Goal: Task Accomplishment & Management: Complete application form

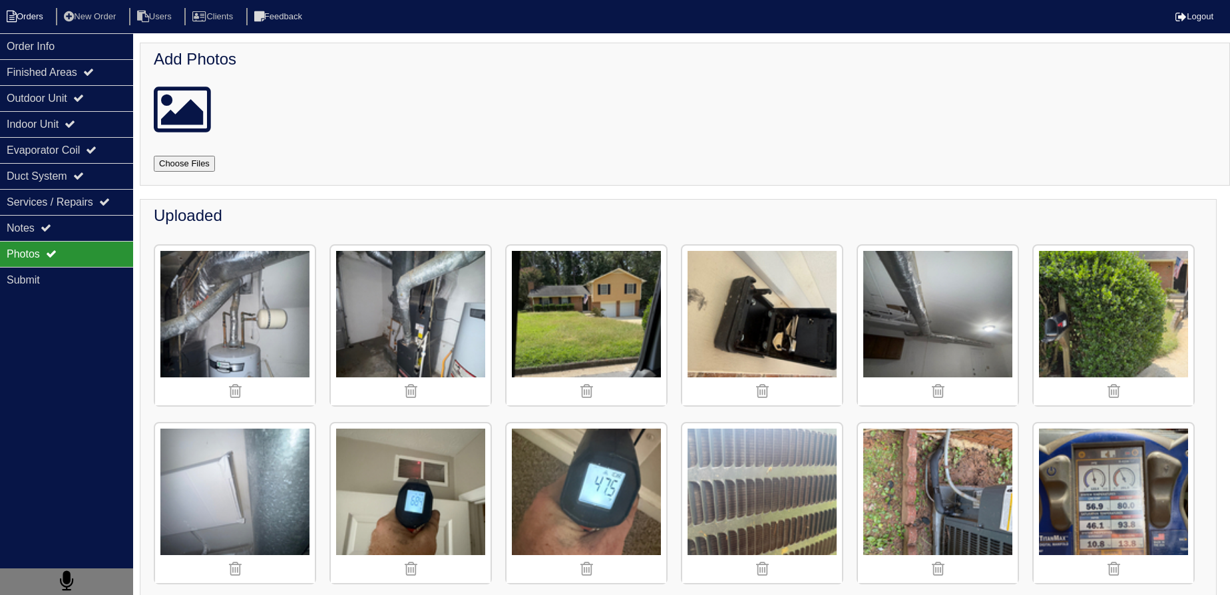
scroll to position [899, 0]
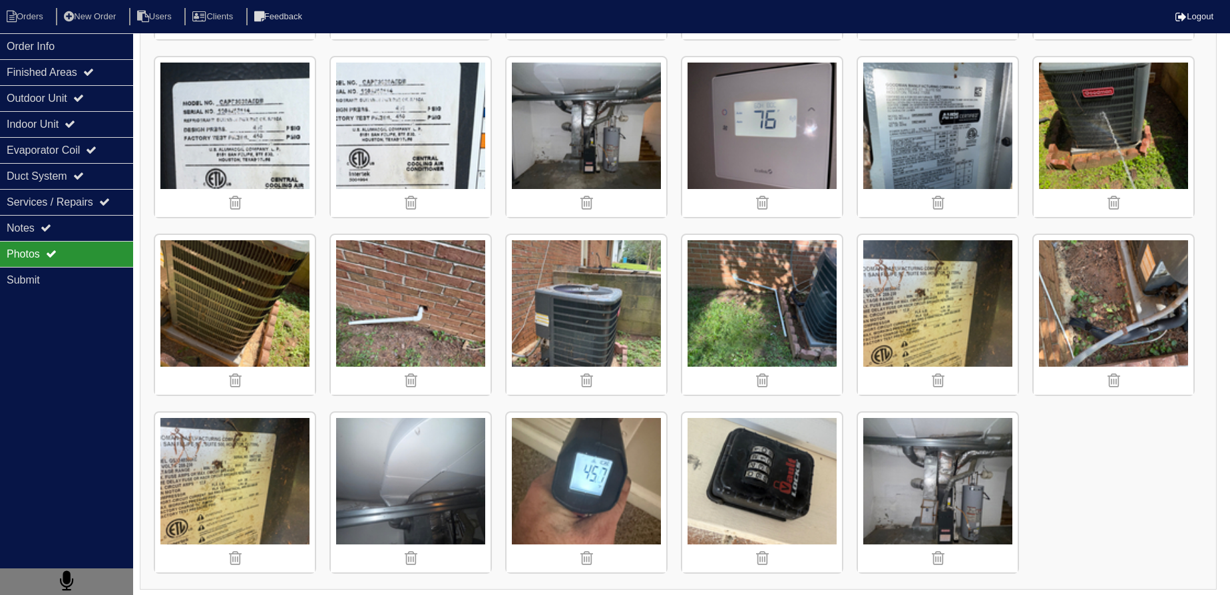
click at [19, 7] on nav "Orders New Order Users Clients Feedback Logout" at bounding box center [615, 16] width 1230 height 33
click at [21, 11] on li "Orders" at bounding box center [27, 17] width 54 height 18
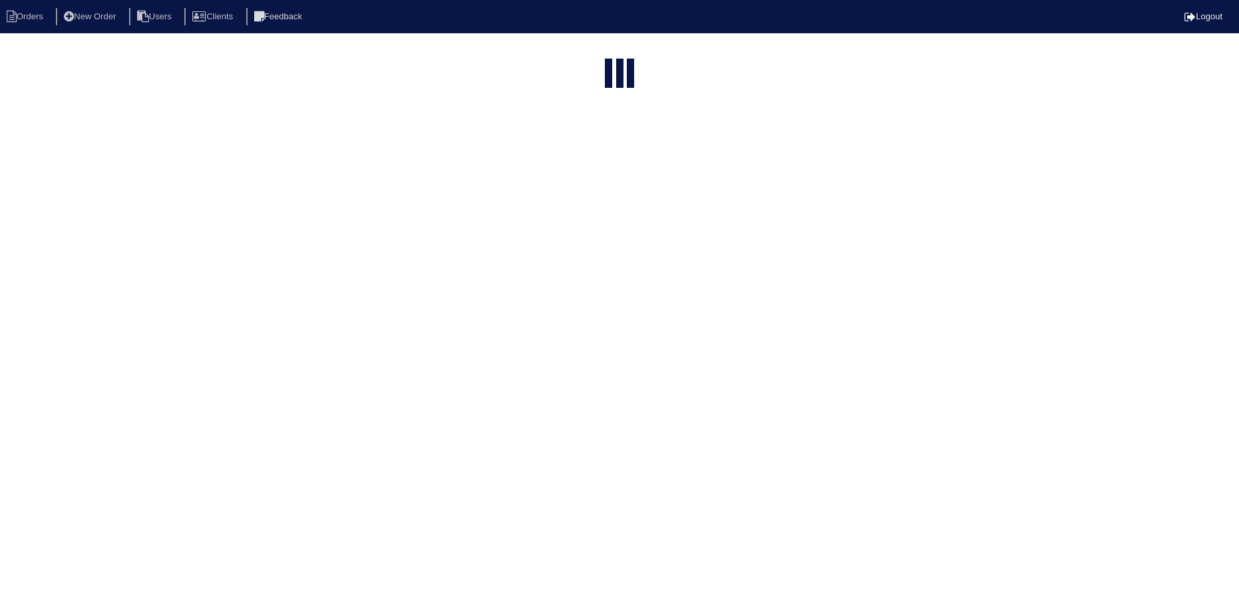
select select "15"
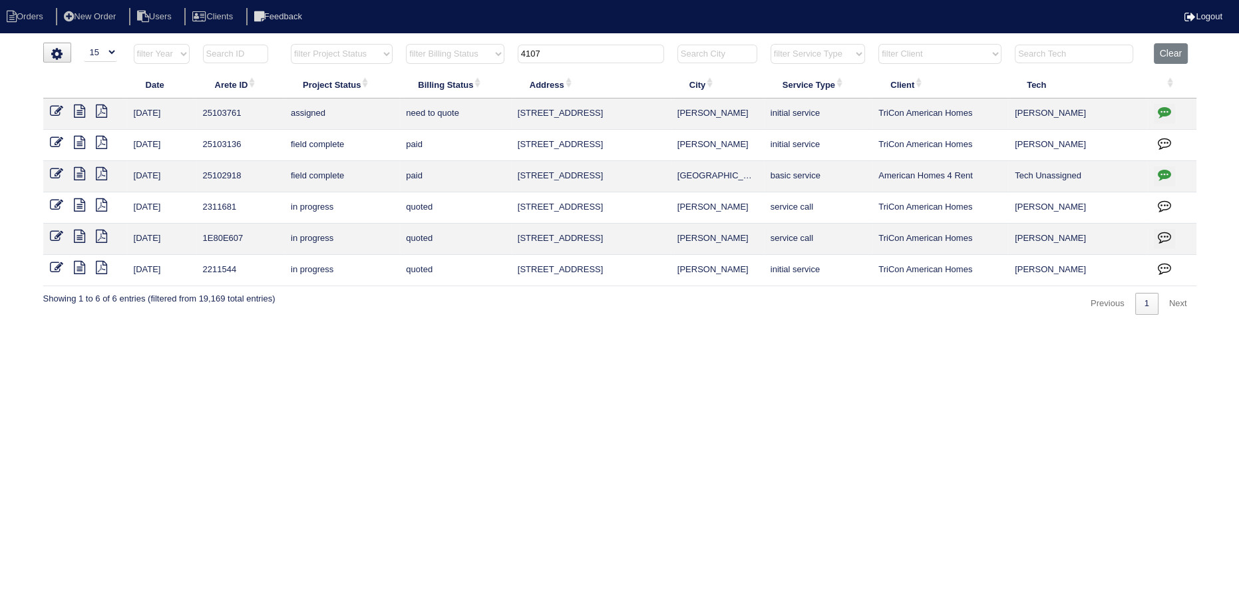
click at [587, 53] on input "4107" at bounding box center [591, 54] width 146 height 19
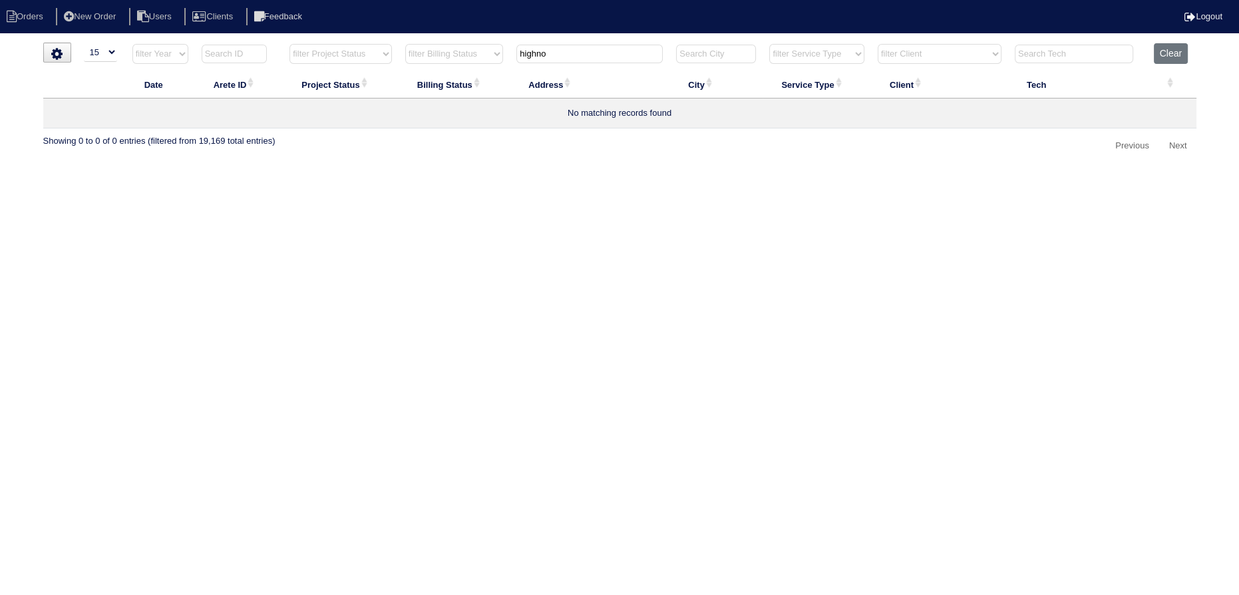
drag, startPoint x: 599, startPoint y: 49, endPoint x: 518, endPoint y: 55, distance: 81.4
click at [518, 55] on input "highno" at bounding box center [590, 54] width 146 height 19
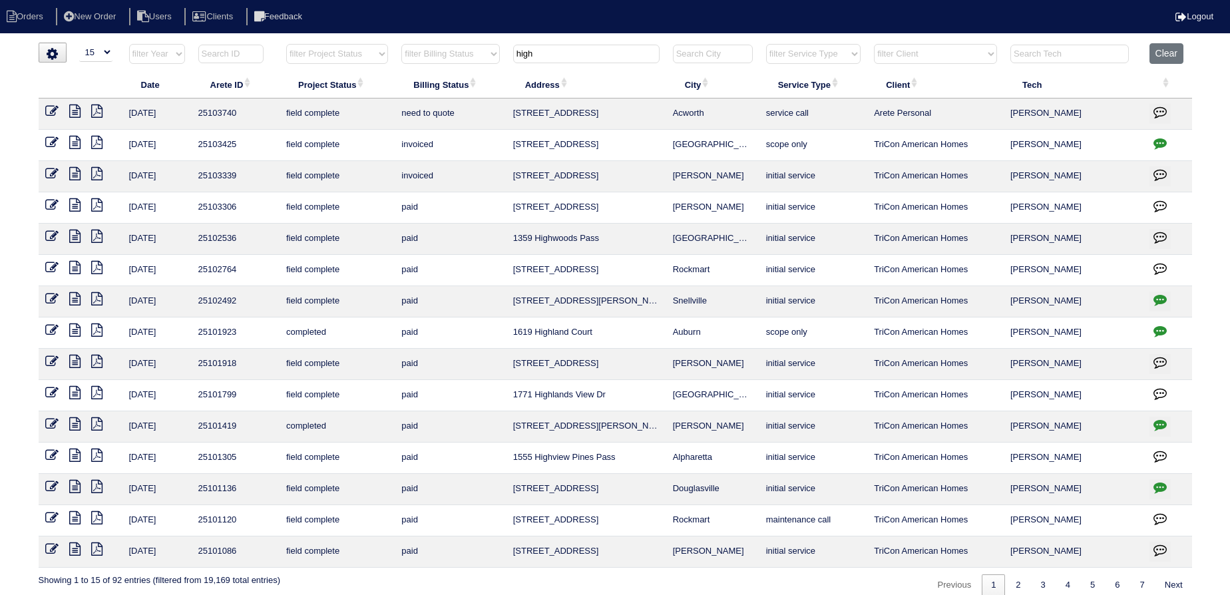
type input "high"
click at [77, 109] on icon at bounding box center [74, 111] width 11 height 13
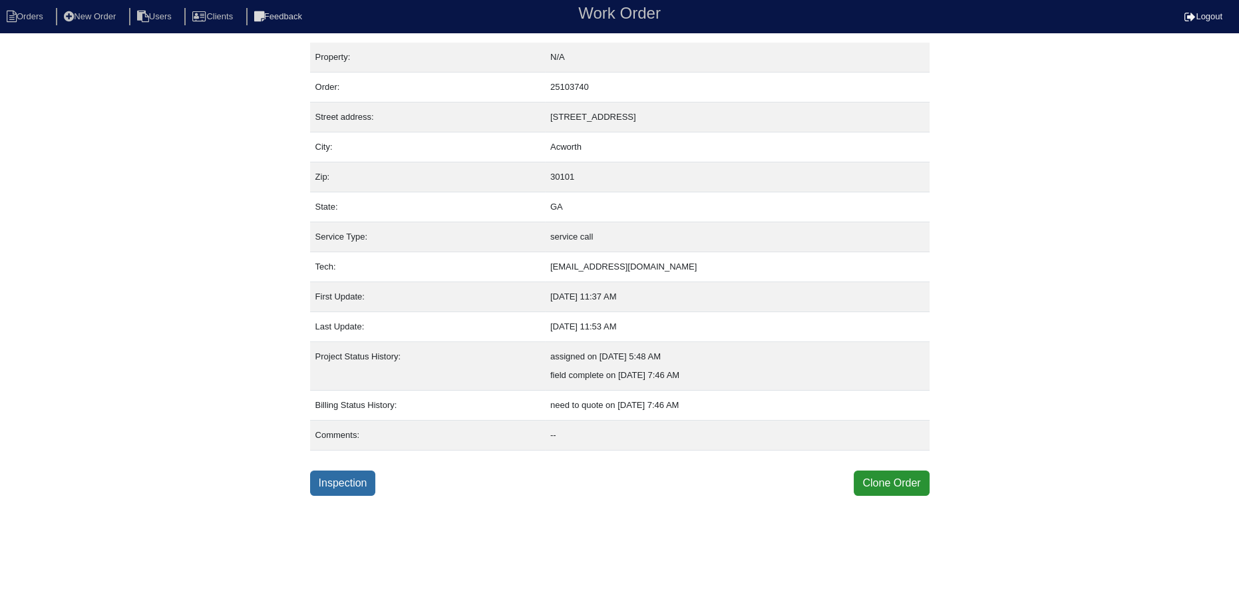
click at [335, 482] on link "Inspection" at bounding box center [343, 483] width 66 height 25
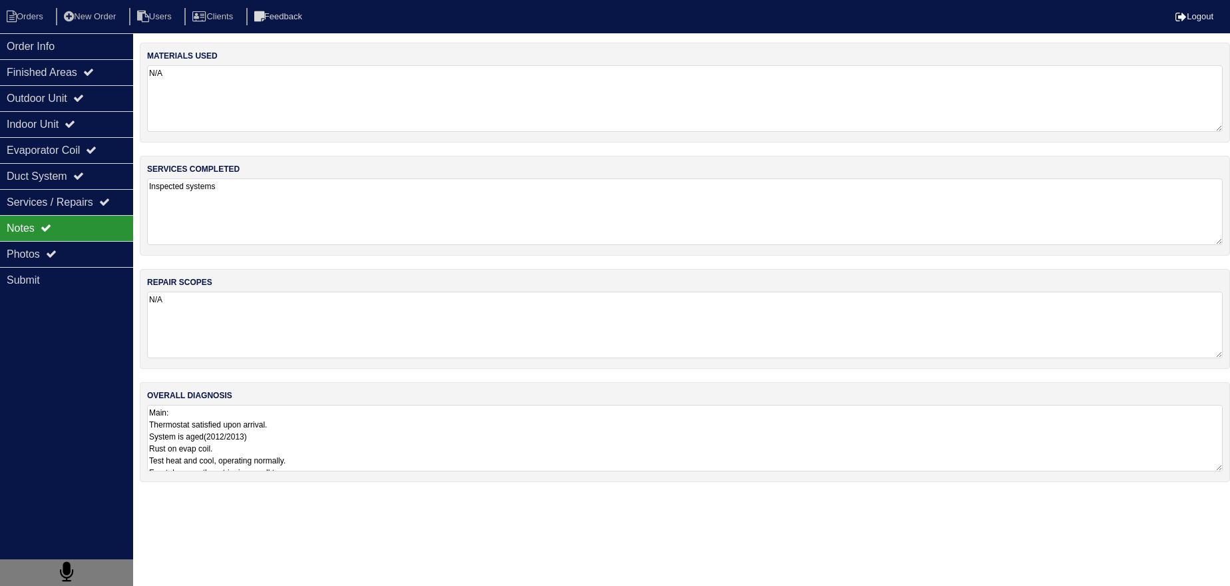
click at [225, 411] on textarea "Main: Thermostat satisfied upon arrival. System is aged(2012/2013) Rust on evap…" at bounding box center [685, 438] width 1076 height 67
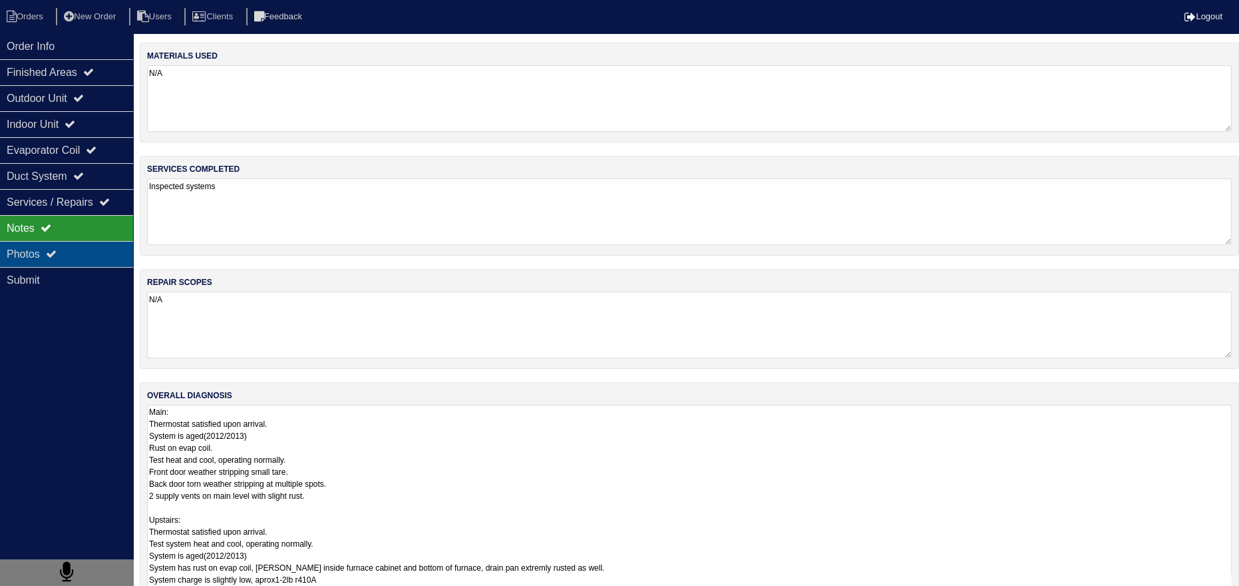
click at [73, 260] on div "Photos" at bounding box center [66, 254] width 133 height 26
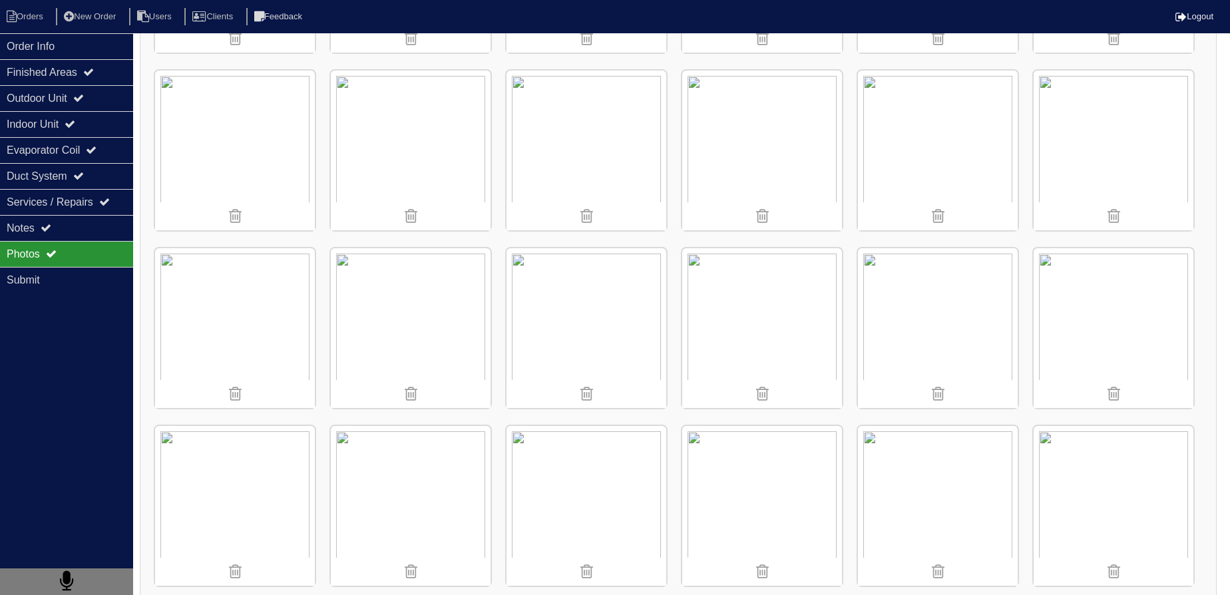
scroll to position [2443, 0]
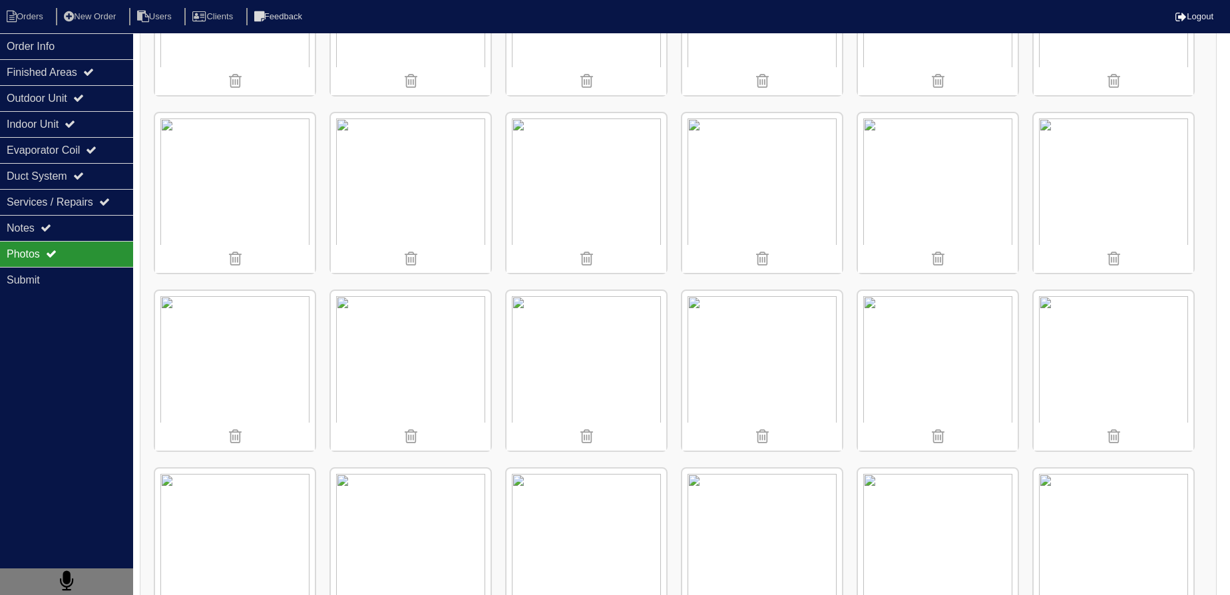
click at [398, 196] on img at bounding box center [411, 193] width 160 height 160
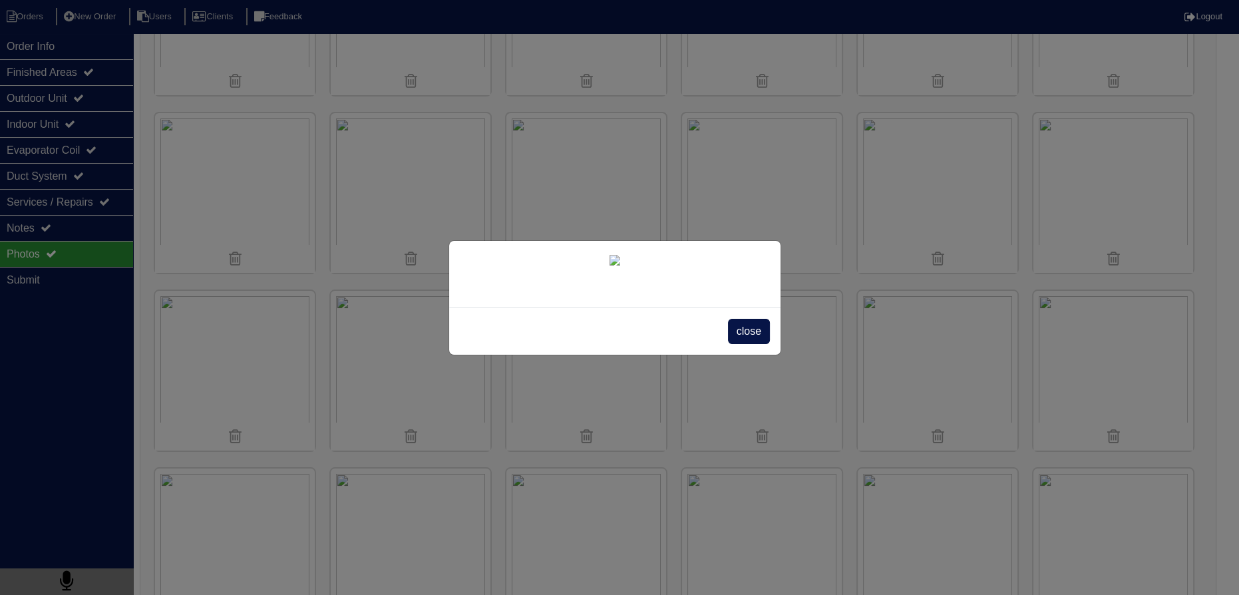
click at [754, 344] on span "close" at bounding box center [749, 331] width 42 height 25
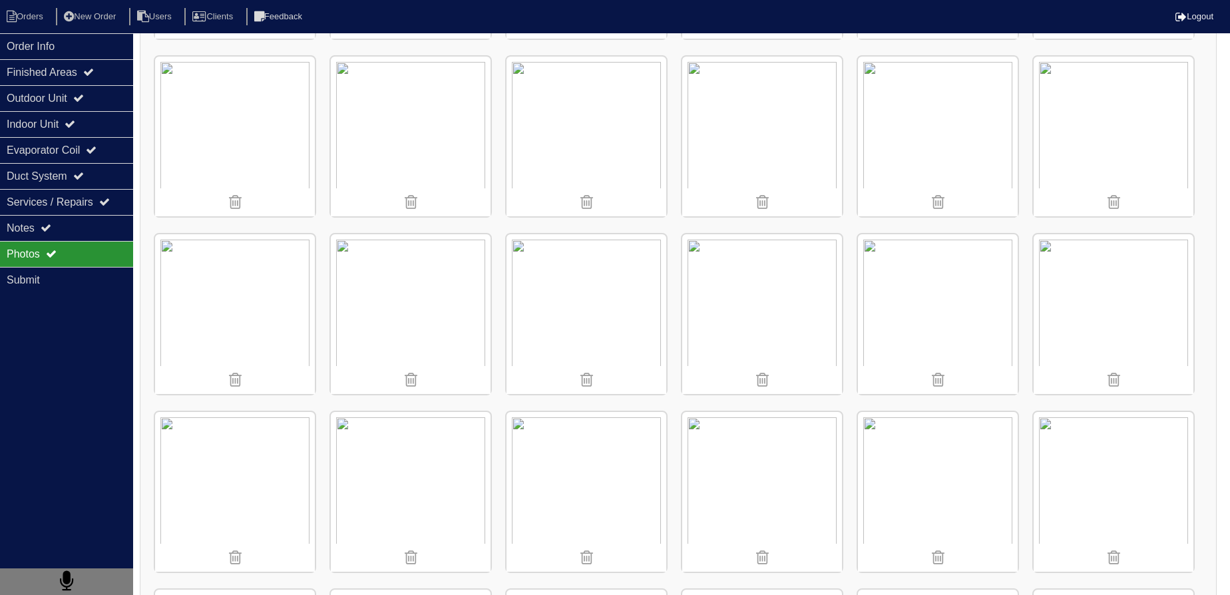
scroll to position [2141, 0]
click at [245, 307] on img at bounding box center [235, 318] width 160 height 160
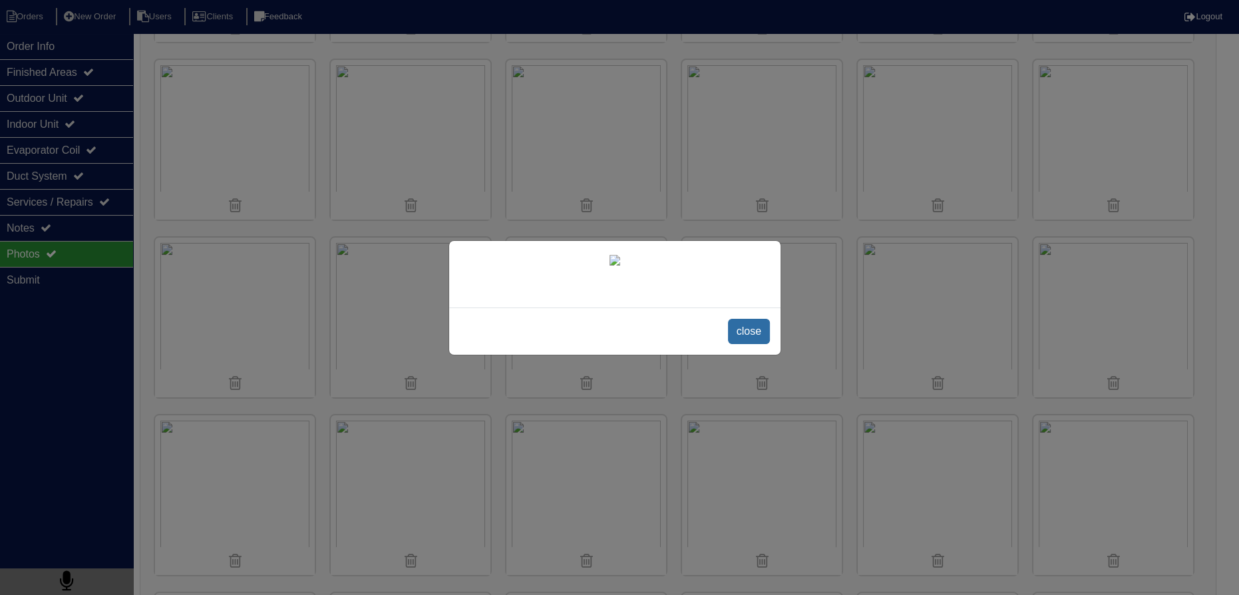
click at [752, 344] on span "close" at bounding box center [749, 331] width 42 height 25
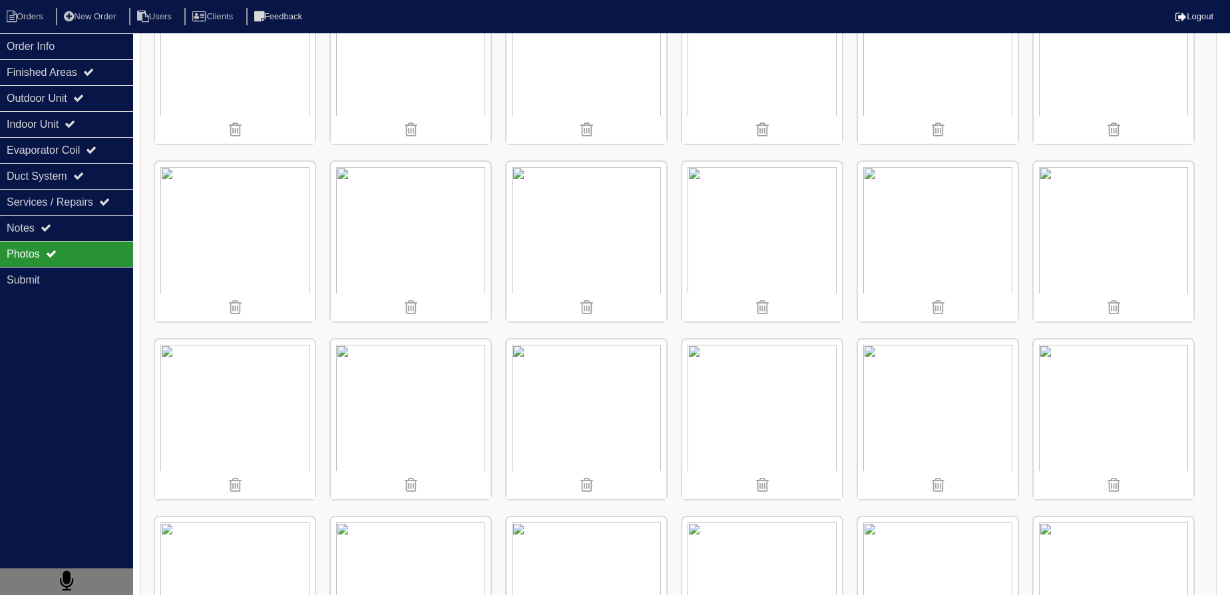
scroll to position [1838, 0]
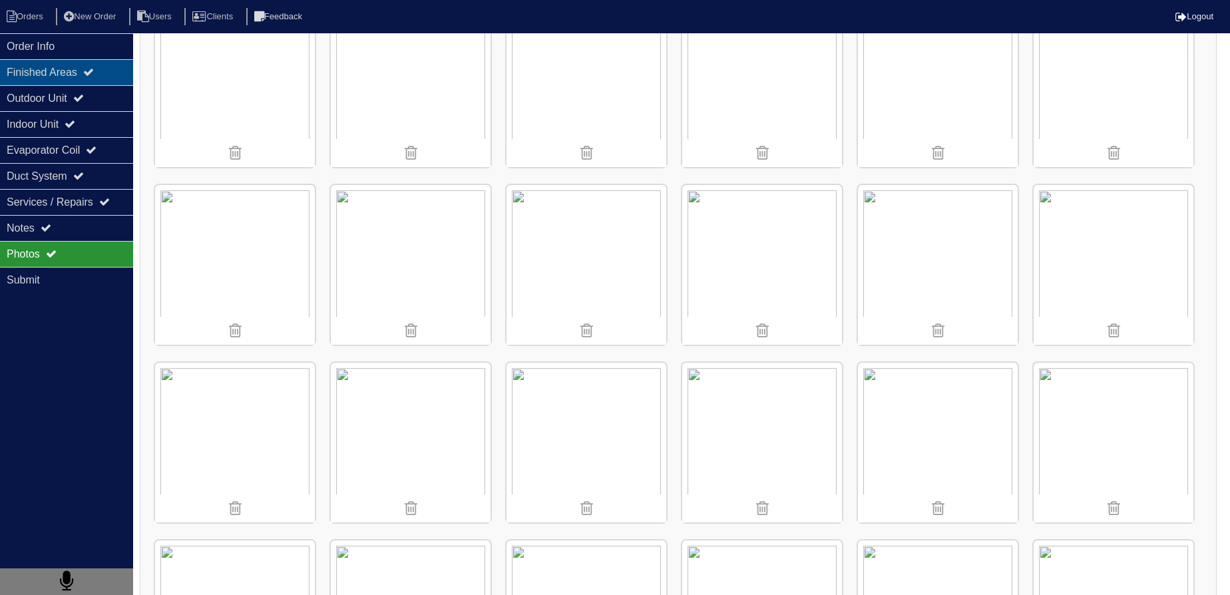
click at [99, 83] on div "Finished Areas" at bounding box center [66, 72] width 133 height 26
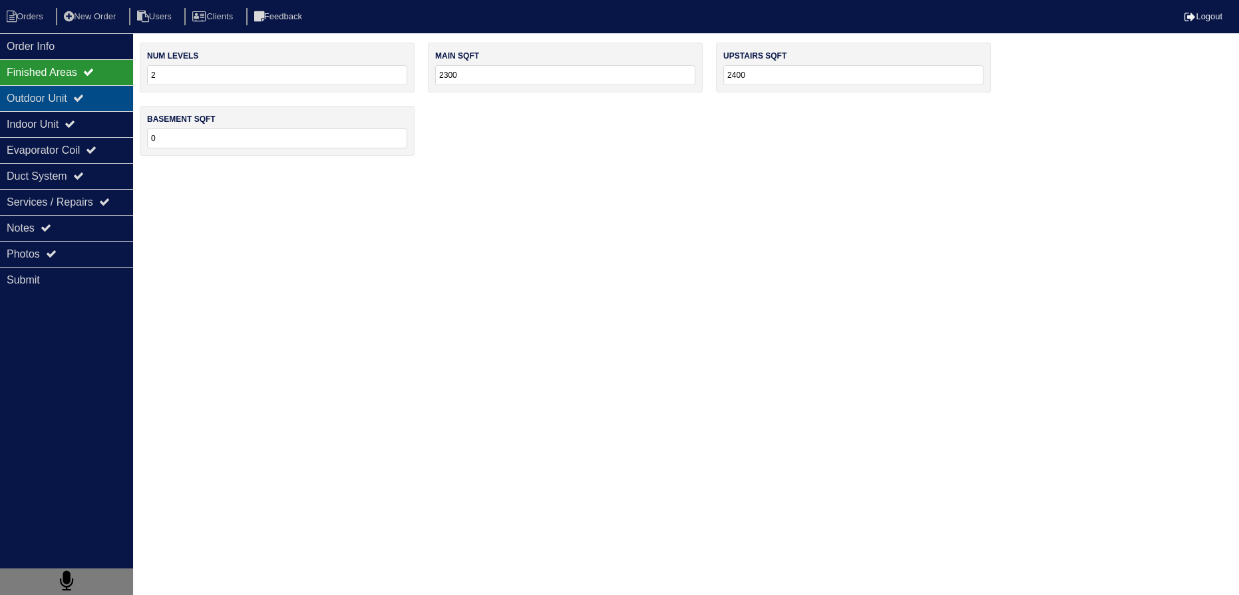
click at [97, 93] on div "Outdoor Unit" at bounding box center [66, 98] width 133 height 26
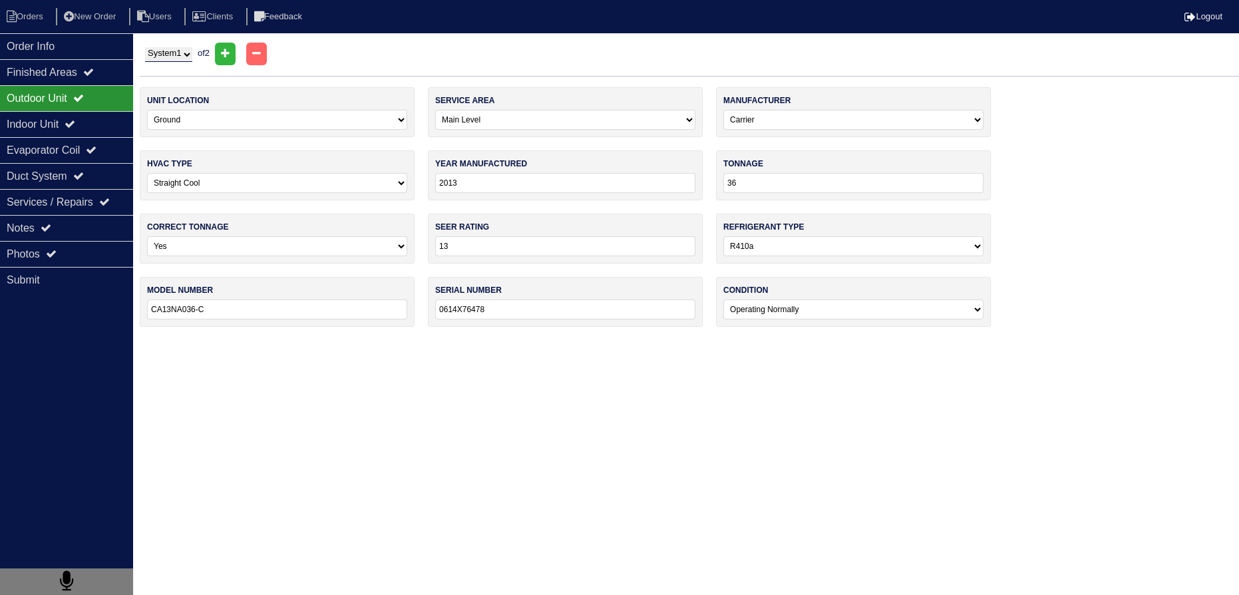
click at [184, 55] on select "System 1 System 2" at bounding box center [168, 54] width 47 height 15
select select "2"
click at [145, 47] on select "System 1 System 2" at bounding box center [168, 54] width 47 height 15
select select "1"
type input "0614X76494"
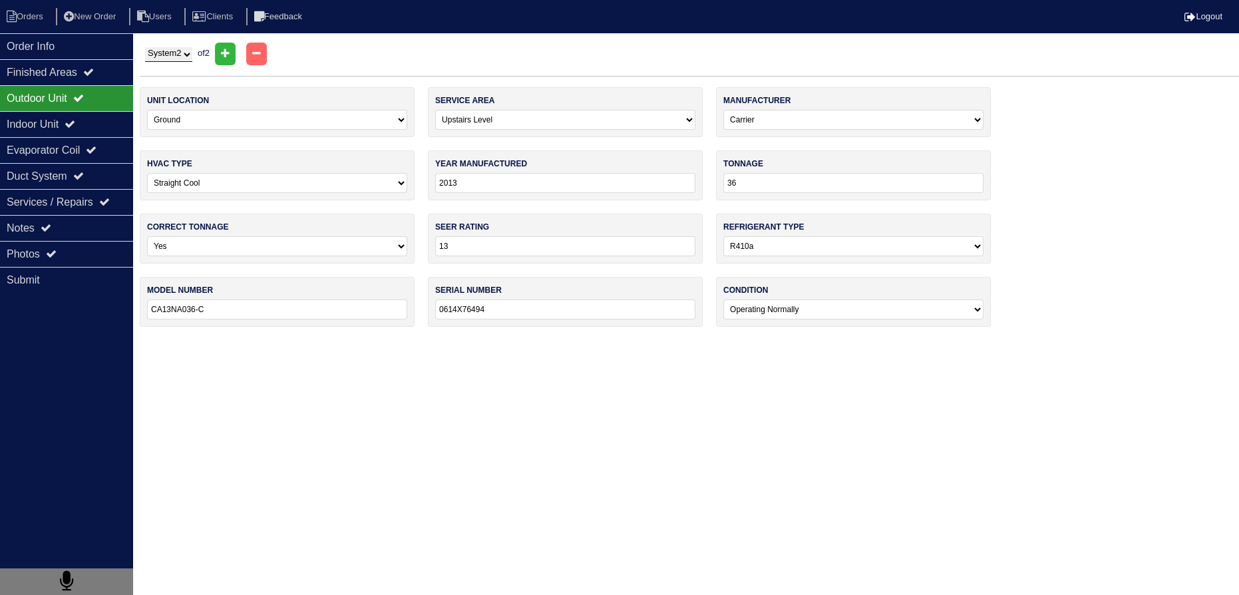
click at [190, 55] on select "System 1 System 2" at bounding box center [168, 54] width 47 height 15
select select "1"
click at [145, 47] on select "System 1 System 2" at bounding box center [168, 54] width 47 height 15
select select "0"
type input "0614X76478"
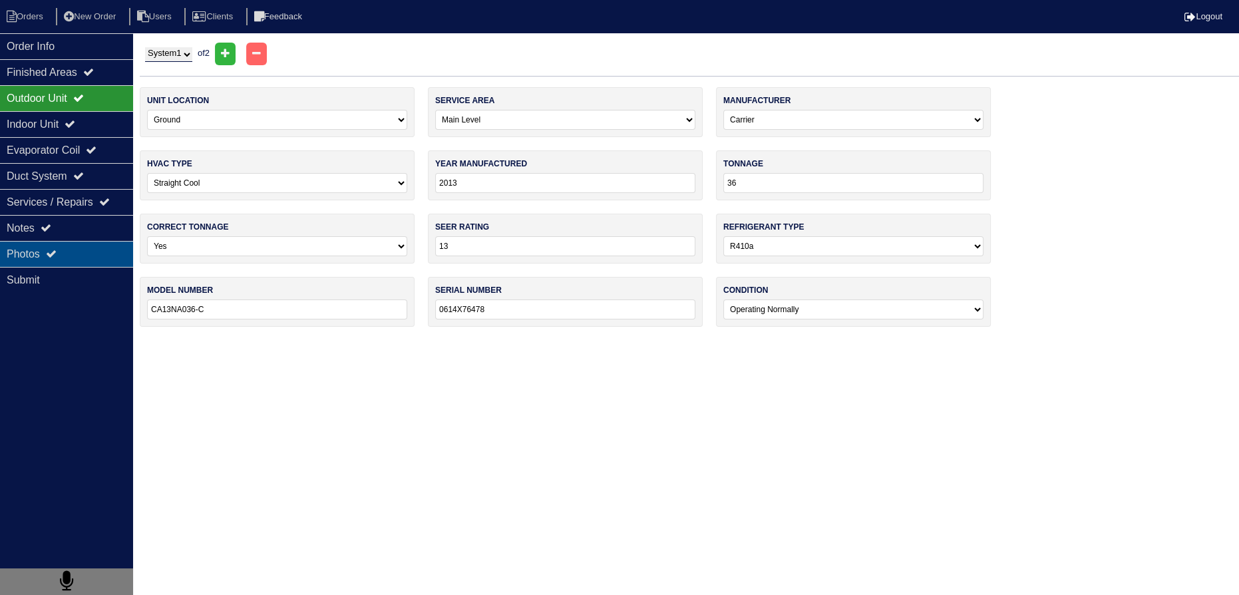
click at [17, 244] on div "Photos" at bounding box center [66, 254] width 133 height 26
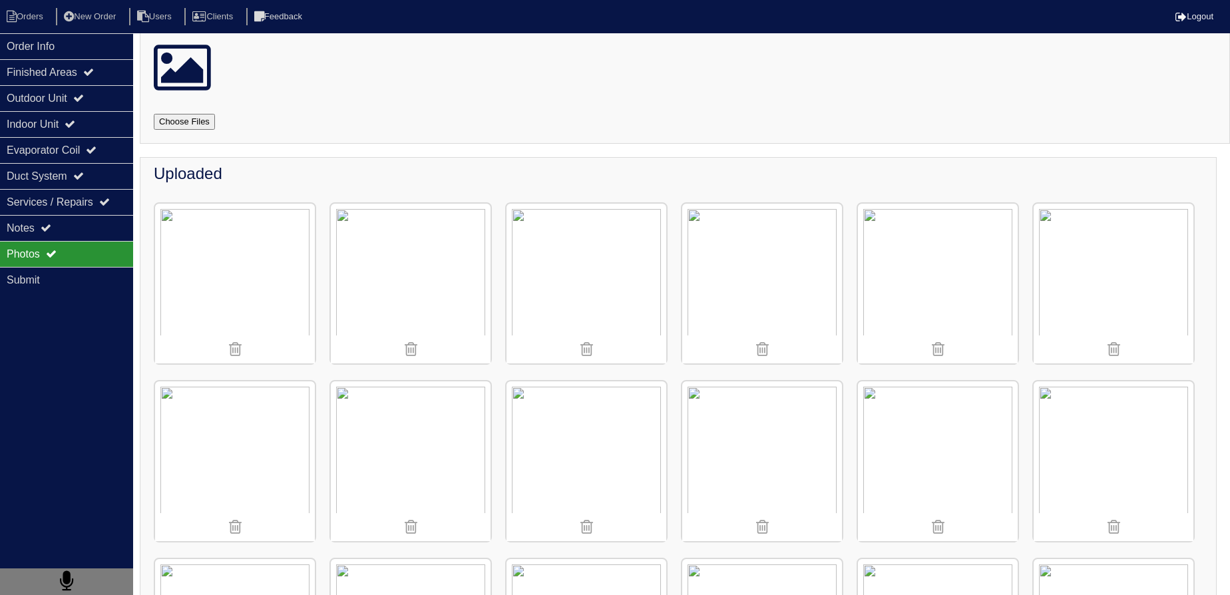
scroll to position [181, 0]
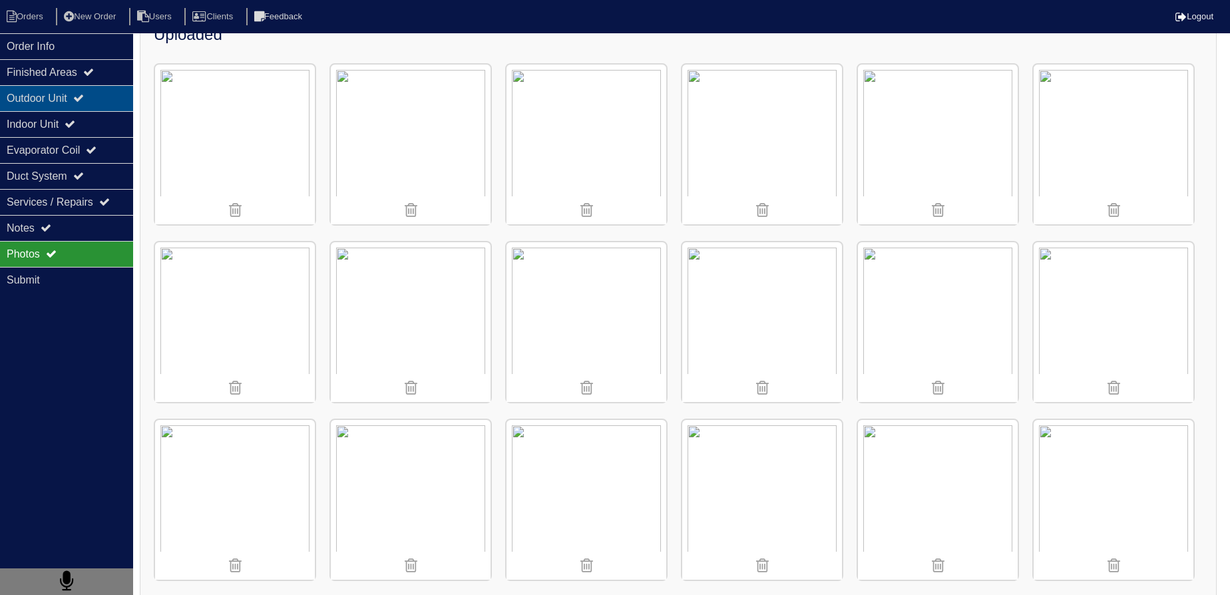
click at [39, 93] on div "Outdoor Unit" at bounding box center [66, 98] width 133 height 26
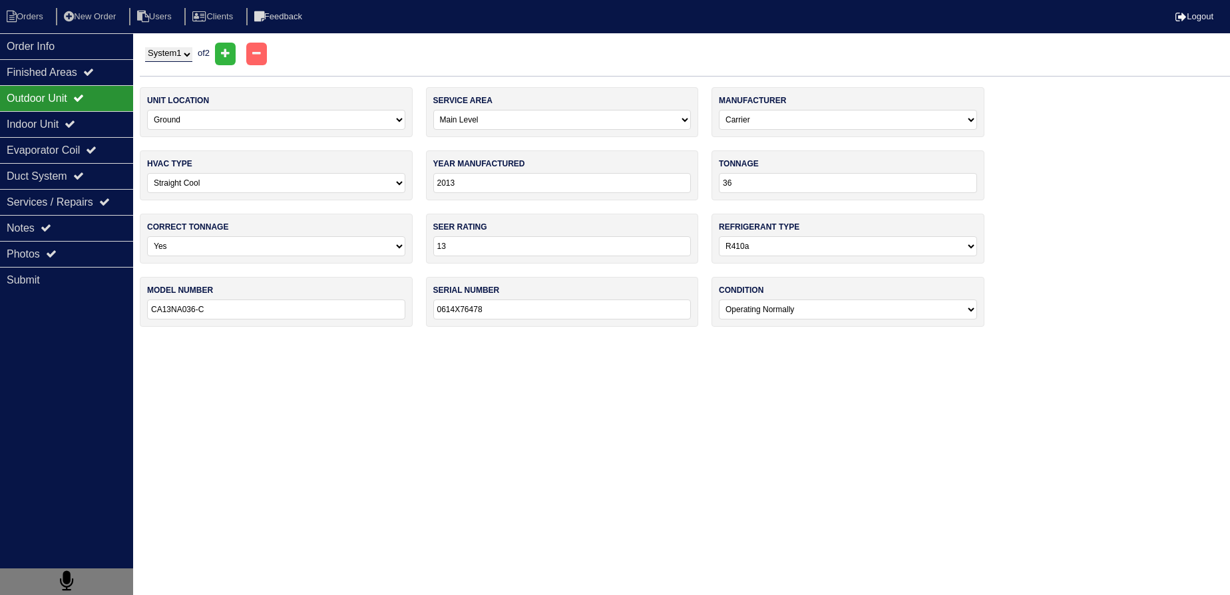
scroll to position [0, 0]
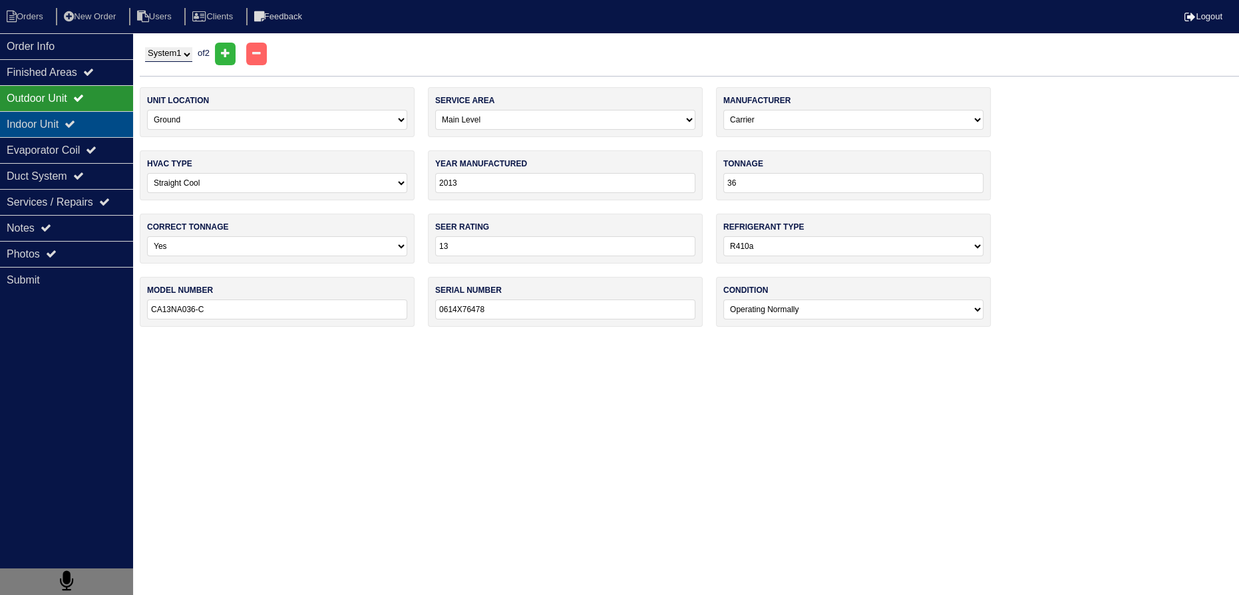
click at [58, 112] on div "Indoor Unit" at bounding box center [66, 124] width 133 height 26
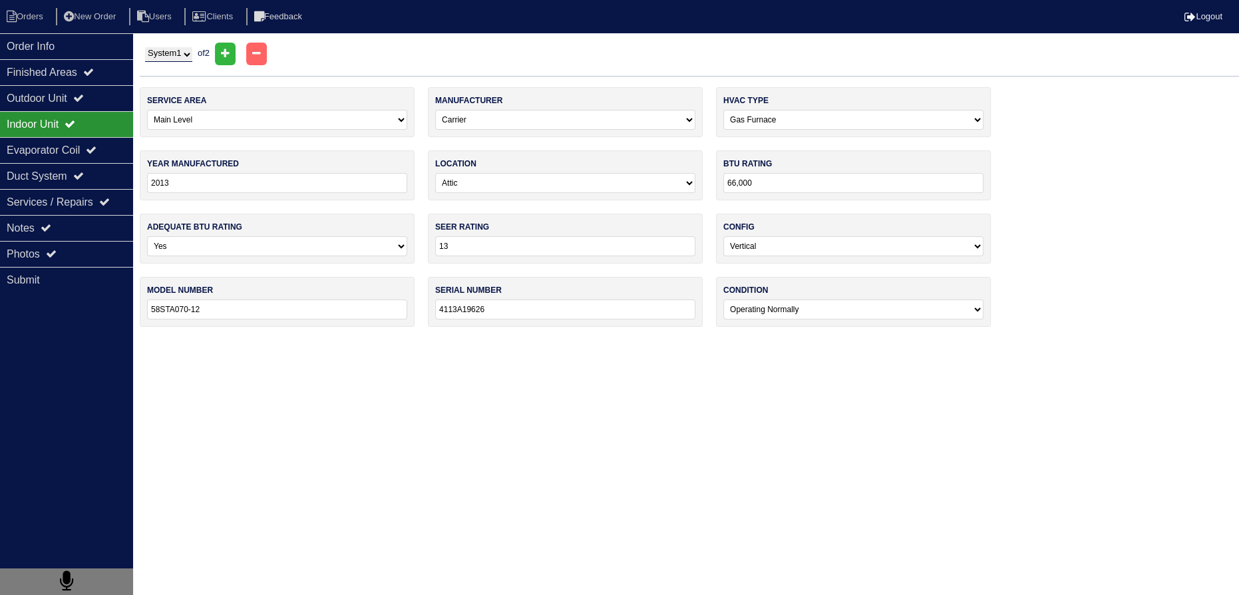
click at [57, 136] on div "Indoor Unit" at bounding box center [66, 124] width 133 height 26
click at [59, 139] on div "Evaporator Coil" at bounding box center [66, 150] width 133 height 26
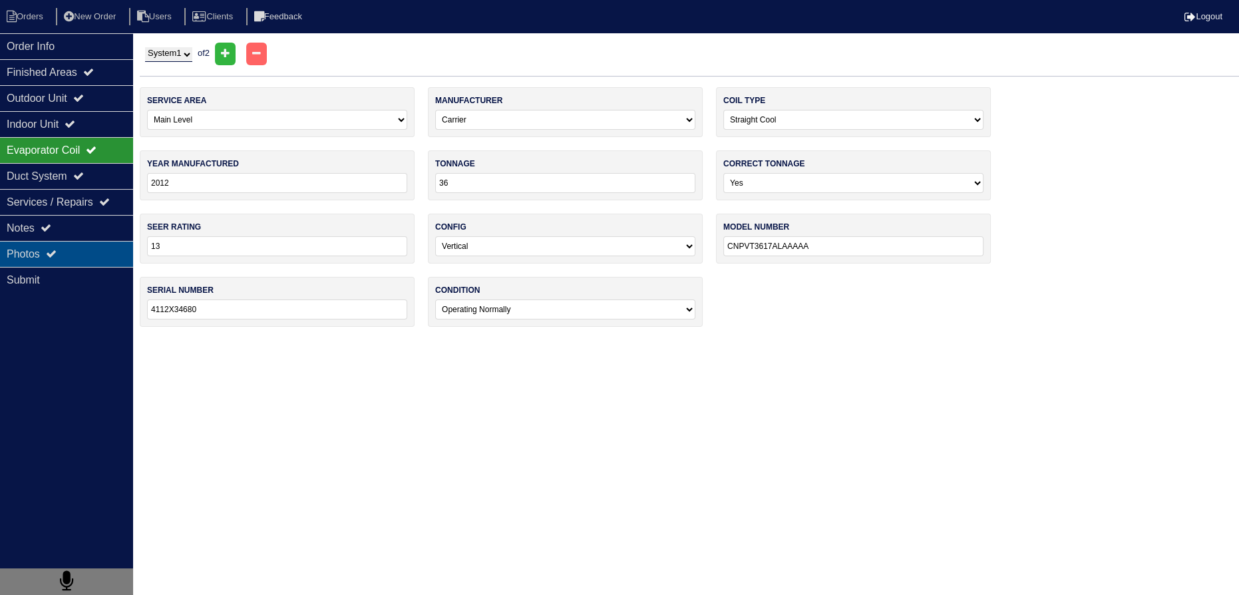
drag, startPoint x: 71, startPoint y: 248, endPoint x: 83, endPoint y: 250, distance: 12.9
click at [73, 248] on div "Photos" at bounding box center [66, 254] width 133 height 26
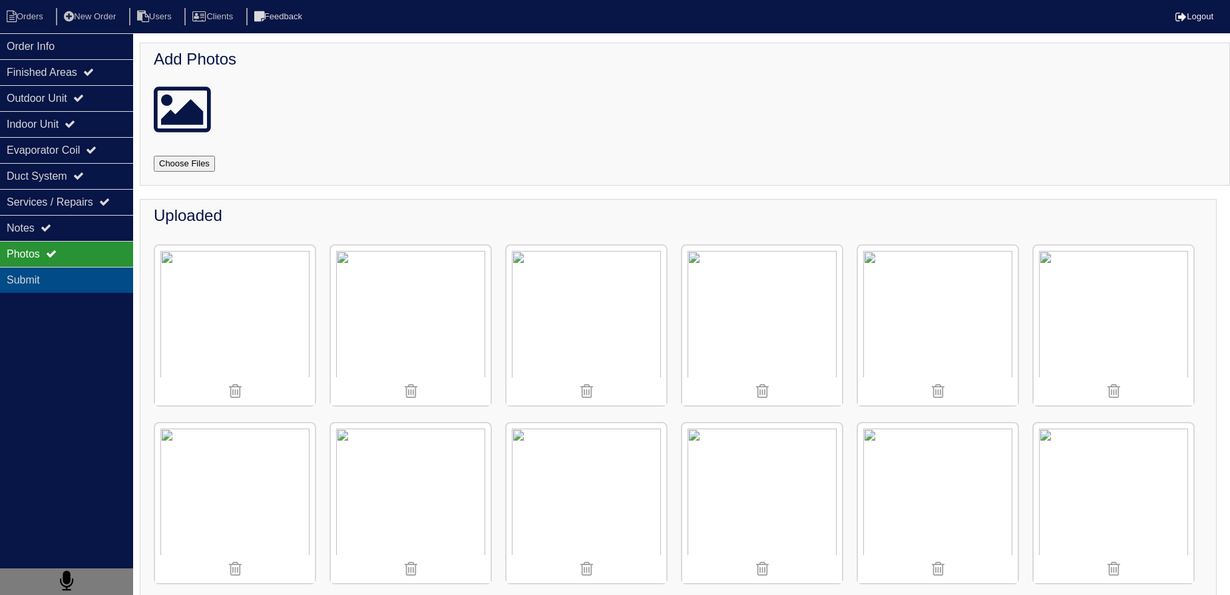
click at [63, 284] on div "Submit" at bounding box center [66, 280] width 133 height 26
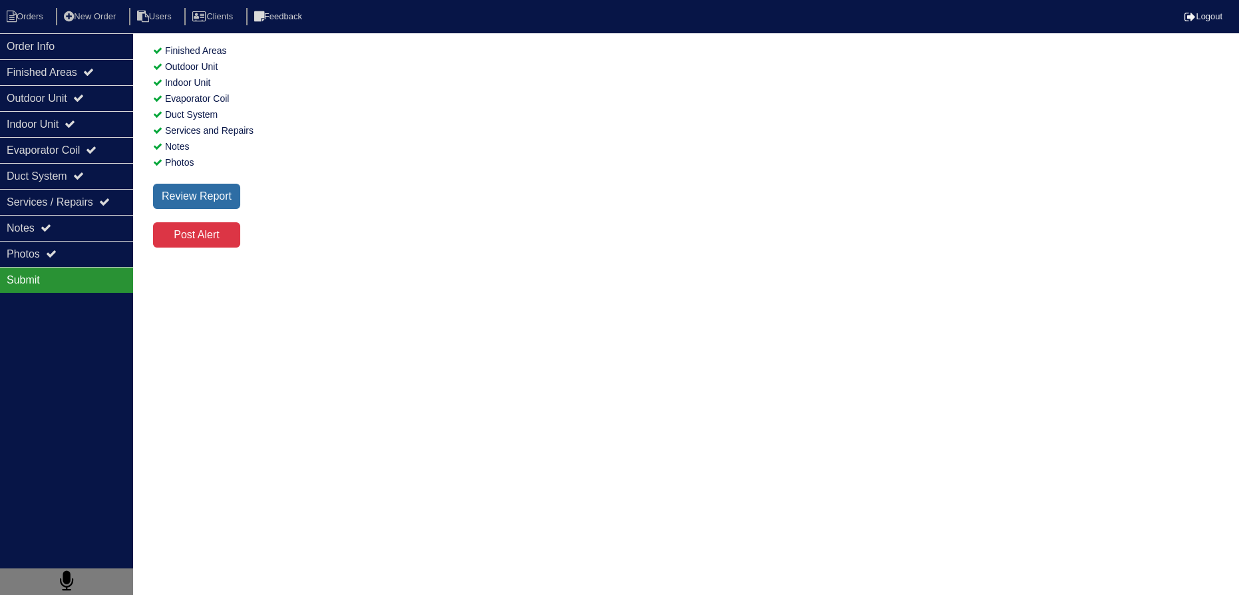
click at [211, 194] on div "Review Report" at bounding box center [196, 196] width 87 height 25
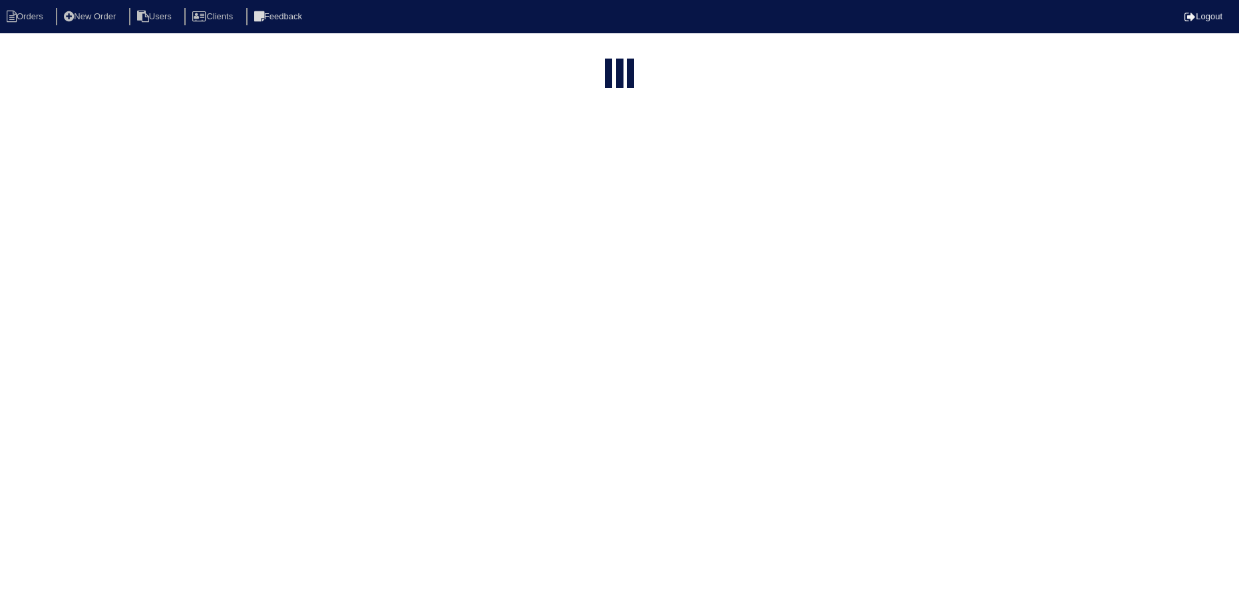
select select "15"
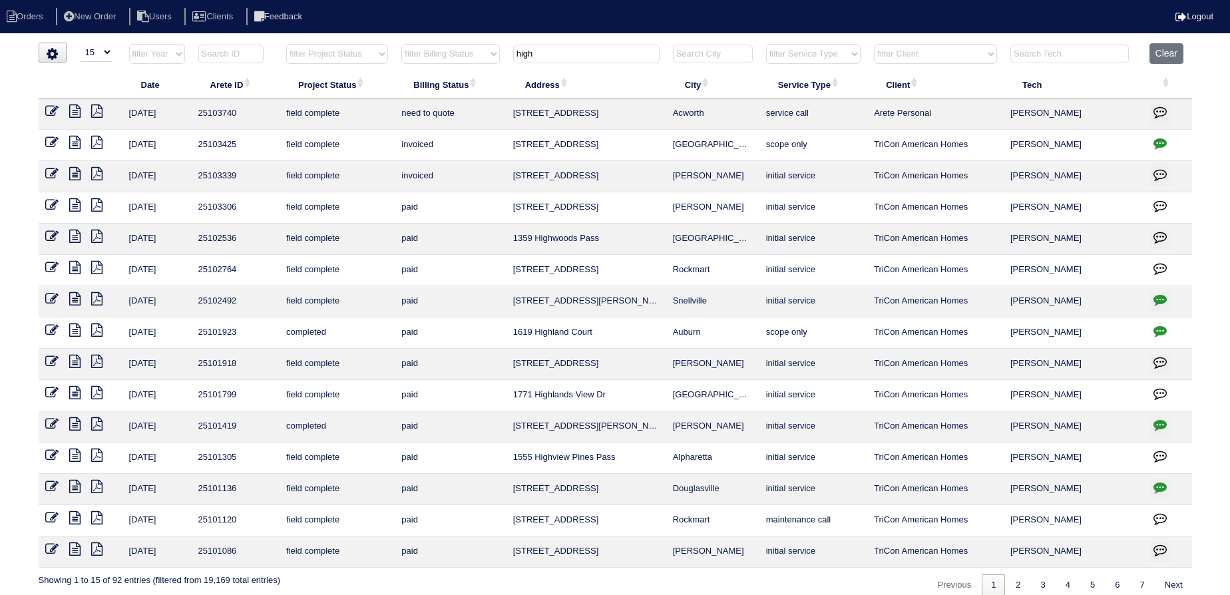
click at [95, 109] on icon at bounding box center [96, 111] width 11 height 13
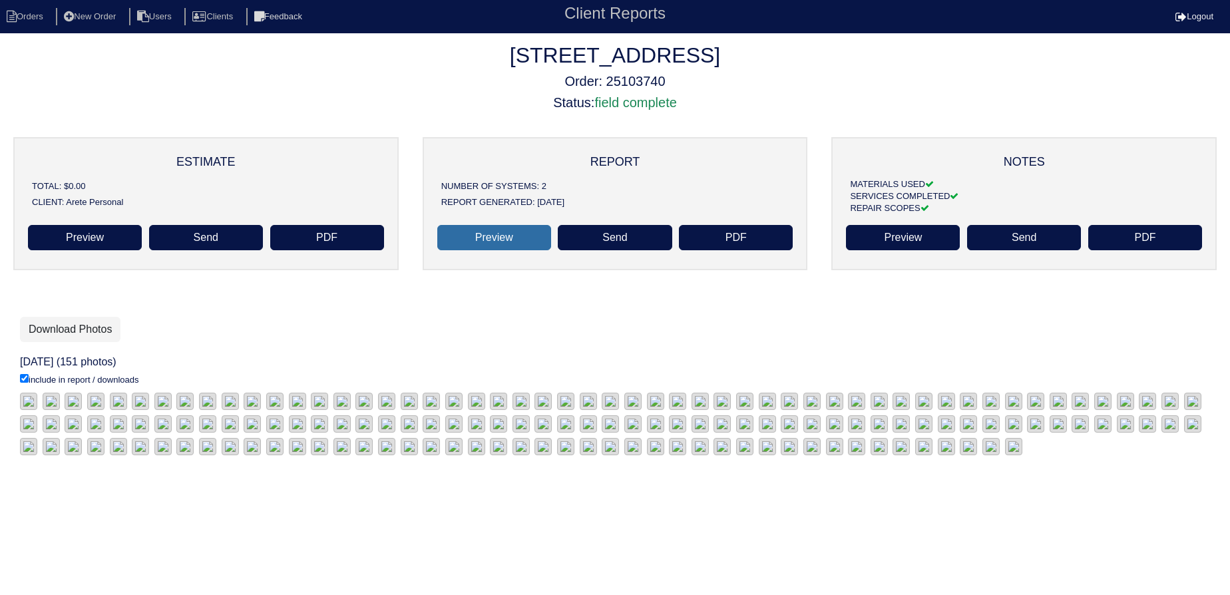
click at [489, 241] on link "Preview" at bounding box center [494, 237] width 114 height 25
click at [32, 15] on li "Orders" at bounding box center [27, 17] width 54 height 18
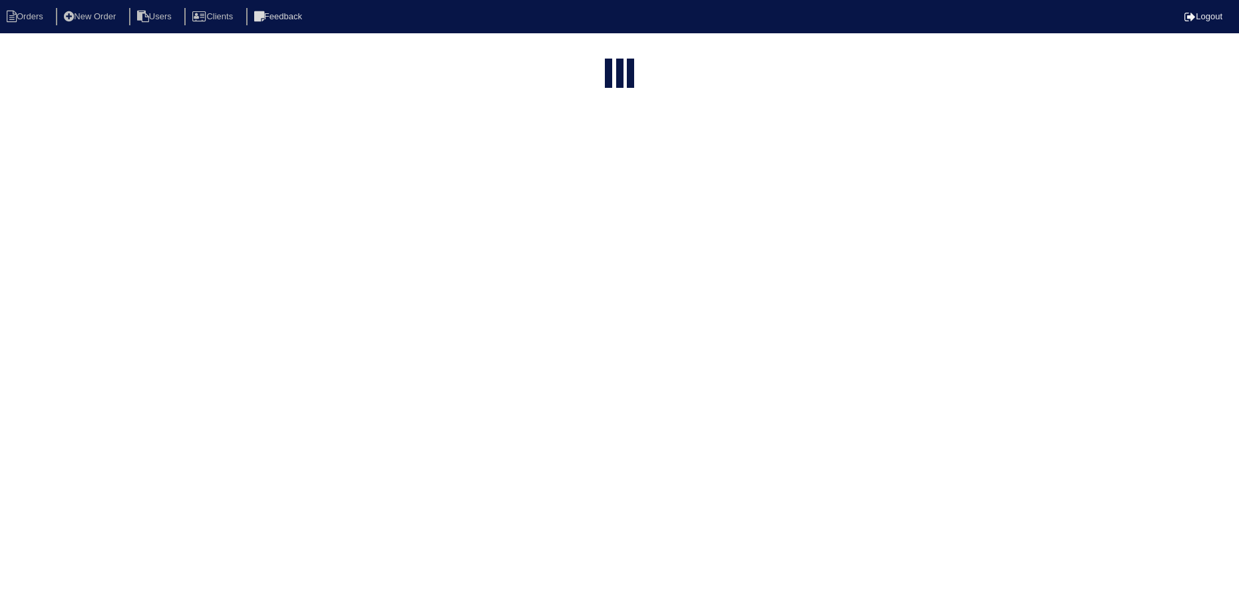
select select "15"
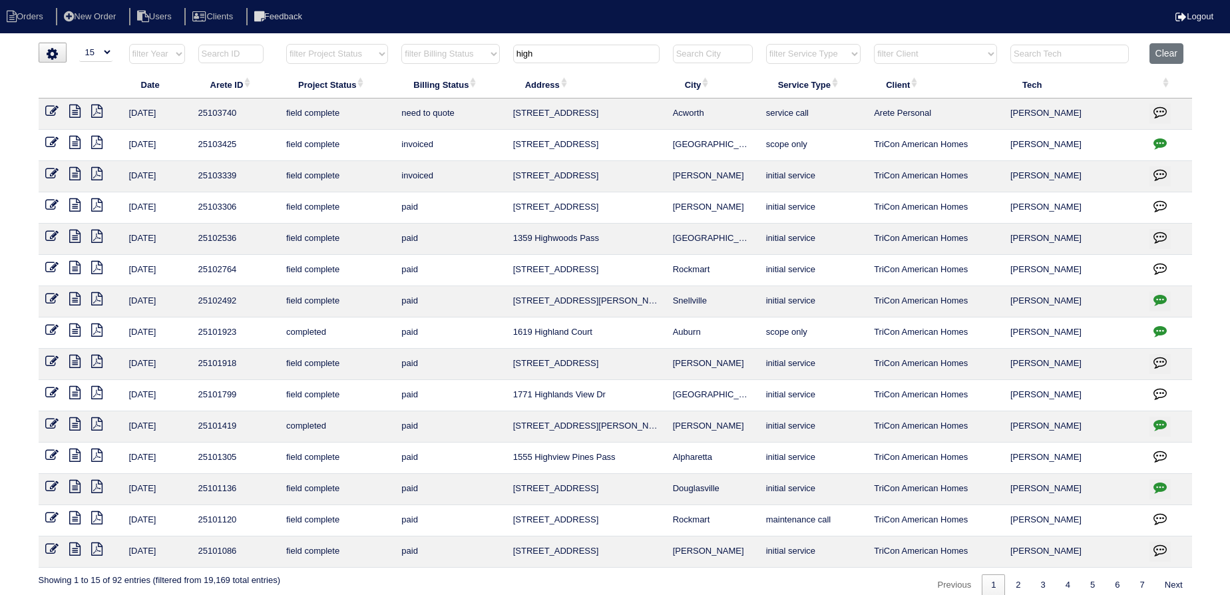
click at [73, 112] on icon at bounding box center [74, 111] width 11 height 13
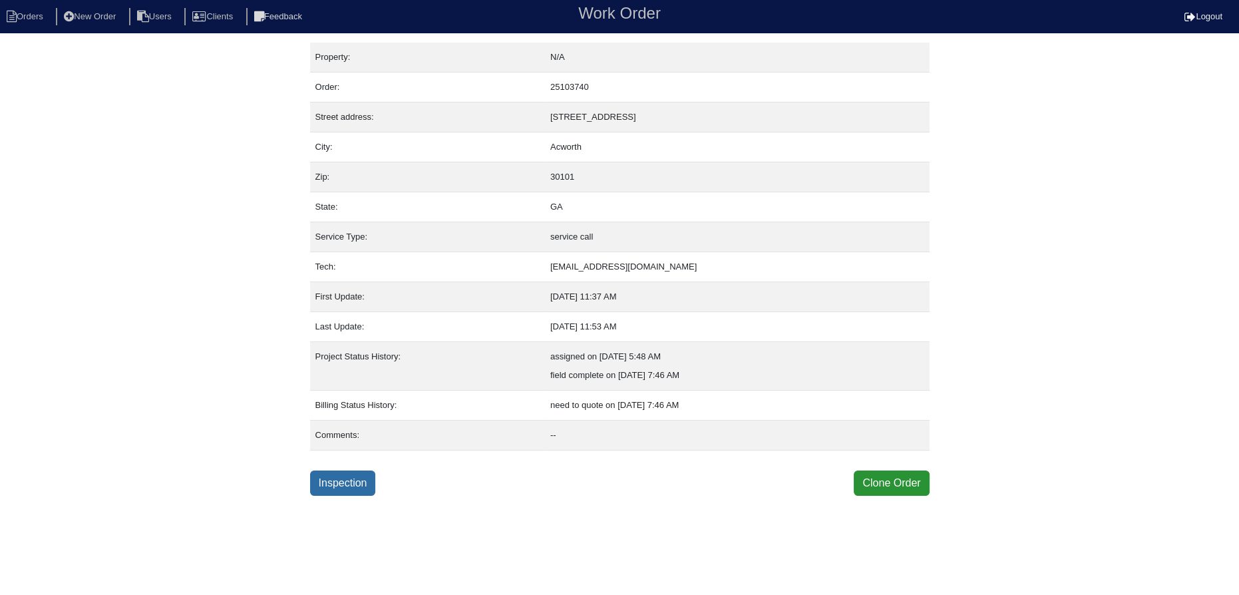
click at [349, 486] on link "Inspection" at bounding box center [343, 483] width 66 height 25
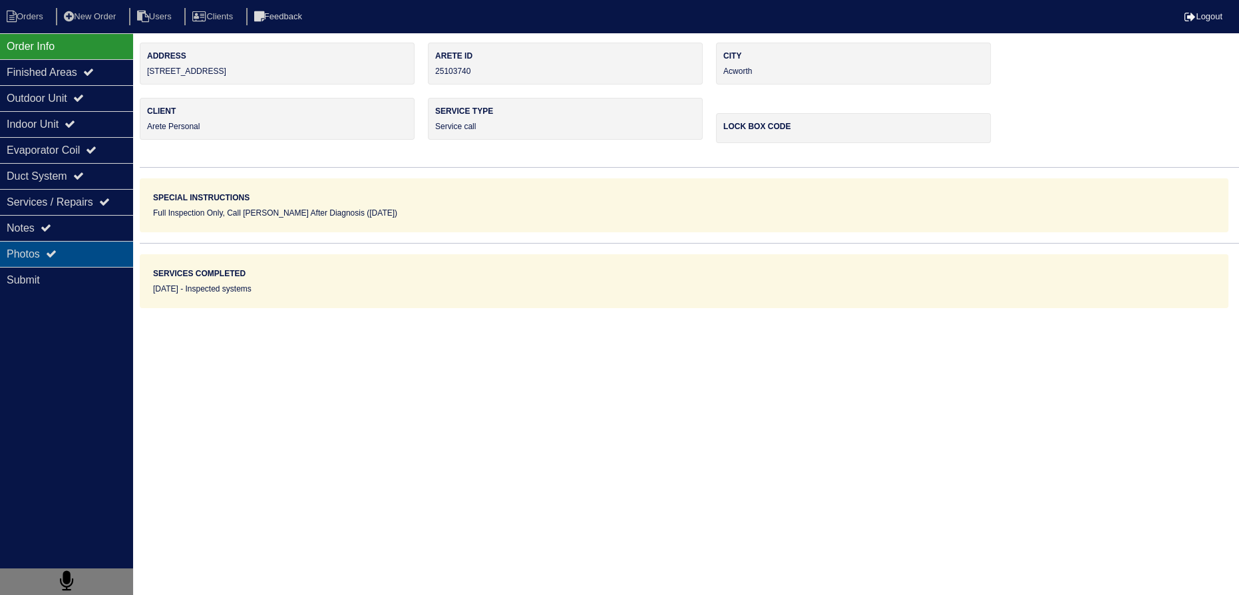
click at [73, 267] on div "Submit" at bounding box center [66, 280] width 133 height 26
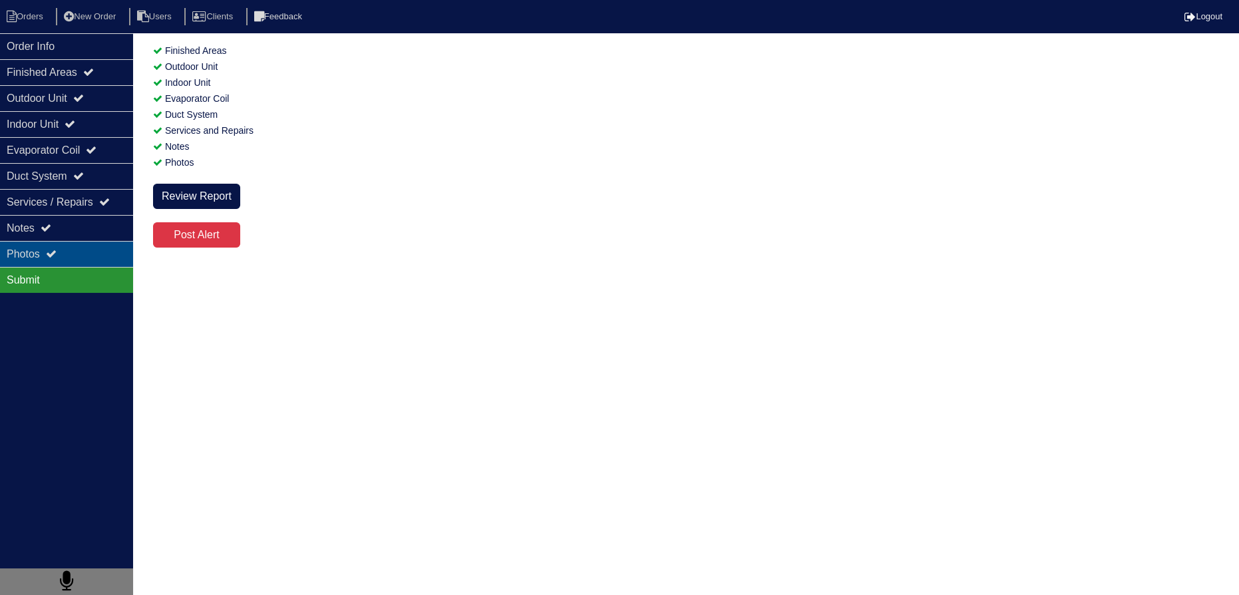
click at [75, 262] on div "Photos" at bounding box center [66, 254] width 133 height 26
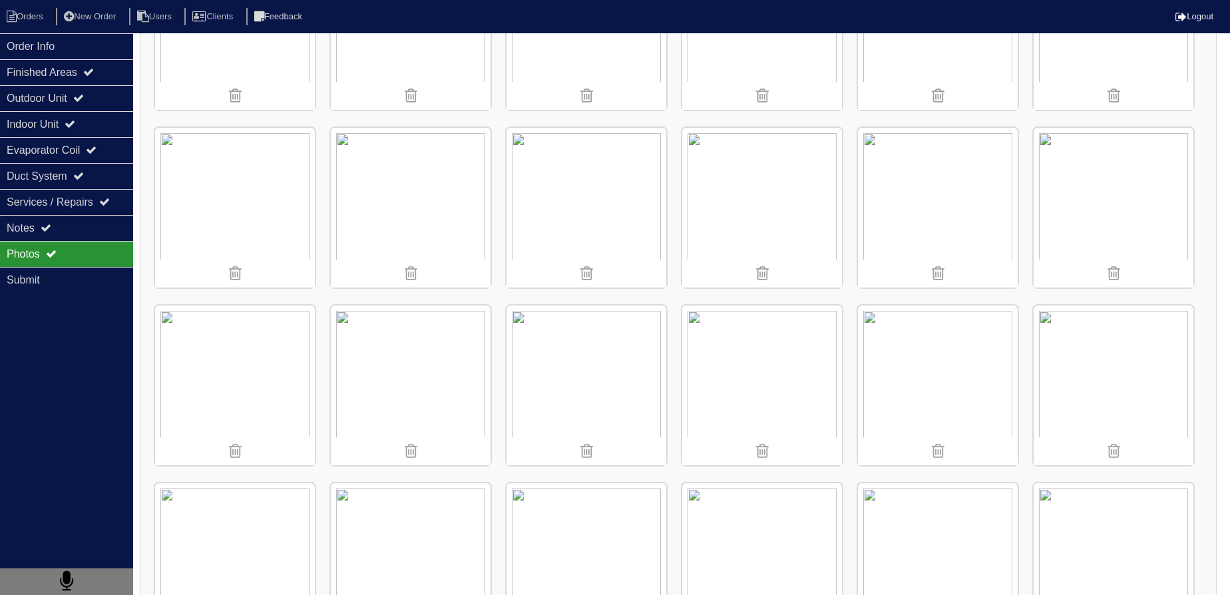
scroll to position [3994, 0]
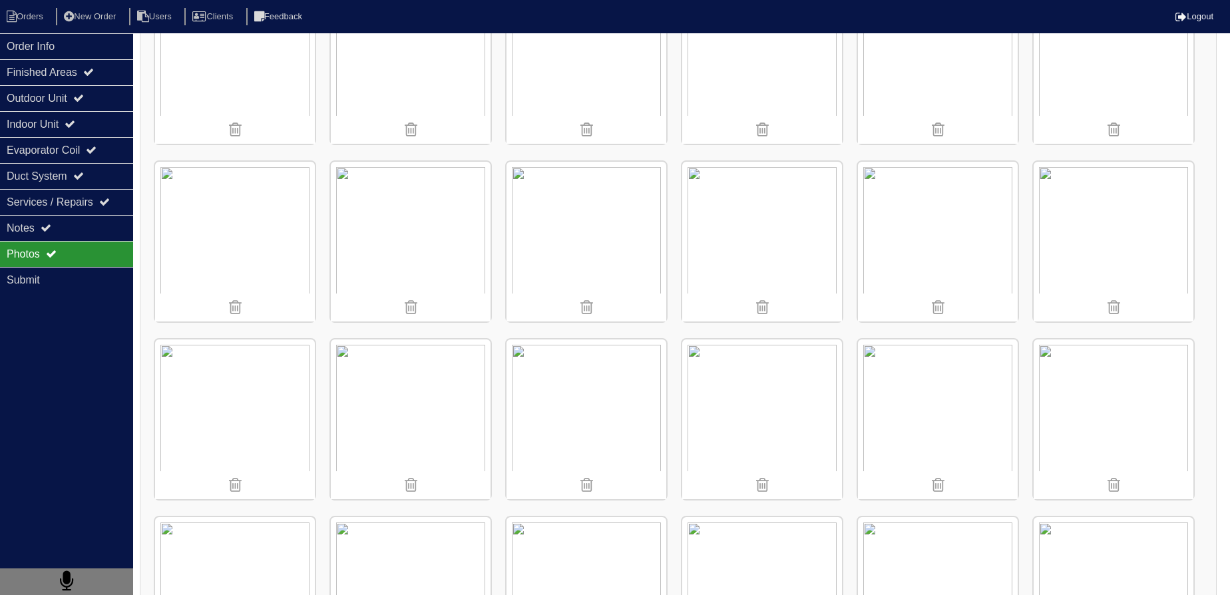
click at [591, 379] on img at bounding box center [587, 419] width 160 height 160
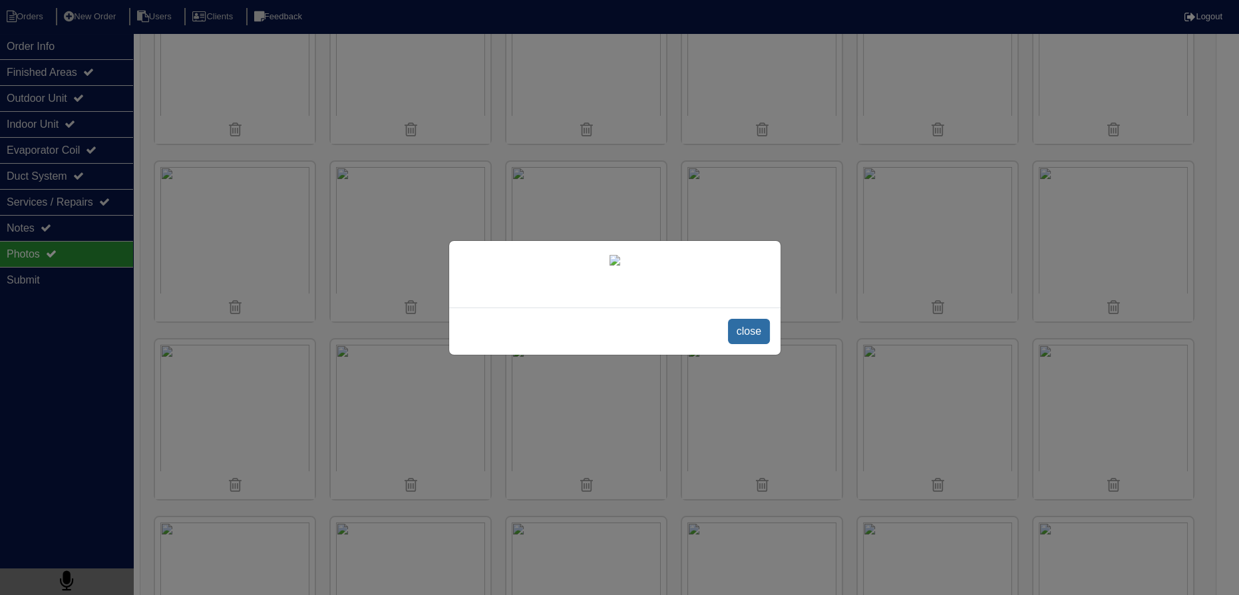
click at [753, 344] on span "close" at bounding box center [749, 331] width 42 height 25
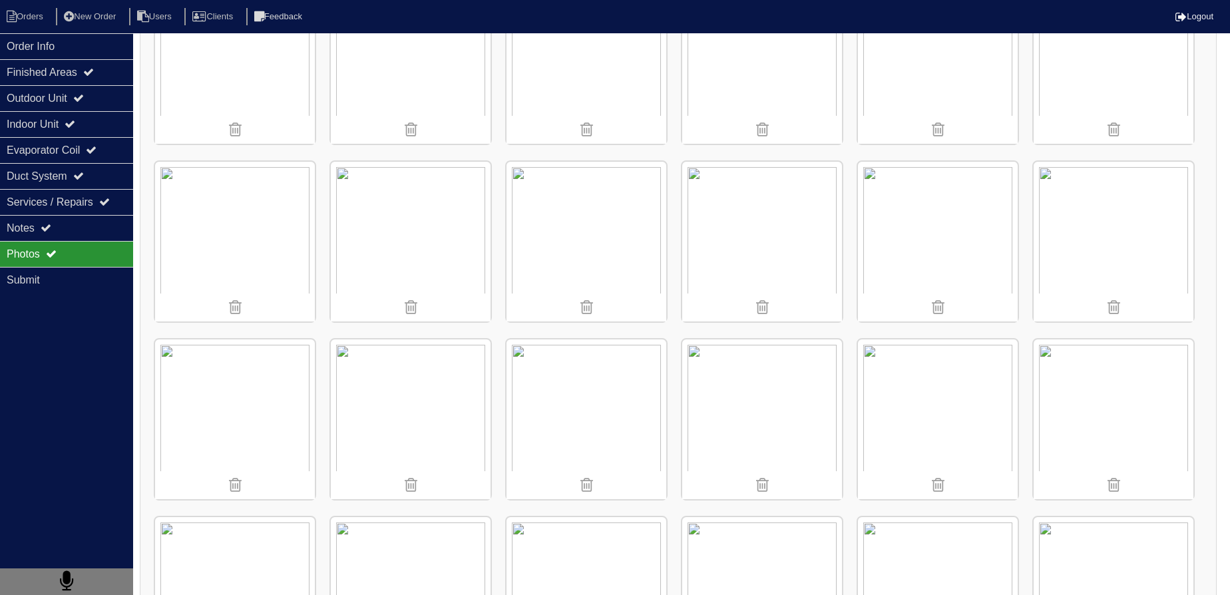
click at [1136, 47] on img at bounding box center [1114, 64] width 160 height 160
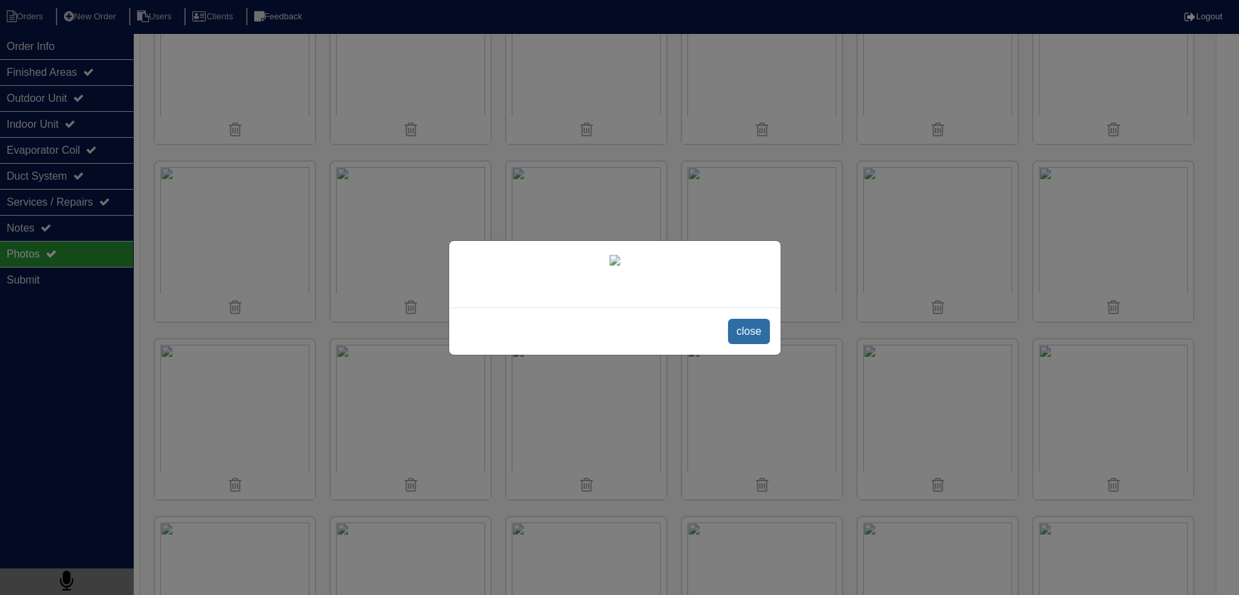
click at [757, 344] on span "close" at bounding box center [749, 331] width 42 height 25
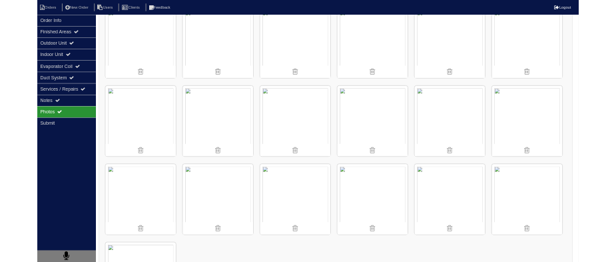
scroll to position [4137, 0]
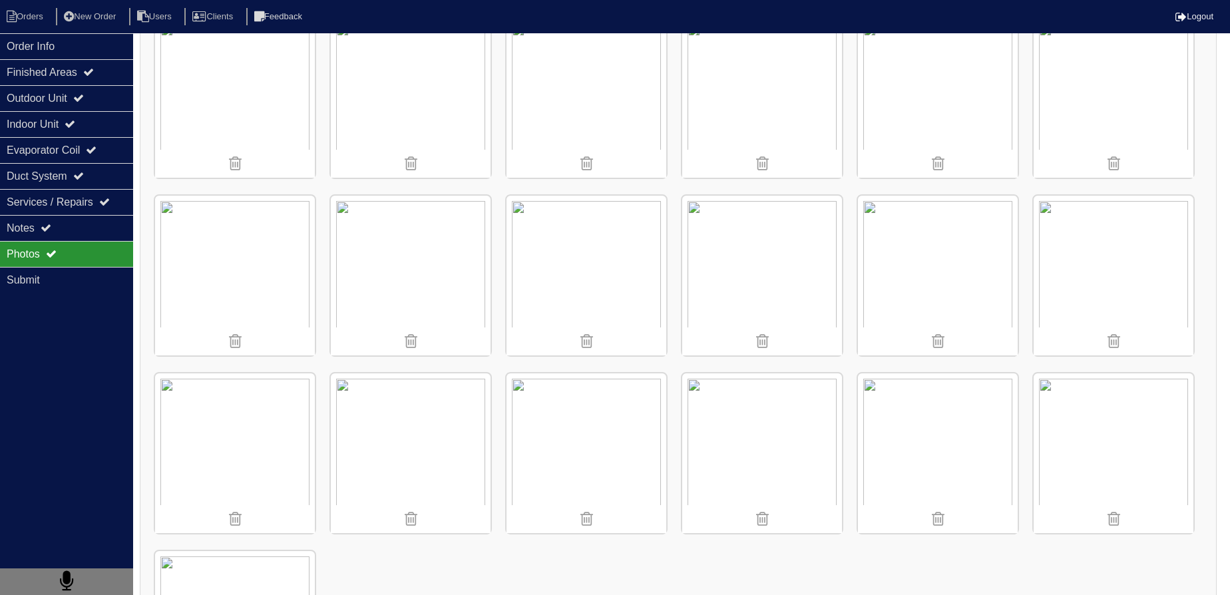
click at [411, 217] on img at bounding box center [411, 276] width 160 height 160
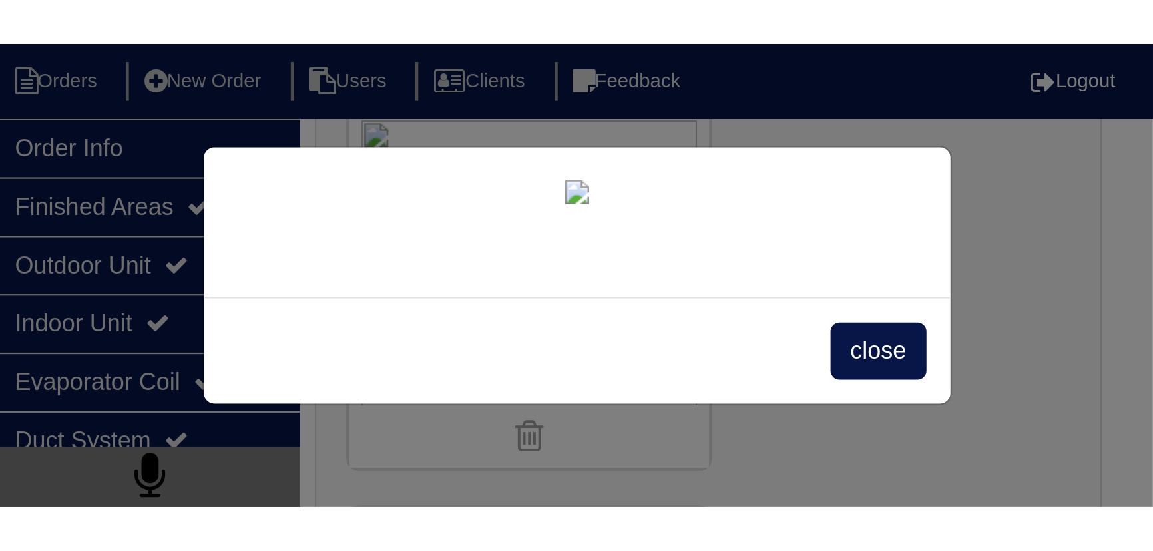
scroll to position [1658, 0]
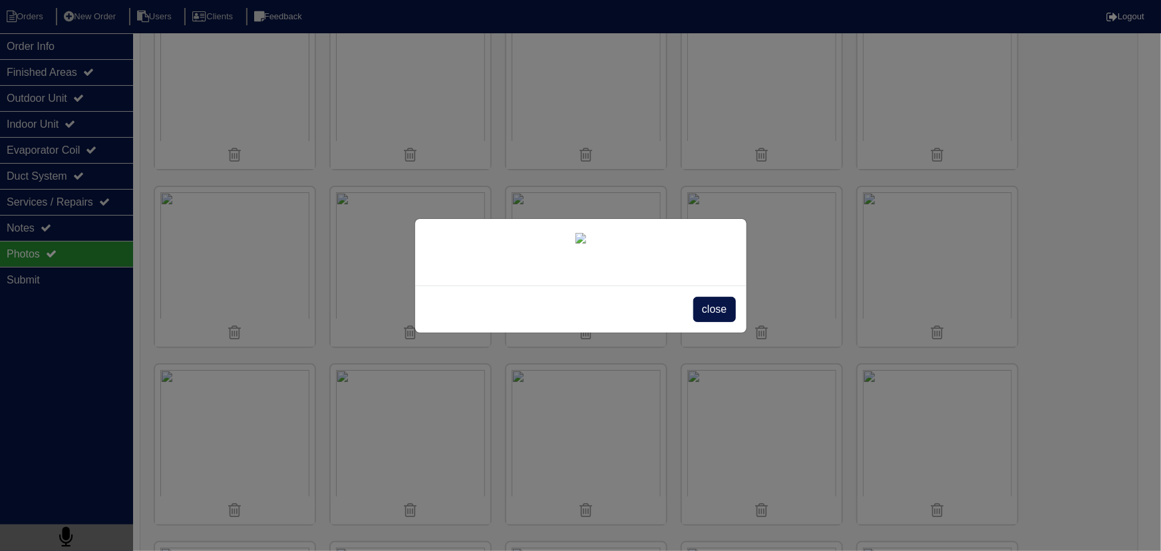
click at [715, 322] on span "close" at bounding box center [715, 309] width 42 height 25
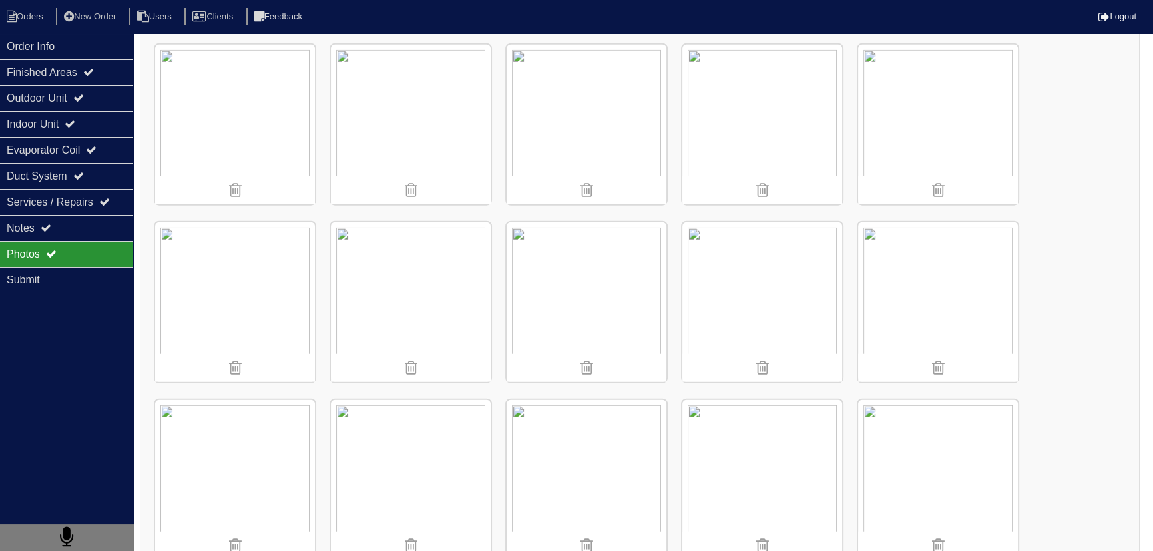
scroll to position [4320, 0]
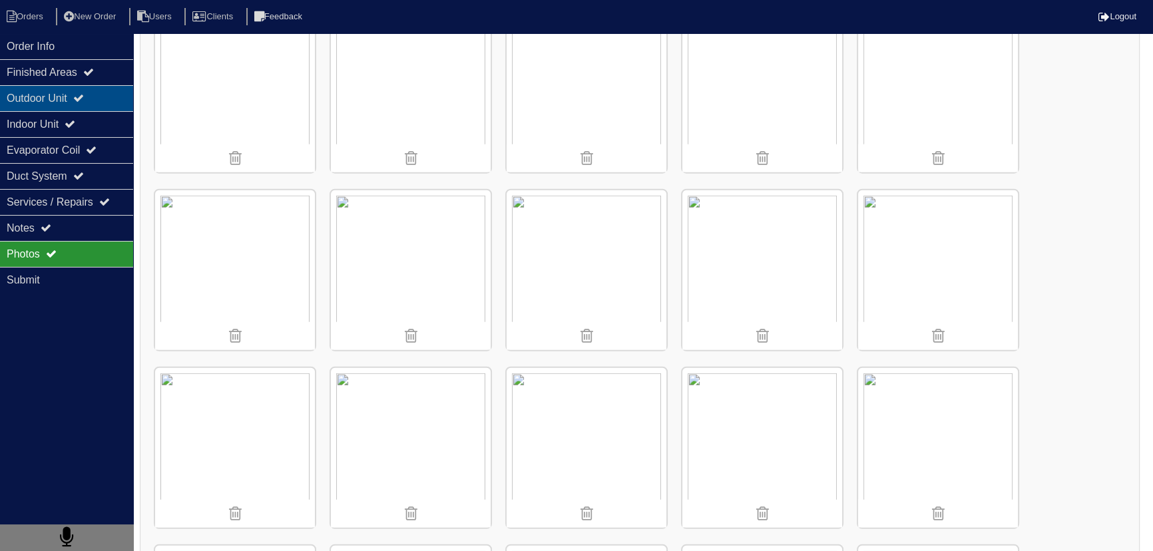
click at [84, 106] on div "Outdoor Unit" at bounding box center [66, 98] width 133 height 26
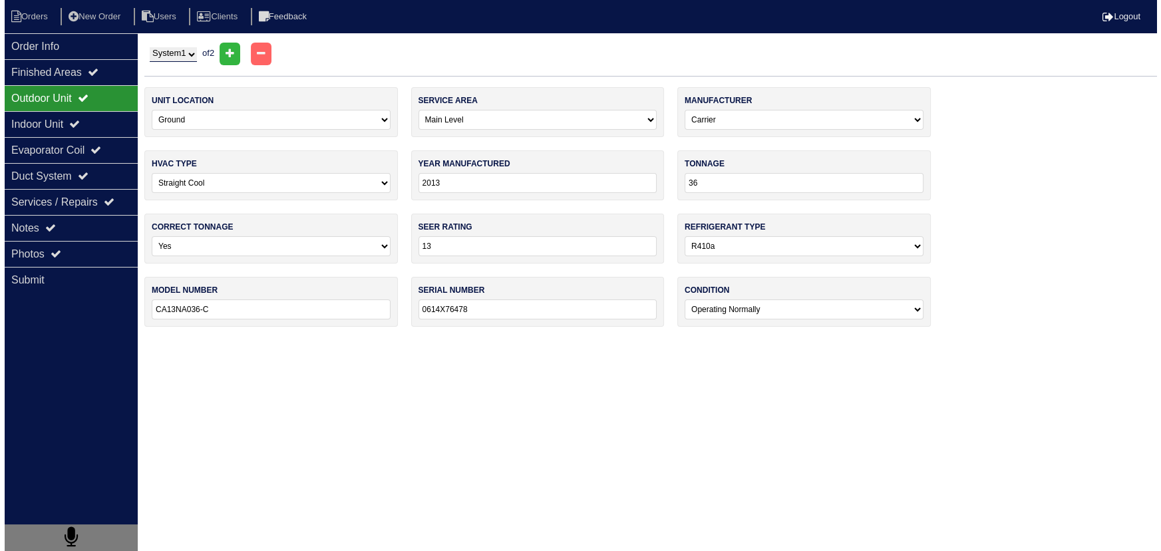
scroll to position [0, 0]
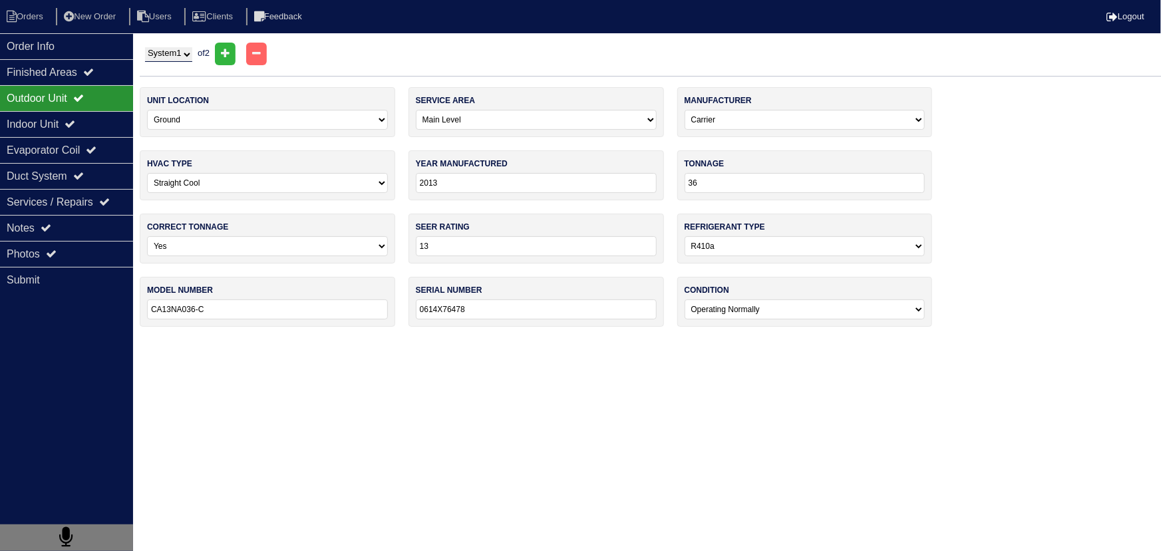
drag, startPoint x: 191, startPoint y: 51, endPoint x: 202, endPoint y: 71, distance: 22.0
click at [192, 52] on select "System 1 System 2" at bounding box center [168, 54] width 47 height 15
select select "2"
click at [145, 47] on select "System 1 System 2" at bounding box center [168, 54] width 47 height 15
select select "1"
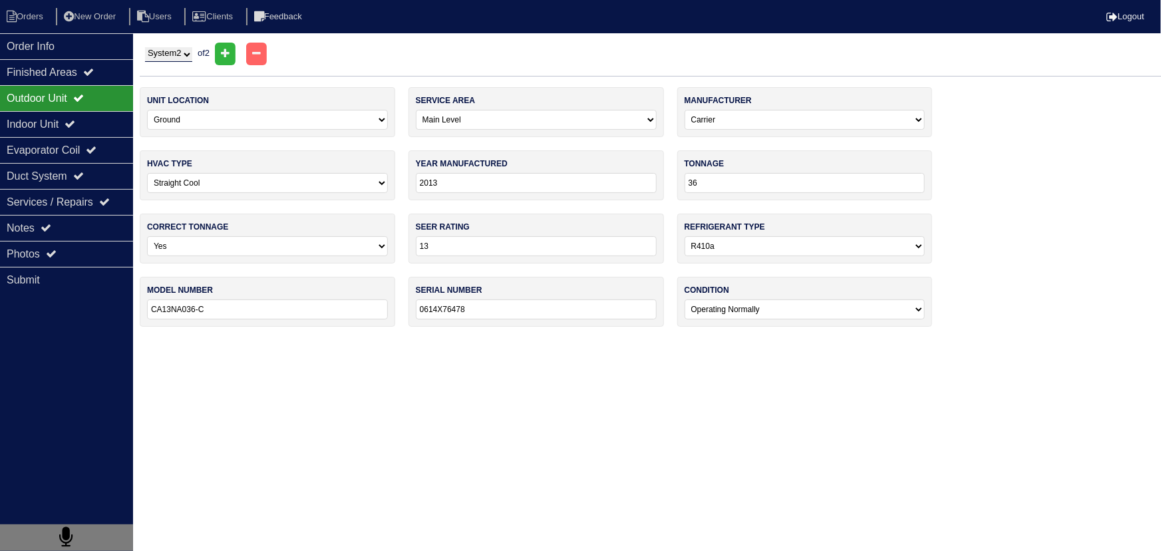
type input "0614X76494"
click at [51, 231] on icon at bounding box center [46, 227] width 11 height 11
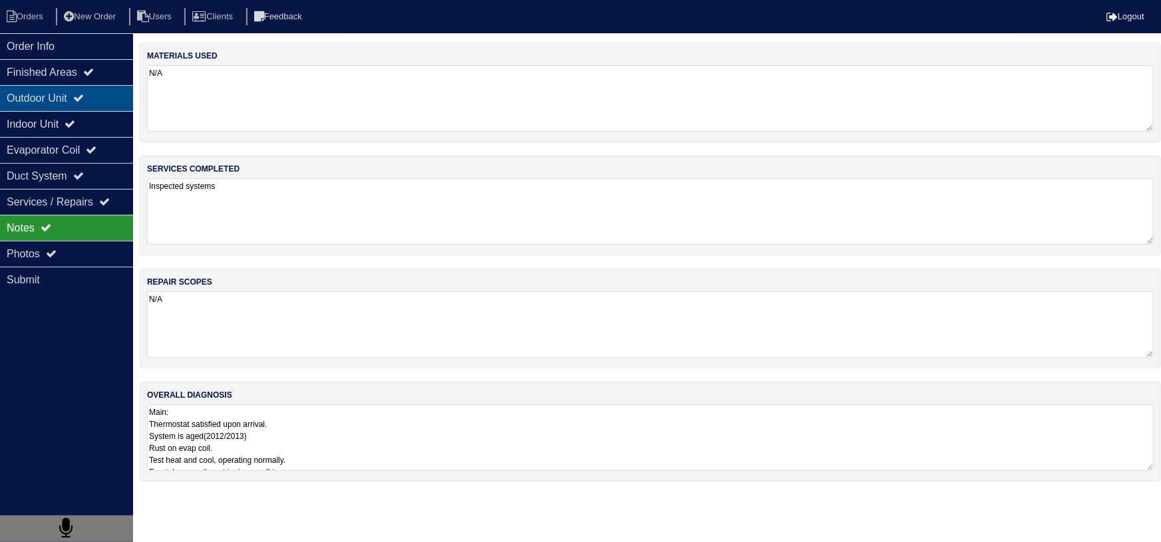
click at [79, 96] on div "Outdoor Unit" at bounding box center [66, 98] width 133 height 26
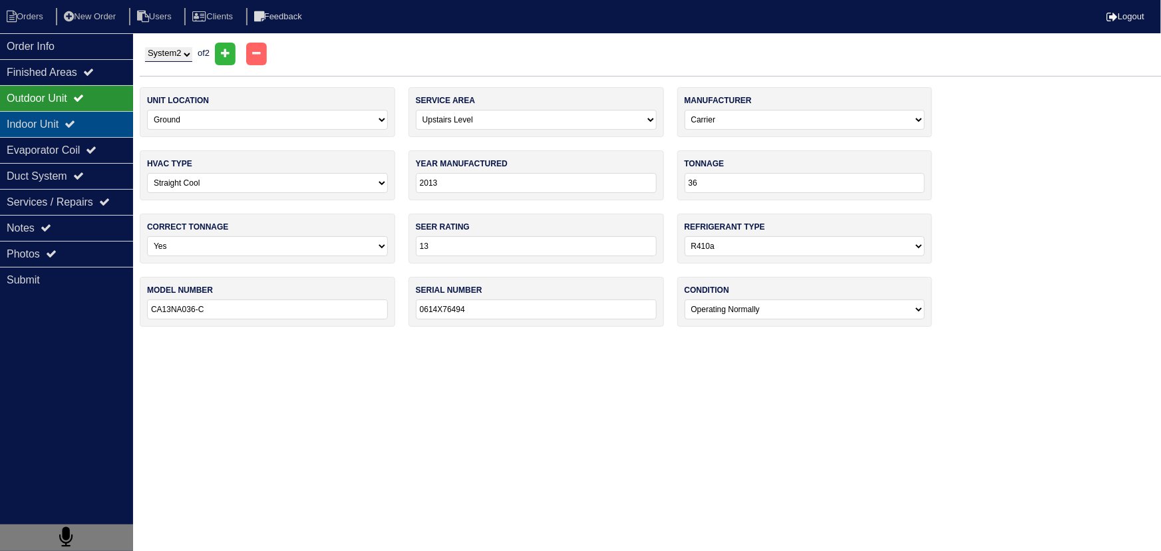
click at [47, 129] on div "Indoor Unit" at bounding box center [66, 124] width 133 height 26
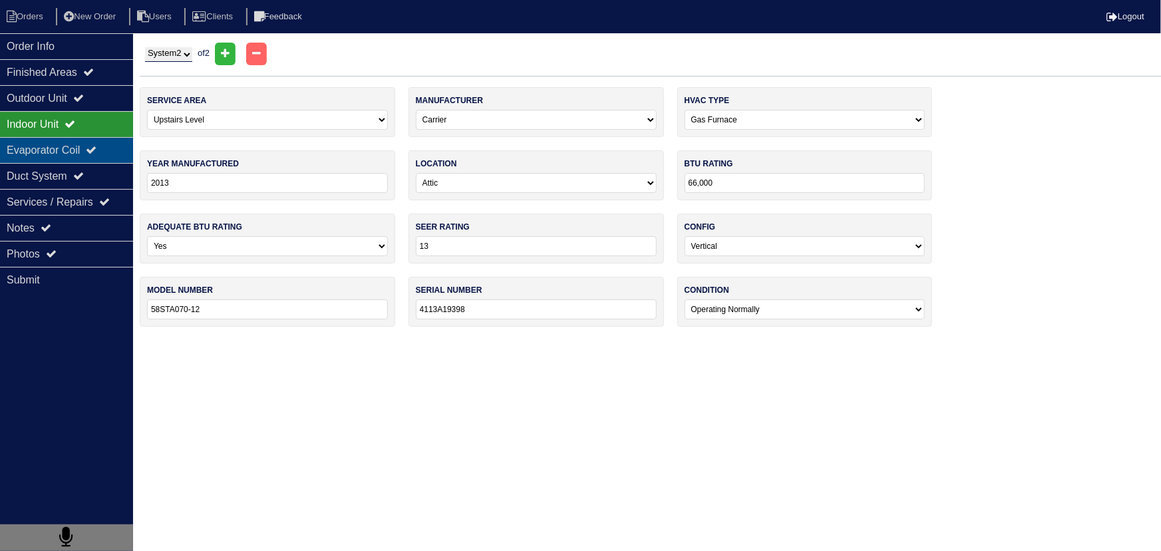
click at [73, 158] on div "Evaporator Coil" at bounding box center [66, 150] width 133 height 26
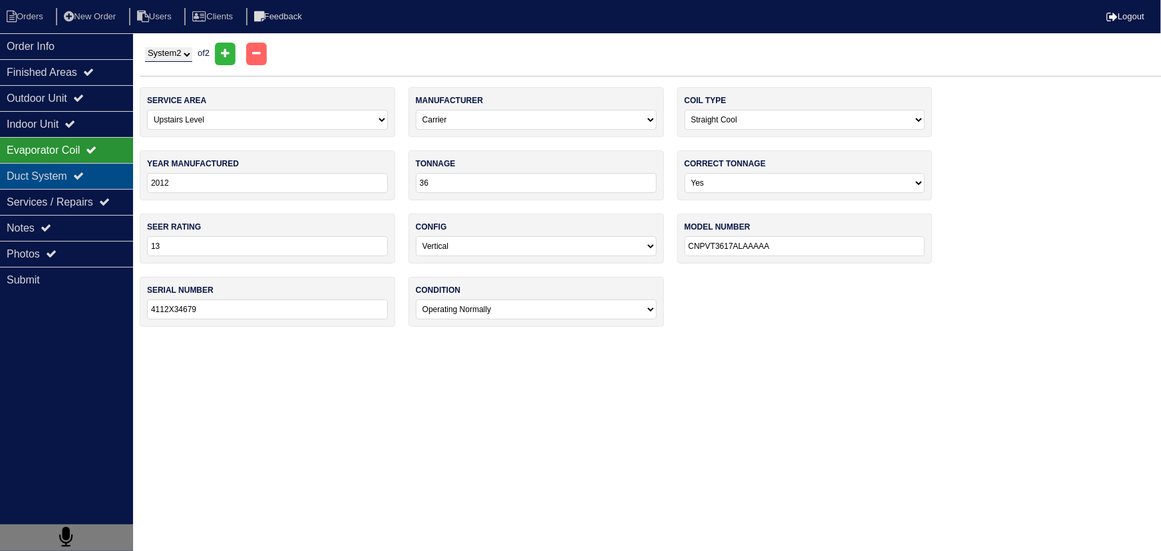
click at [77, 163] on div "Duct System" at bounding box center [66, 176] width 133 height 26
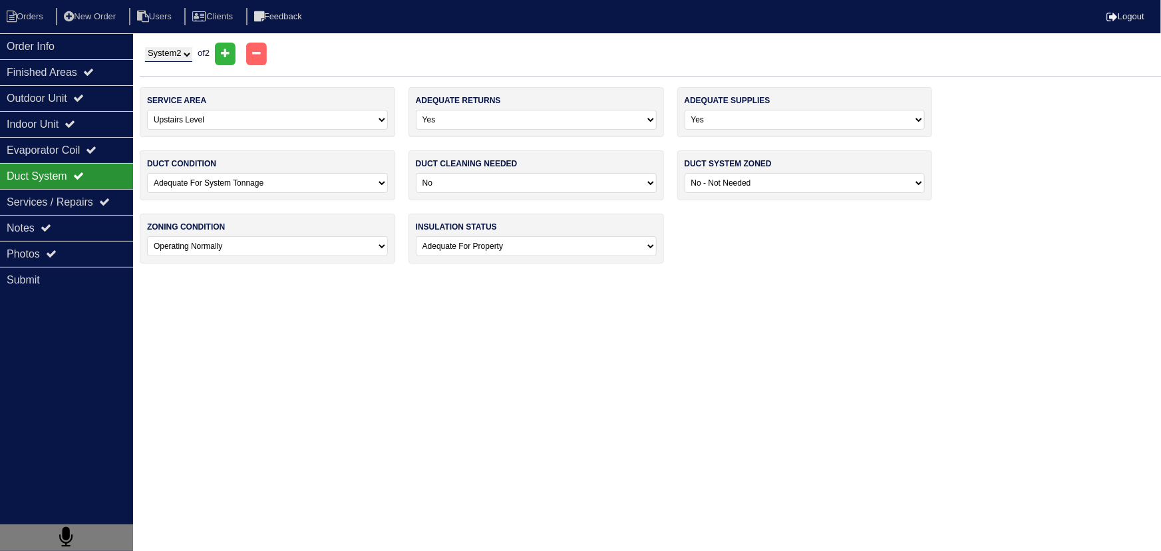
click at [180, 55] on select "System 1 System 2" at bounding box center [168, 54] width 47 height 15
select select "1"
click at [145, 47] on select "System 1 System 2" at bounding box center [168, 54] width 47 height 15
select select "0"
click at [84, 96] on icon at bounding box center [78, 98] width 11 height 11
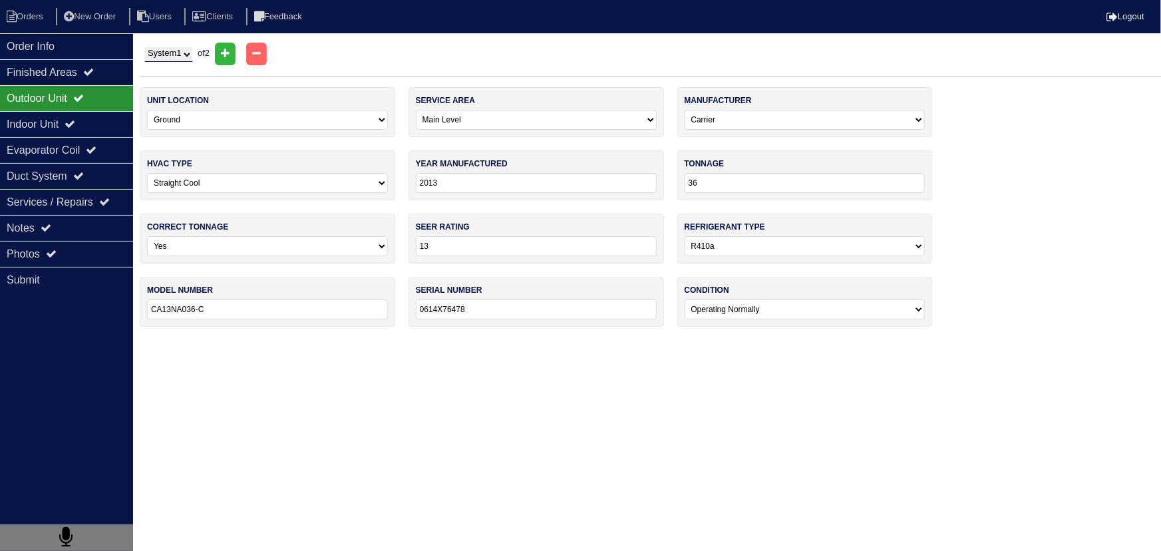
click at [178, 51] on select "System 1 System 2" at bounding box center [168, 54] width 47 height 15
select select "2"
click at [145, 47] on select "System 1 System 2" at bounding box center [168, 54] width 47 height 15
select select "1"
type input "0614X76494"
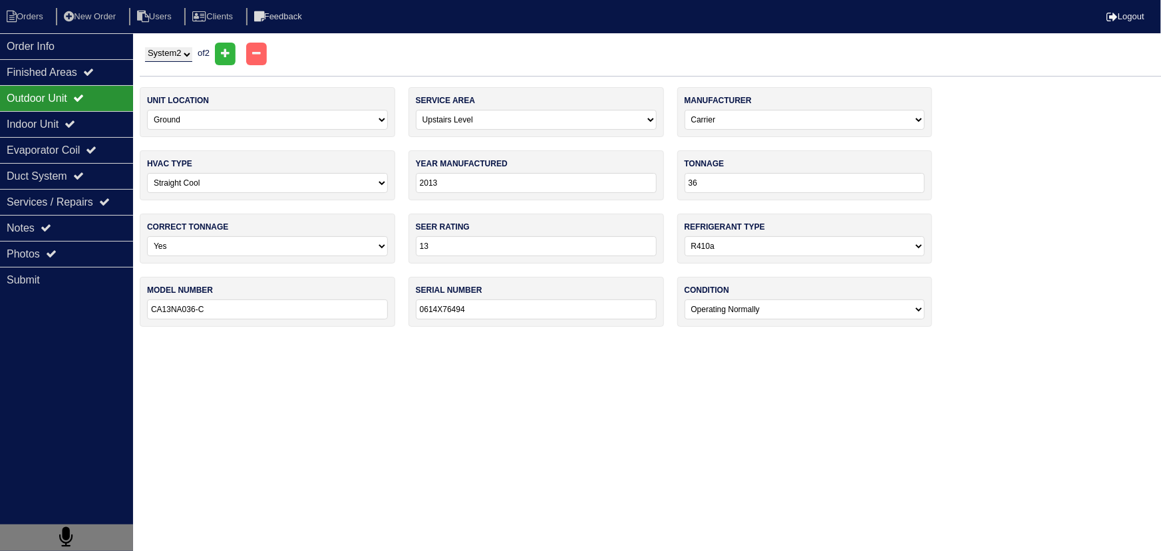
click at [178, 54] on select "System 1 System 2" at bounding box center [168, 54] width 47 height 15
select select "1"
click at [145, 47] on select "System 1 System 2" at bounding box center [168, 54] width 47 height 15
select select "0"
type input "0614X76478"
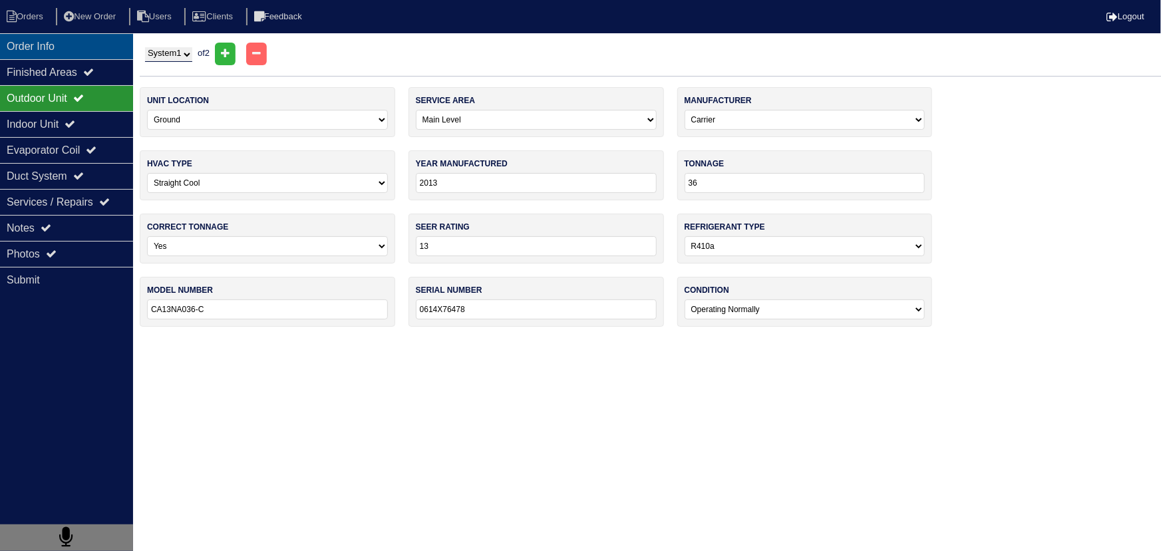
click at [113, 52] on div "Order Info" at bounding box center [66, 46] width 133 height 26
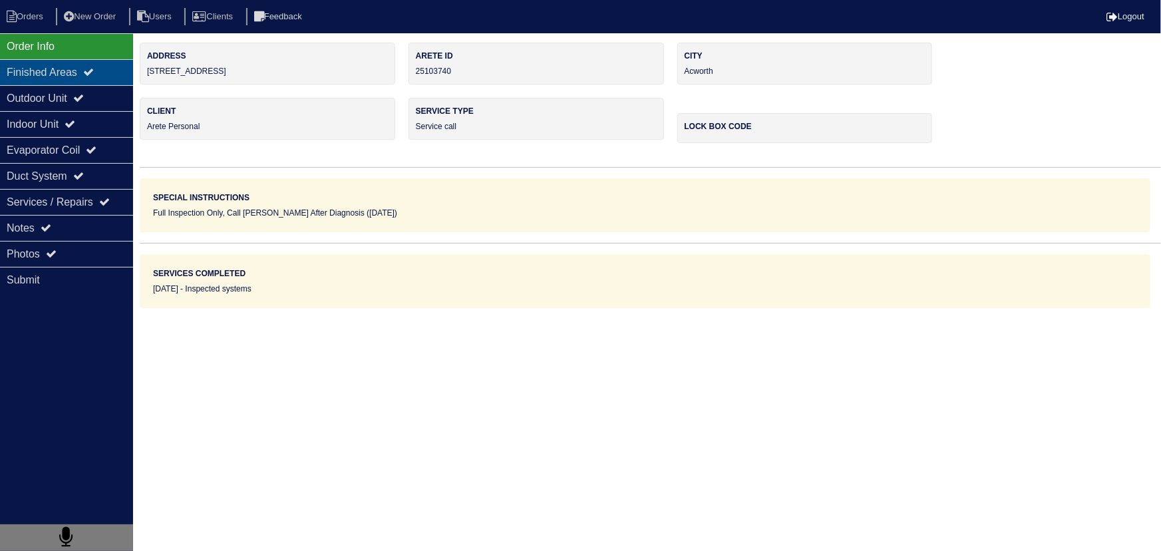
click at [110, 70] on div "Finished Areas" at bounding box center [66, 72] width 133 height 26
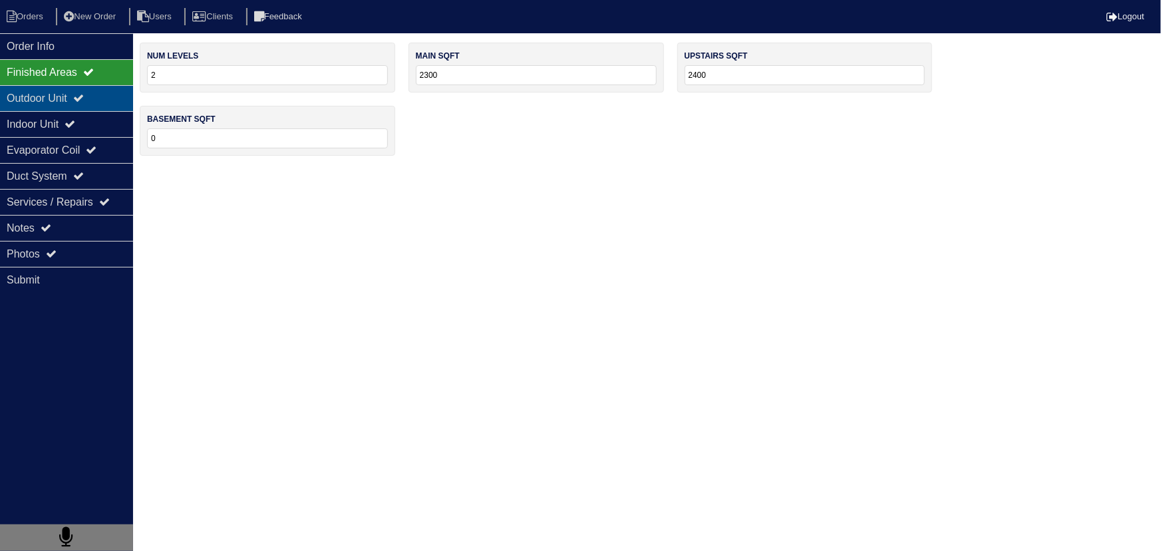
click at [107, 95] on div "Outdoor Unit" at bounding box center [66, 98] width 133 height 26
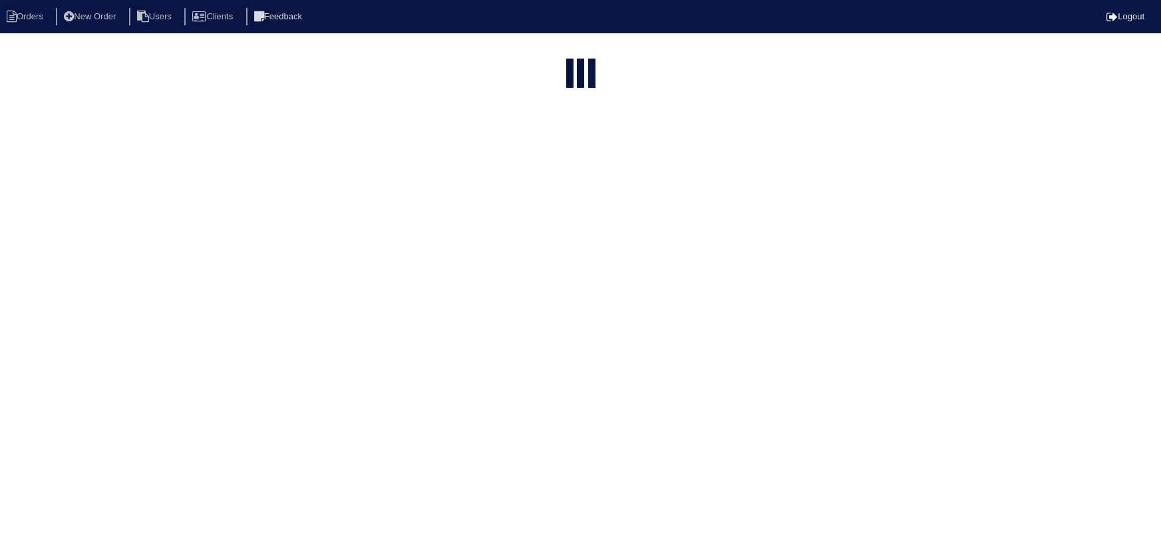
select select "15"
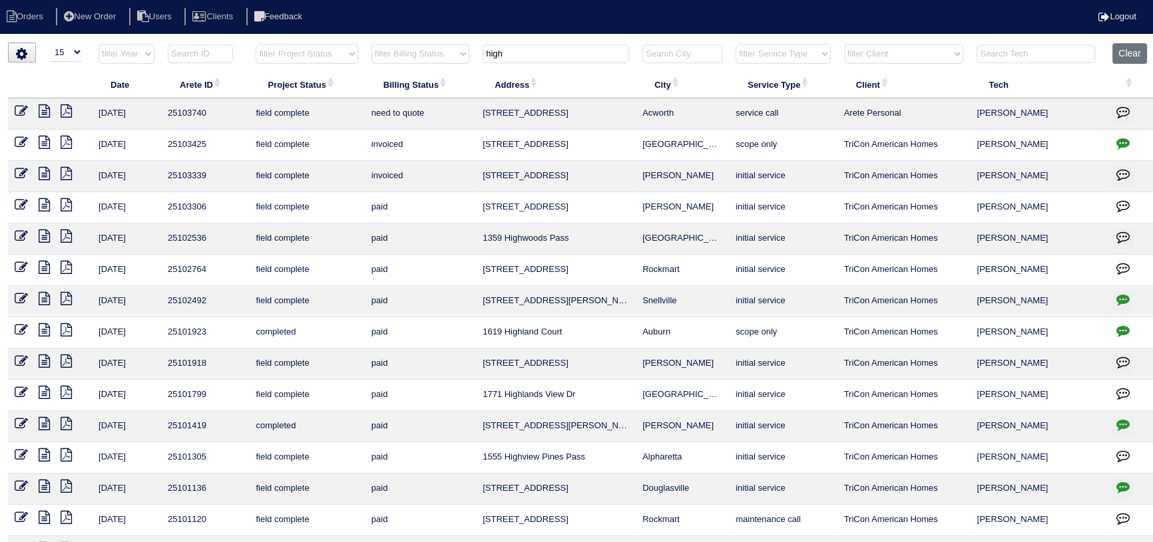
click at [47, 138] on icon at bounding box center [44, 142] width 11 height 13
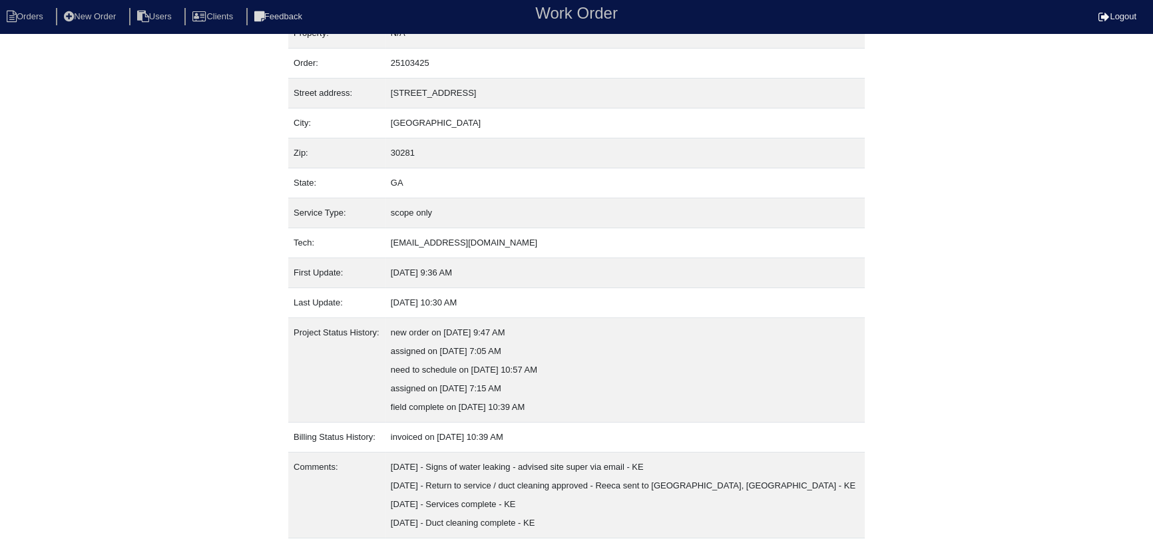
scroll to position [55, 0]
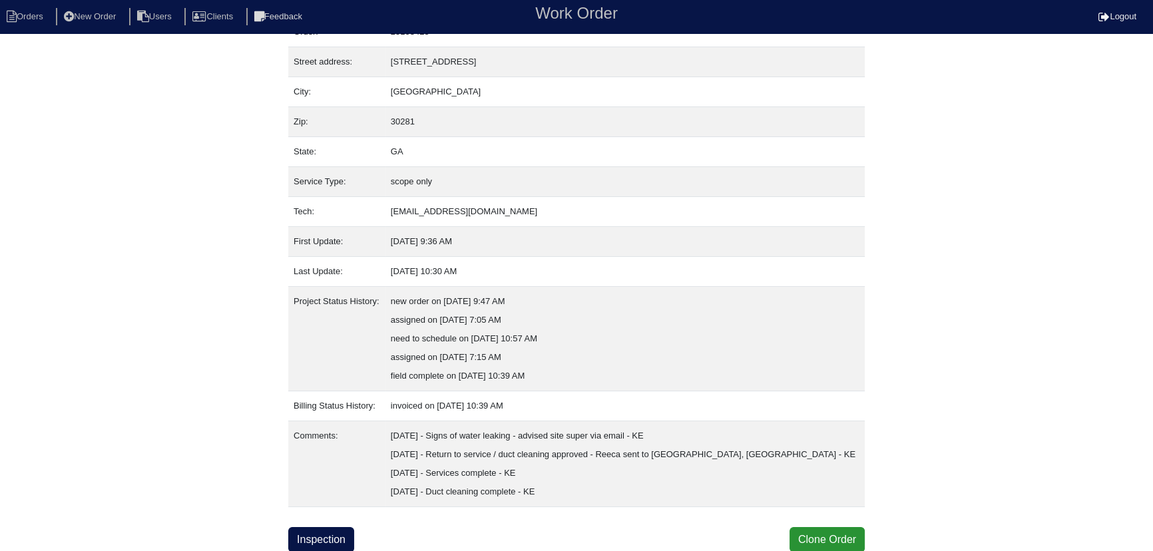
click at [359, 525] on div "Property: N/A Order: 25103425 Street address: 65 Highland Circle City: Stockbri…" at bounding box center [576, 269] width 576 height 565
click at [33, 15] on li "Orders" at bounding box center [27, 17] width 54 height 18
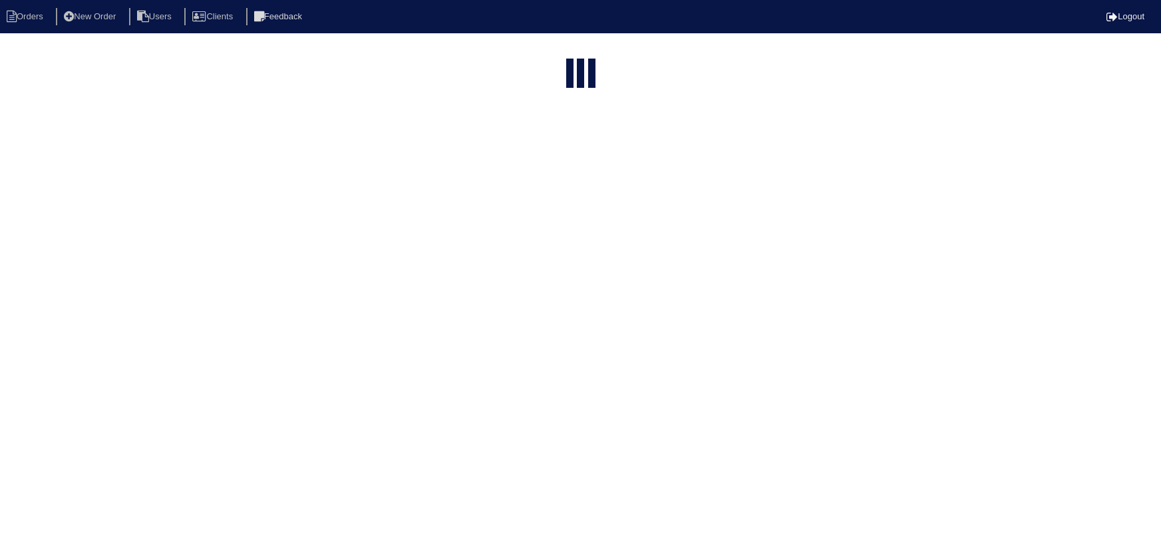
select select "15"
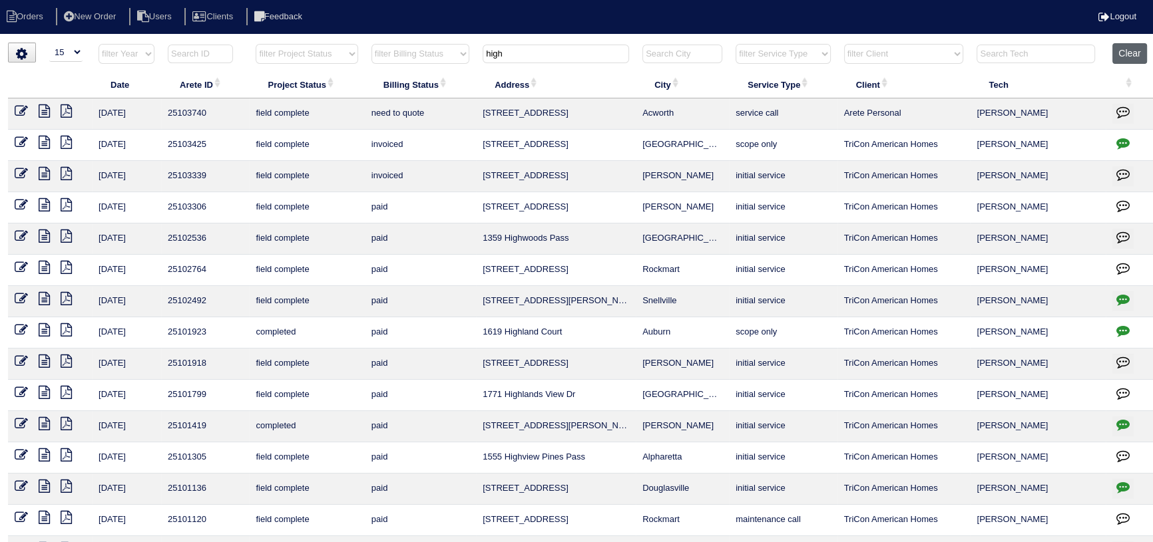
click at [1142, 61] on button "Clear" at bounding box center [1129, 53] width 34 height 21
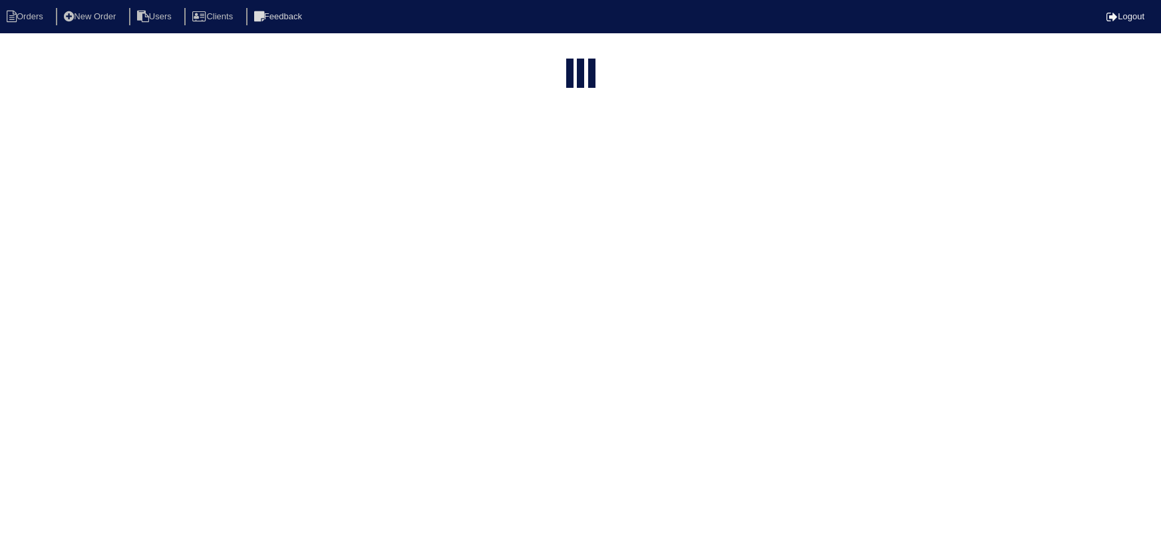
select select "15"
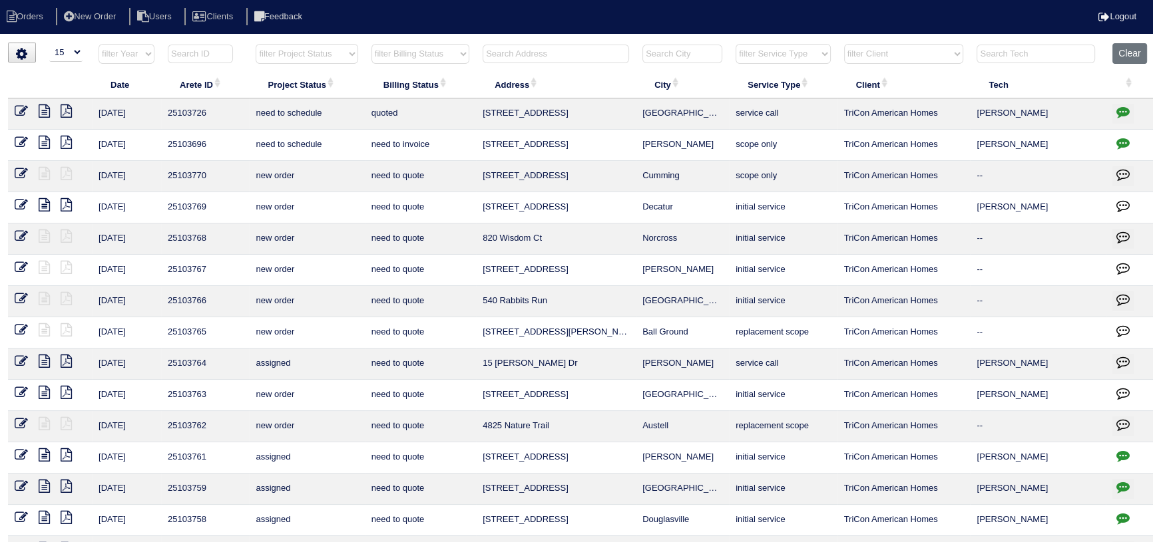
click at [45, 146] on icon at bounding box center [44, 142] width 11 height 13
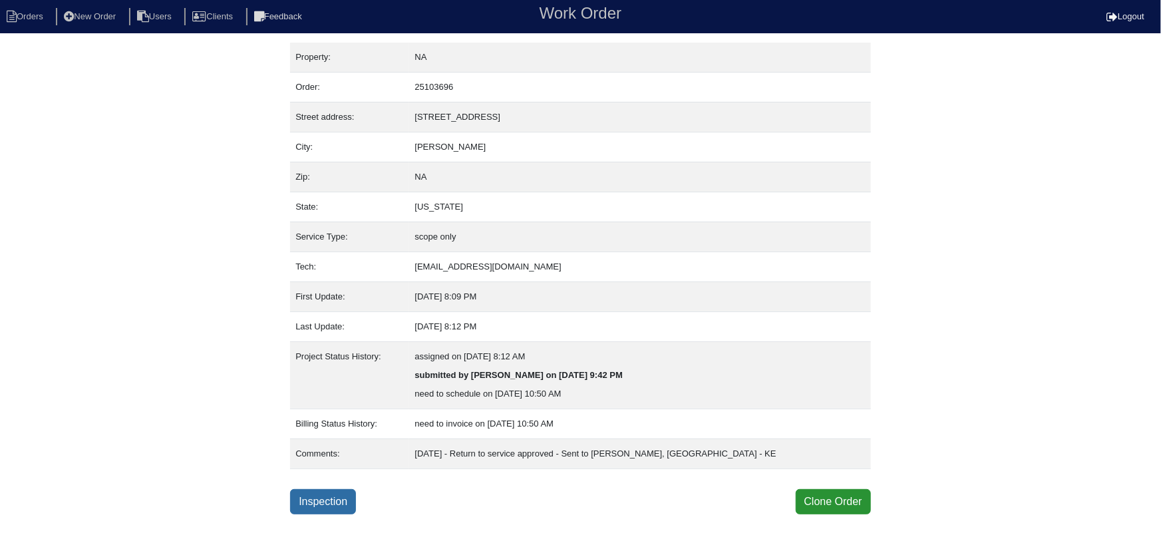
click at [315, 503] on link "Inspection" at bounding box center [323, 501] width 66 height 25
click at [91, 103] on div "Property: NA Order: 25103696 Street address: 99 Floresta Drive City: McDonough …" at bounding box center [580, 279] width 1161 height 472
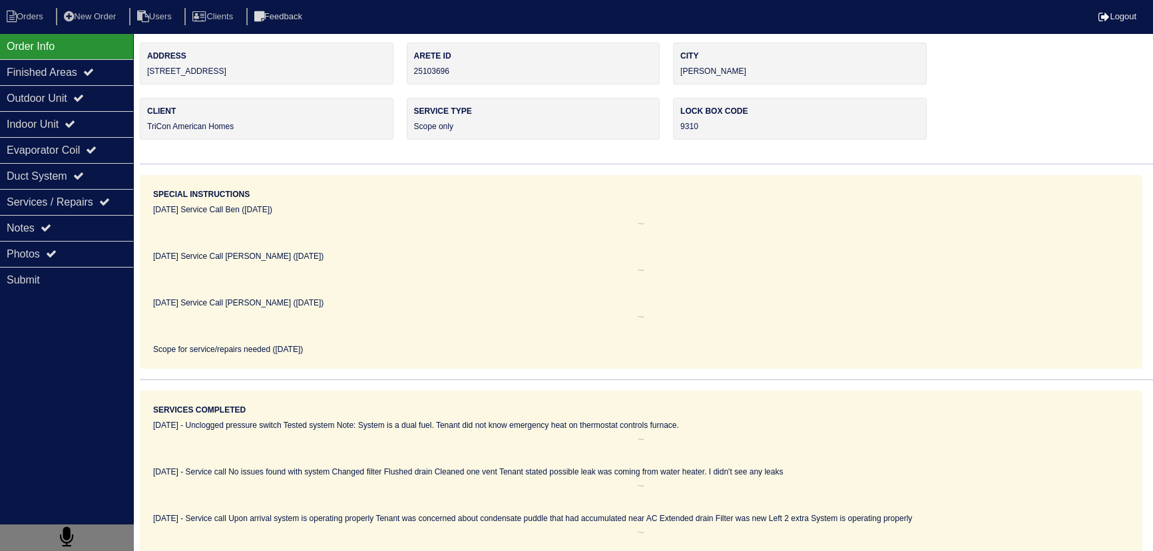
click at [80, 95] on div "Outdoor Unit" at bounding box center [66, 98] width 133 height 26
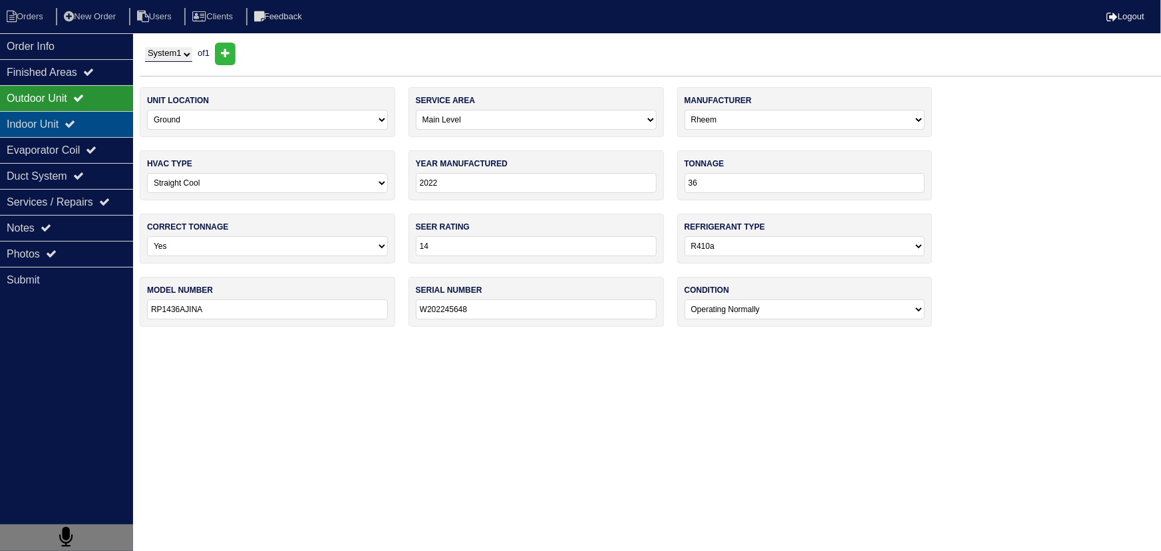
click at [86, 116] on div "Indoor Unit" at bounding box center [66, 124] width 133 height 26
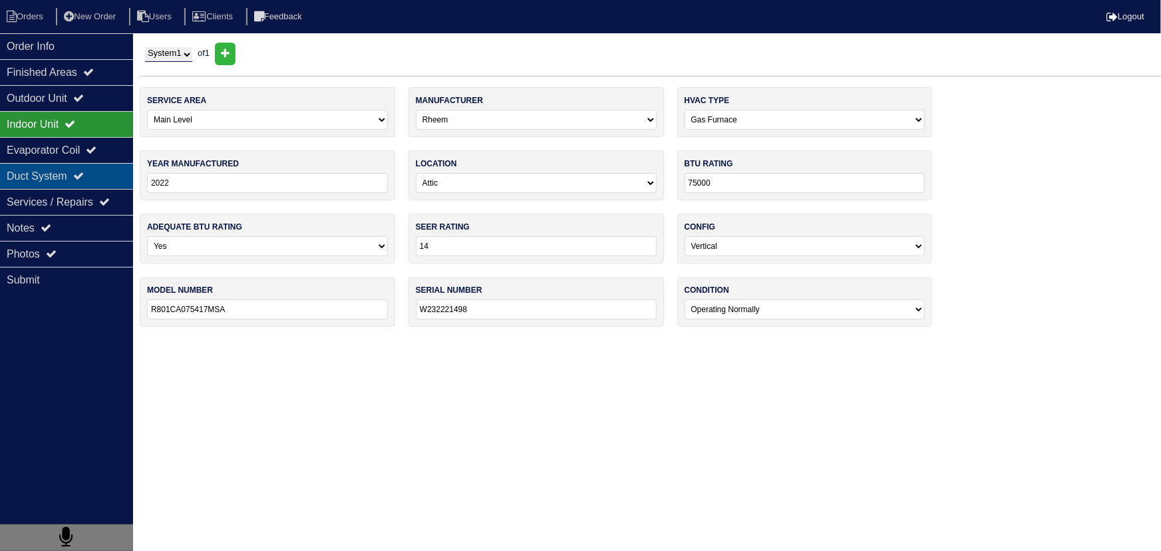
click at [89, 170] on div "Duct System" at bounding box center [66, 176] width 133 height 26
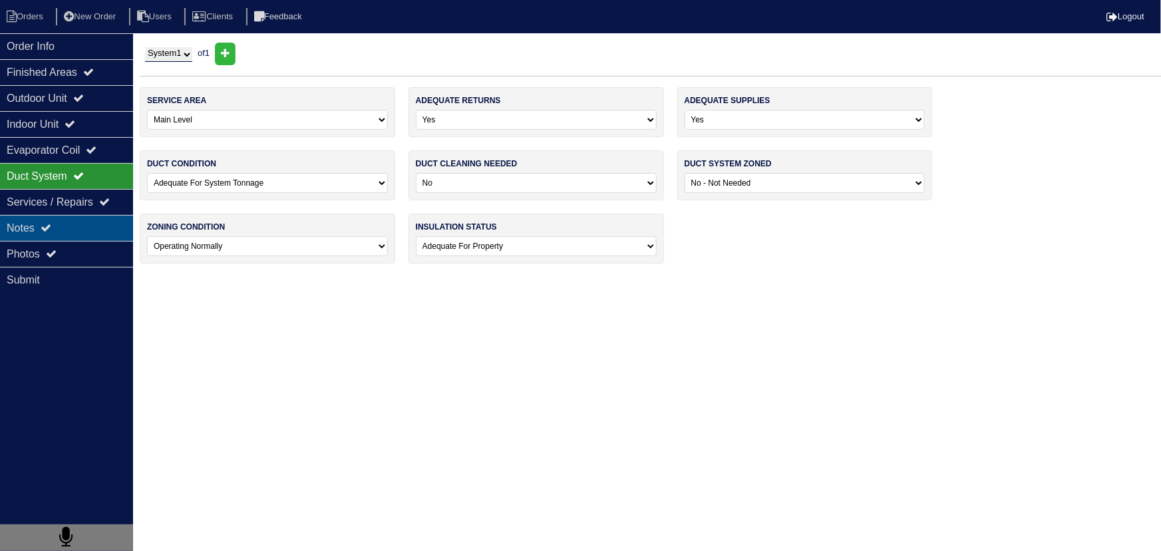
click at [85, 222] on div "Notes" at bounding box center [66, 228] width 133 height 26
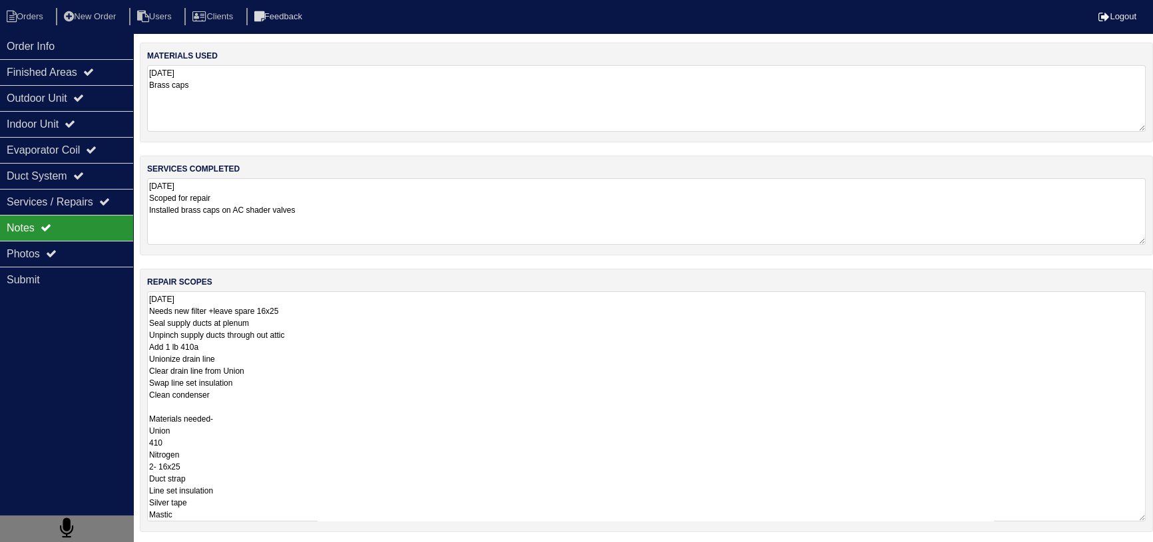
click at [240, 306] on textarea "10.8.25 Needs new filter +leave spare 16x25 Seal supply ducts at plenum Unpinch…" at bounding box center [646, 407] width 998 height 230
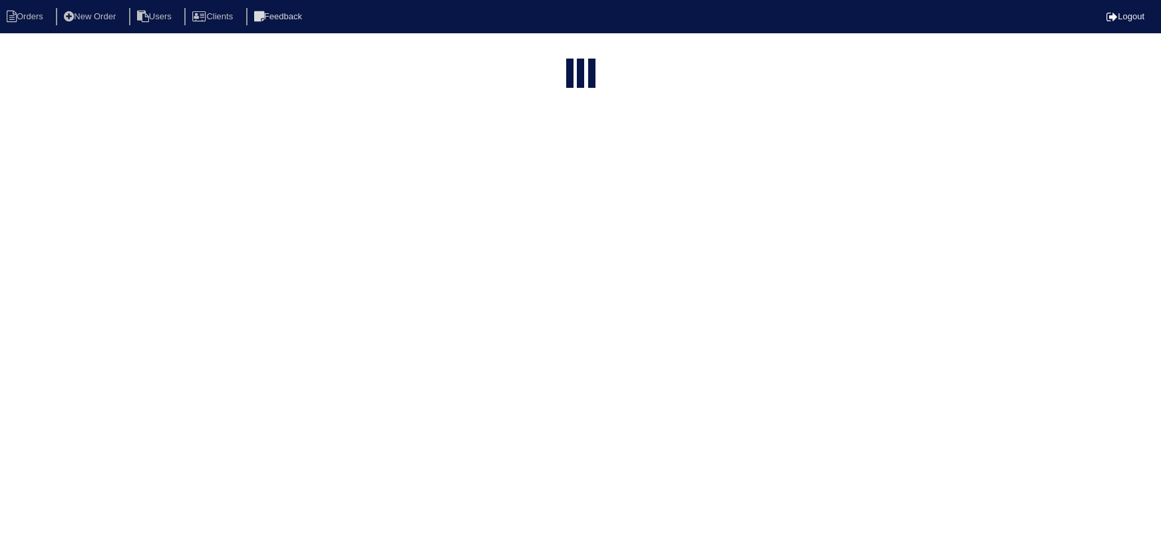
select select "15"
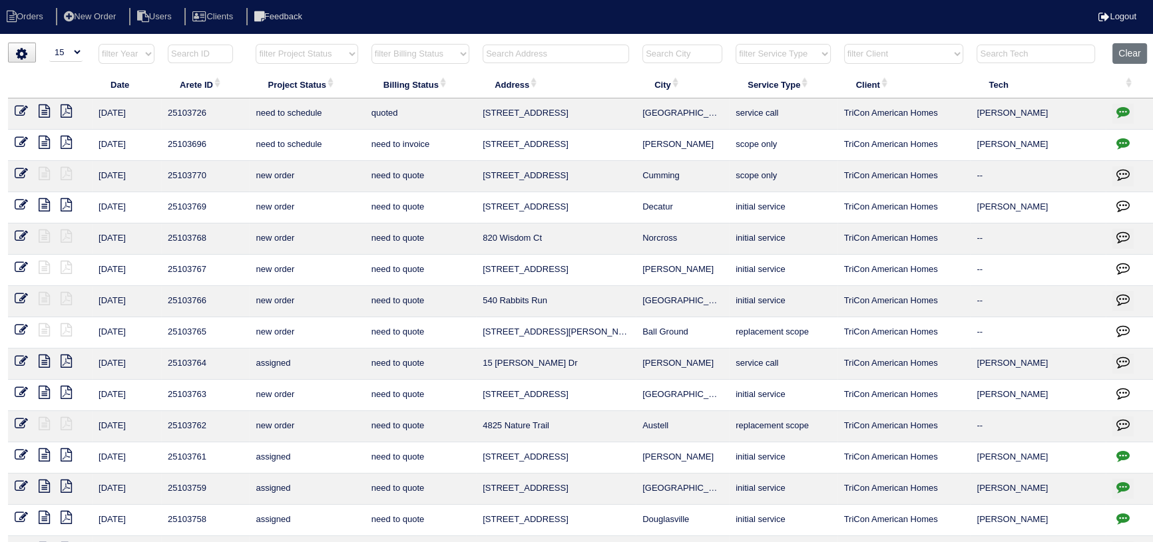
click at [571, 46] on input "text" at bounding box center [556, 54] width 146 height 19
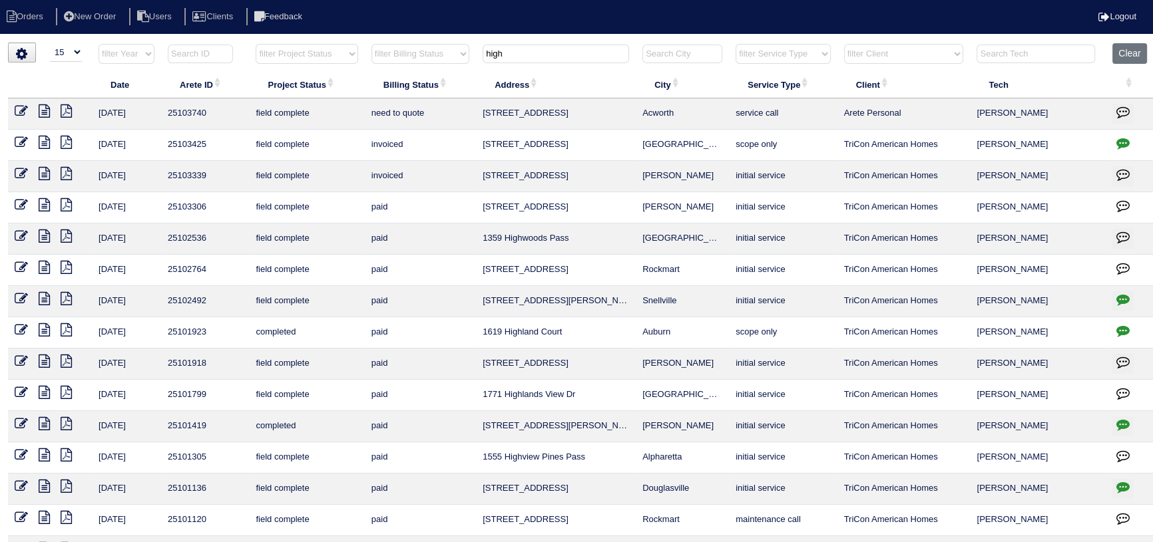
type input "high"
click at [71, 108] on icon at bounding box center [66, 111] width 11 height 13
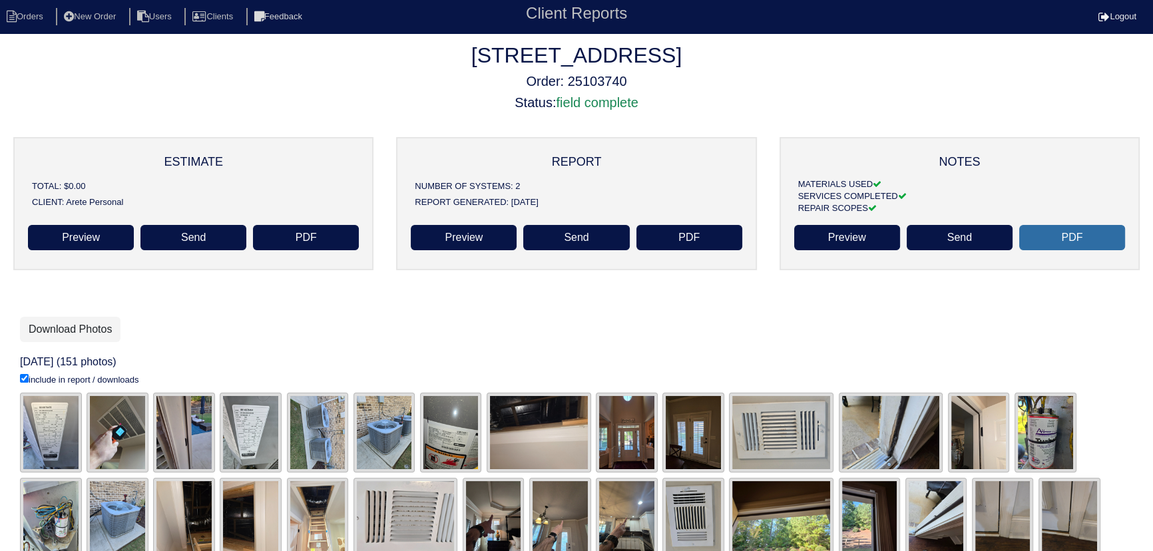
click at [1078, 228] on link "PDF" at bounding box center [1072, 237] width 106 height 25
click at [39, 24] on li "Orders" at bounding box center [27, 17] width 54 height 18
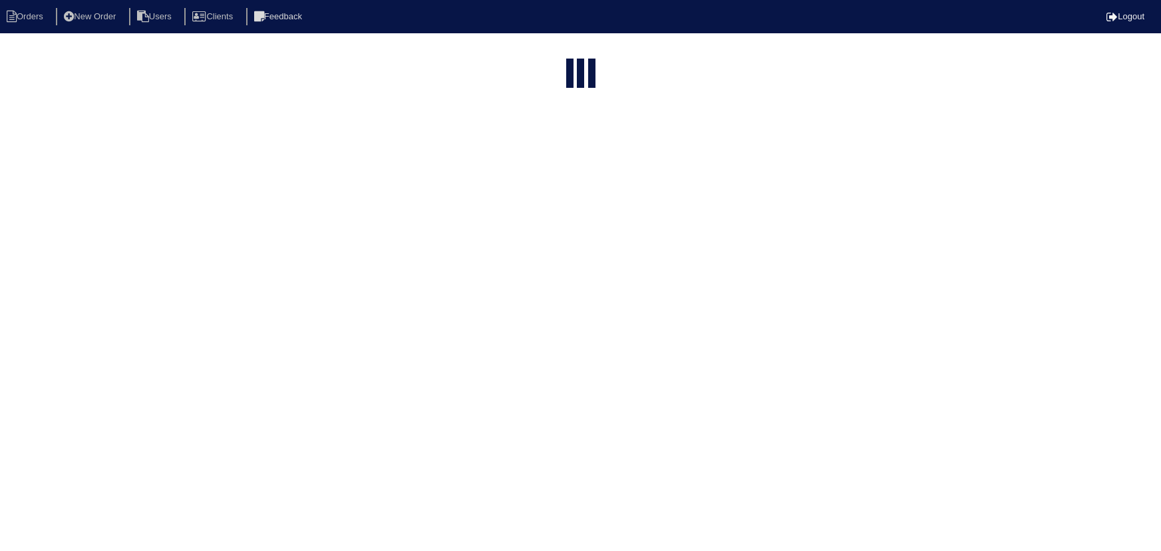
select select "15"
type input "high"
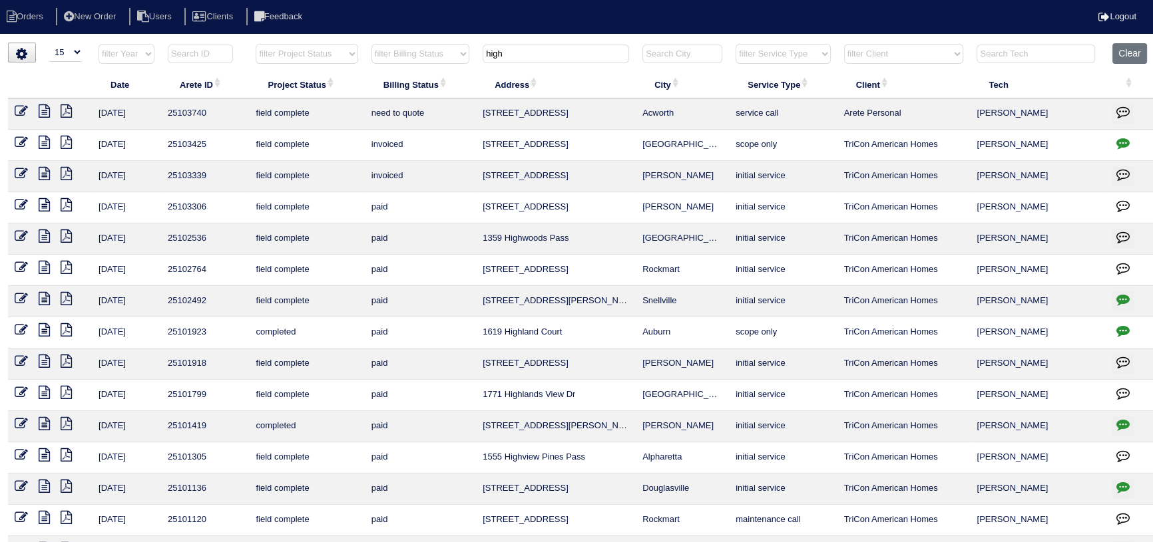
click at [47, 115] on icon at bounding box center [44, 111] width 11 height 13
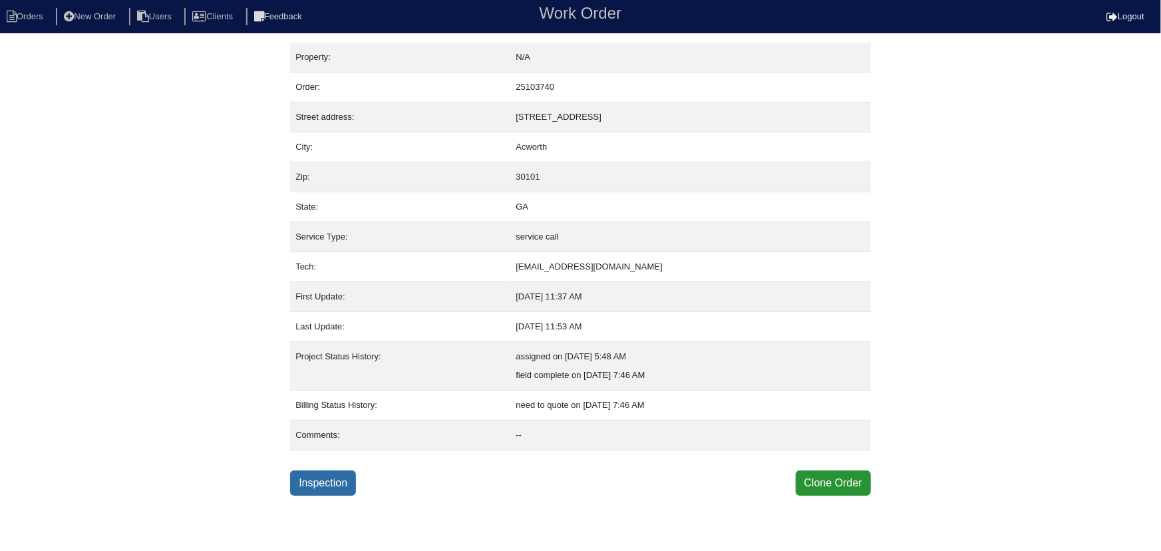
click at [341, 493] on link "Inspection" at bounding box center [323, 483] width 66 height 25
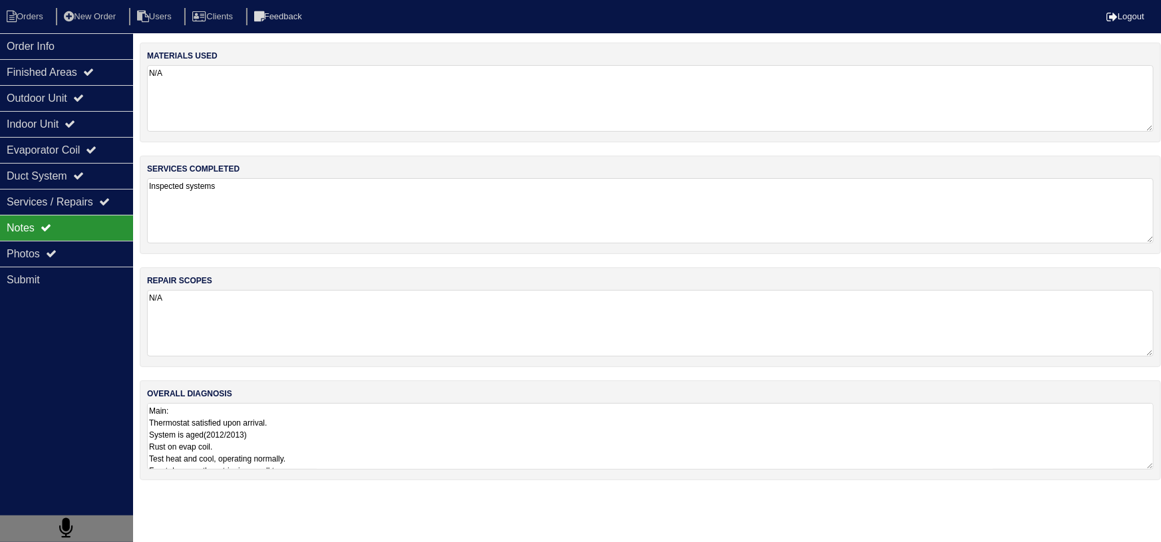
click at [192, 186] on textarea "Inspected systems" at bounding box center [650, 210] width 1007 height 65
type textarea "Inspected both systems"
click at [288, 300] on textarea "N/A" at bounding box center [650, 323] width 1007 height 67
drag, startPoint x: 171, startPoint y: 310, endPoint x: 147, endPoint y: 296, distance: 27.7
click at [146, 296] on div "repair scopes N/A" at bounding box center [651, 318] width 1022 height 99
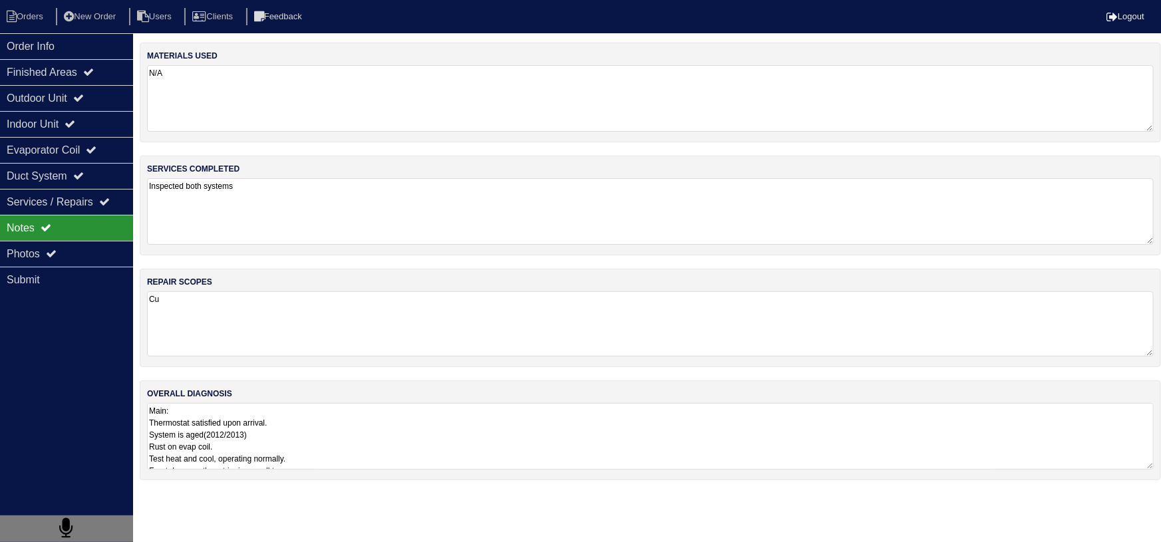
type textarea "C"
type textarea "D"
click at [454, 299] on textarea "Based on our diagnosis both furnaces and Evaporator coils are heavily" at bounding box center [650, 324] width 1007 height 65
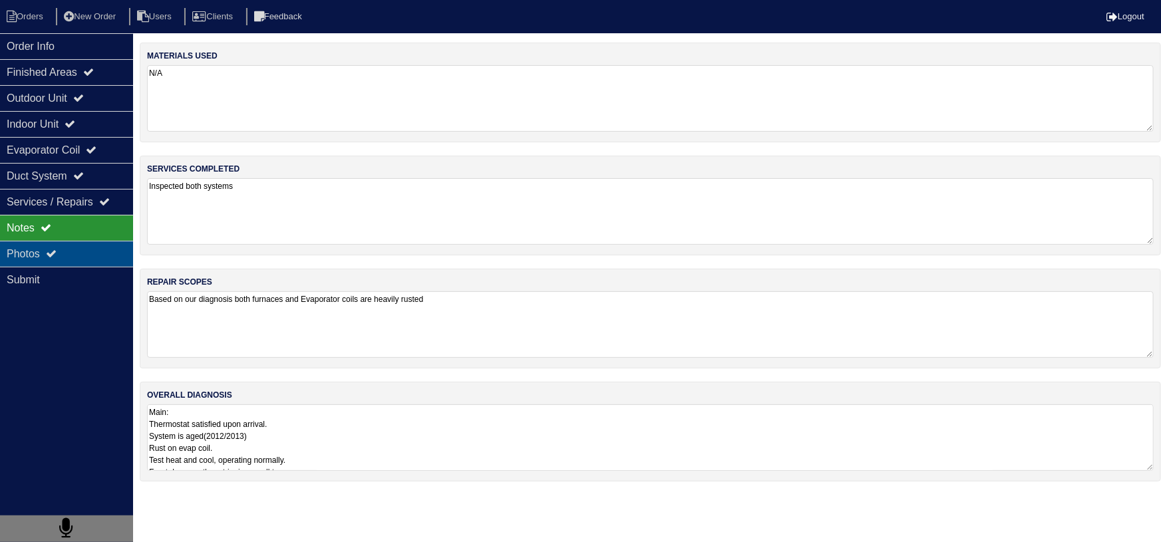
click at [106, 262] on div "Photos" at bounding box center [66, 254] width 133 height 26
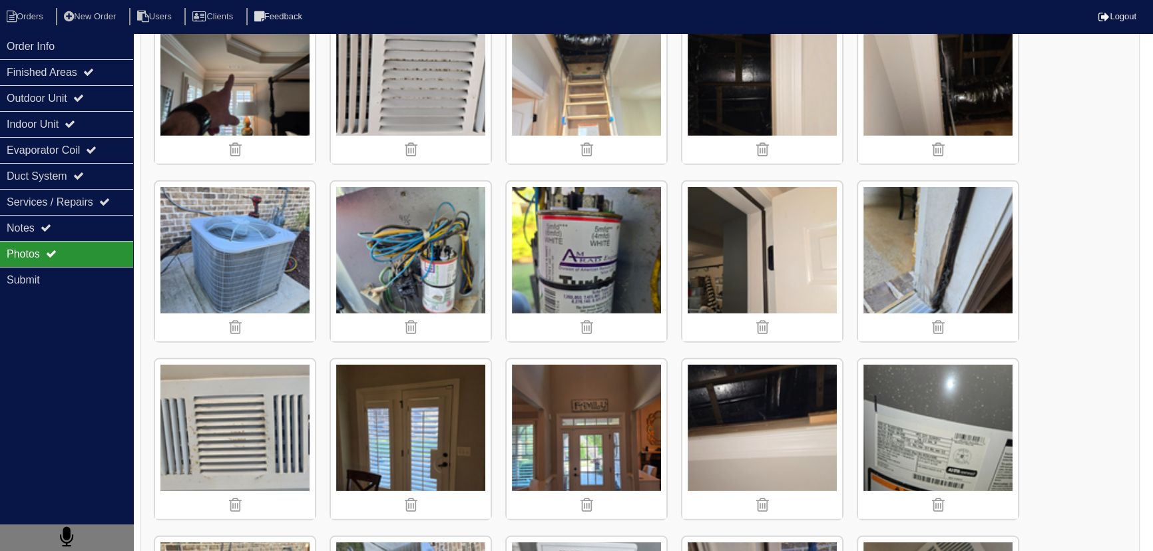
scroll to position [4835, 0]
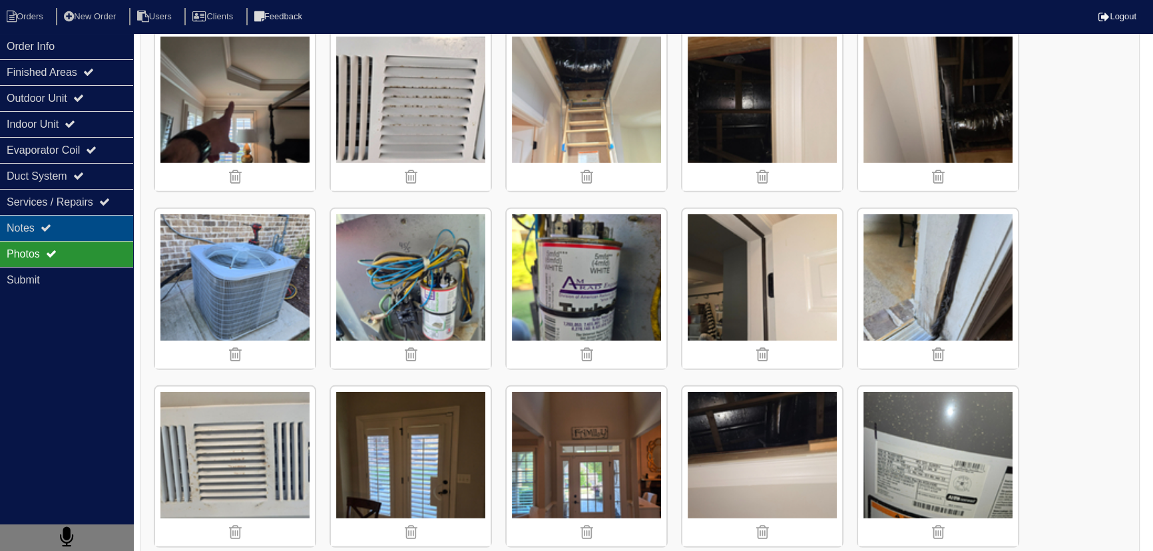
click at [79, 218] on div "Notes" at bounding box center [66, 228] width 133 height 26
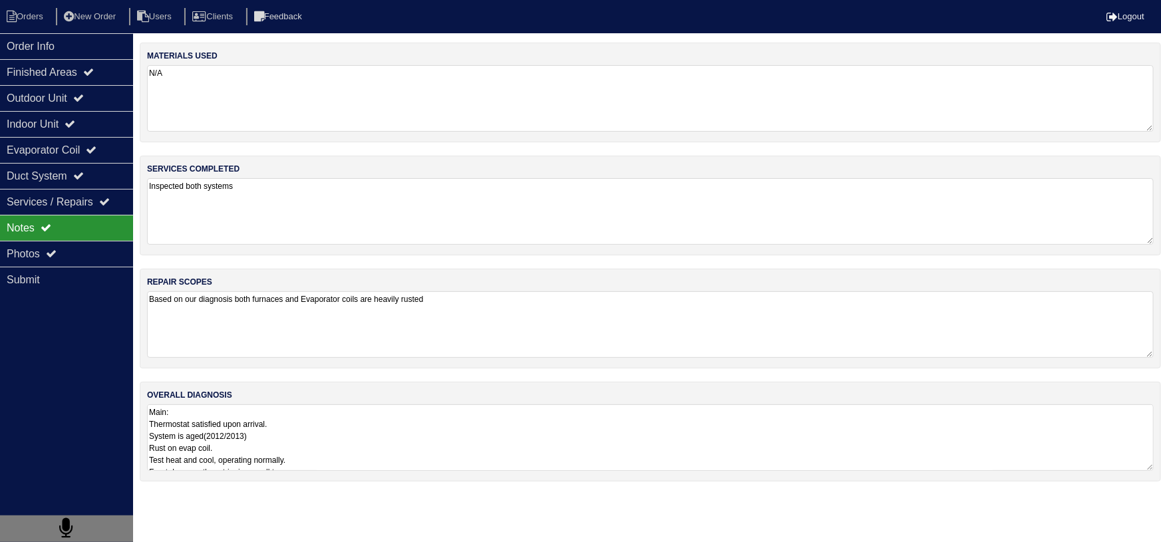
click at [493, 304] on textarea "Based on our diagnosis both furnaces and Evaporator coils are heavily rusted" at bounding box center [650, 325] width 1007 height 67
drag, startPoint x: 631, startPoint y: 297, endPoint x: 611, endPoint y: 307, distance: 22.3
click at [607, 307] on textarea "Based on our diagnosis both furnaces and Evaporator coils are heavily rusted. I…" at bounding box center [650, 324] width 1007 height 65
drag, startPoint x: 662, startPoint y: 298, endPoint x: 624, endPoint y: 307, distance: 38.3
click at [622, 308] on textarea "Based on our diagnosis both furnaces and Evaporator coils are heavily rusted. I…" at bounding box center [650, 324] width 1007 height 65
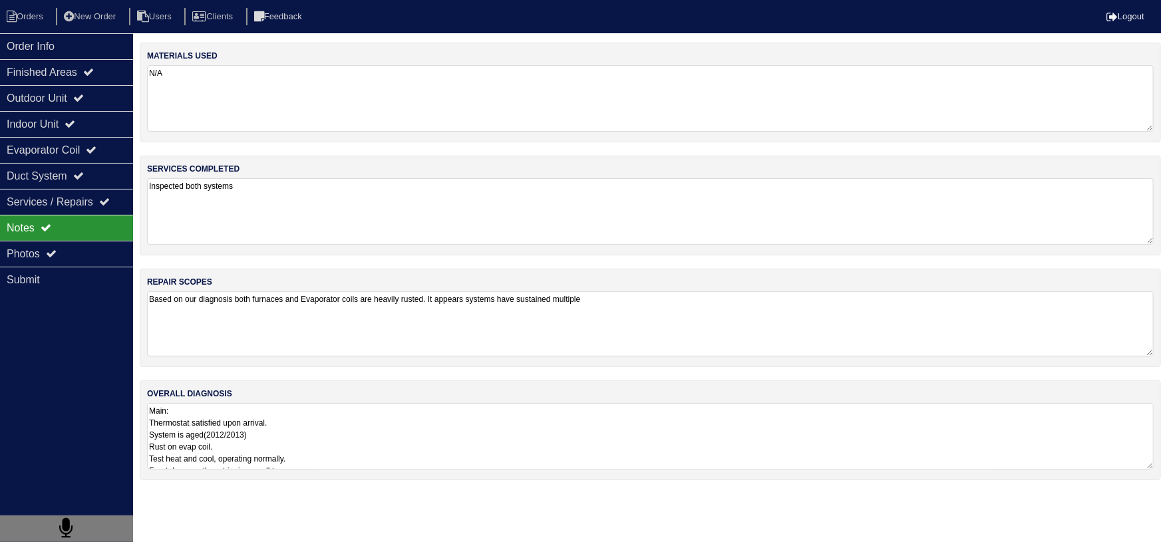
click at [509, 300] on textarea "Based on our diagnosis both furnaces and Evaporator coils are heavily rusted. I…" at bounding box center [650, 324] width 1007 height 65
click at [688, 298] on textarea "Based on our diagnosis both furnaces and Evaporator coils are heavily rusted. I…" at bounding box center [650, 324] width 1007 height 65
click at [803, 299] on textarea "Based on our diagnosis both furnaces and Evaporator coils are heavily rusted. I…" at bounding box center [650, 324] width 1007 height 65
drag, startPoint x: 83, startPoint y: 255, endPoint x: 149, endPoint y: 255, distance: 66.6
click at [81, 256] on div "Photos" at bounding box center [66, 254] width 133 height 26
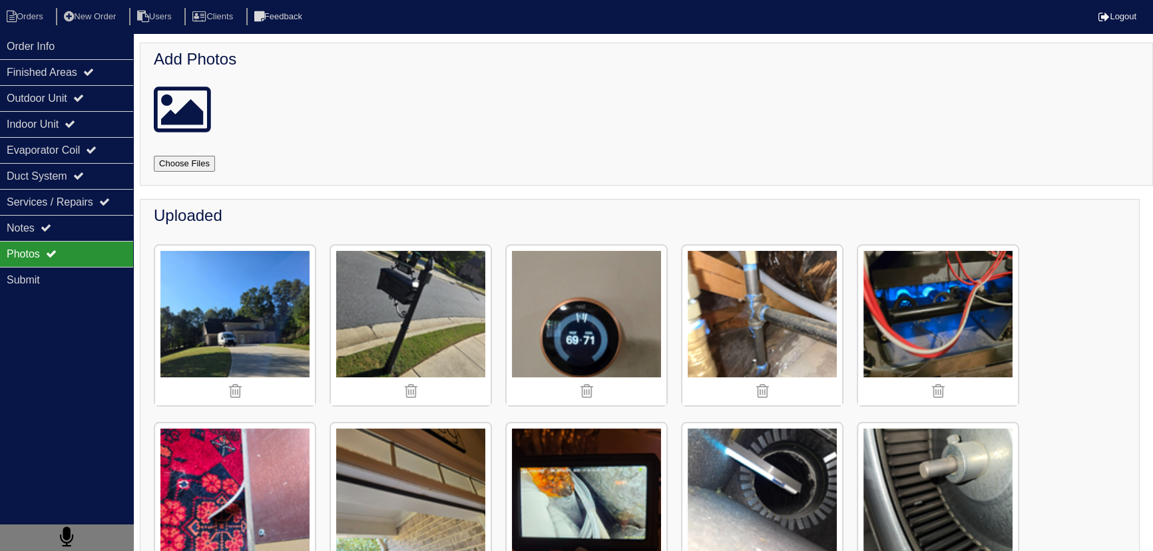
drag, startPoint x: 56, startPoint y: 216, endPoint x: 184, endPoint y: 276, distance: 141.1
click at [57, 218] on div "Notes" at bounding box center [66, 228] width 133 height 26
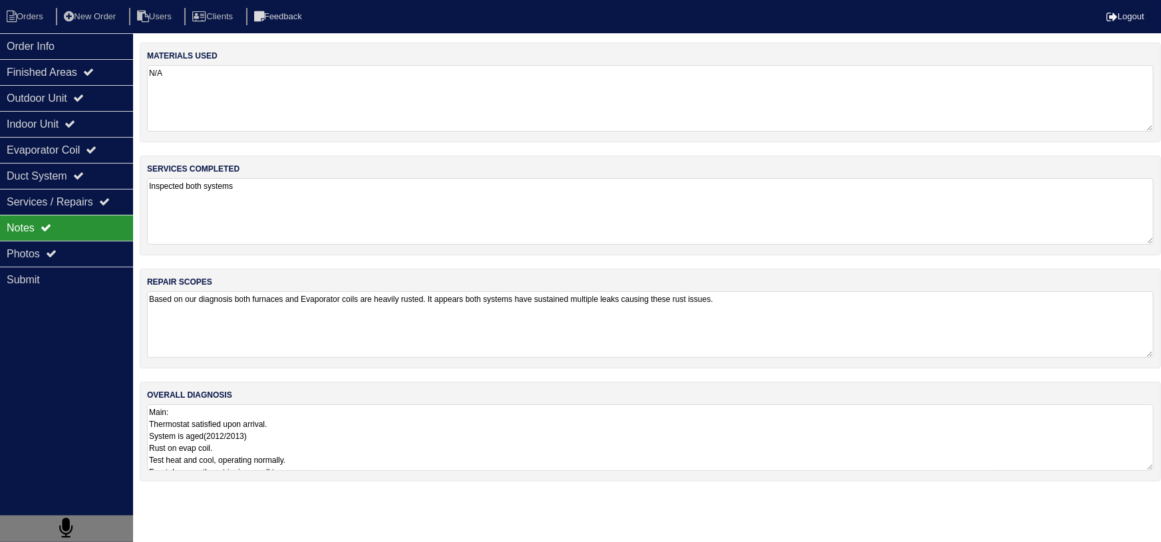
click at [202, 300] on textarea "Based on our diagnosis both furnaces and Evaporator coils are heavily rusted. I…" at bounding box center [650, 325] width 1007 height 67
click at [149, 299] on textarea "Based on our diagnosis both furnaces and Evaporator coils are heavily rusted. I…" at bounding box center [650, 324] width 1007 height 65
click at [188, 300] on textarea "Based on our diagnosis both furnaces and Evaporator coils are heavily rusted. I…" at bounding box center [650, 324] width 1007 height 65
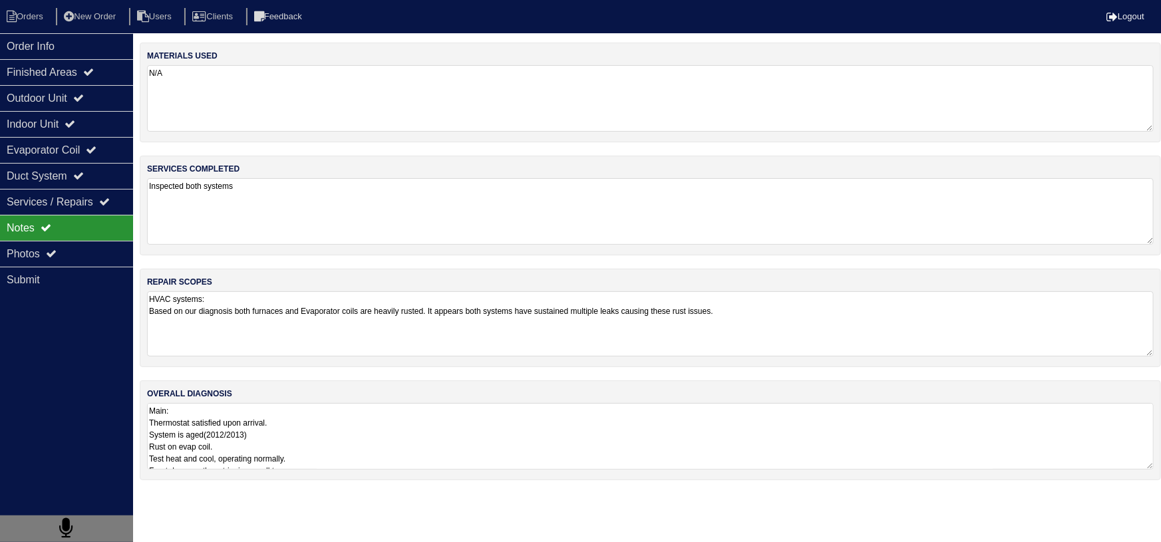
click at [180, 333] on textarea "HVAC systems: Based on our diagnosis both furnaces and Evaporator coils are hea…" at bounding box center [650, 324] width 1007 height 65
click at [100, 248] on div "Photos" at bounding box center [66, 254] width 133 height 26
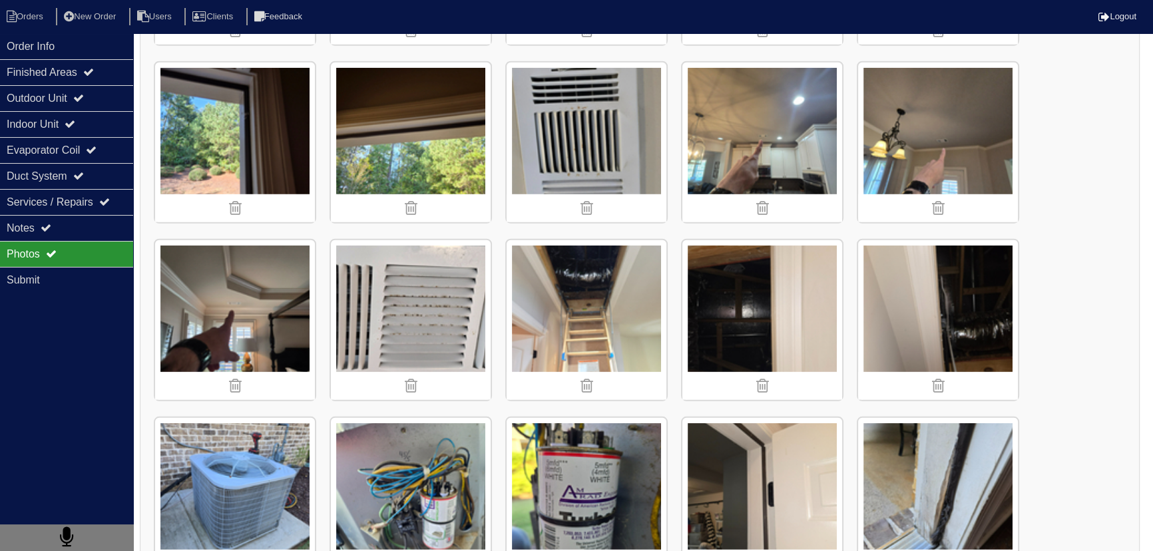
scroll to position [4593, 0]
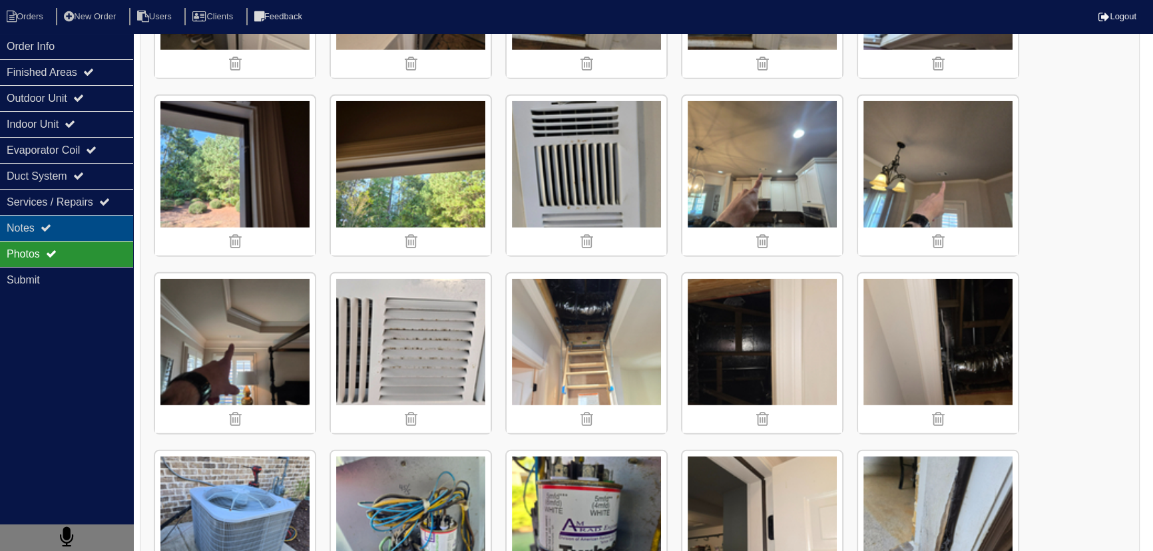
drag, startPoint x: 79, startPoint y: 226, endPoint x: 73, endPoint y: 229, distance: 7.2
click at [79, 226] on div "Notes" at bounding box center [66, 228] width 133 height 26
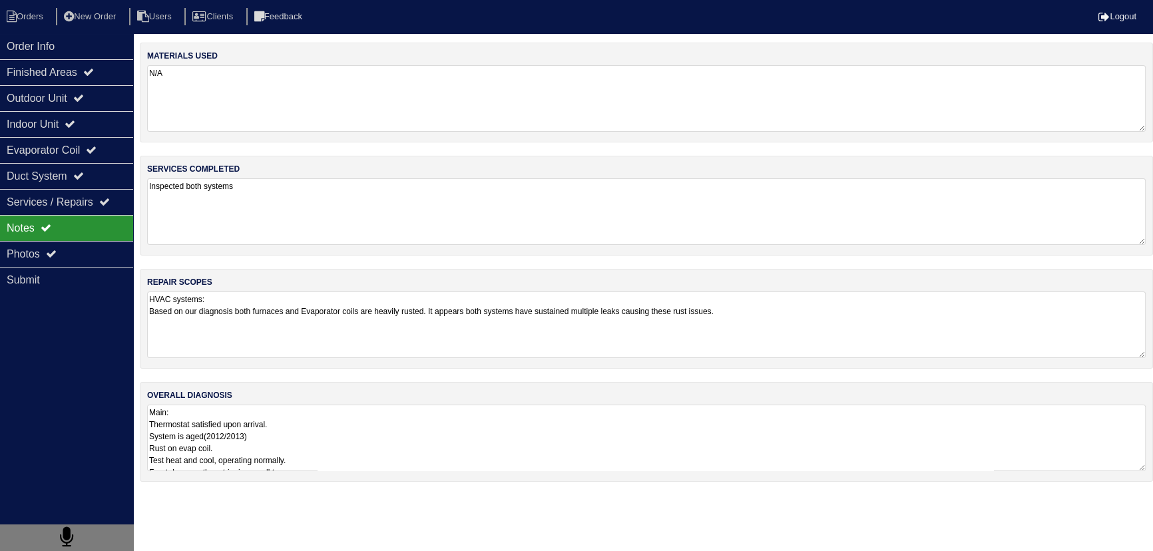
scroll to position [0, 0]
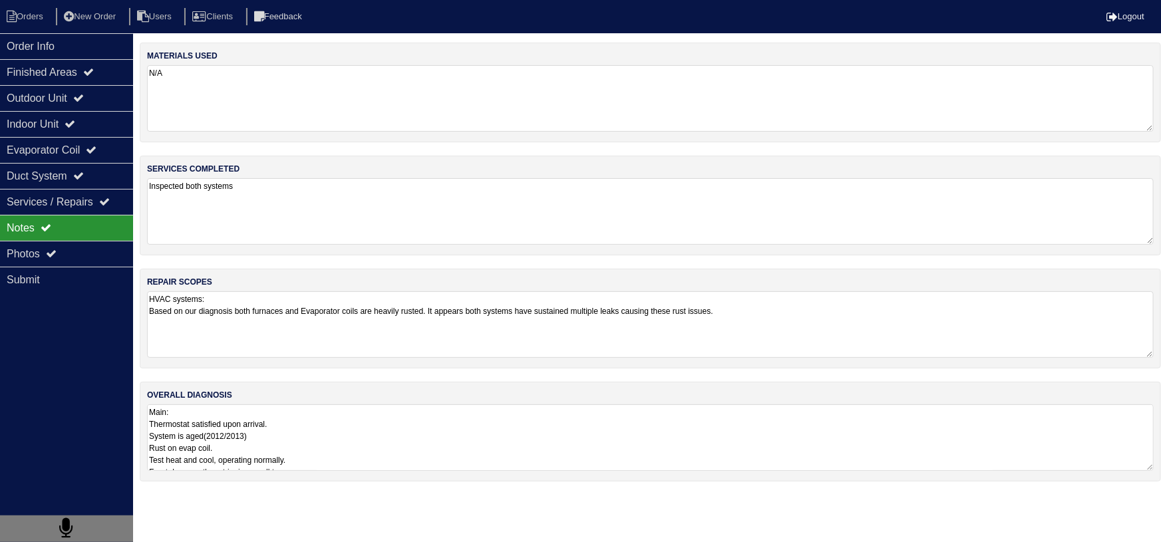
click at [184, 323] on textarea "HVAC systems: Based on our diagnosis both furnaces and Evaporator coils are hea…" at bounding box center [650, 325] width 1007 height 67
click at [51, 246] on div "Photos" at bounding box center [66, 254] width 133 height 26
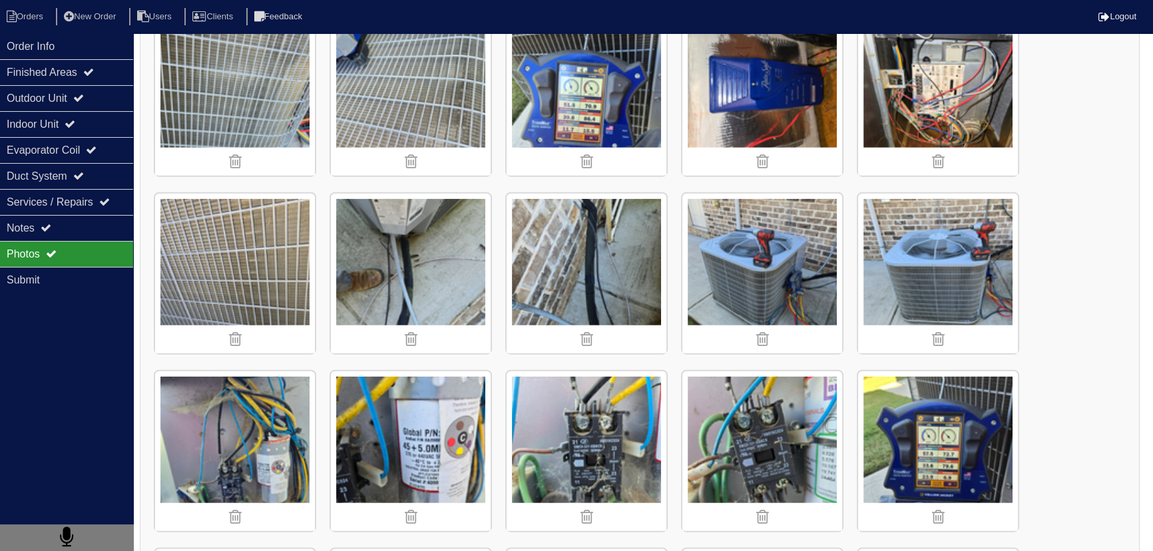
scroll to position [3509, 0]
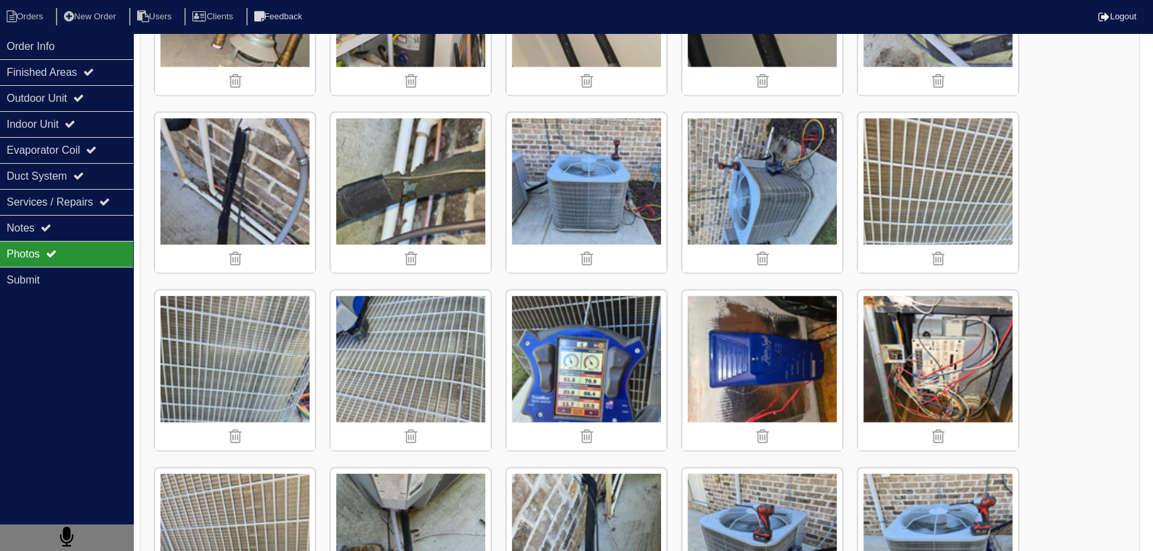
click at [578, 381] on img at bounding box center [587, 371] width 160 height 160
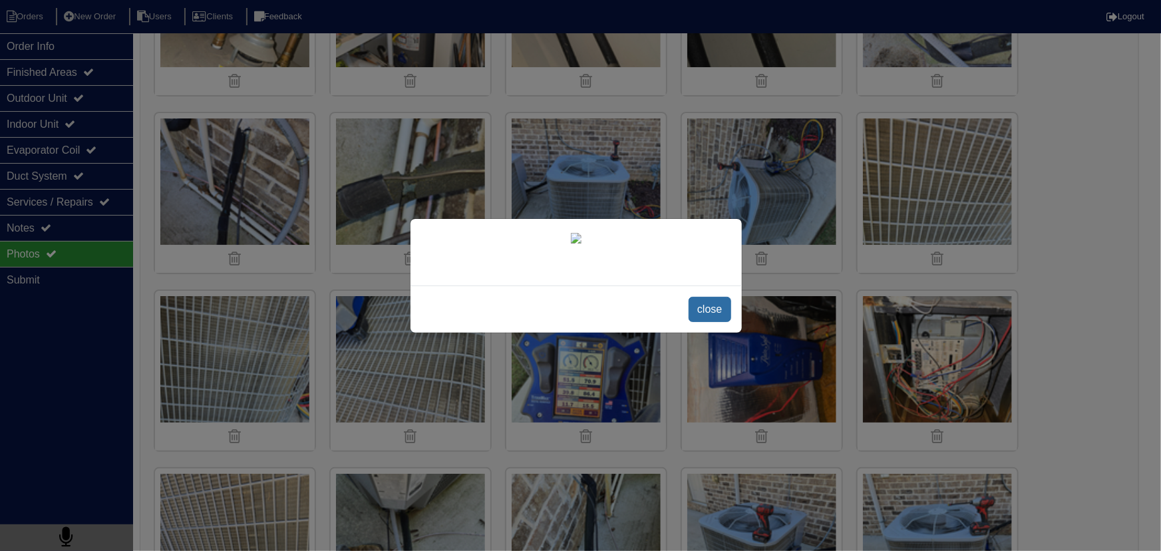
click at [692, 301] on span "close" at bounding box center [710, 309] width 42 height 25
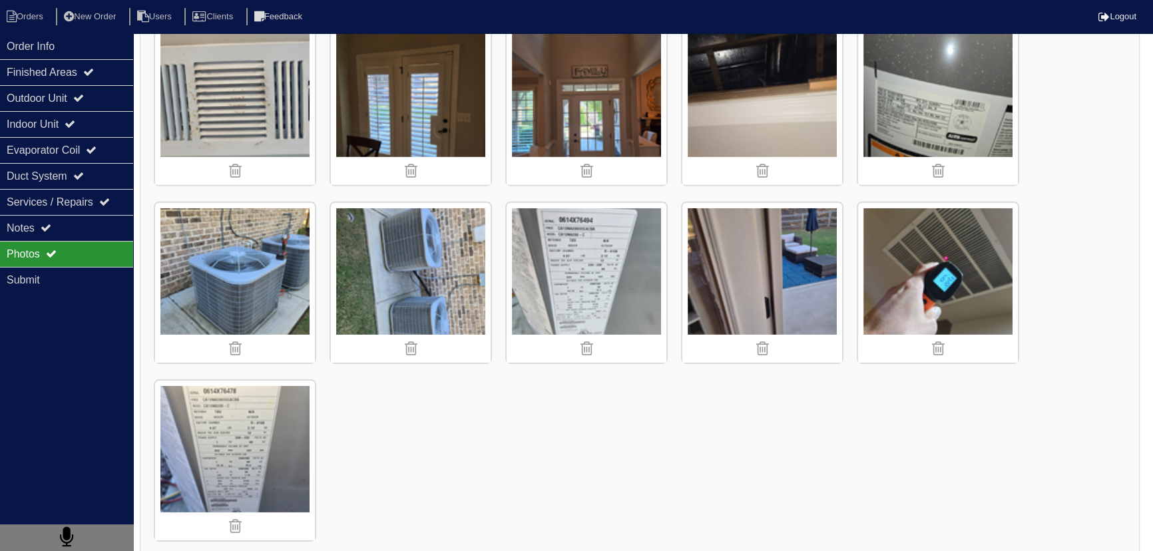
scroll to position [5198, 0]
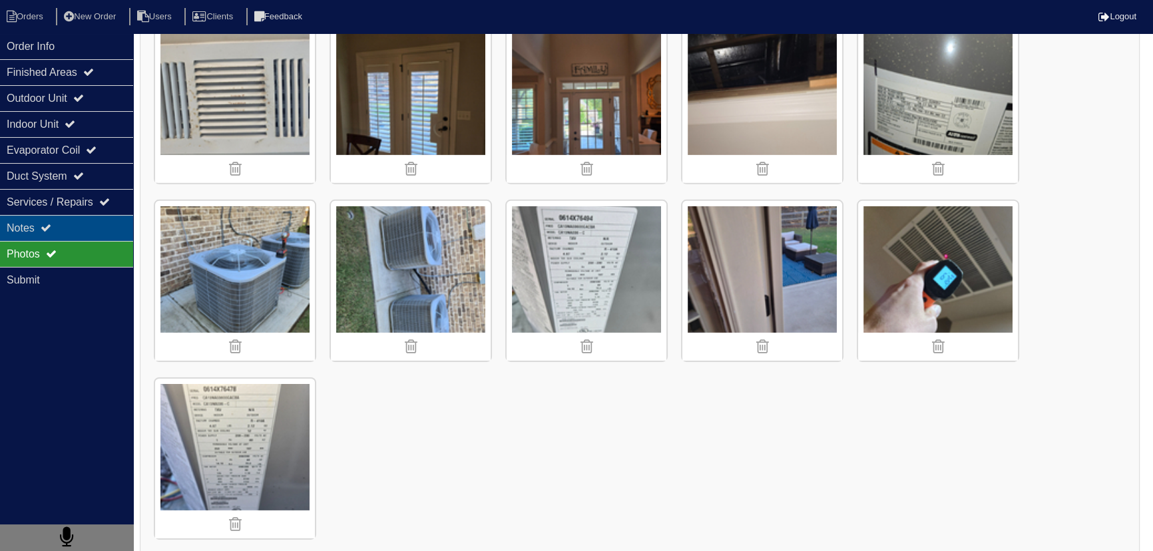
click at [79, 232] on div "Notes" at bounding box center [66, 228] width 133 height 26
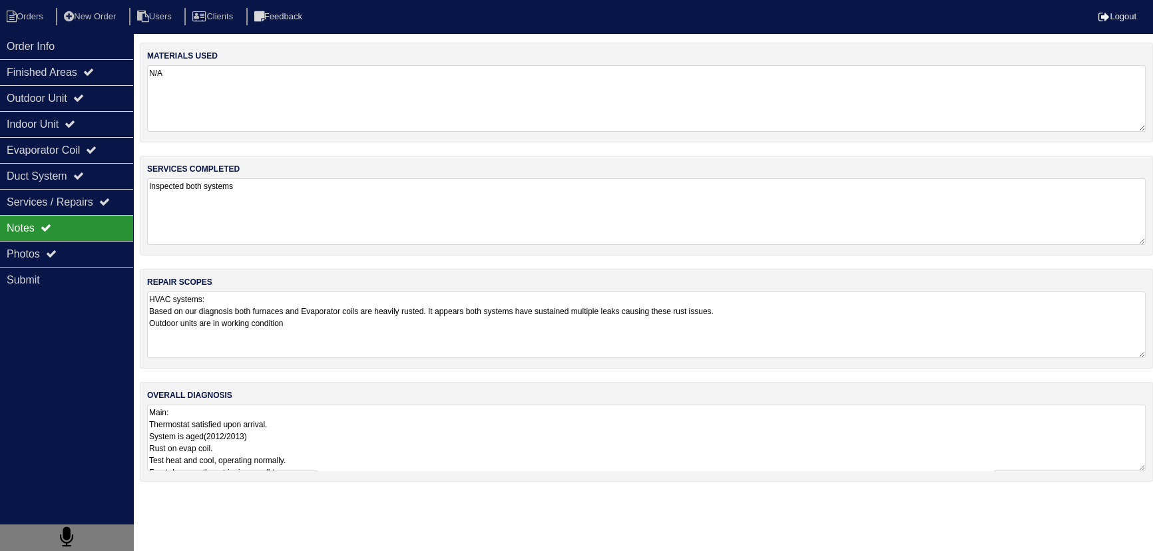
scroll to position [0, 0]
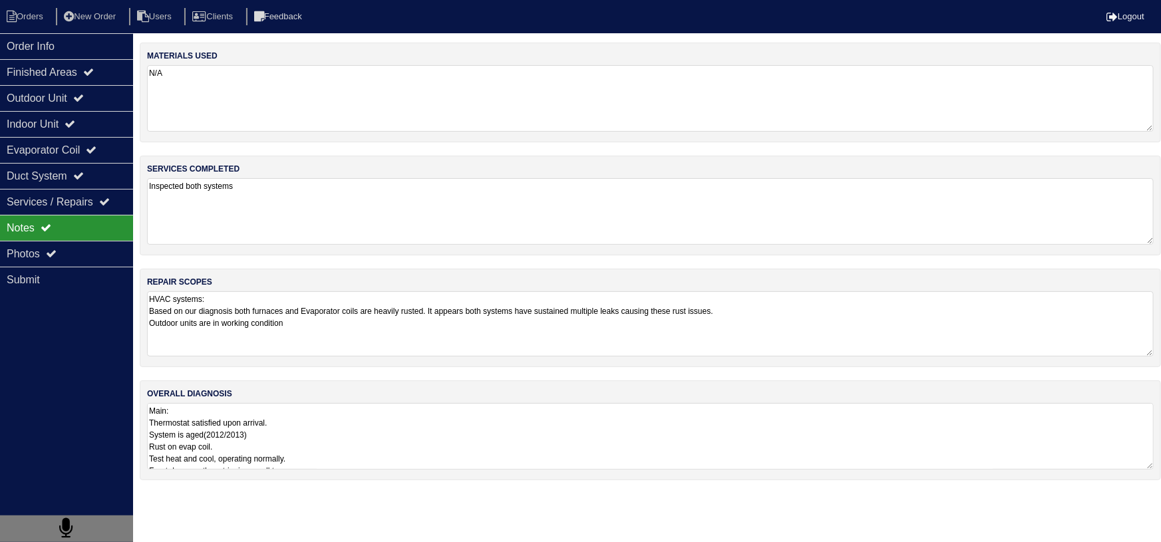
click at [316, 337] on textarea "HVAC systems: Based on our diagnosis both furnaces and Evaporator coils are hea…" at bounding box center [650, 324] width 1007 height 65
click at [77, 253] on div "Photos" at bounding box center [66, 254] width 133 height 26
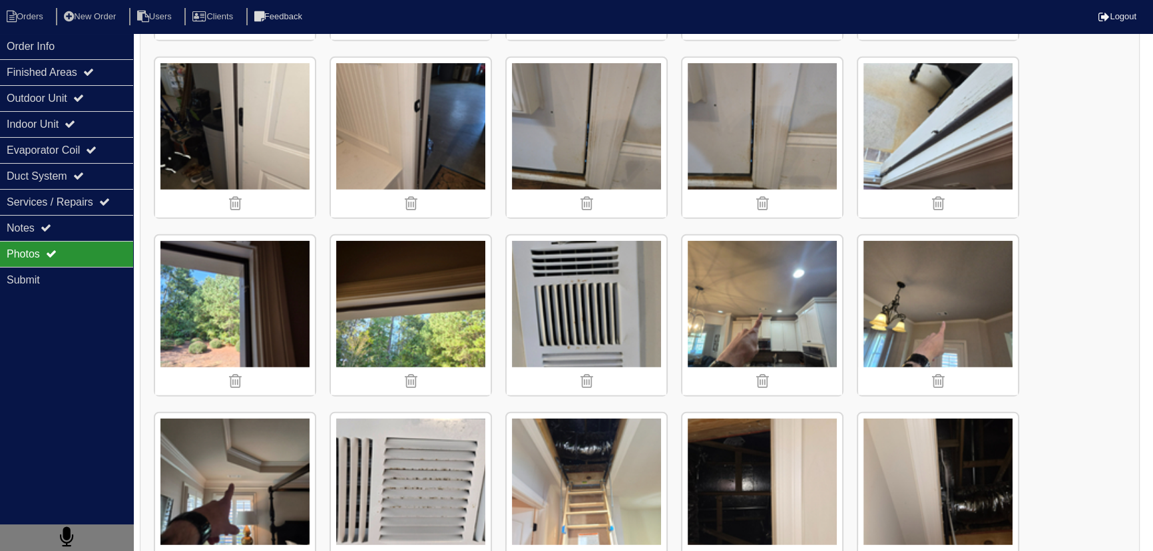
scroll to position [4478, 0]
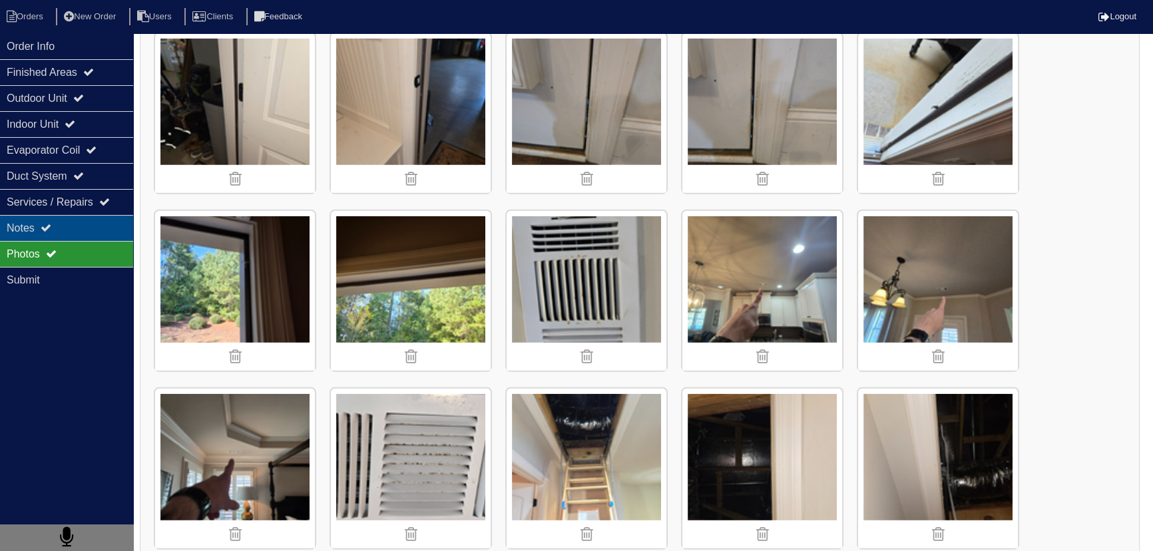
click at [79, 230] on div "Notes" at bounding box center [66, 228] width 133 height 26
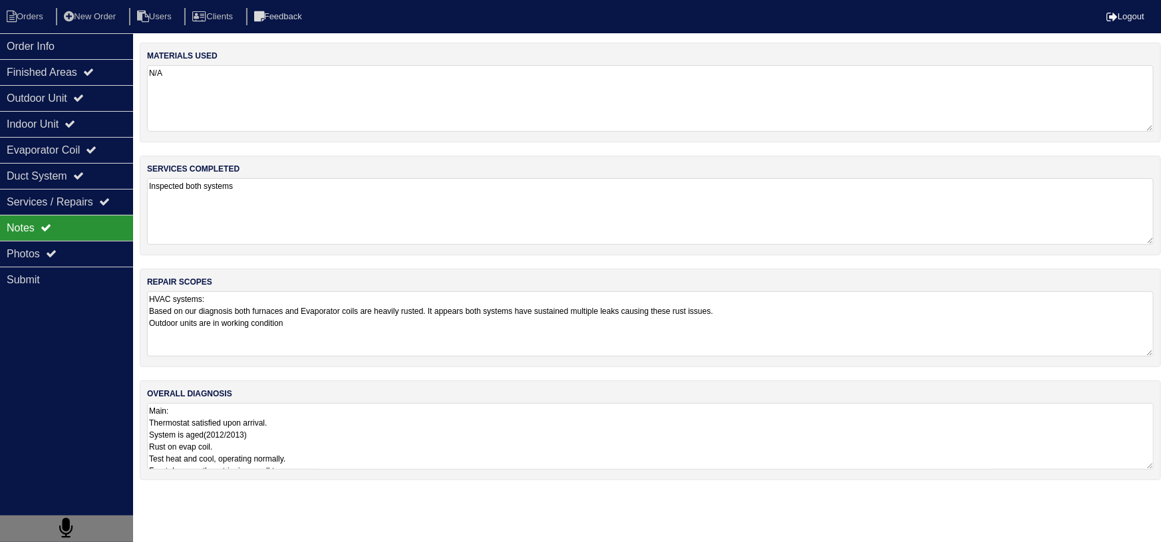
click at [316, 310] on textarea "HVAC systems: Based on our diagnosis both furnaces and Evaporator coils are hea…" at bounding box center [650, 324] width 1007 height 65
click at [319, 319] on textarea "HVAC systems: Based on our diagnosis both furnaces and Evaporator coils are hea…" at bounding box center [650, 324] width 1007 height 65
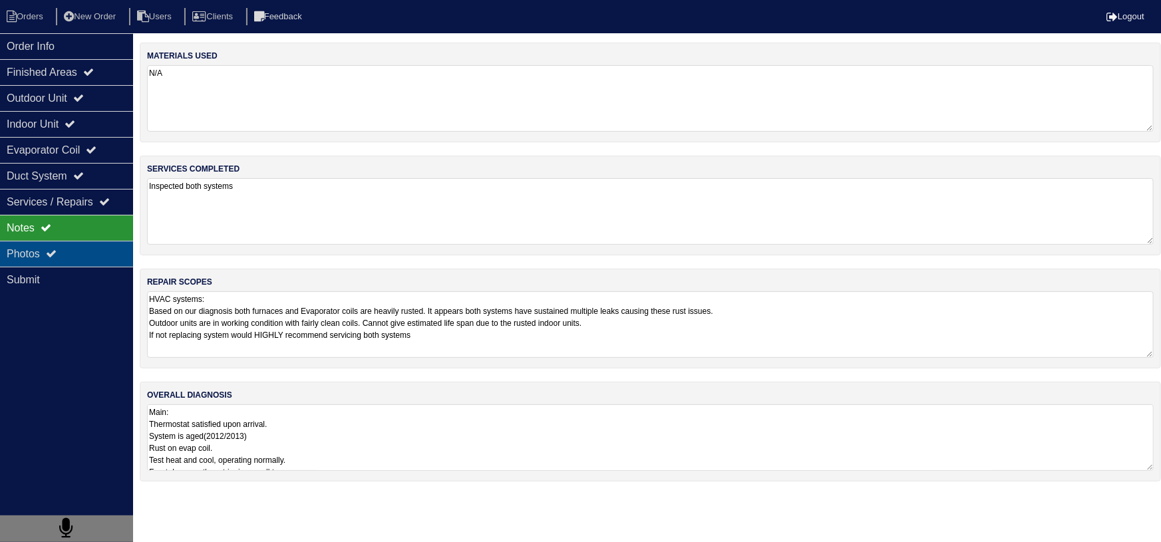
click at [36, 253] on div "Photos" at bounding box center [66, 254] width 133 height 26
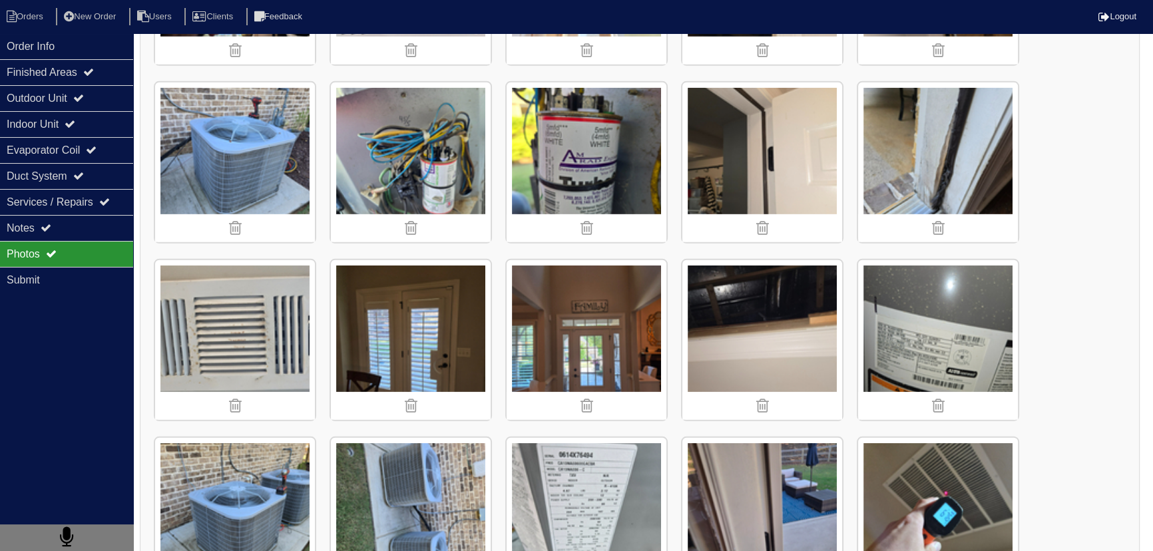
scroll to position [5198, 0]
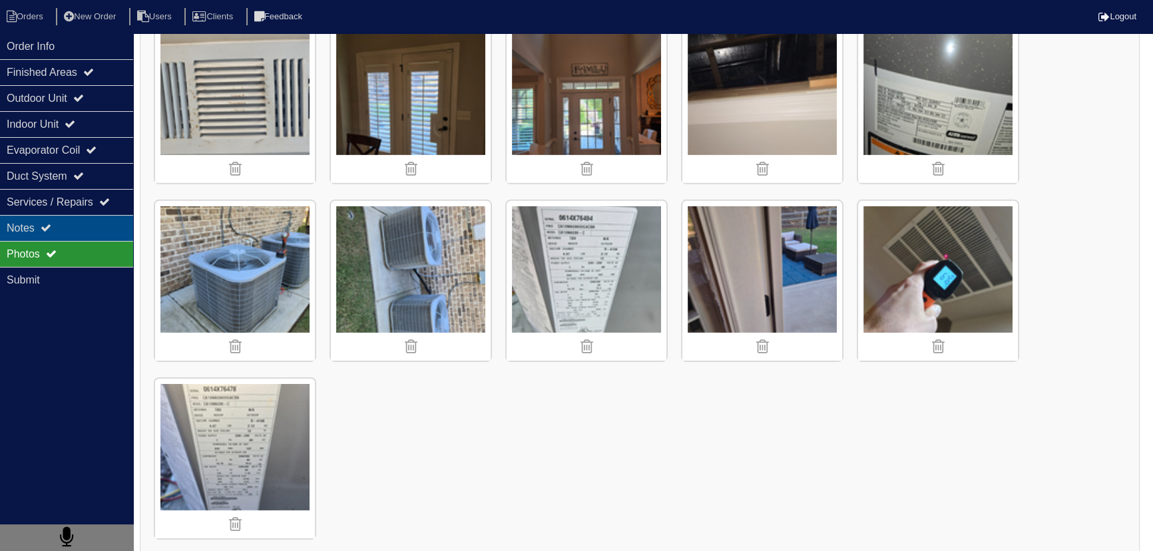
click at [87, 232] on div "Notes" at bounding box center [66, 228] width 133 height 26
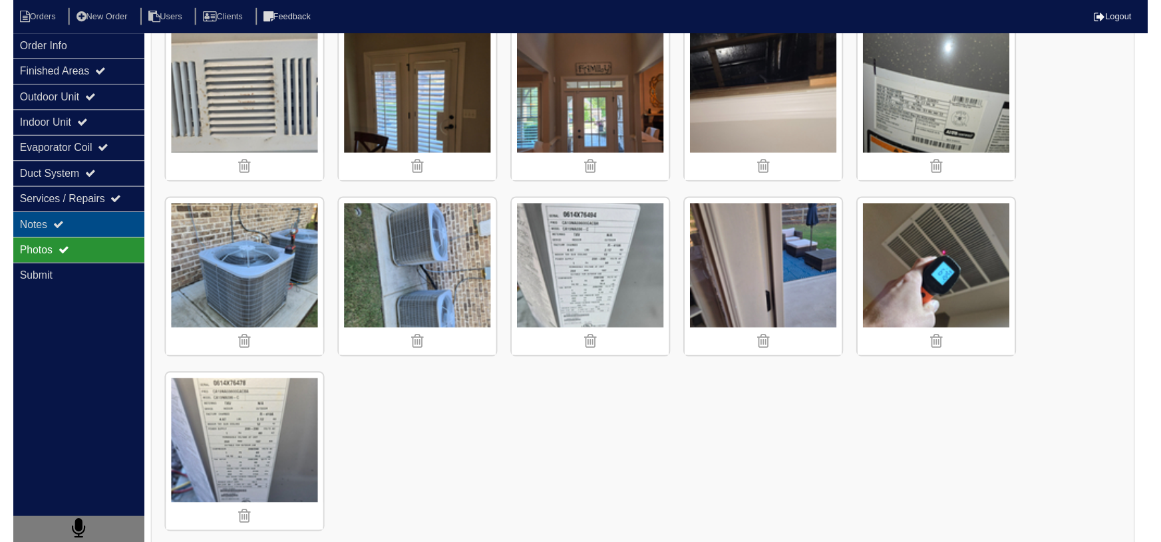
scroll to position [0, 0]
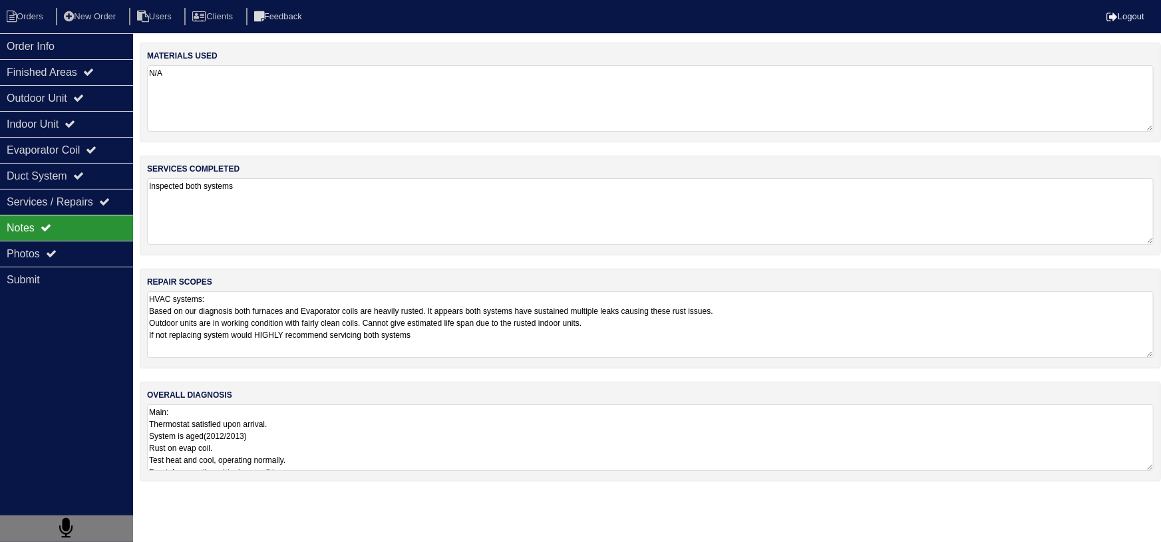
drag, startPoint x: 308, startPoint y: 333, endPoint x: 407, endPoint y: 335, distance: 99.9
click at [308, 333] on textarea "HVAC systems: Based on our diagnosis both furnaces and Evaporator coils are hea…" at bounding box center [650, 325] width 1007 height 67
click at [443, 337] on textarea "HVAC systems: Based on our diagnosis both furnaces and Evaporator coils are hea…" at bounding box center [650, 324] width 1007 height 65
click at [457, 344] on textarea "HVAC systems: Based on our diagnosis both furnaces and Evaporator coils are hea…" at bounding box center [650, 324] width 1007 height 65
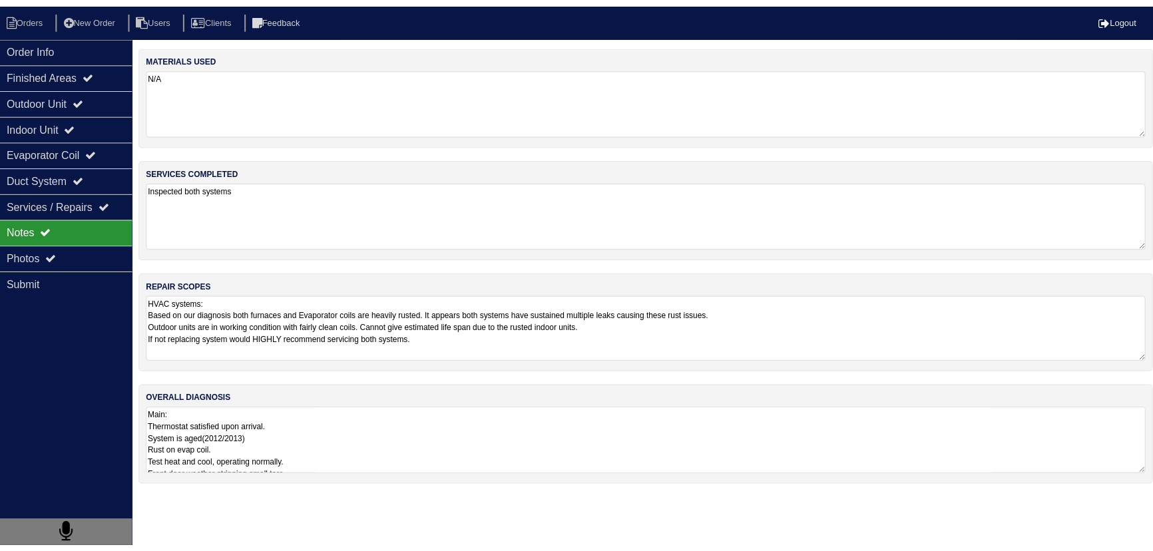
scroll to position [7, 0]
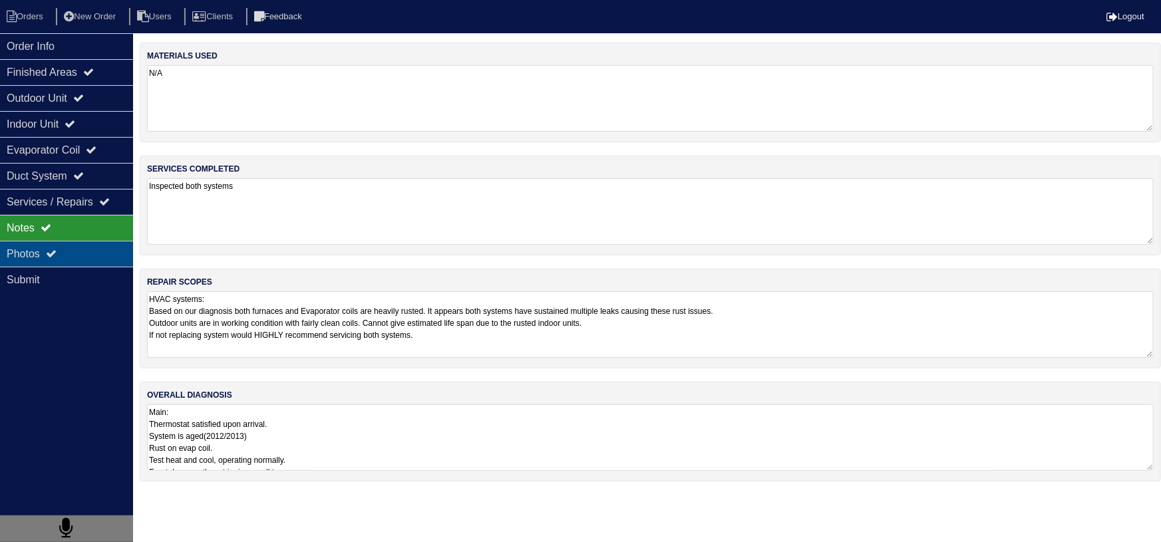
click at [55, 241] on div "Photos" at bounding box center [66, 254] width 133 height 26
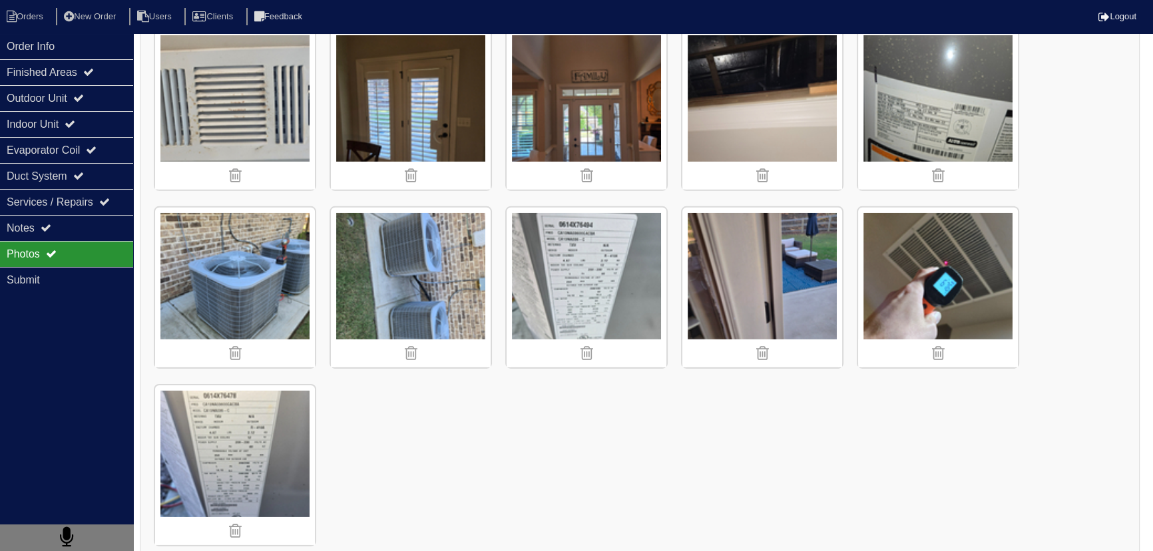
scroll to position [5198, 0]
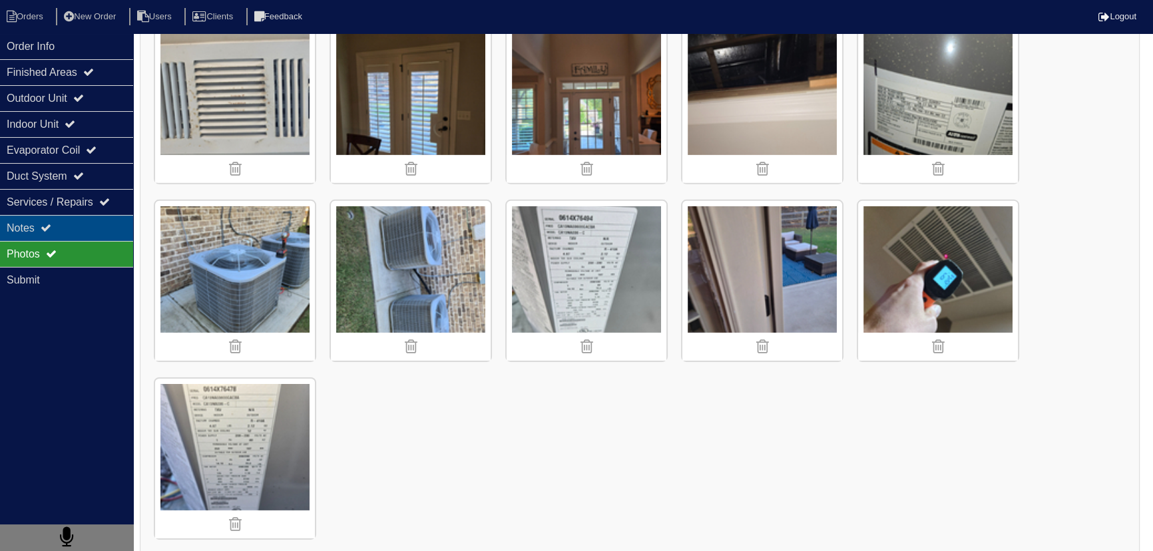
click at [80, 231] on div "Notes" at bounding box center [66, 228] width 133 height 26
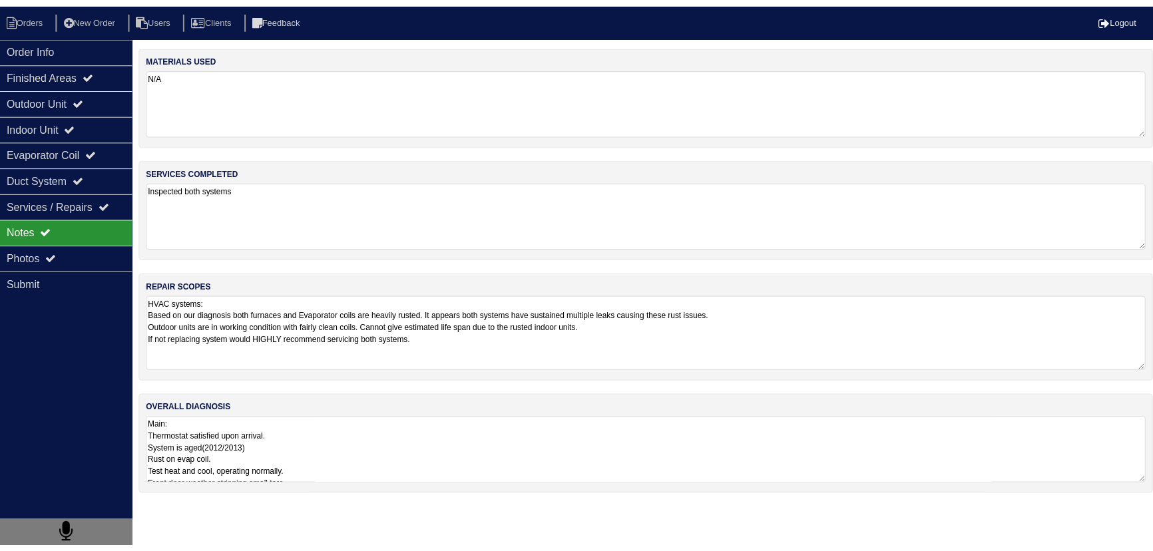
scroll to position [1, 0]
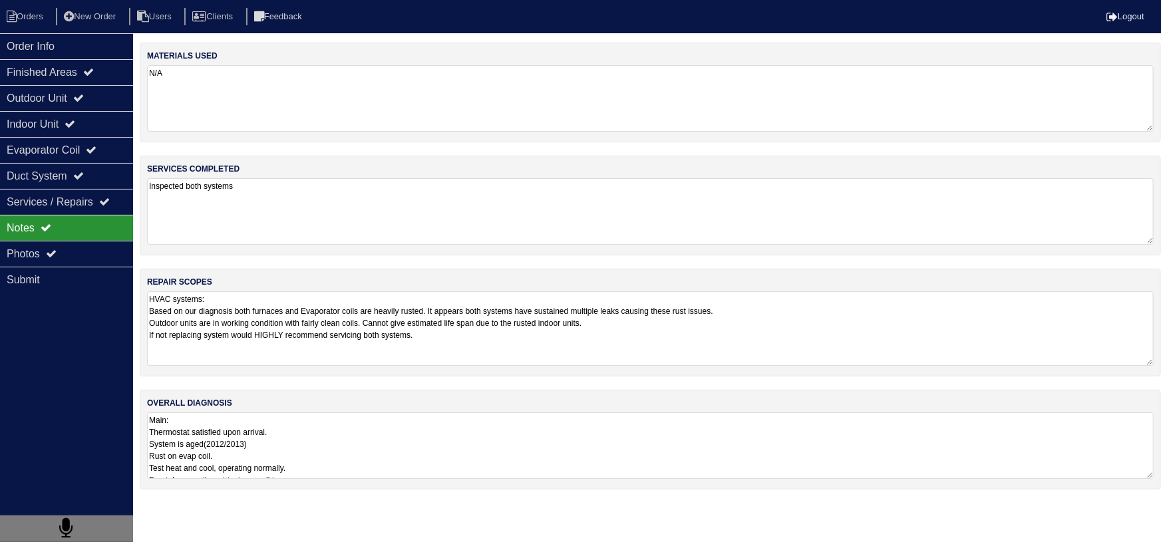
click at [442, 333] on textarea "HVAC systems: Based on our diagnosis both furnaces and Evaporator coils are hea…" at bounding box center [650, 329] width 1007 height 75
click at [705, 325] on textarea "HVAC systems: Based on our diagnosis both furnaces and Evaporator coils are hea…" at bounding box center [650, 329] width 1007 height 75
click at [393, 325] on textarea "HVAC systems: Based on our diagnosis both furnaces and Evaporator coils are hea…" at bounding box center [650, 329] width 1007 height 75
click at [397, 323] on textarea "HVAC systems: Based on our diagnosis both furnaces and Evaporator coils are hea…" at bounding box center [650, 329] width 1007 height 75
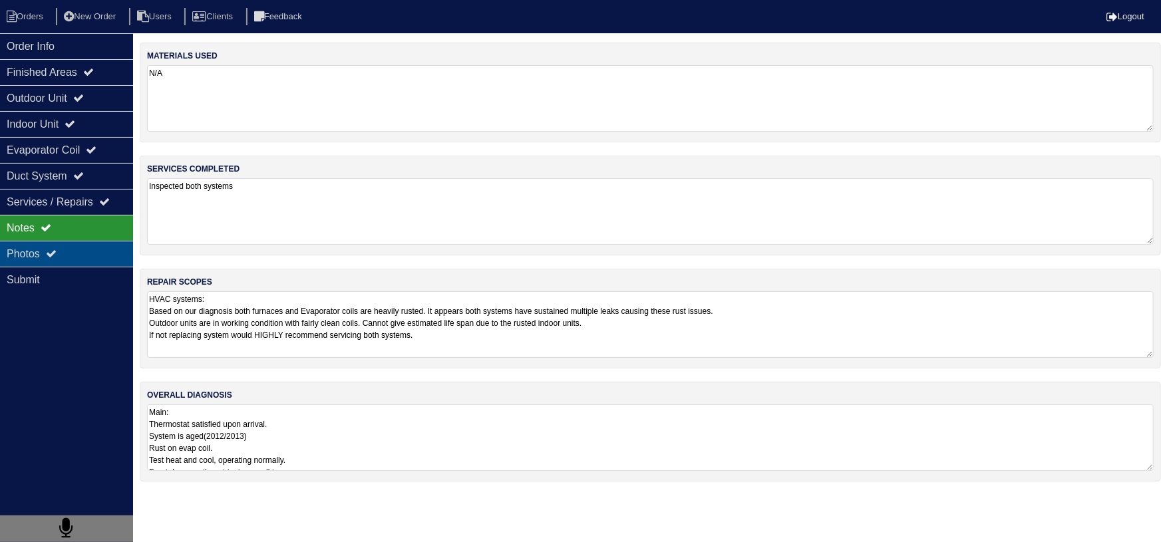
drag, startPoint x: 63, startPoint y: 255, endPoint x: 69, endPoint y: 250, distance: 7.6
click at [63, 254] on div "Photos" at bounding box center [66, 254] width 133 height 26
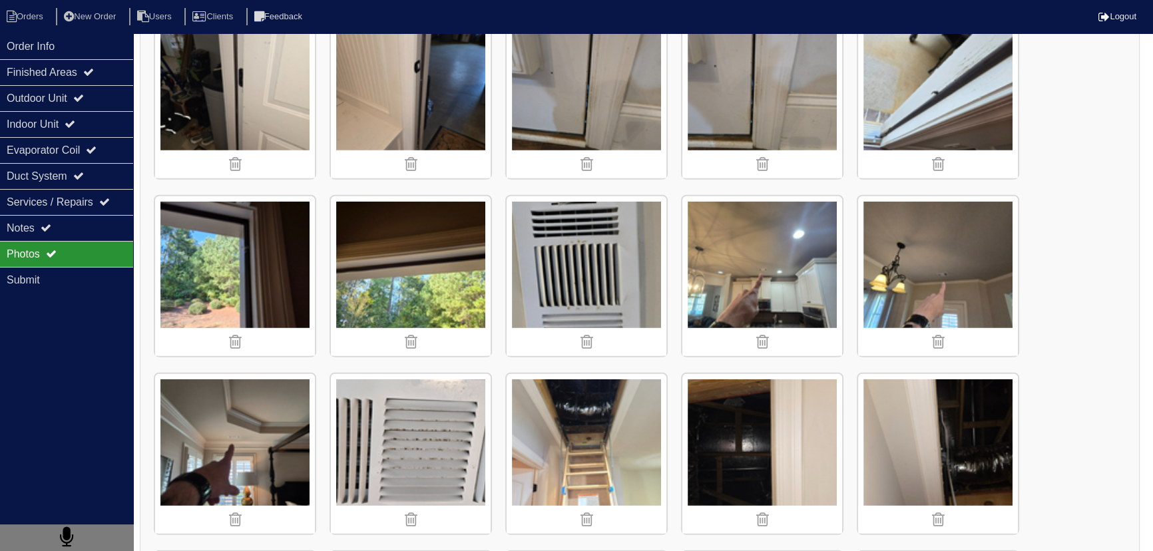
scroll to position [4538, 0]
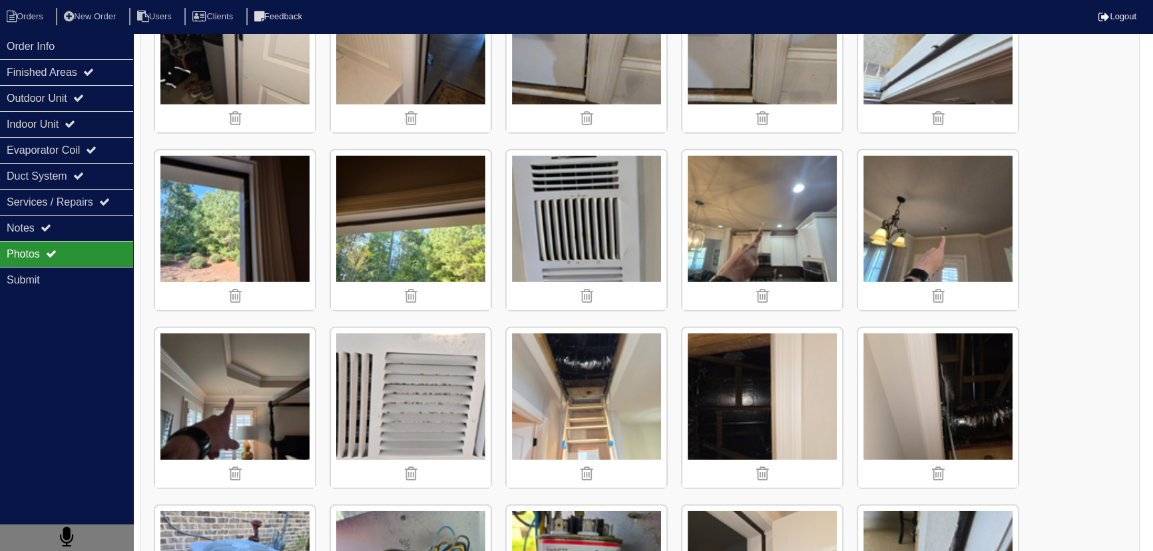
click at [442, 353] on img at bounding box center [411, 408] width 160 height 160
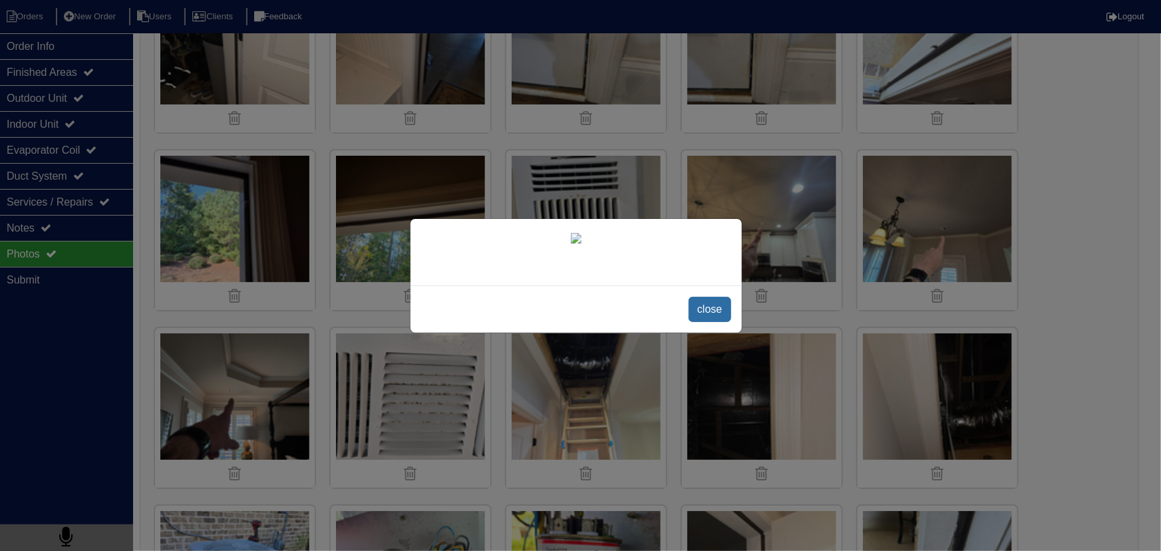
click at [701, 297] on span "close" at bounding box center [710, 309] width 42 height 25
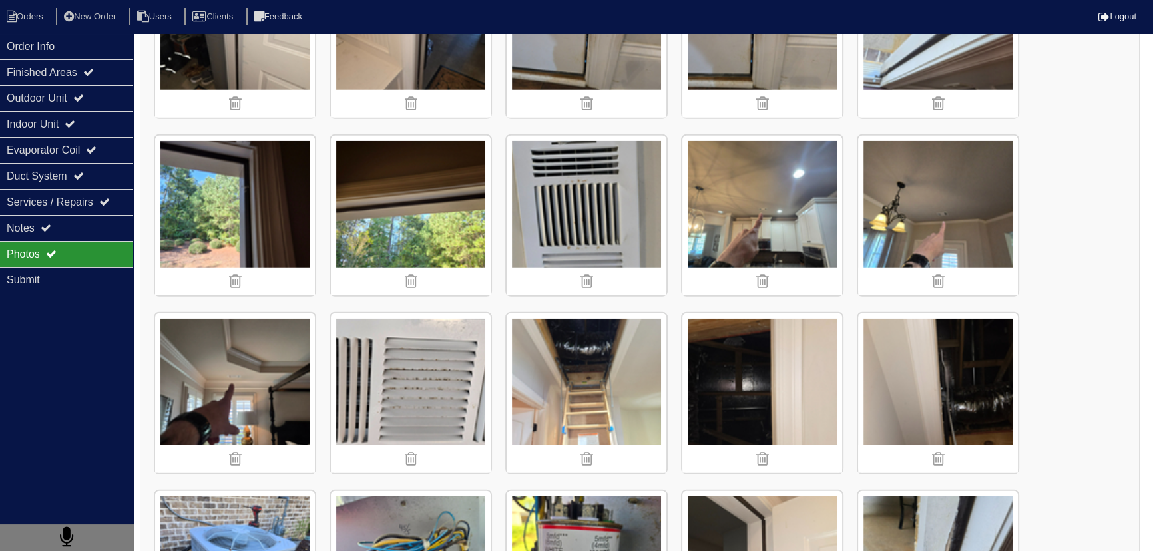
scroll to position [4533, 0]
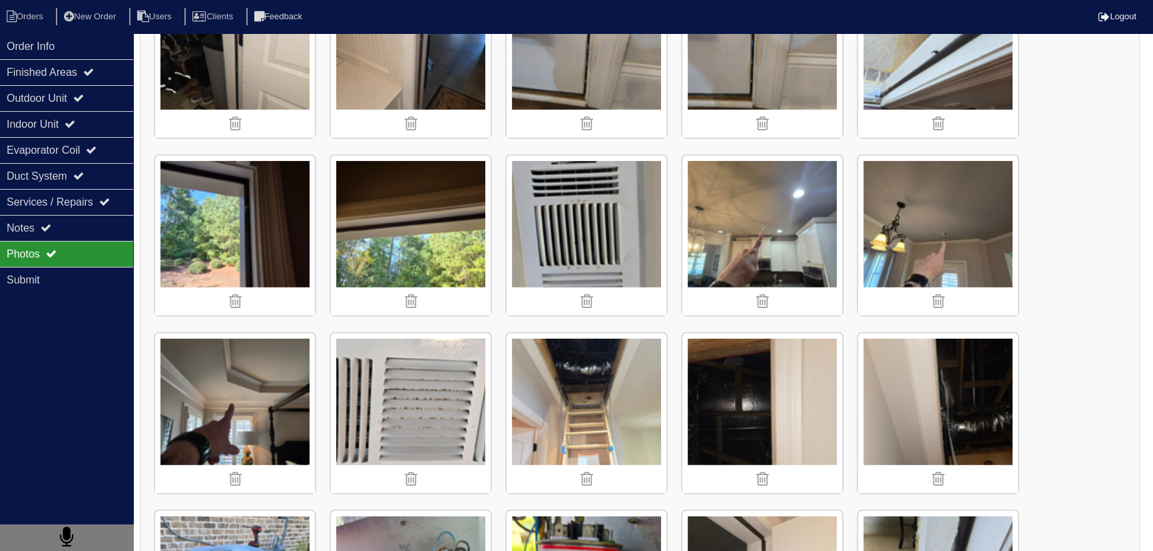
click at [437, 393] on img at bounding box center [411, 413] width 160 height 160
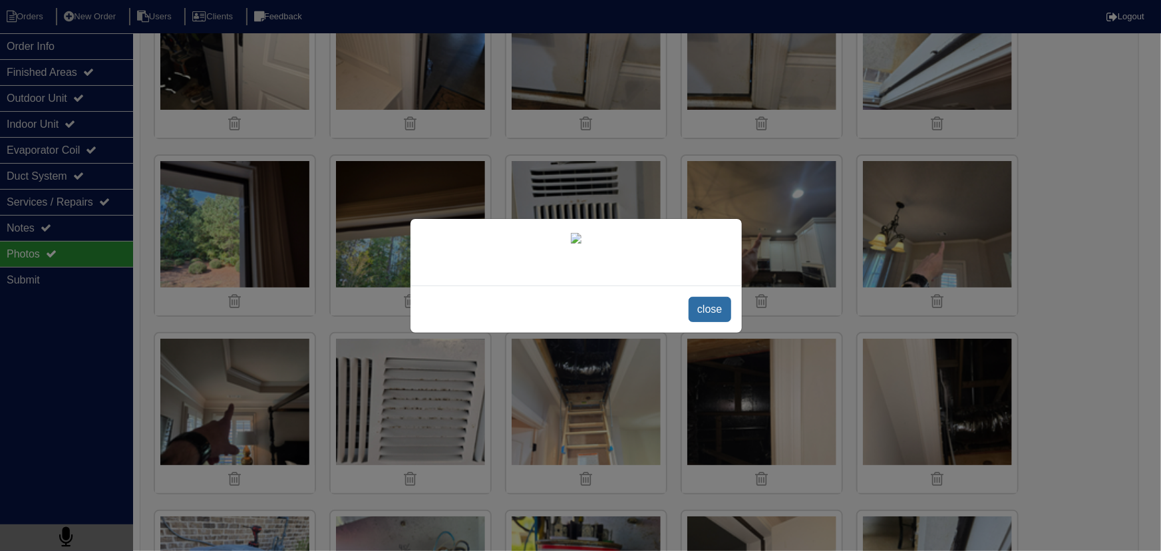
click at [702, 303] on span "close" at bounding box center [710, 309] width 42 height 25
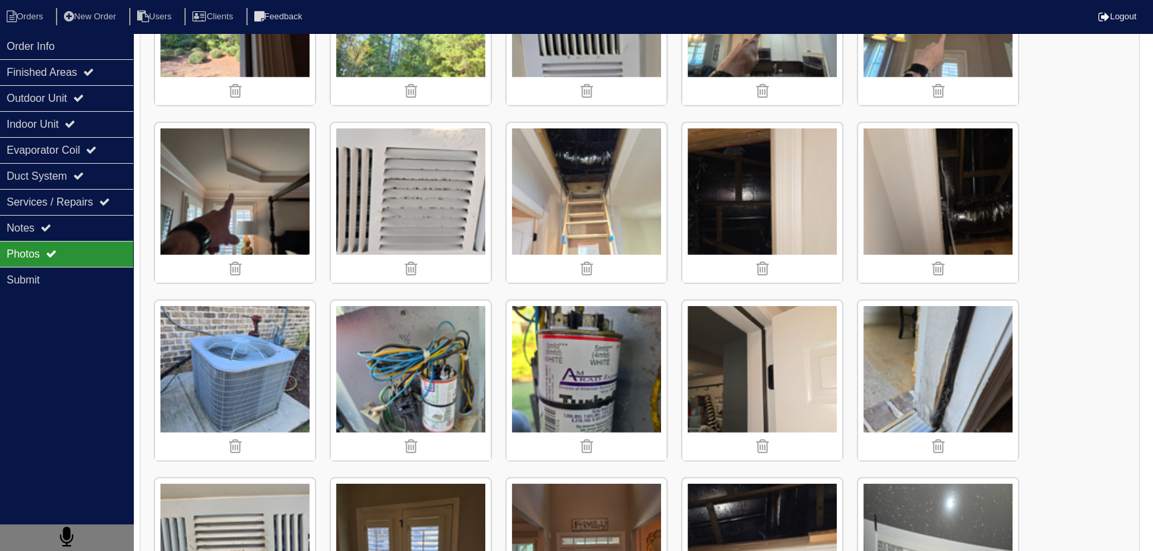
scroll to position [4956, 0]
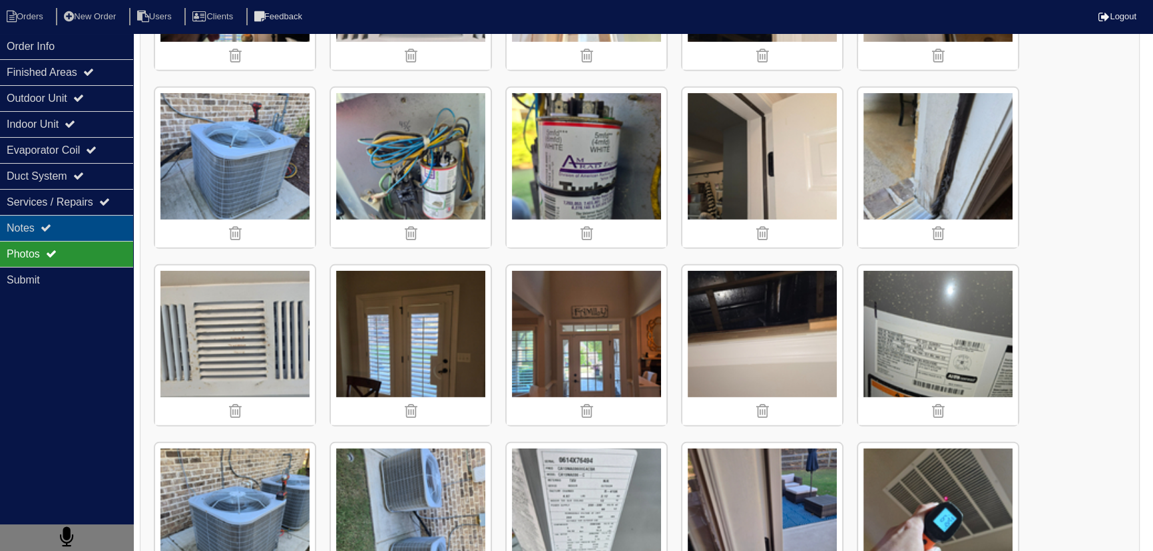
click at [81, 223] on div "Notes" at bounding box center [66, 228] width 133 height 26
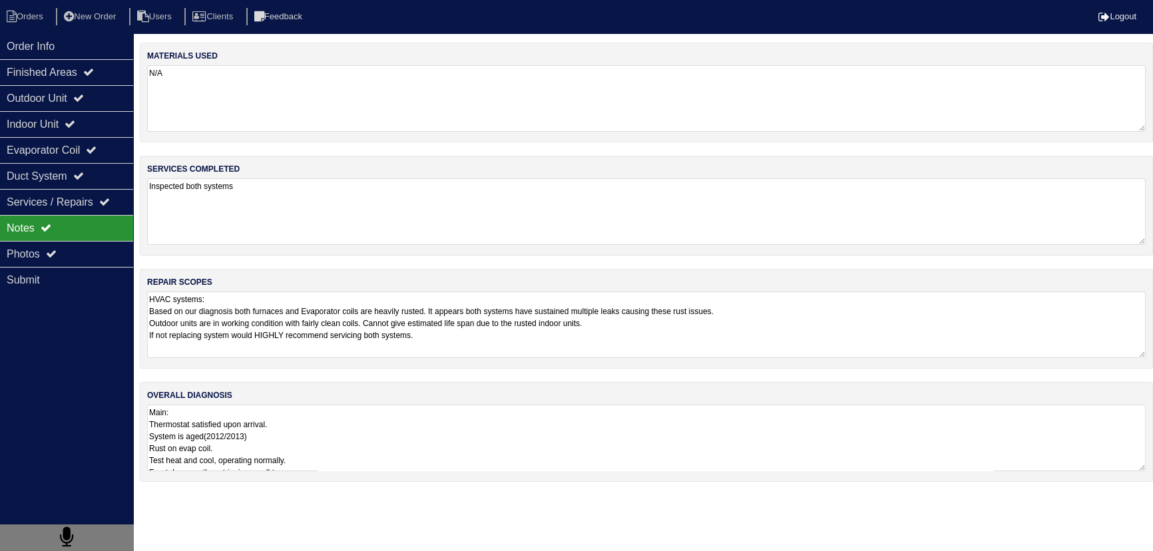
scroll to position [0, 0]
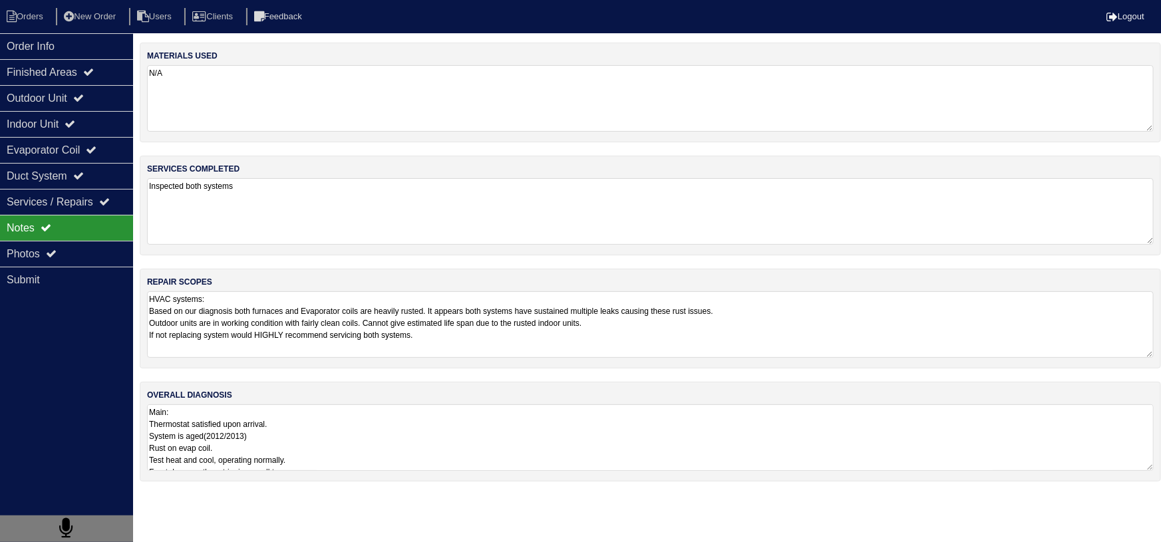
click at [398, 323] on textarea "HVAC systems: Based on our diagnosis both furnaces and Evaporator coils are hea…" at bounding box center [650, 325] width 1007 height 67
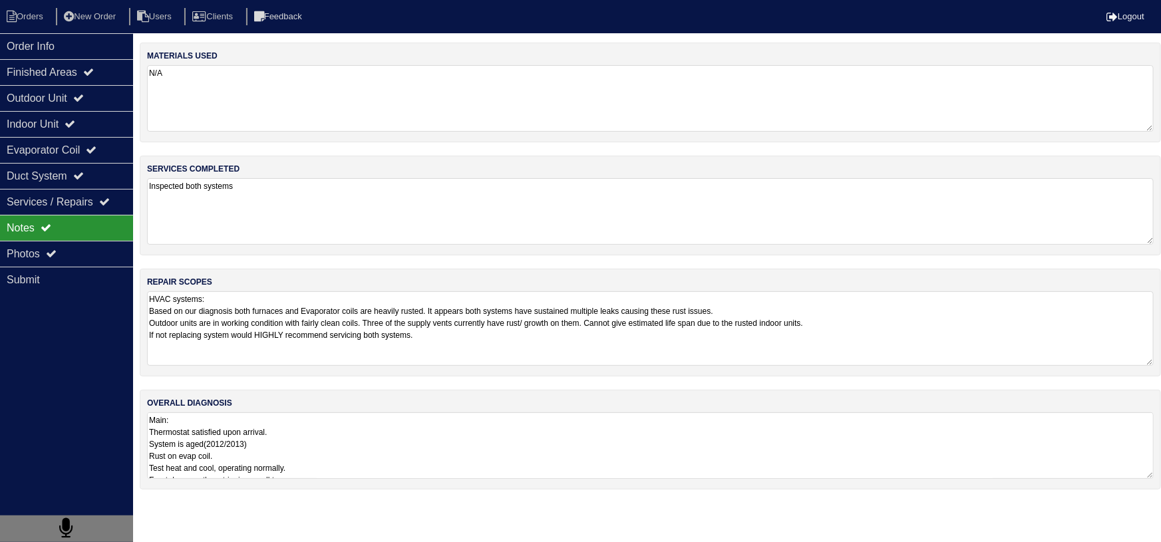
click at [508, 367] on div "repair scopes HVAC systems: Based on our diagnosis both furnaces and Evaporator…" at bounding box center [651, 323] width 1022 height 108
click at [479, 337] on textarea "HVAC systems: Based on our diagnosis both furnaces and Evaporator coils are hea…" at bounding box center [650, 329] width 1007 height 75
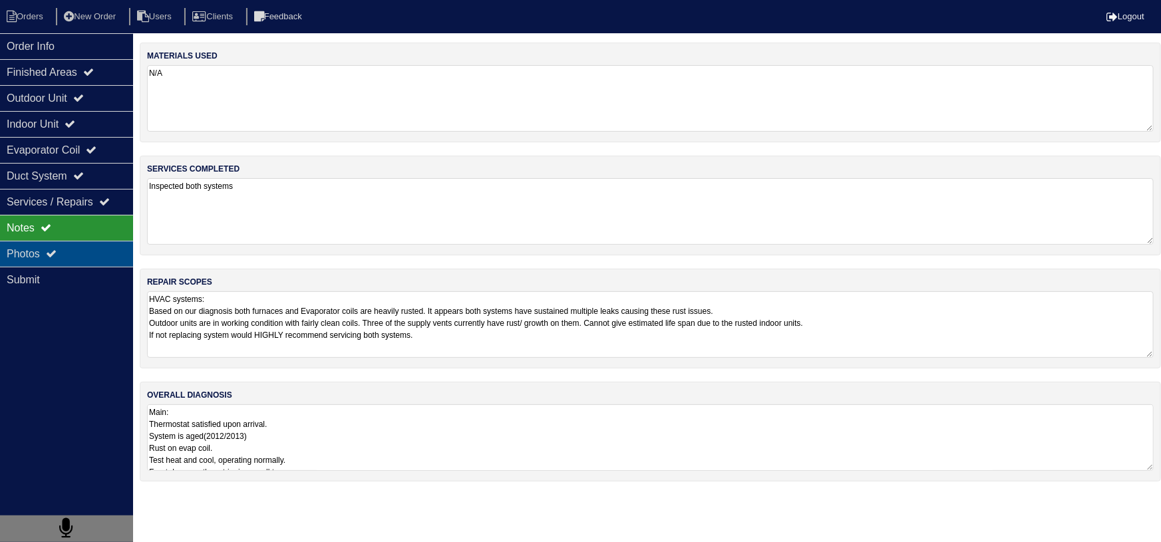
click at [87, 246] on div "Photos" at bounding box center [66, 254] width 133 height 26
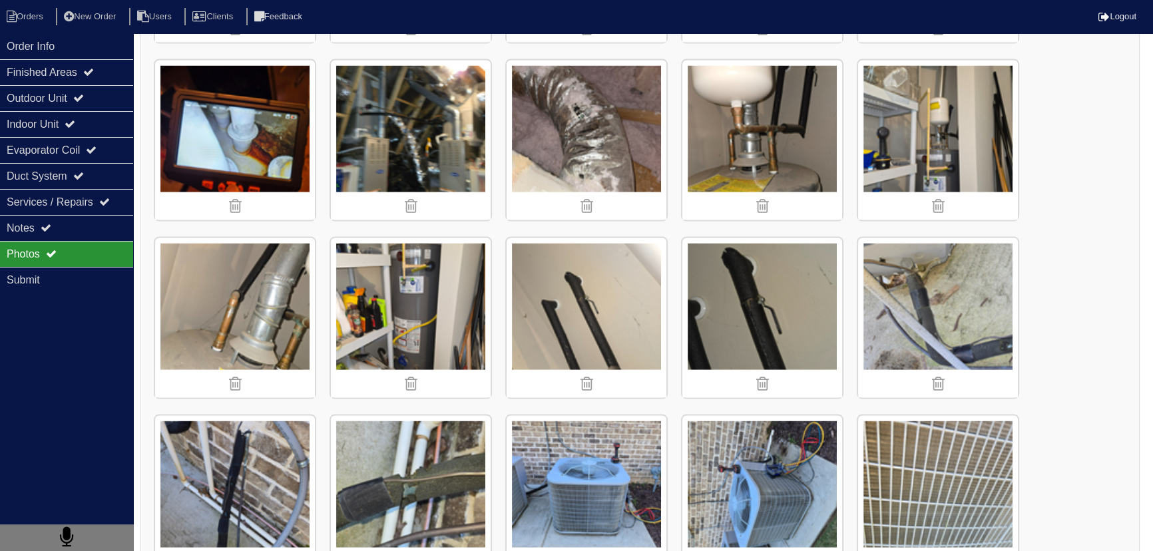
scroll to position [3207, 0]
click at [62, 229] on div "Notes" at bounding box center [66, 228] width 133 height 26
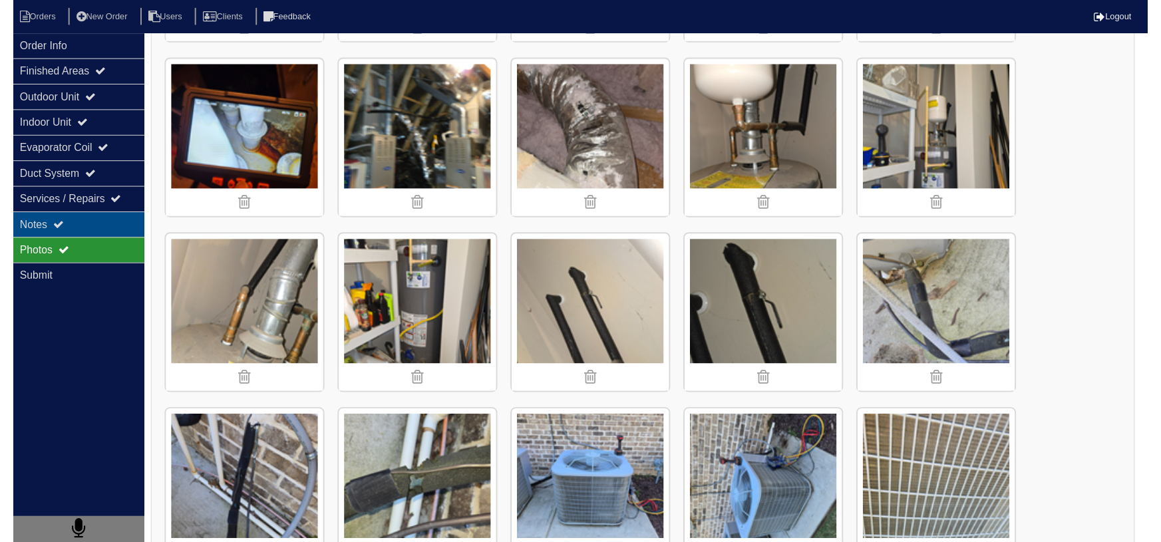
scroll to position [0, 0]
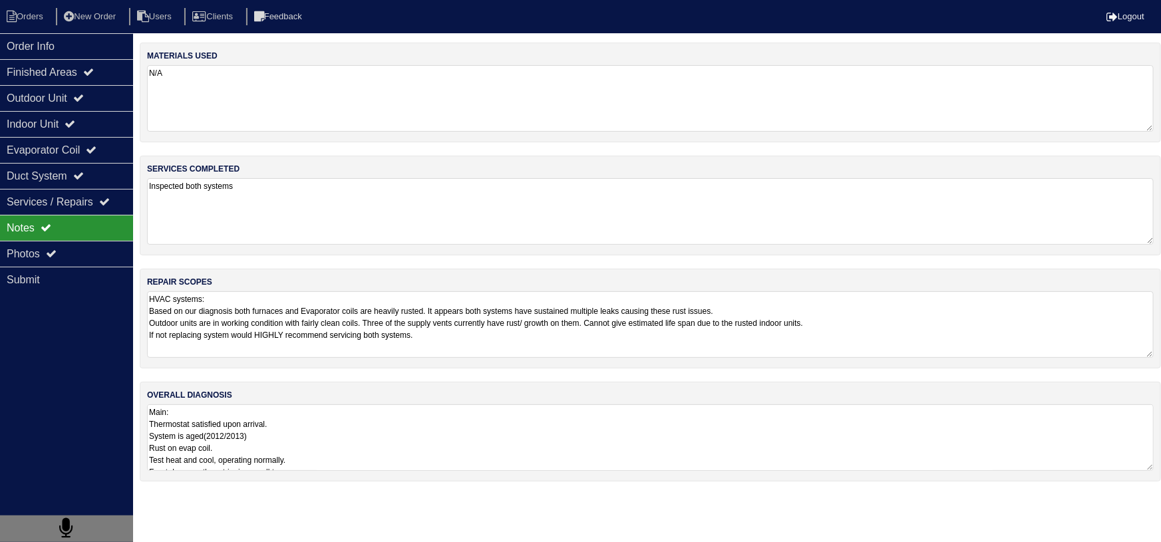
click at [467, 335] on textarea "HVAC systems: Based on our diagnosis both furnaces and Evaporator coils are hea…" at bounding box center [650, 325] width 1007 height 67
click at [296, 357] on textarea "HVAC systems: Based on our diagnosis both furnaces and Evaporator coils are hea…" at bounding box center [650, 329] width 1007 height 75
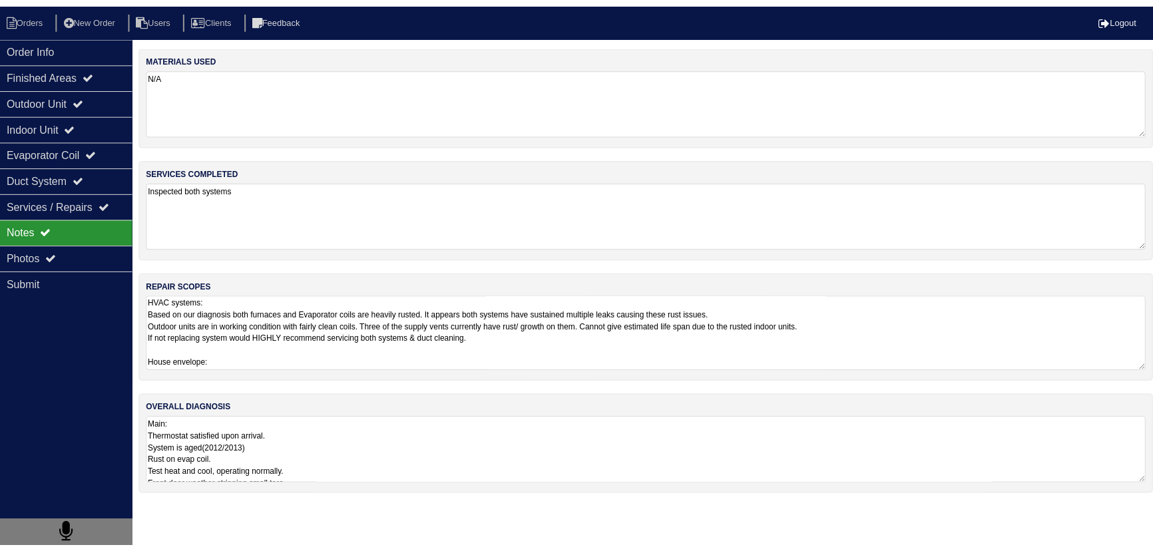
scroll to position [13, 0]
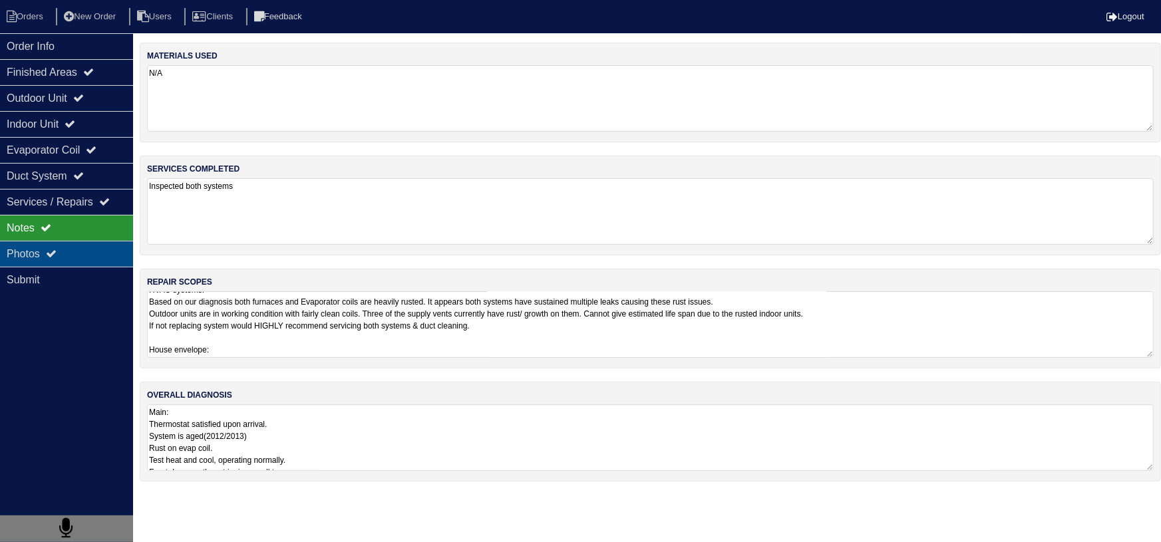
click at [57, 255] on icon at bounding box center [51, 253] width 11 height 11
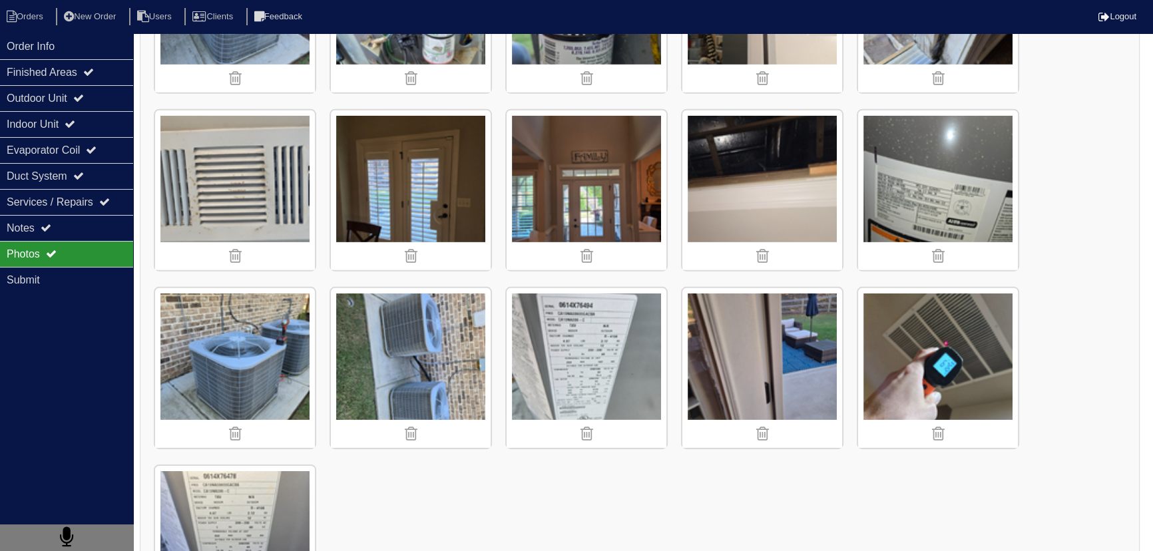
scroll to position [5198, 0]
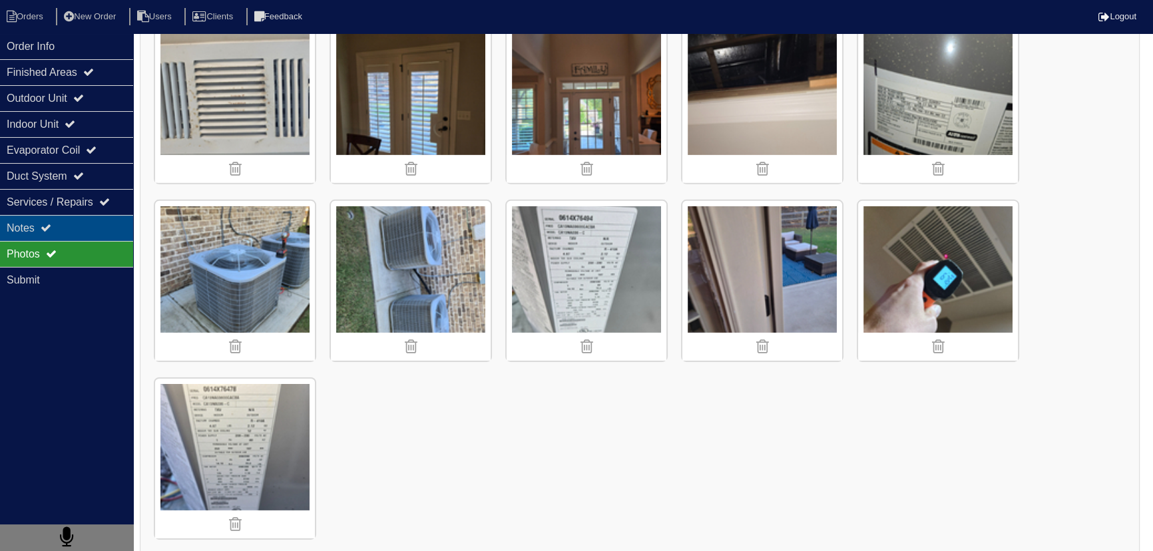
click at [63, 228] on div "Notes" at bounding box center [66, 228] width 133 height 26
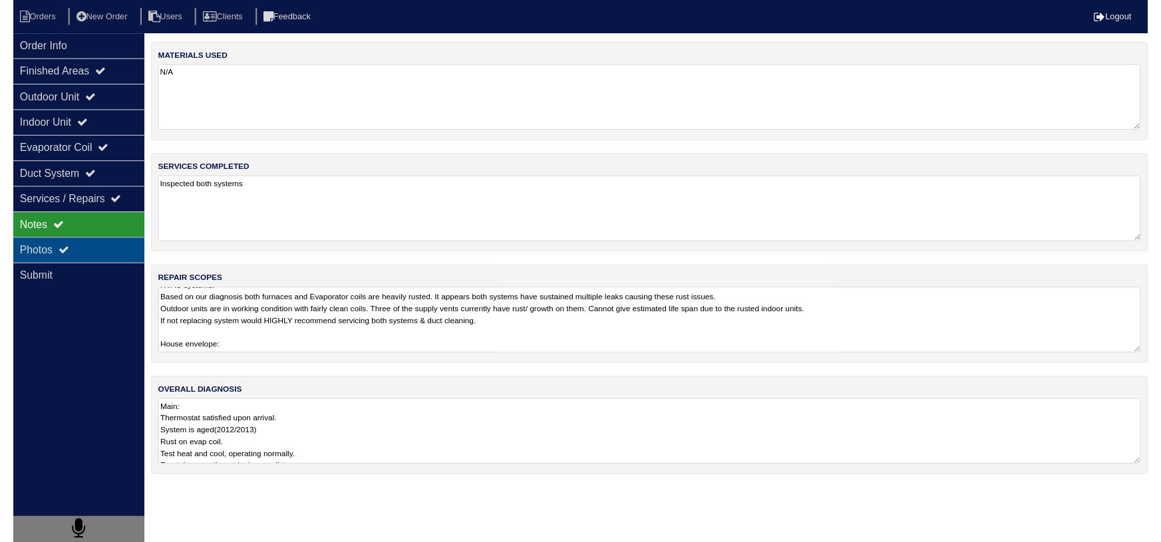
scroll to position [0, 0]
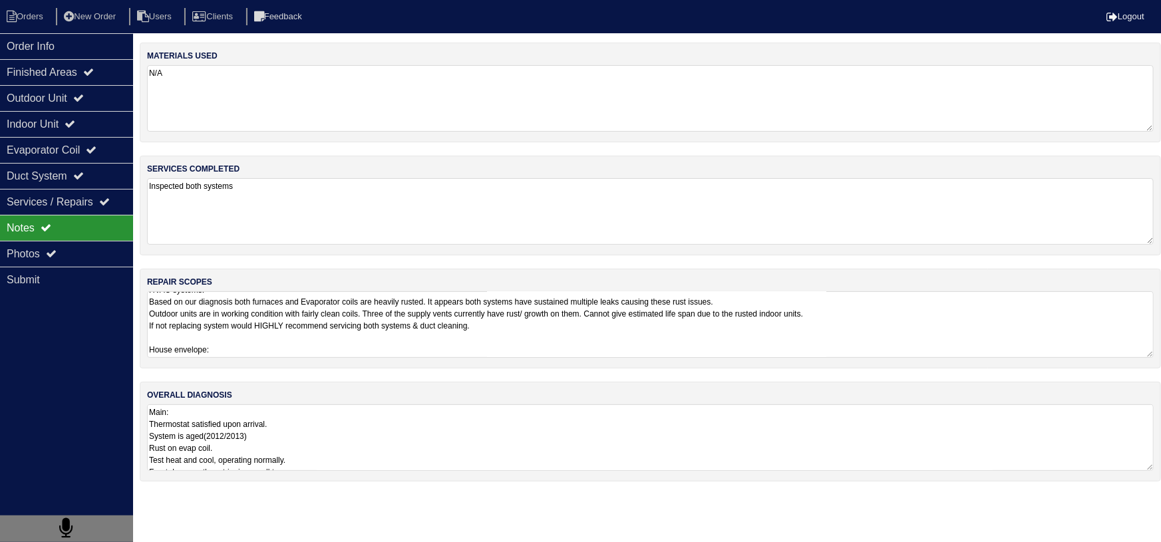
click at [260, 337] on textarea "HVAC systems: Based on our diagnosis both furnaces and Evaporator coils are hea…" at bounding box center [650, 325] width 1007 height 67
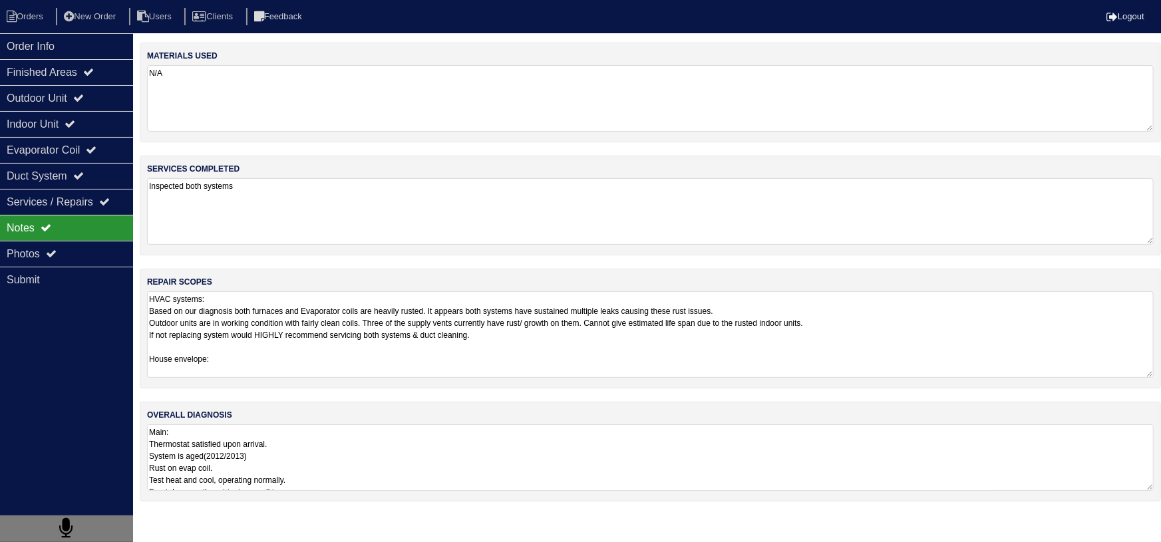
scroll to position [1, 0]
click at [219, 367] on textarea "HVAC systems: Based on our diagnosis both furnaces and Evaporator coils are hea…" at bounding box center [650, 335] width 1007 height 87
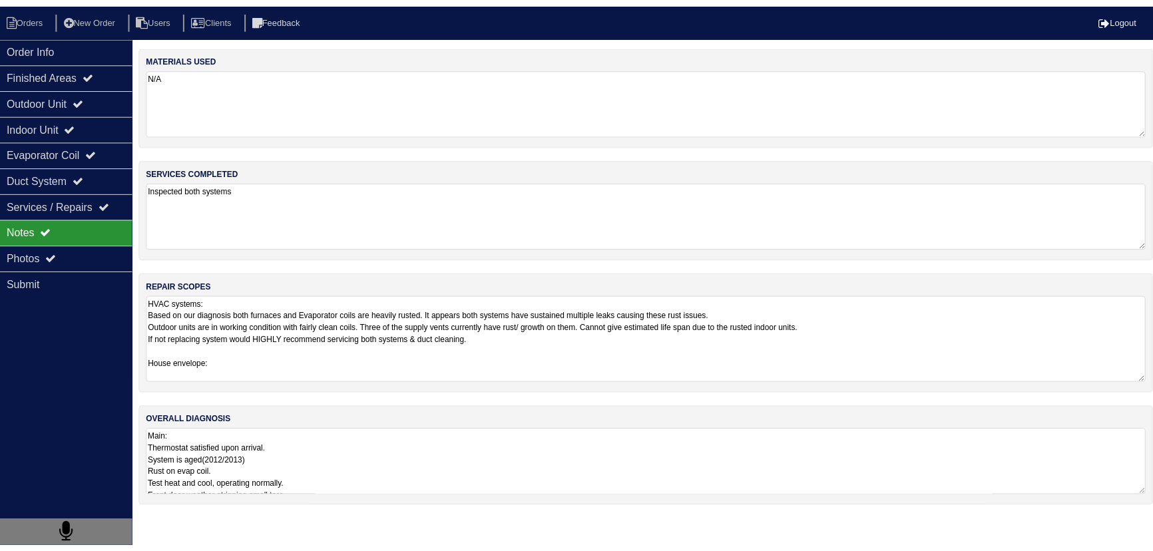
scroll to position [0, 0]
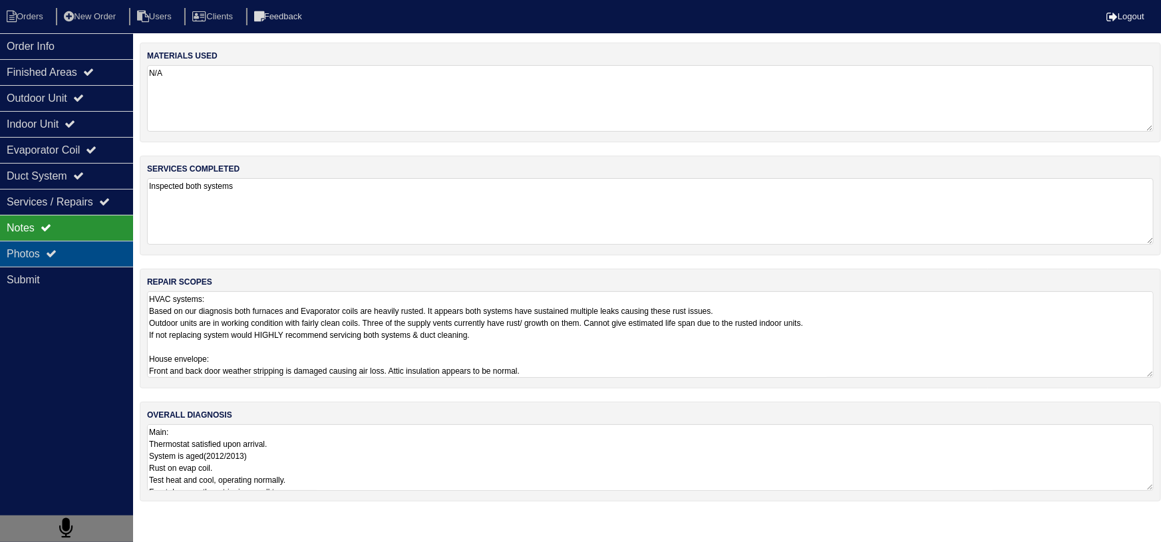
click at [46, 253] on div "Photos" at bounding box center [66, 254] width 133 height 26
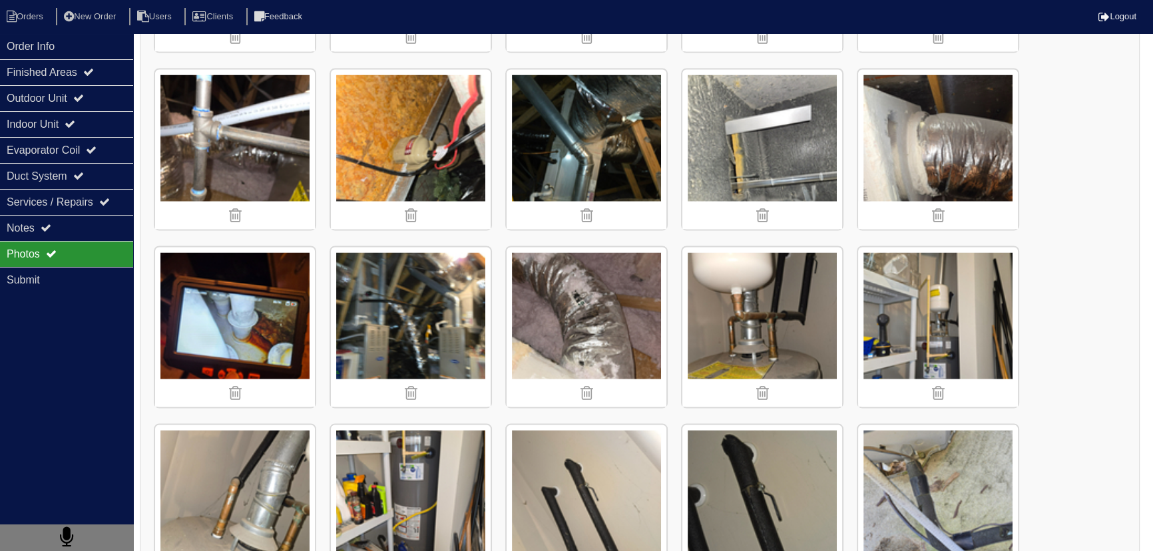
scroll to position [2656, 0]
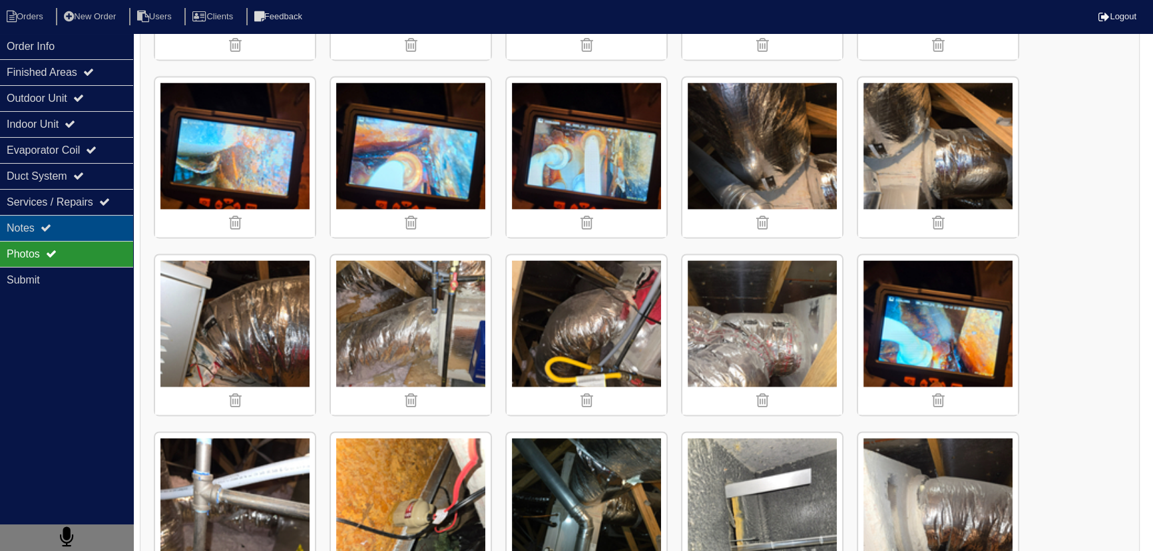
click at [75, 229] on div "Notes" at bounding box center [66, 228] width 133 height 26
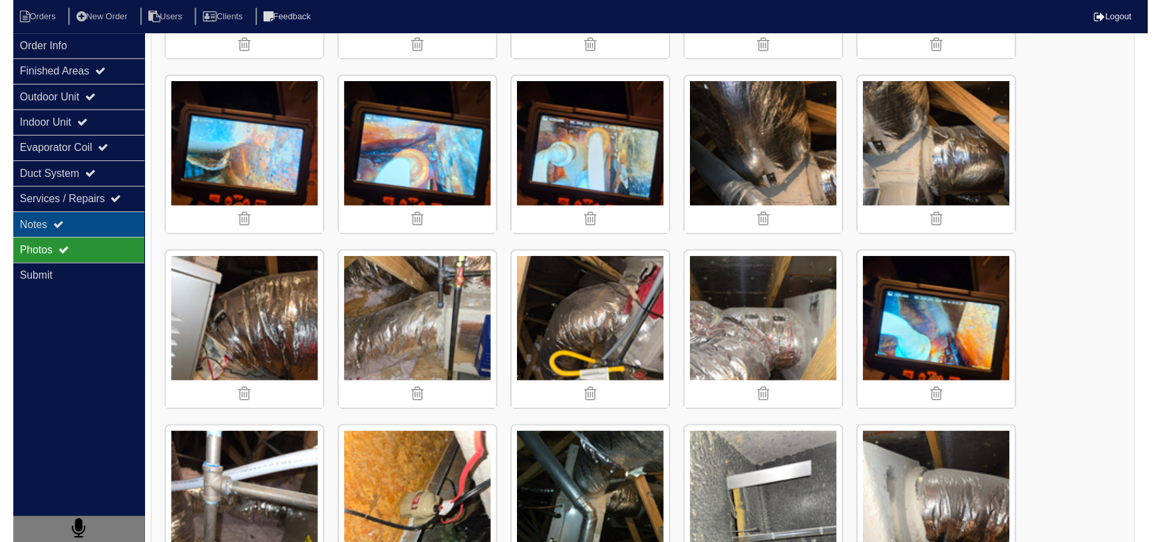
scroll to position [0, 0]
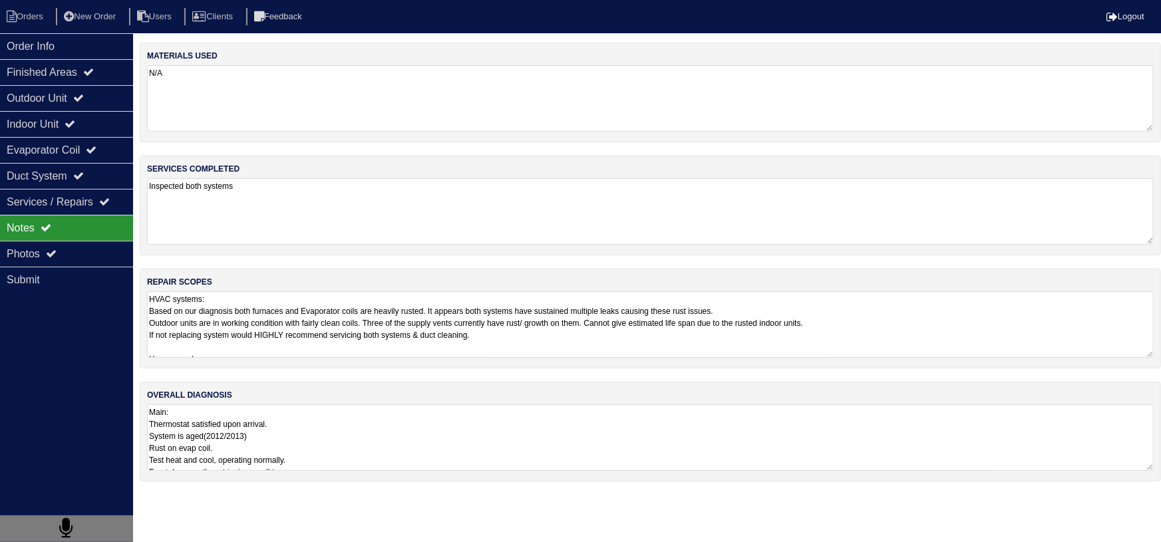
click at [316, 327] on textarea "HVAC systems: Based on our diagnosis both furnaces and Evaporator coils are hea…" at bounding box center [650, 325] width 1007 height 67
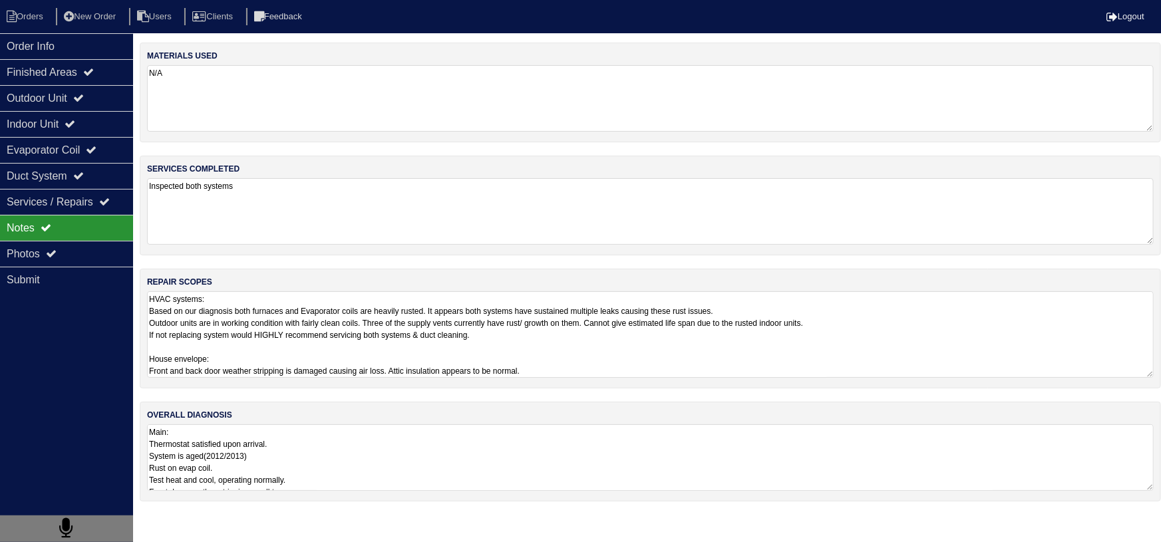
click at [618, 371] on textarea "HVAC systems: Based on our diagnosis both furnaces and Evaporator coils are hea…" at bounding box center [650, 335] width 1007 height 87
click at [398, 373] on textarea "HVAC systems: Based on our diagnosis both furnaces and Evaporator coils are hea…" at bounding box center [650, 335] width 1007 height 87
type textarea "HVAC systems: Based on our diagnosis both furnaces and Evaporator coils are hea…"
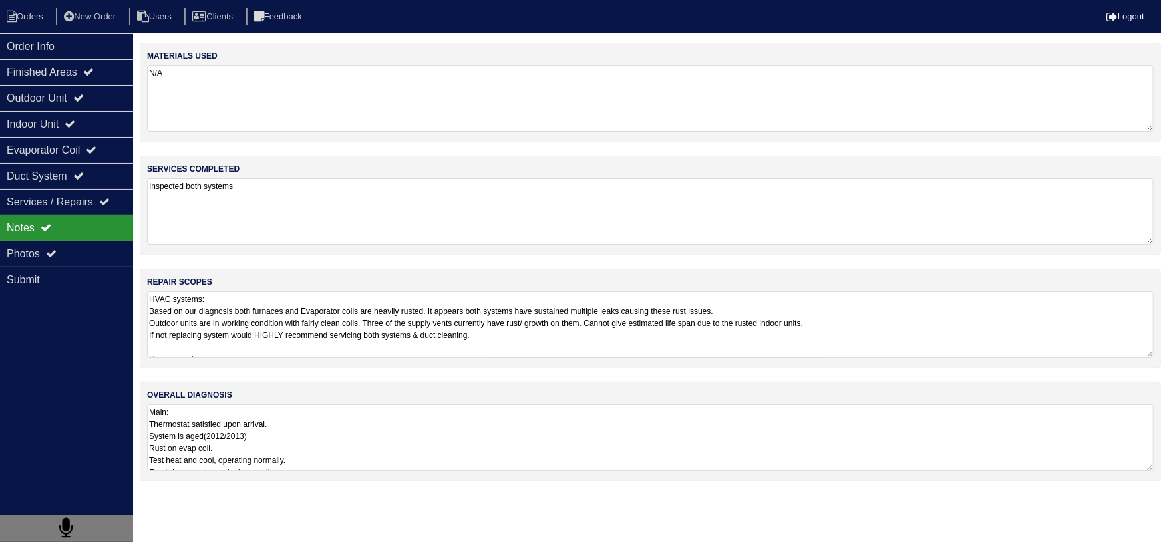
click at [274, 246] on div "services completed Inspected both systems" at bounding box center [651, 206] width 1022 height 100
click at [270, 240] on textarea "Inspected both systems" at bounding box center [650, 210] width 1007 height 65
click at [79, 234] on div "Notes" at bounding box center [66, 228] width 133 height 26
click at [83, 254] on div "Photos" at bounding box center [66, 254] width 133 height 26
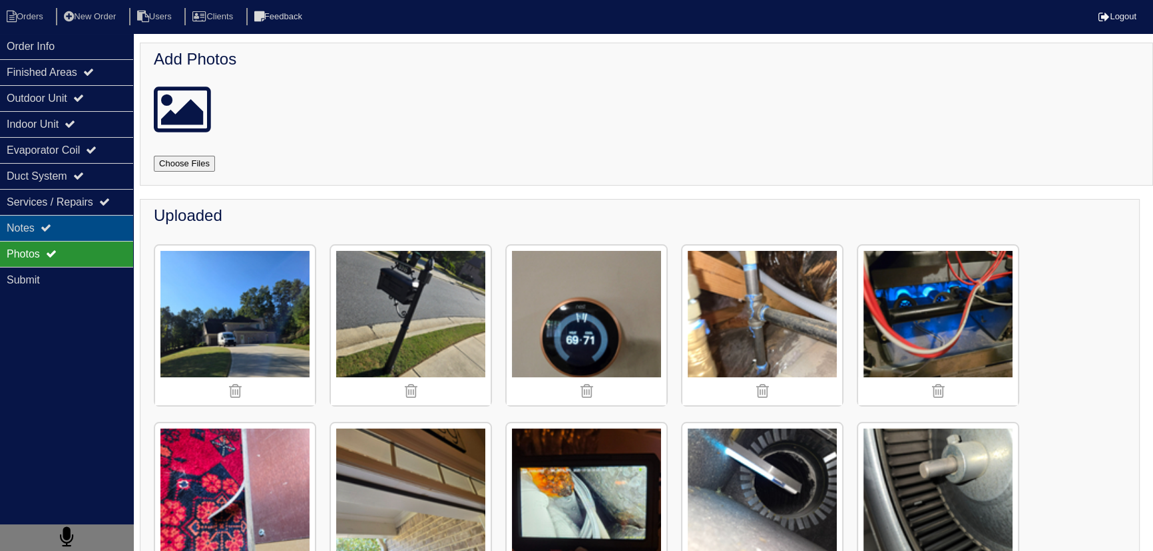
click at [69, 224] on div "Notes" at bounding box center [66, 228] width 133 height 26
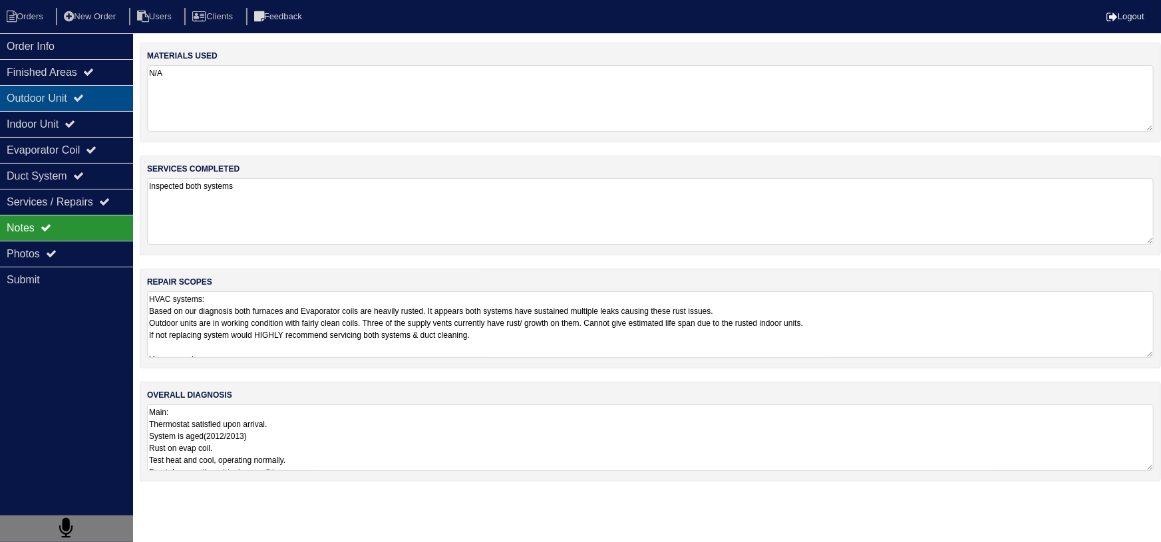
click at [71, 91] on div "Outdoor Unit" at bounding box center [66, 98] width 133 height 26
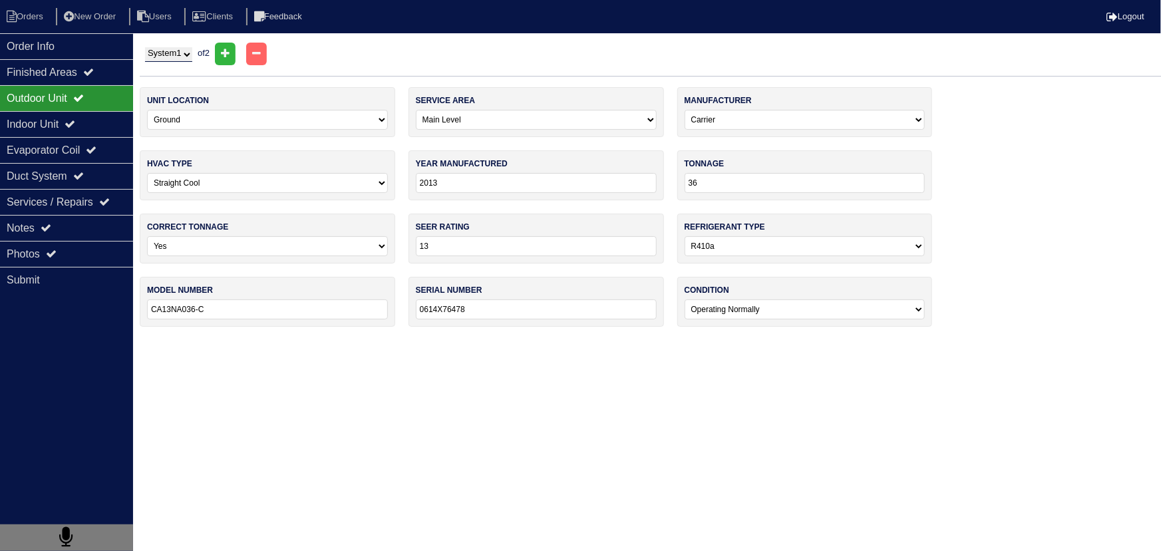
click at [771, 309] on select "-select- Operating Normally Service/Repairs Needed Replacement Needed Missing" at bounding box center [805, 310] width 241 height 20
select select "1"
click at [685, 300] on select "-select- Operating Normally Service/Repairs Needed Replacement Needed Missing" at bounding box center [805, 310] width 241 height 20
click at [188, 58] on select "System 1 System 2" at bounding box center [168, 54] width 47 height 15
select select "2"
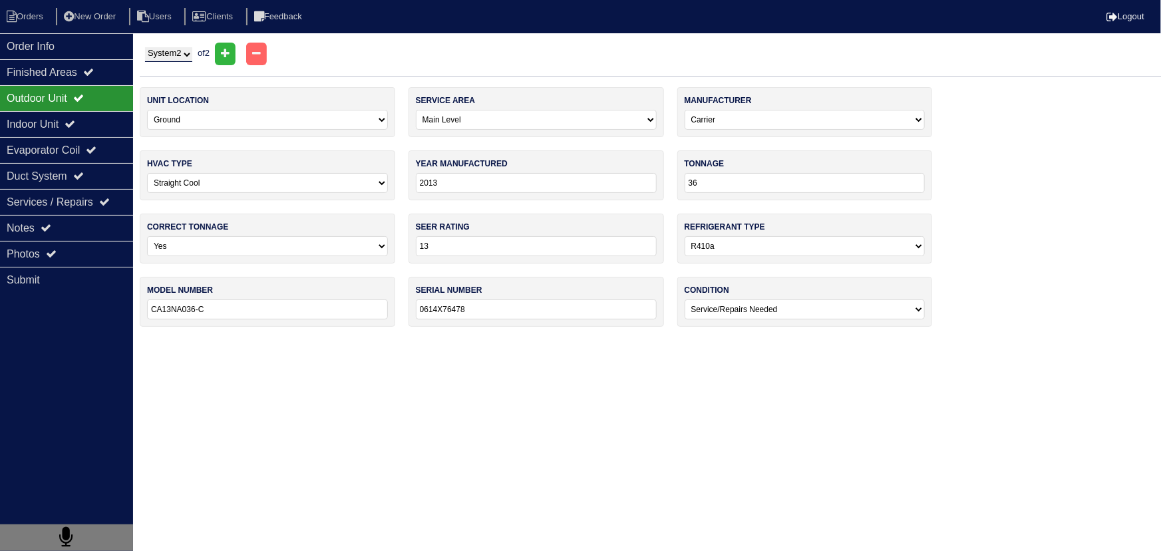
click at [145, 47] on select "System 1 System 2" at bounding box center [168, 54] width 47 height 15
select select "1"
type input "0614X76494"
drag, startPoint x: 723, startPoint y: 308, endPoint x: 733, endPoint y: 316, distance: 12.4
click at [726, 312] on select "-select- Operating Normally Service/Repairs Needed Replacement Needed Missing" at bounding box center [805, 310] width 241 height 20
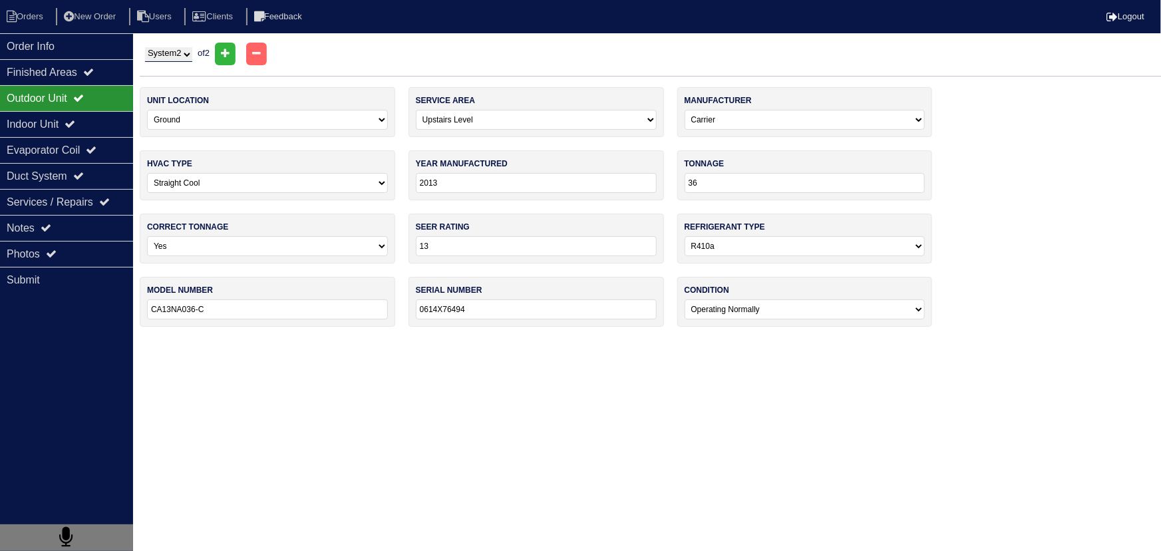
select select "1"
click at [685, 300] on select "-select- Operating Normally Service/Repairs Needed Replacement Needed Missing" at bounding box center [805, 310] width 241 height 20
click at [101, 122] on div "Indoor Unit" at bounding box center [66, 124] width 133 height 26
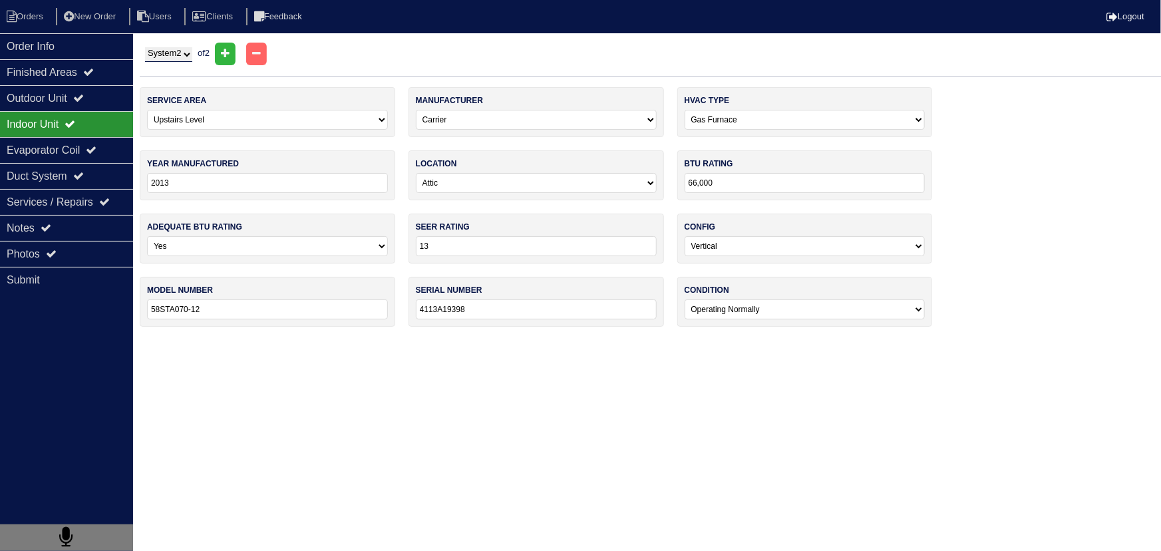
click at [166, 43] on div "System 1 System 2 of 2" at bounding box center [651, 54] width 1022 height 23
click at [718, 319] on div "condition -select- Operating Normally Service/Repairs Needed Replacement Needed…" at bounding box center [806, 302] width 256 height 50
click at [728, 315] on select "-select- Operating Normally Service/Repairs Needed Replacement Needed Missing" at bounding box center [805, 310] width 241 height 20
select select "1"
click at [685, 300] on select "-select- Operating Normally Service/Repairs Needed Replacement Needed Missing" at bounding box center [805, 310] width 241 height 20
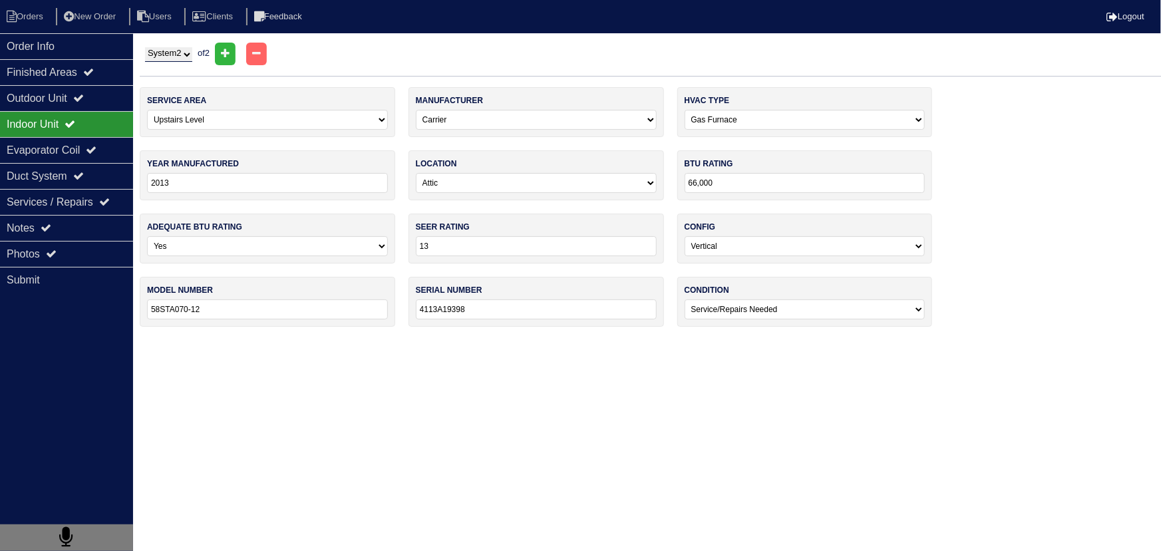
click at [176, 53] on select "System 1 System 2" at bounding box center [168, 54] width 47 height 15
click at [145, 47] on select "System 1 System 2" at bounding box center [168, 54] width 47 height 15
drag, startPoint x: 180, startPoint y: 50, endPoint x: 182, endPoint y: 61, distance: 11.0
click at [180, 53] on select "System 1 System 2" at bounding box center [168, 54] width 47 height 15
select select "1"
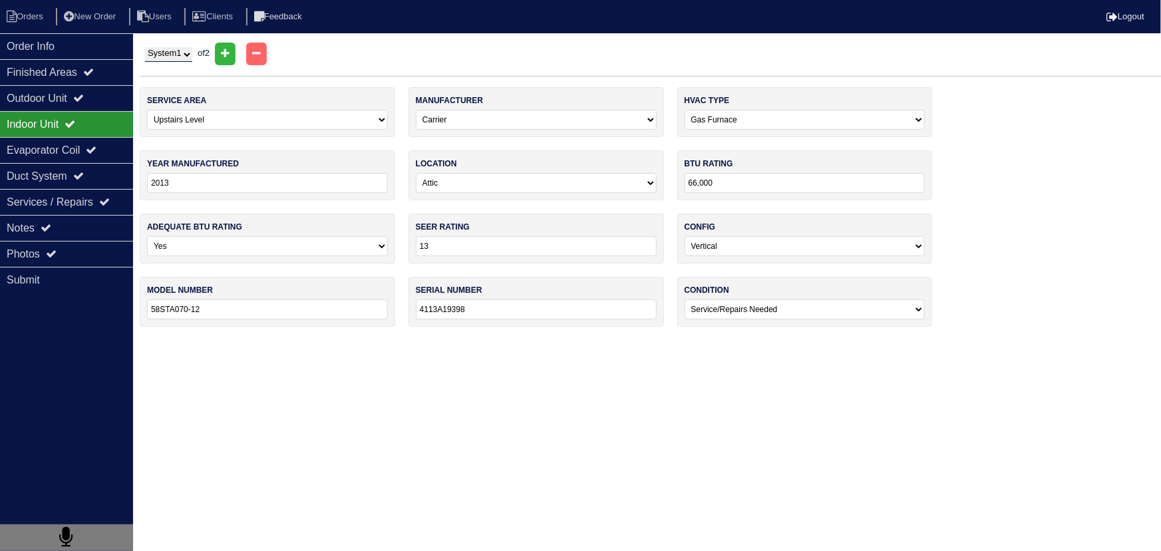
click at [145, 47] on select "System 1 System 2" at bounding box center [168, 54] width 47 height 15
select select "0"
type input "4113A19626"
click at [726, 311] on select "-select- Operating Normally Service/Repairs Needed Replacement Needed Missing" at bounding box center [805, 310] width 241 height 20
select select "1"
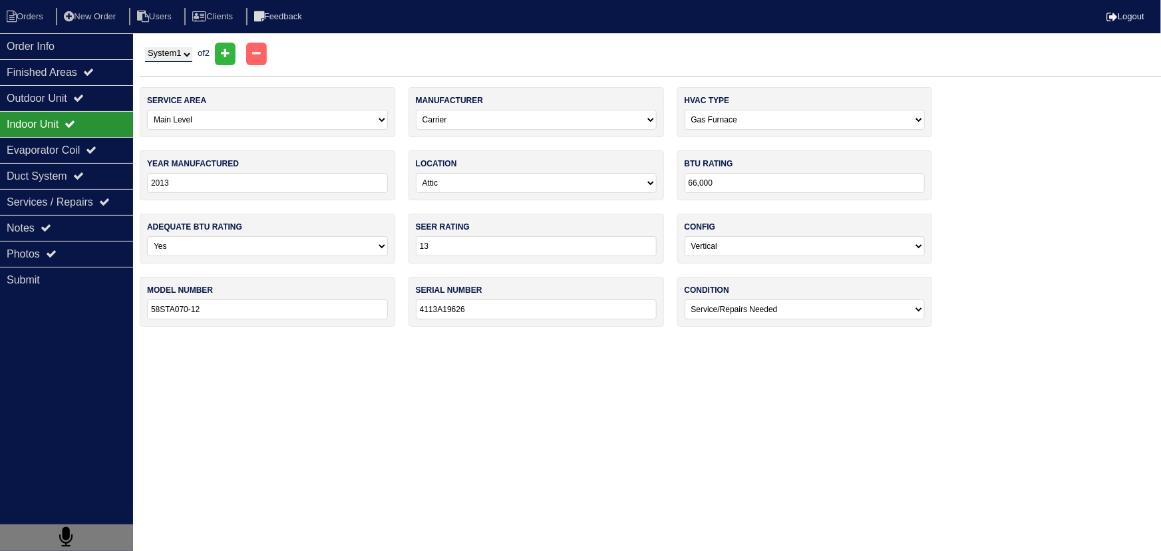
click at [685, 300] on select "-select- Operating Normally Service/Repairs Needed Replacement Needed Missing" at bounding box center [805, 310] width 241 height 20
drag, startPoint x: 110, startPoint y: 148, endPoint x: 138, endPoint y: 146, distance: 28.0
click at [110, 148] on div "Evaporator Coil" at bounding box center [66, 150] width 133 height 26
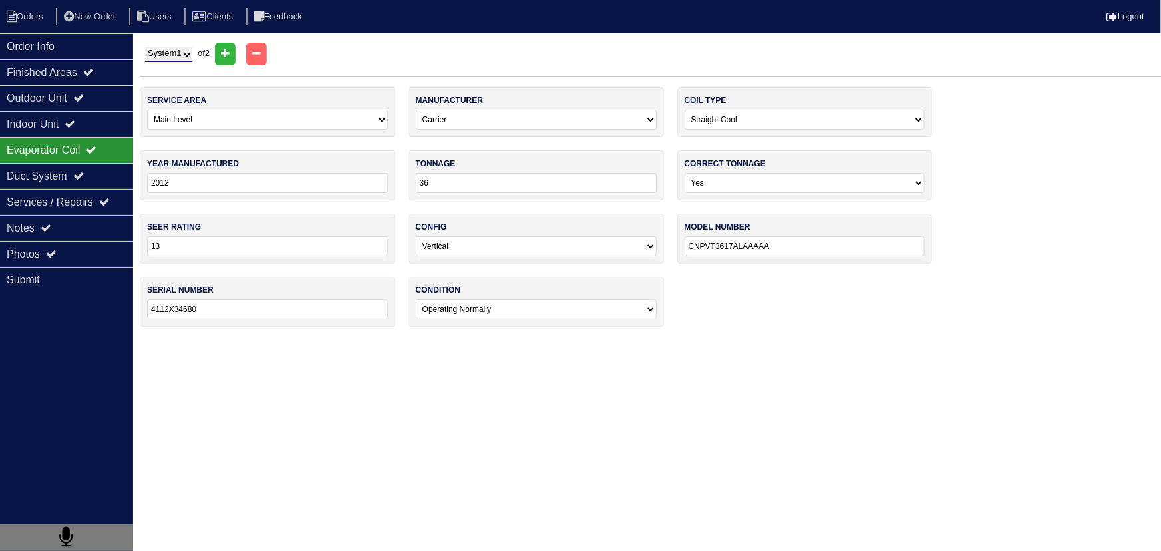
click at [520, 306] on select "-select- Operating Normally Service/Repairs Needed Replacement Needed Missing" at bounding box center [536, 310] width 241 height 20
select select "1"
click at [416, 300] on select "-select- Operating Normally Service/Repairs Needed Replacement Needed Missing" at bounding box center [536, 310] width 241 height 20
click at [180, 52] on select "System 1 System 2" at bounding box center [168, 54] width 47 height 15
select select "2"
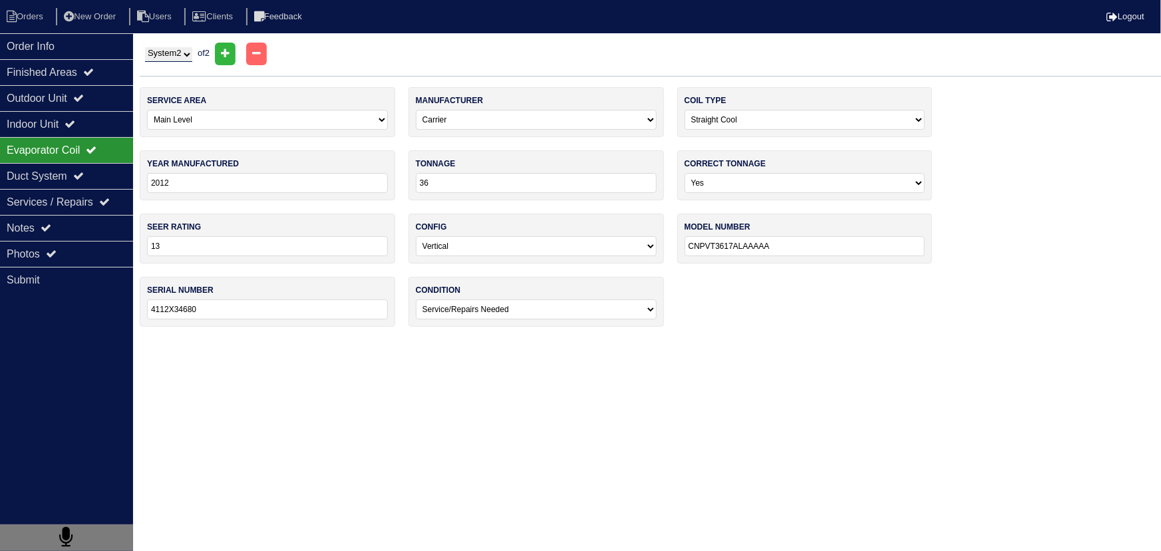
click at [145, 47] on select "System 1 System 2" at bounding box center [168, 54] width 47 height 15
select select "1"
type input "4112X34679"
drag, startPoint x: 483, startPoint y: 299, endPoint x: 490, endPoint y: 318, distance: 20.4
click at [483, 300] on select "-select- Operating Normally Service/Repairs Needed Replacement Needed Missing" at bounding box center [536, 310] width 241 height 20
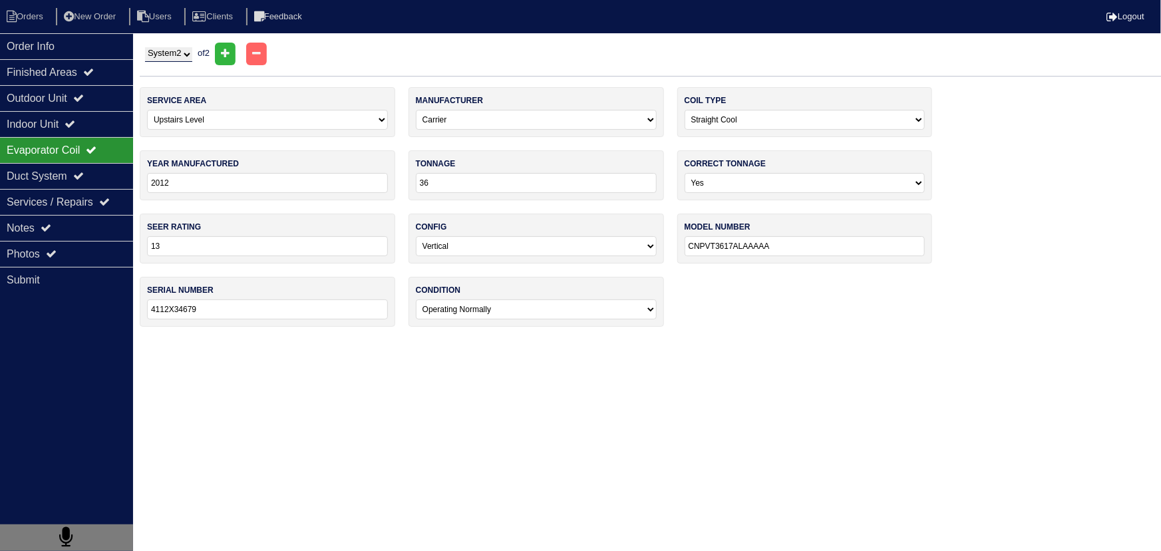
select select "1"
click at [416, 300] on select "-select- Operating Normally Service/Repairs Needed Replacement Needed Missing" at bounding box center [536, 310] width 241 height 20
click at [35, 166] on div "Duct System" at bounding box center [66, 176] width 133 height 26
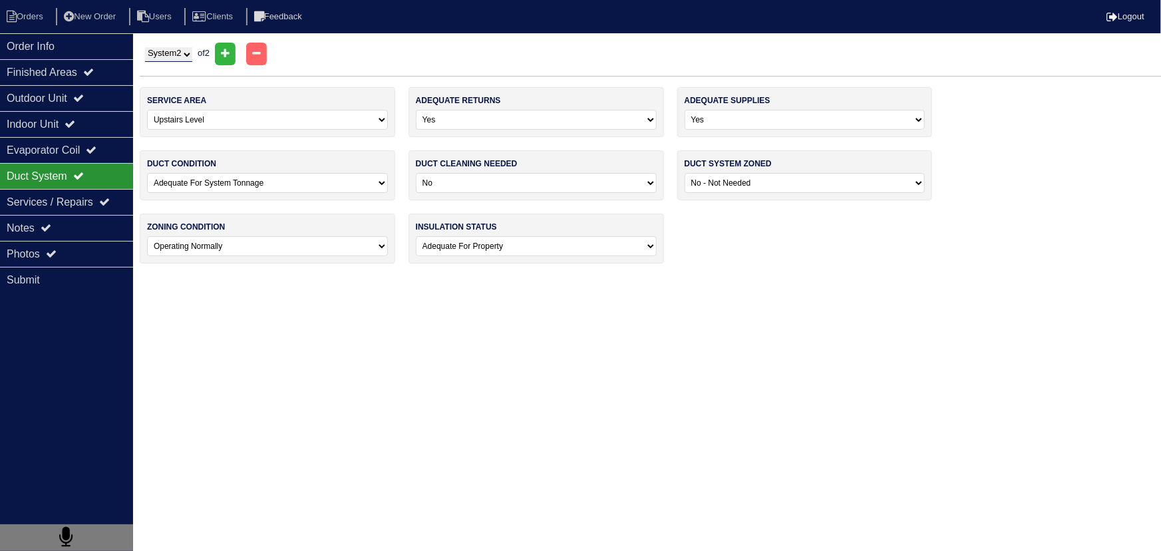
click at [489, 249] on select "-select- Adequate For Property Additional Insualtion Needed Insulation Missing …" at bounding box center [536, 246] width 241 height 20
click at [491, 249] on select "-select- Adequate For Property Additional Insualtion Needed Insulation Missing …" at bounding box center [536, 246] width 241 height 20
click at [280, 246] on select "-select- Operating Normally Repairs Needed Full Zoning Needed" at bounding box center [267, 246] width 241 height 20
click at [590, 183] on select "-select- No Yes - Recommended But Not Required Yes - Highly Recommended" at bounding box center [536, 183] width 241 height 20
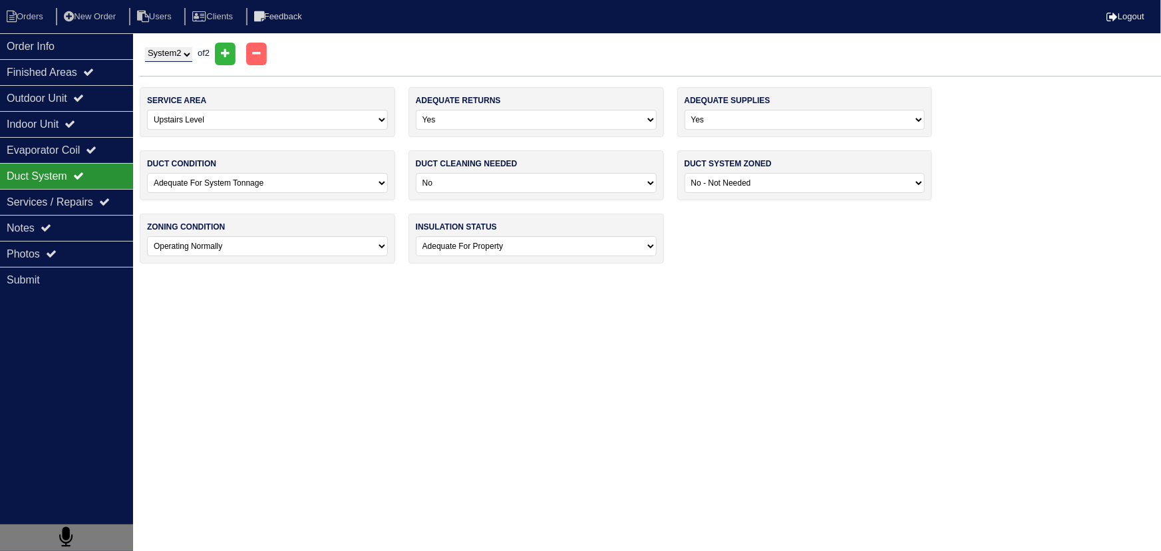
select select "1"
click at [416, 173] on select "-select- No Yes - Recommended But Not Required Yes - Highly Recommended" at bounding box center [536, 183] width 241 height 20
click at [168, 51] on select "System 1 System 2" at bounding box center [168, 54] width 47 height 15
select select "1"
click at [145, 47] on select "System 1 System 2" at bounding box center [168, 54] width 47 height 15
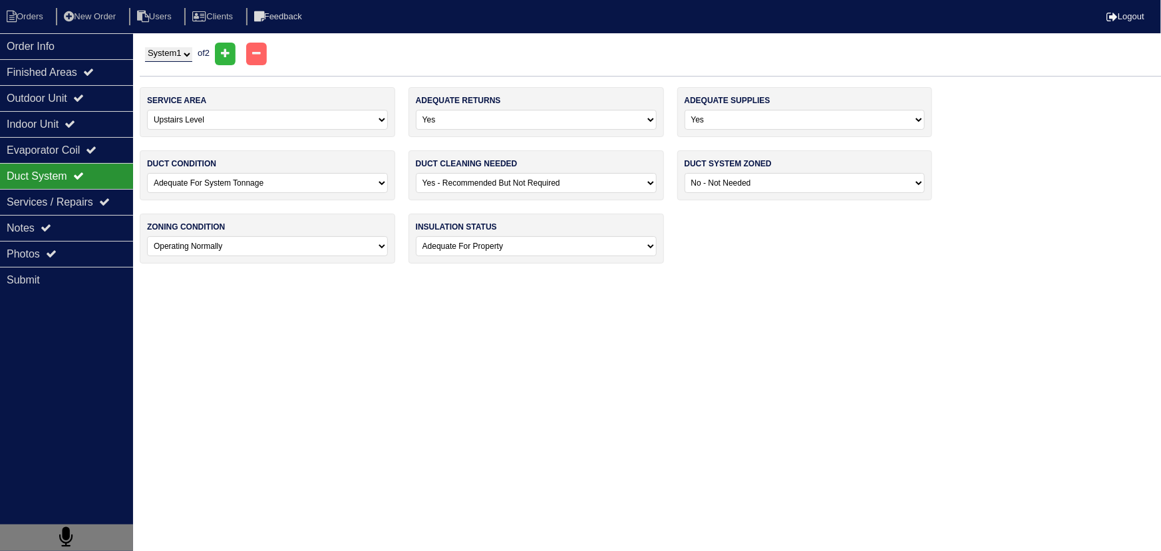
select select "0"
click at [482, 177] on select "-select- No Yes - Recommended But Not Required Yes - Highly Recommended" at bounding box center [536, 183] width 241 height 20
select select "1"
click at [416, 173] on select "-select- No Yes - Recommended But Not Required Yes - Highly Recommended" at bounding box center [536, 183] width 241 height 20
click at [96, 200] on div "Services / Repairs" at bounding box center [66, 202] width 133 height 26
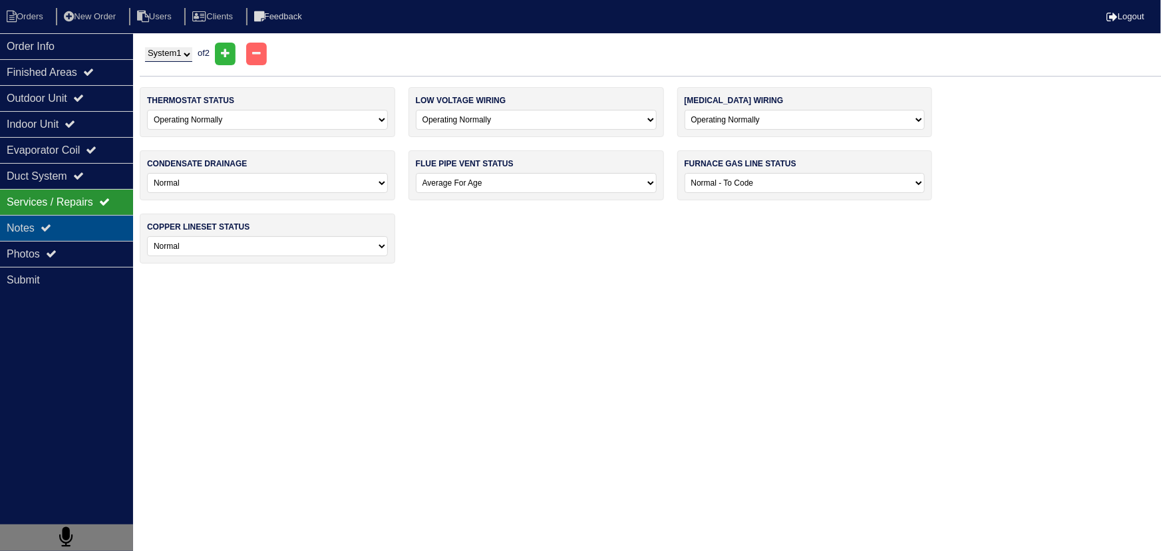
click at [104, 219] on div "Notes" at bounding box center [66, 228] width 133 height 26
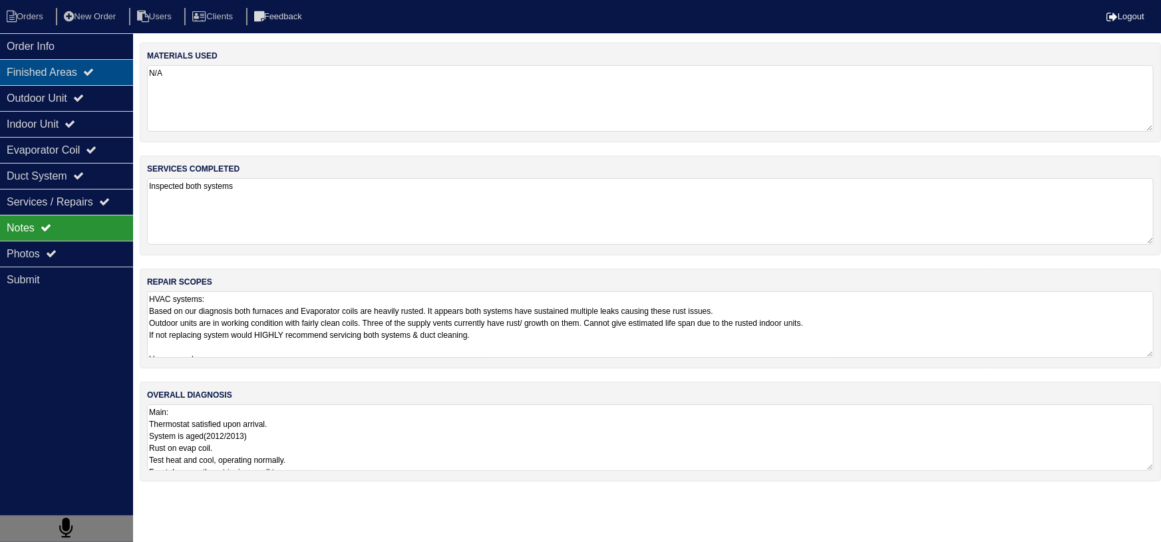
click at [72, 79] on div "Finished Areas" at bounding box center [66, 72] width 133 height 26
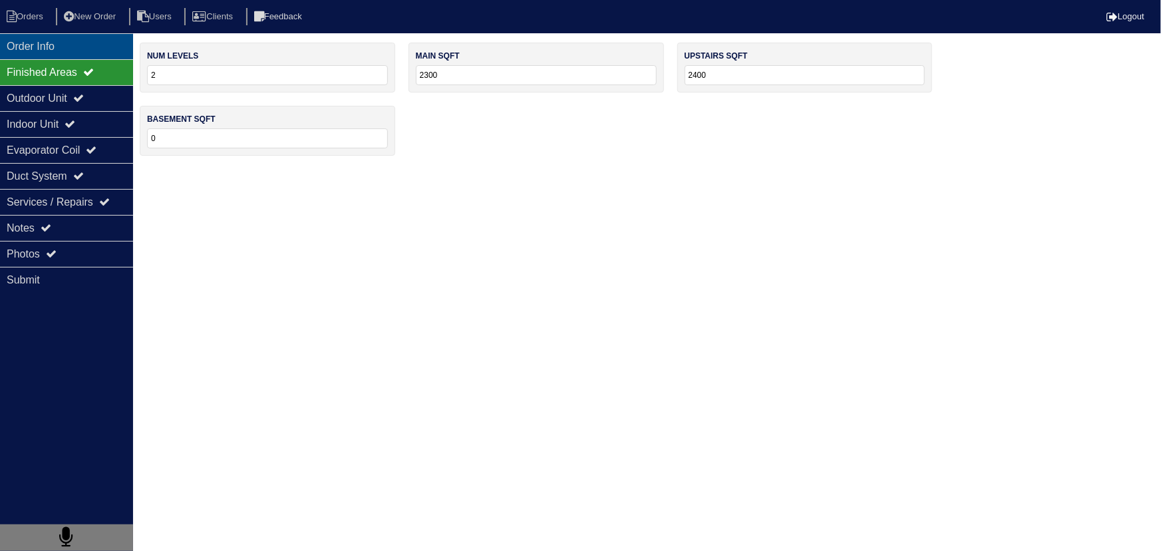
click at [79, 43] on div "Order Info" at bounding box center [66, 46] width 133 height 26
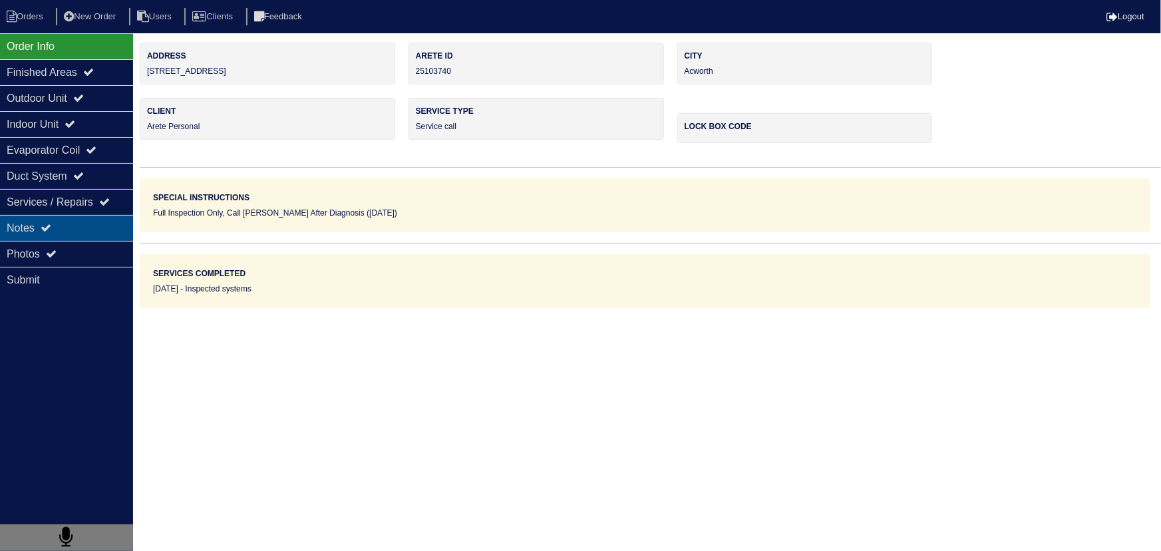
click at [93, 220] on div "Notes" at bounding box center [66, 228] width 133 height 26
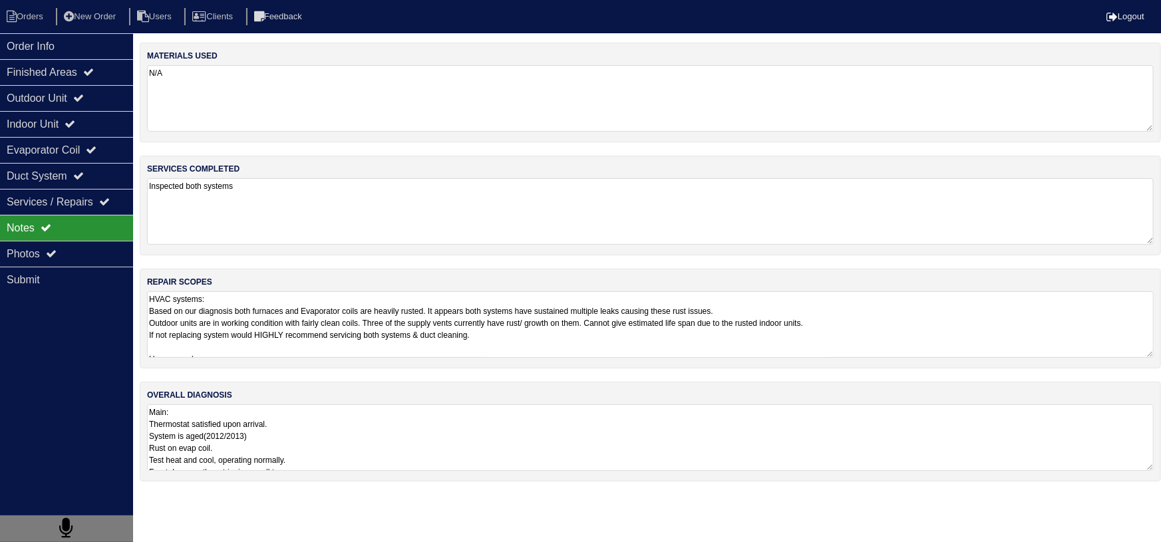
click at [331, 344] on textarea "HVAC systems: Based on our diagnosis both furnaces and Evaporator coils are hea…" at bounding box center [650, 325] width 1007 height 67
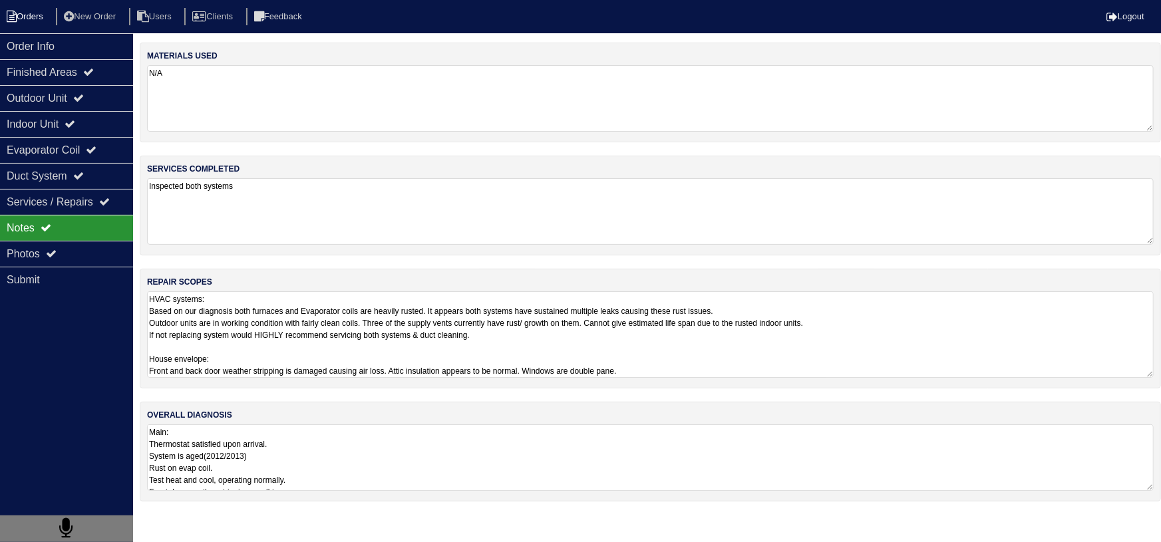
click at [31, 18] on li "Orders" at bounding box center [27, 17] width 54 height 18
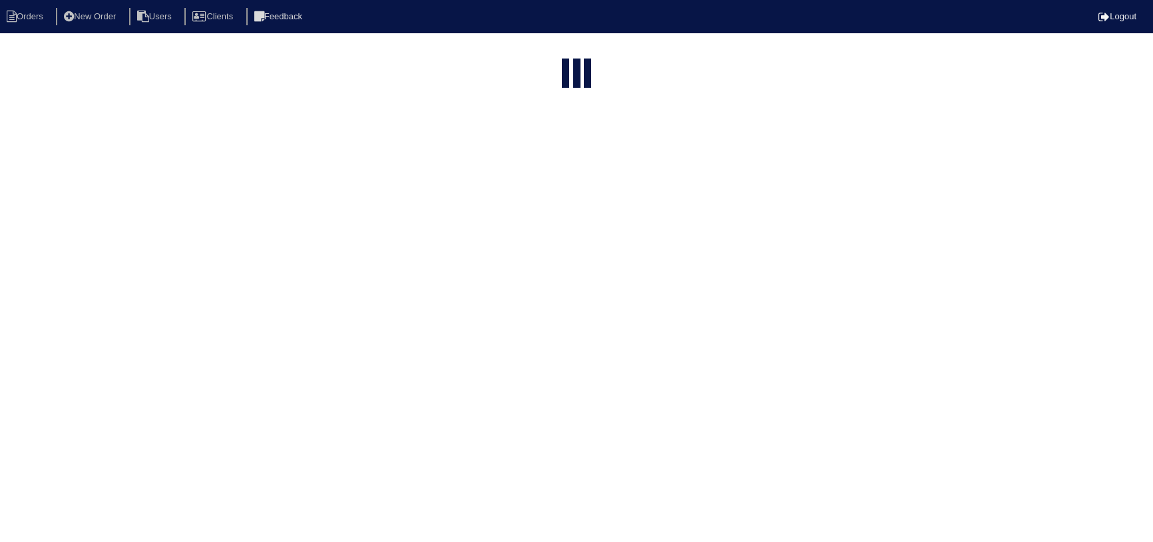
select select "15"
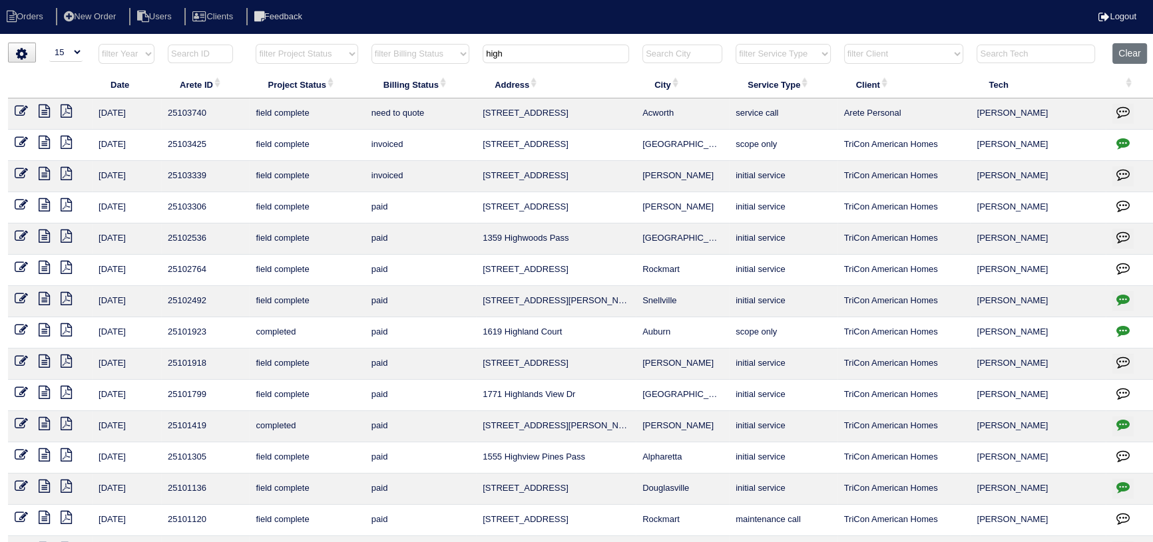
click at [67, 112] on icon at bounding box center [66, 111] width 11 height 13
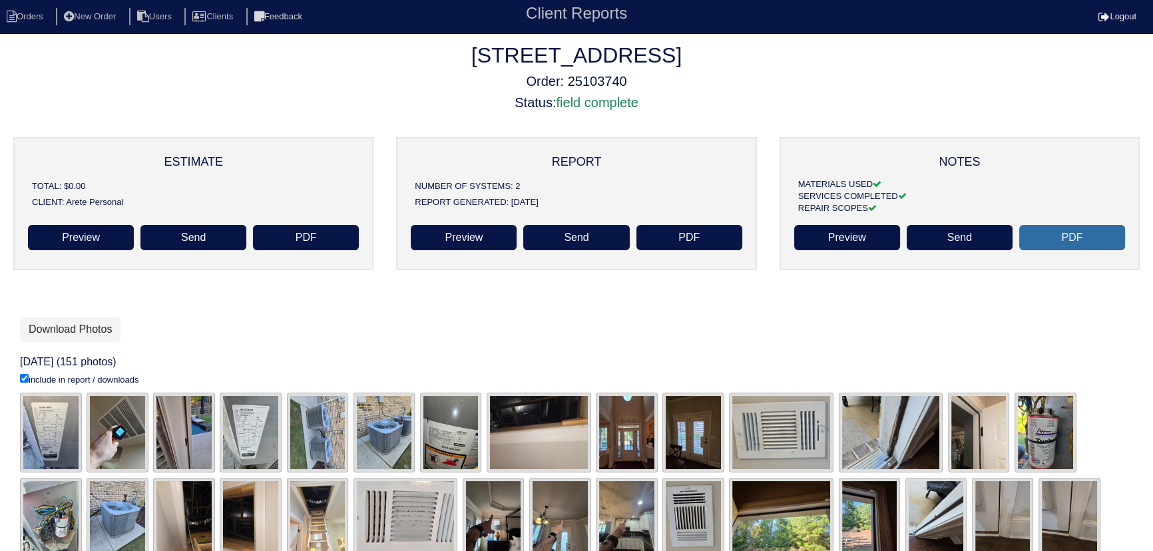
click at [1084, 240] on link "PDF" at bounding box center [1072, 237] width 106 height 25
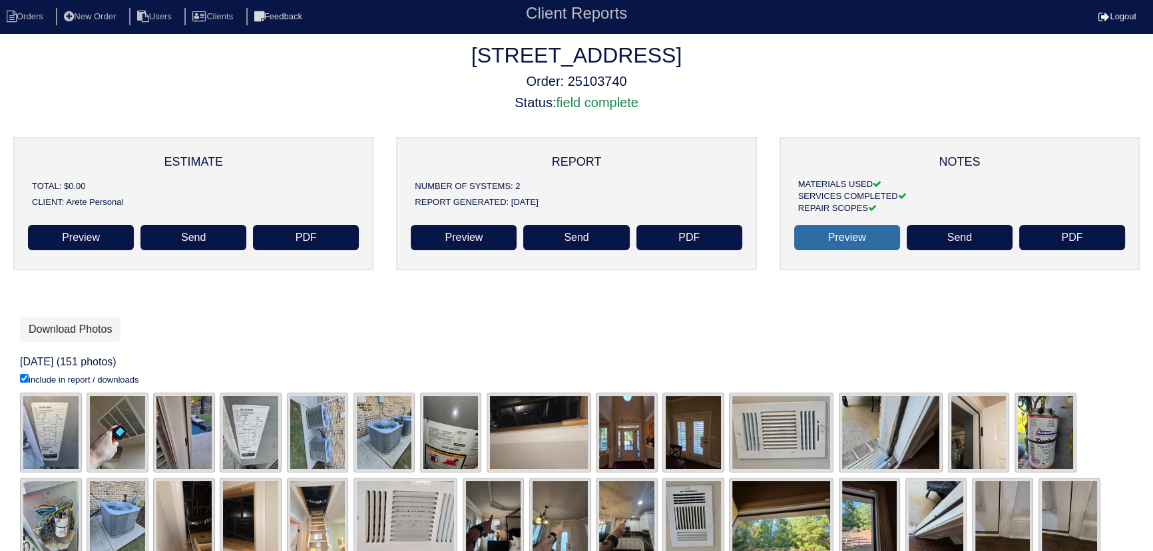
click at [836, 226] on link "Preview" at bounding box center [847, 237] width 106 height 25
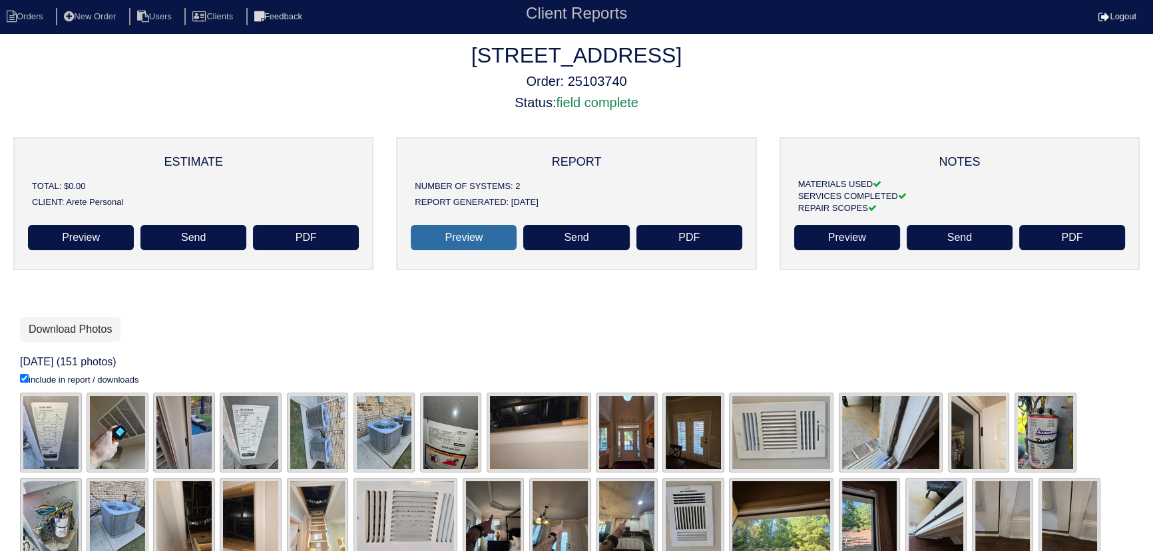
click at [486, 235] on link "Preview" at bounding box center [464, 237] width 106 height 25
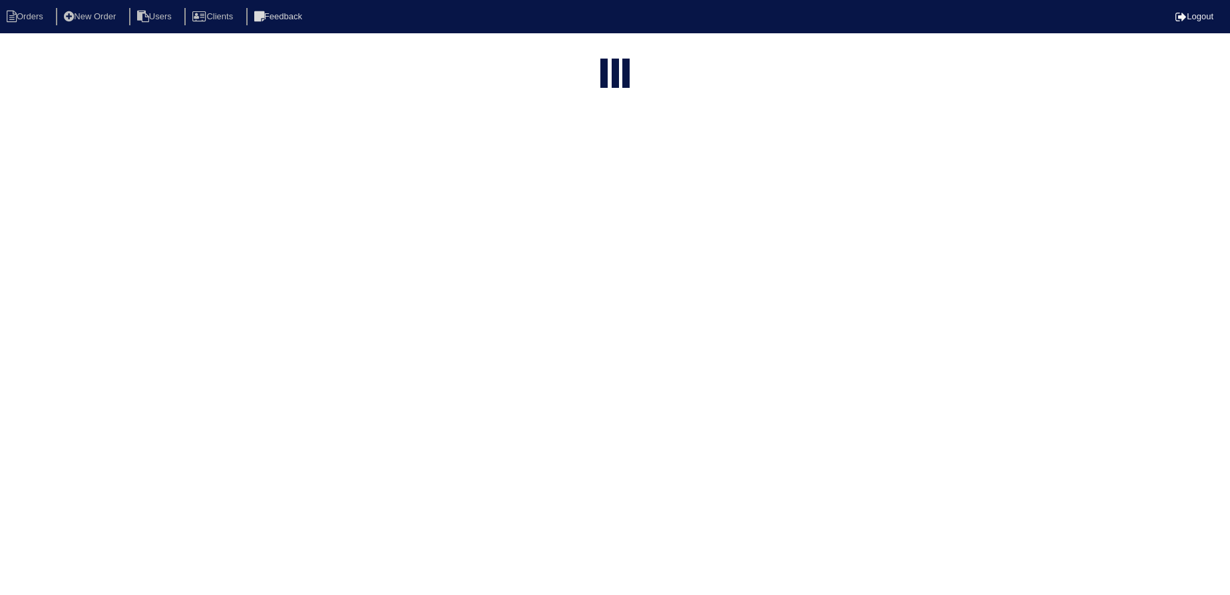
select select "15"
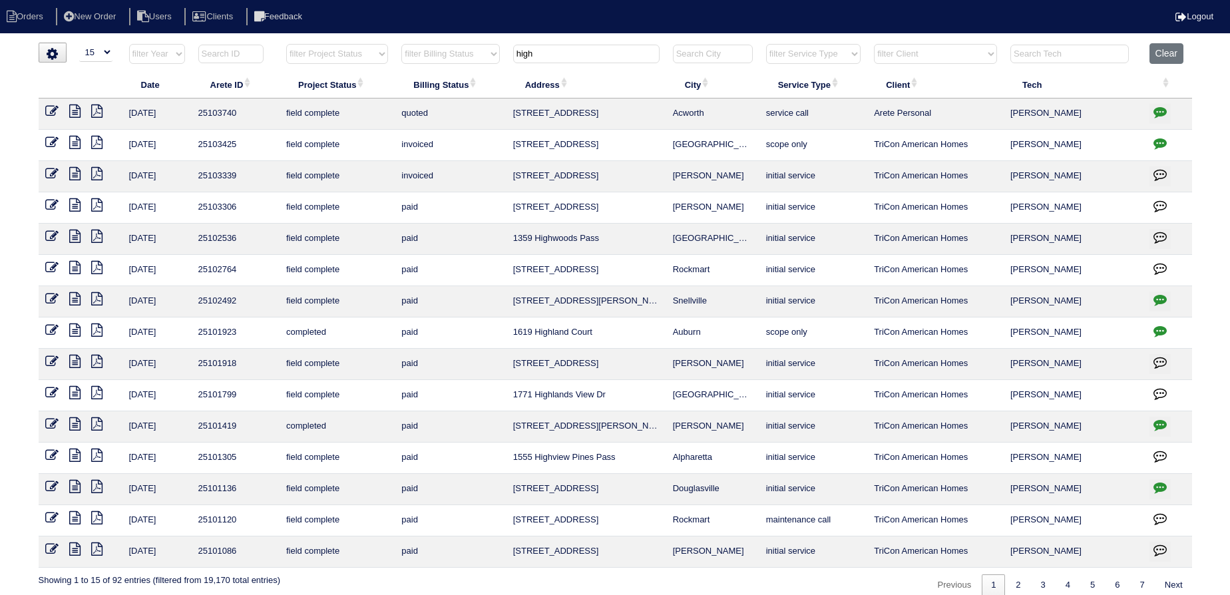
click at [486, 59] on tr "filter Year -- Any Year -- 2025 2024 2023 2022 2021 2020 2019 filter Project St…" at bounding box center [616, 56] width 1154 height 27
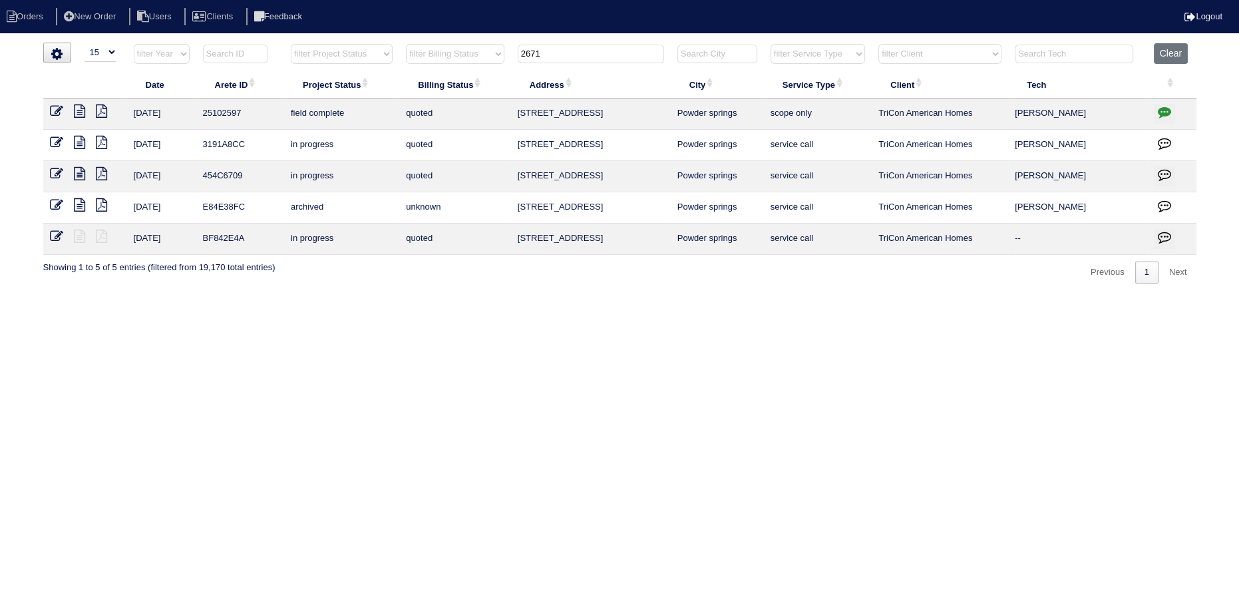
type input "2671"
click at [1172, 108] on button "button" at bounding box center [1164, 114] width 21 height 20
type textarea "7/22/25 - flea infestation - emailed site super that exterminator is needed bef…"
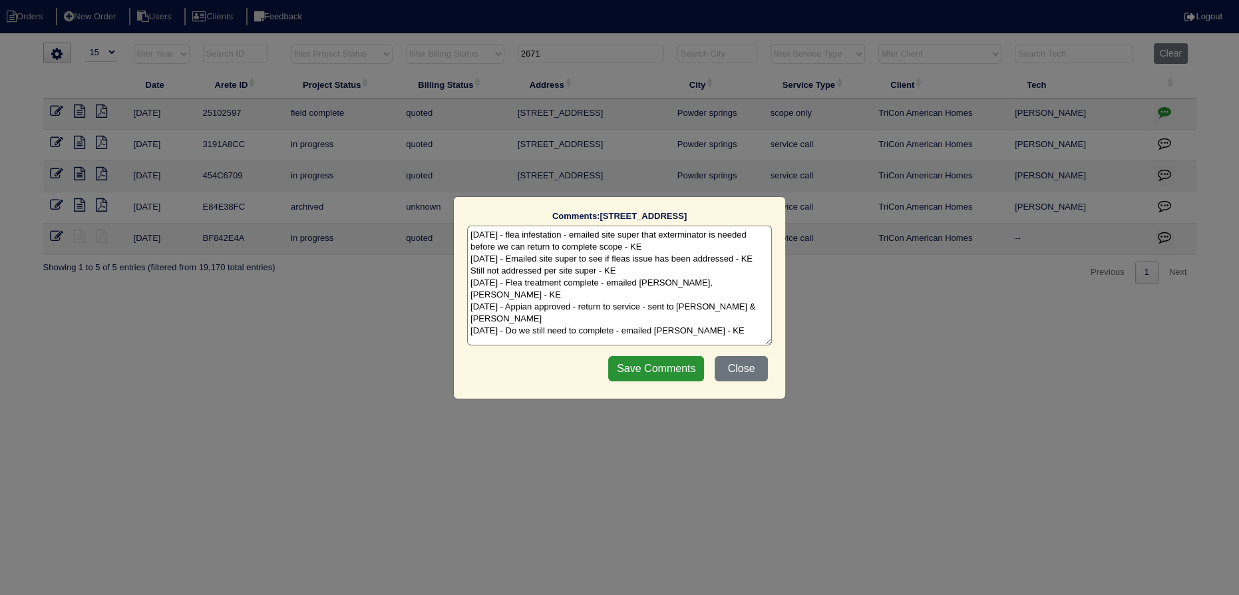
click at [1172, 108] on div "Comments: 2671 Tucson Way The comments on file have changed since you started e…" at bounding box center [619, 297] width 1239 height 595
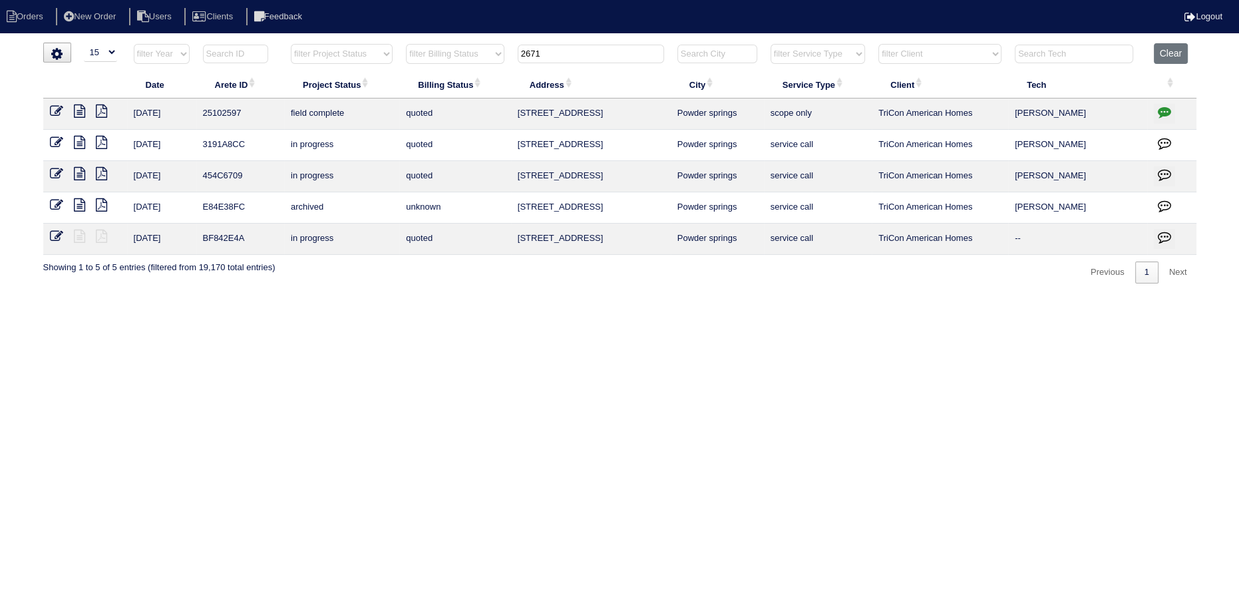
click at [79, 113] on icon at bounding box center [79, 111] width 11 height 13
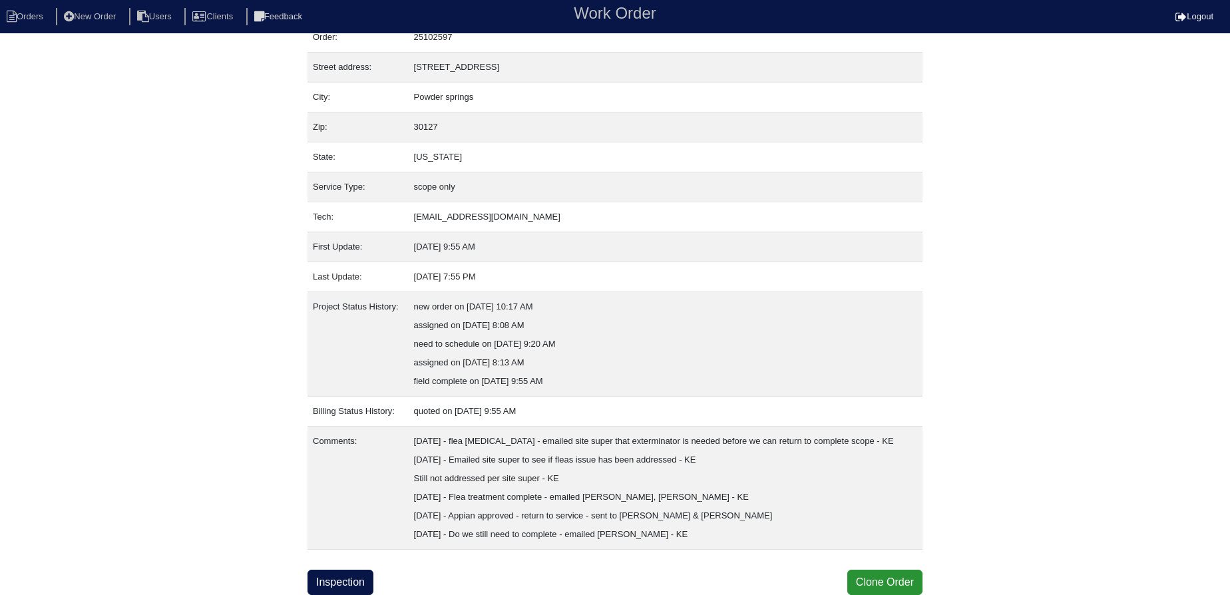
scroll to position [65, 0]
click at [365, 569] on div "Property: NA Order: 25102597 Street address: 2671 Tucson Way City: Powder sprin…" at bounding box center [615, 294] width 615 height 602
click at [363, 579] on link "Inspection" at bounding box center [341, 582] width 66 height 25
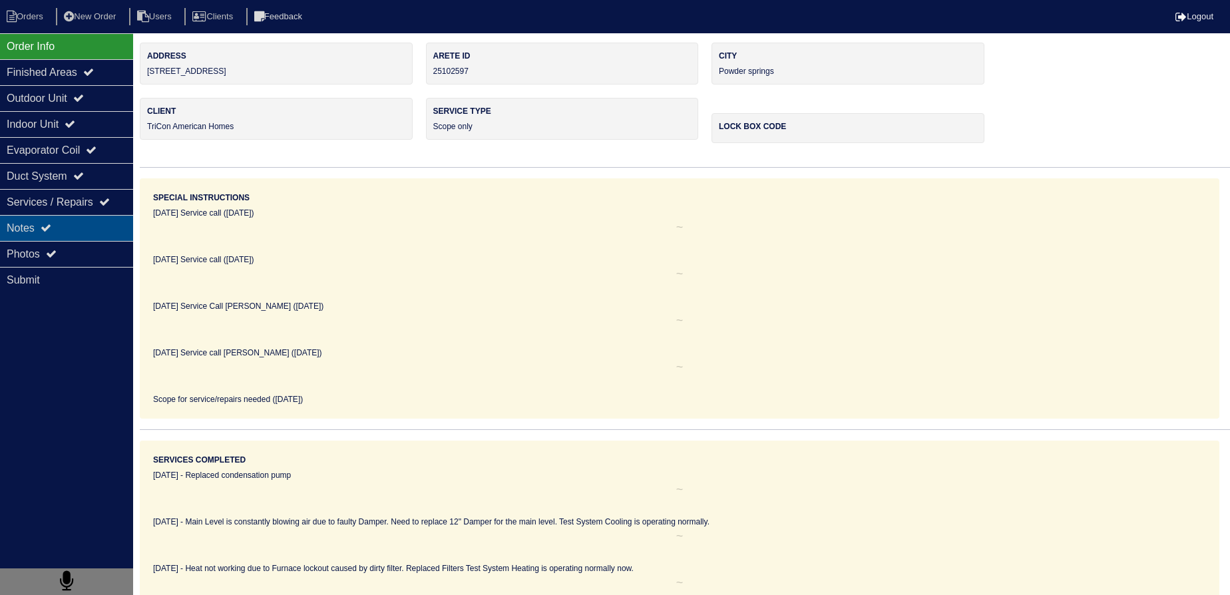
click at [43, 234] on div "Notes" at bounding box center [66, 228] width 133 height 26
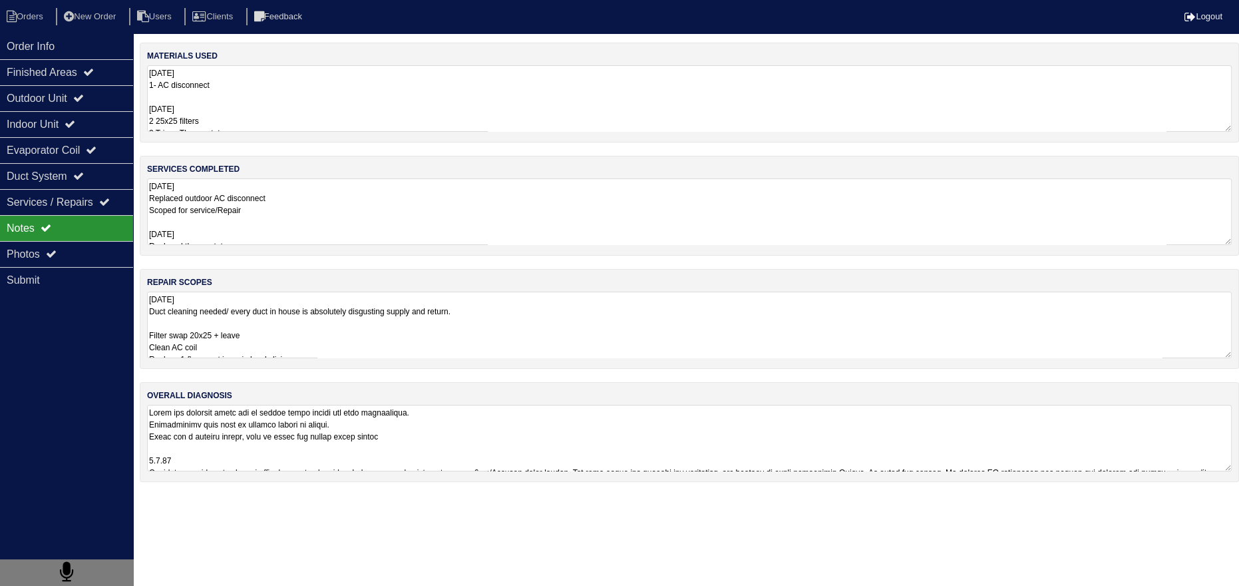
click at [278, 223] on textarea "9.8.25 Replaced outdoor AC disconnect Scoped for service/Repair 10/2/25 Replace…" at bounding box center [689, 211] width 1085 height 67
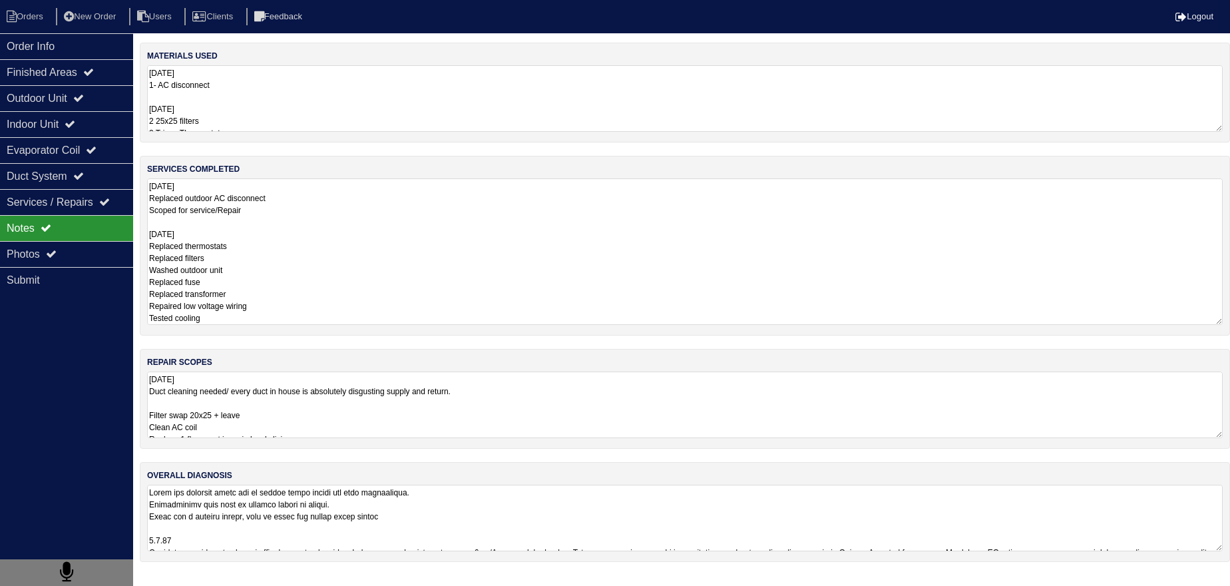
click at [298, 387] on textarea "9.8.25 Duct cleaning needed/ every duct in house is absolutely disgusting suppl…" at bounding box center [685, 404] width 1076 height 67
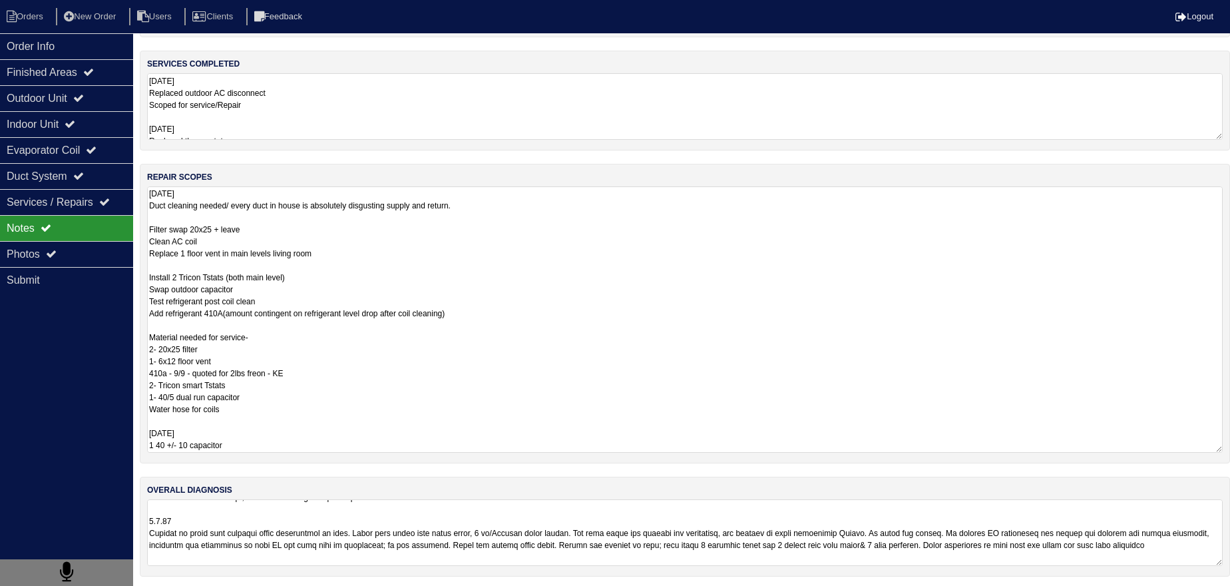
scroll to position [105, 0]
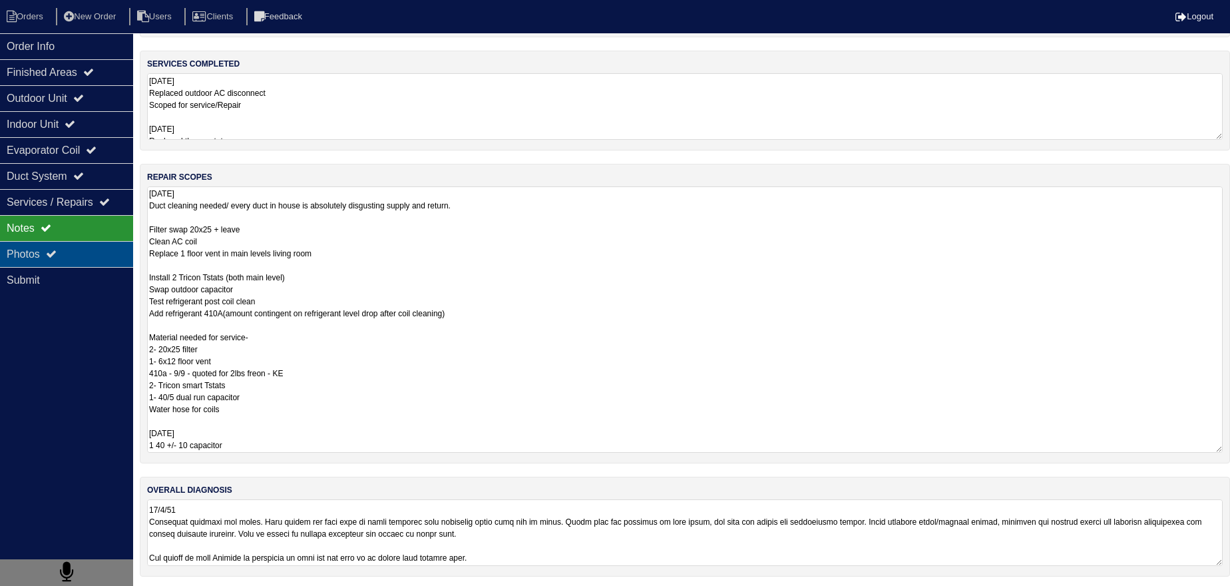
click at [87, 260] on div "Photos" at bounding box center [66, 254] width 133 height 26
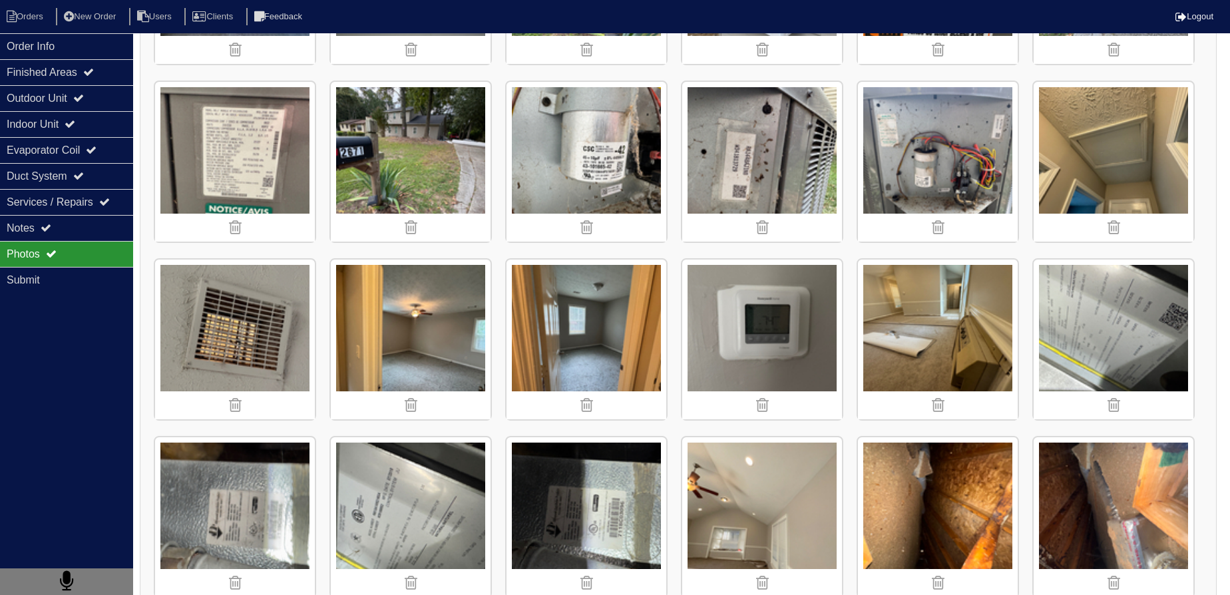
scroll to position [907, 0]
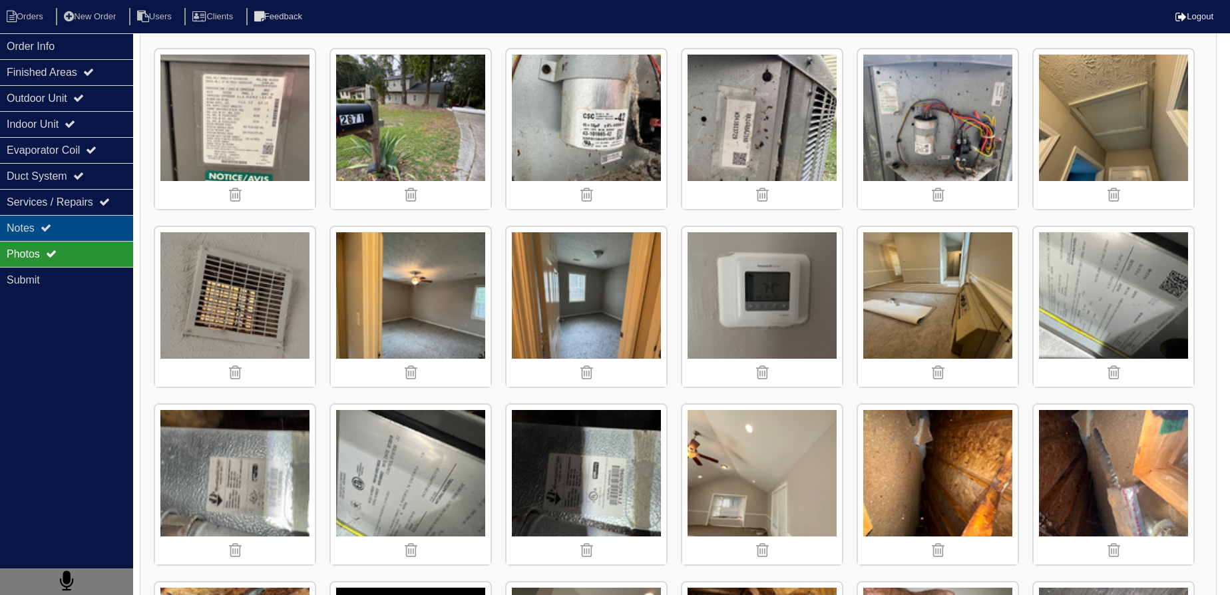
click at [43, 237] on div "Notes" at bounding box center [66, 228] width 133 height 26
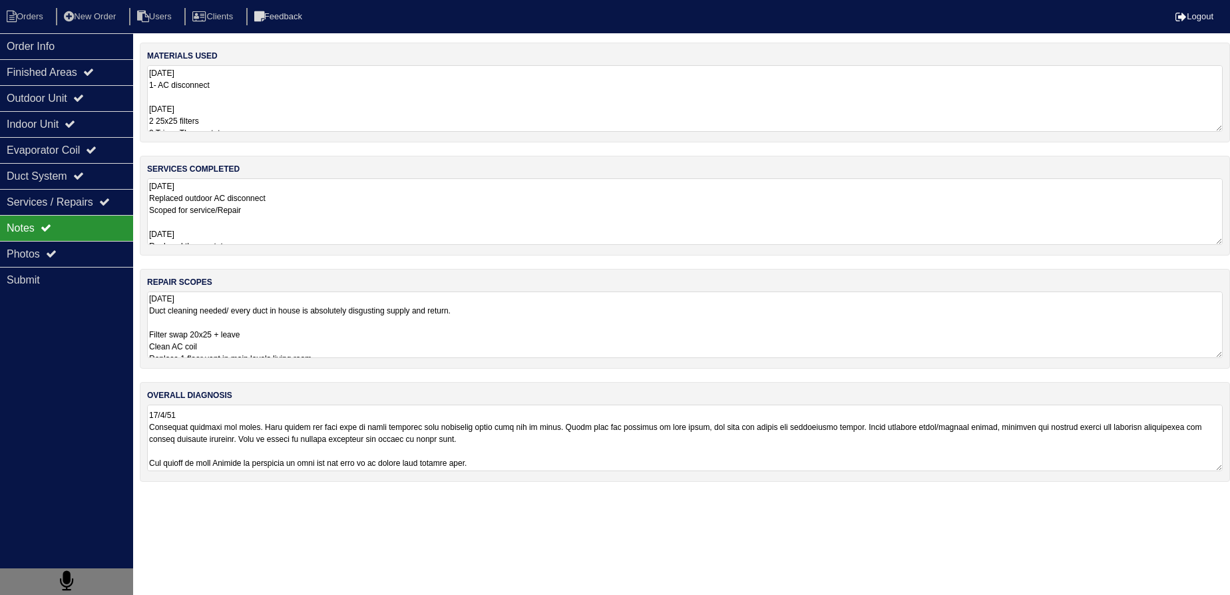
scroll to position [0, 0]
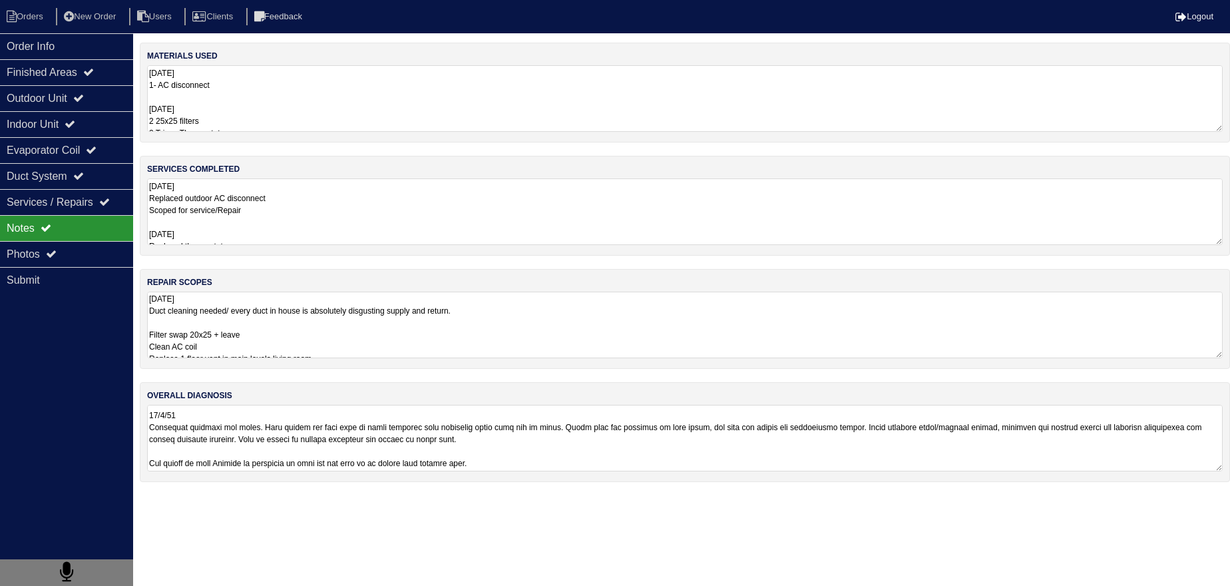
click at [278, 312] on textarea "9.8.25 Duct cleaning needed/ every duct in house is absolutely disgusting suppl…" at bounding box center [685, 325] width 1076 height 67
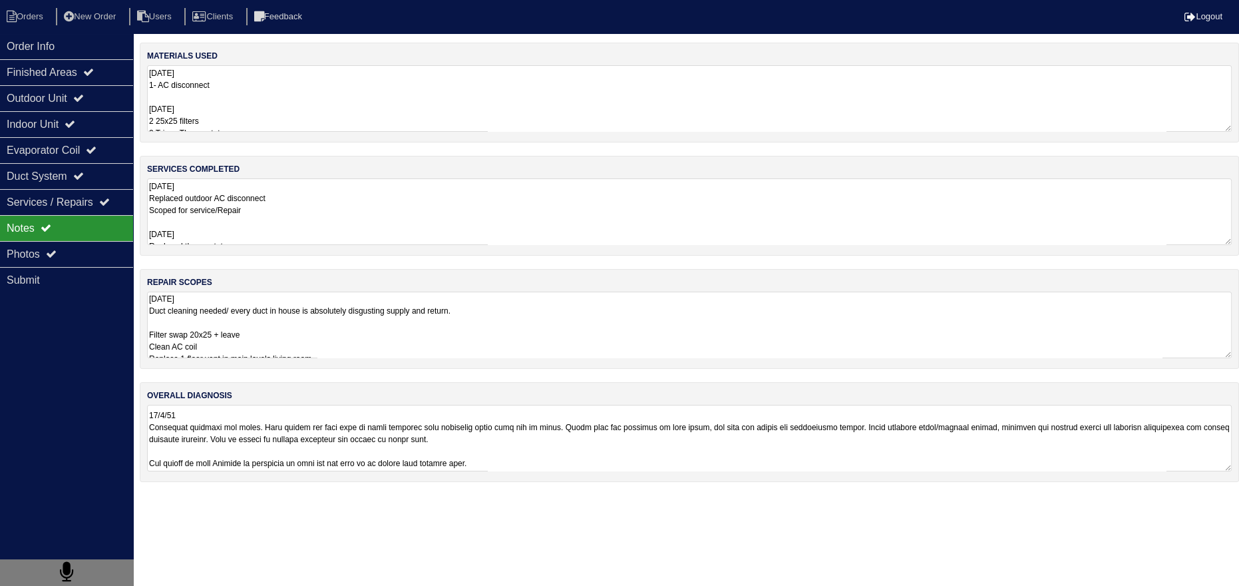
click at [296, 269] on div "repair scopes 9.8.25 Duct cleaning needed/ every duct in house is absolutely di…" at bounding box center [690, 319] width 1100 height 100
click at [272, 223] on textarea "9.8.25 Replaced outdoor AC disconnect Scoped for service/Repair 10/2/25 Replace…" at bounding box center [689, 211] width 1085 height 67
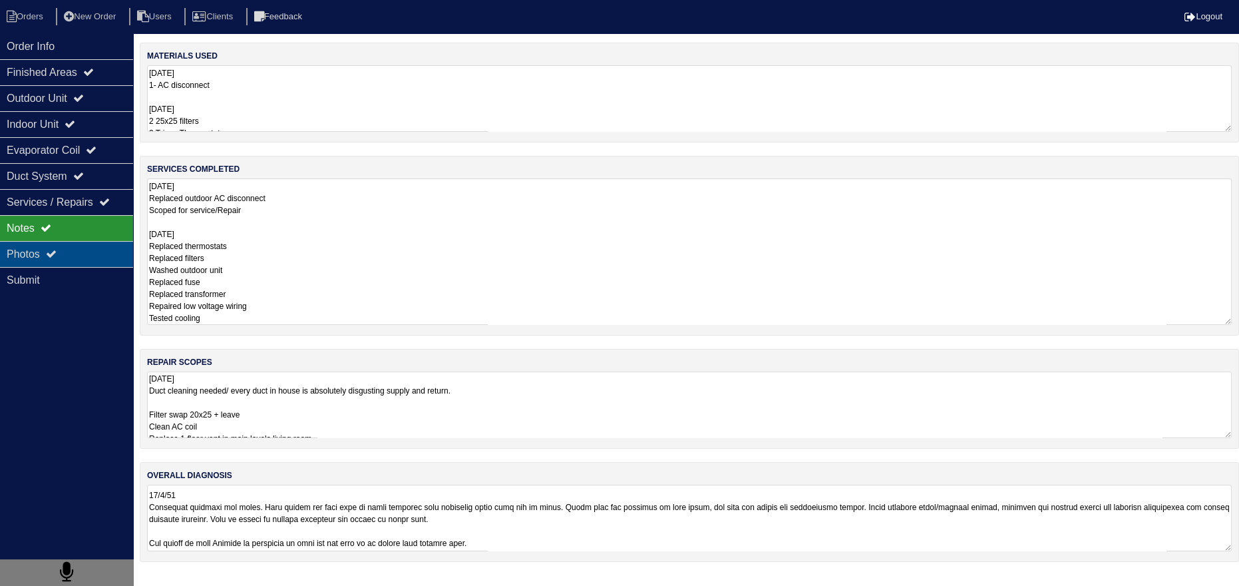
drag, startPoint x: 62, startPoint y: 217, endPoint x: 53, endPoint y: 256, distance: 39.7
click at [61, 219] on div "Notes" at bounding box center [66, 228] width 133 height 26
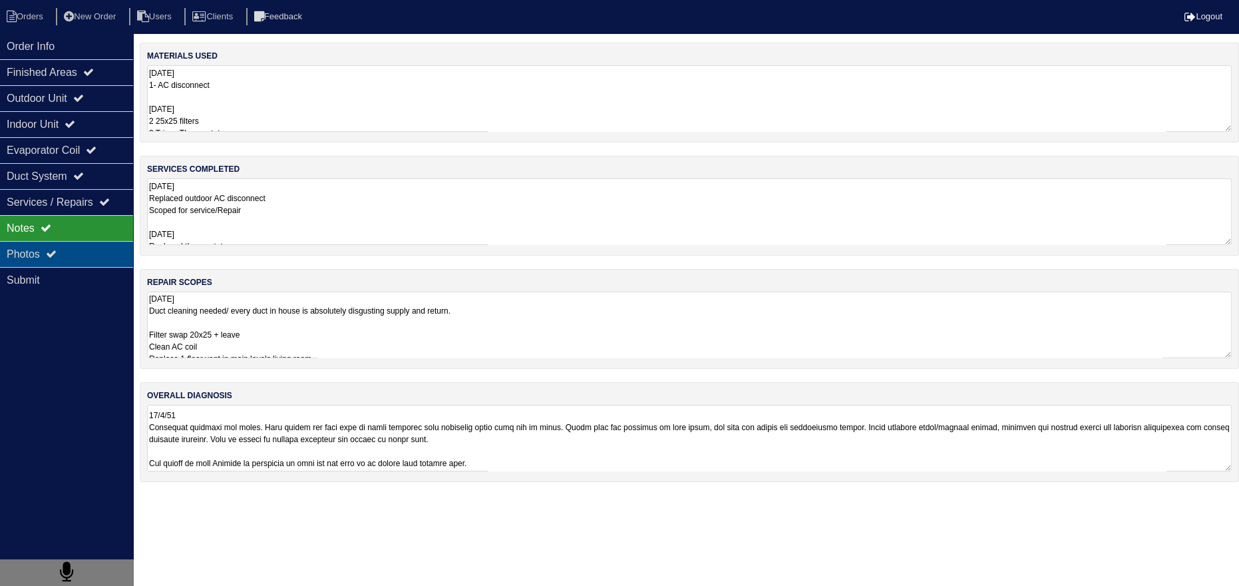
click at [51, 256] on icon at bounding box center [51, 253] width 11 height 11
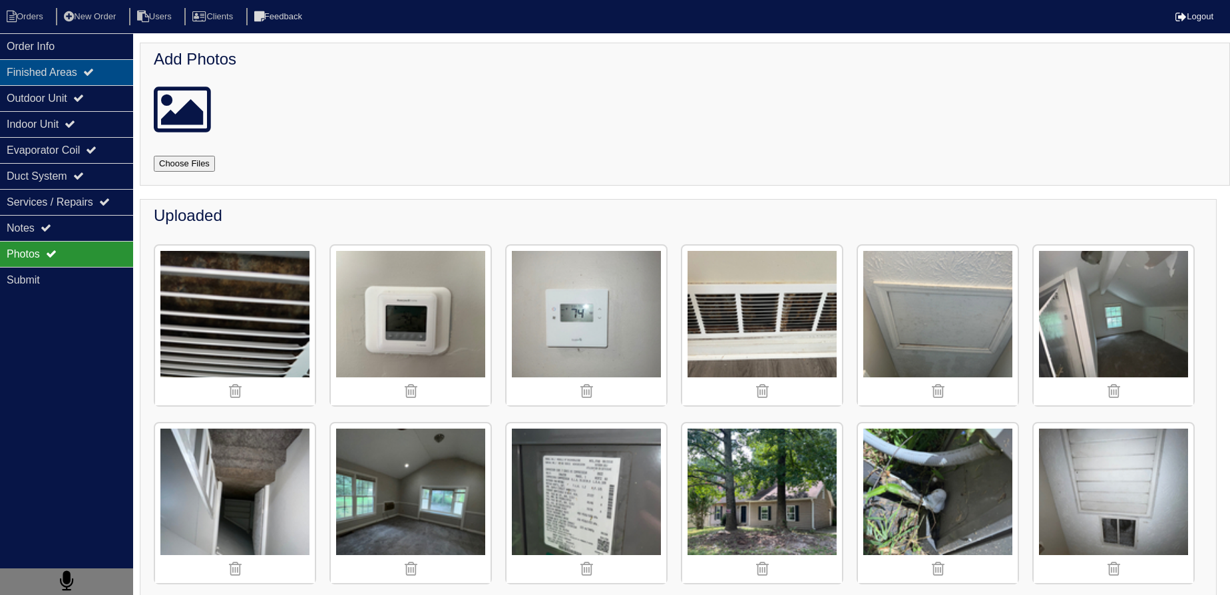
click at [87, 61] on div "Finished Areas" at bounding box center [66, 72] width 133 height 26
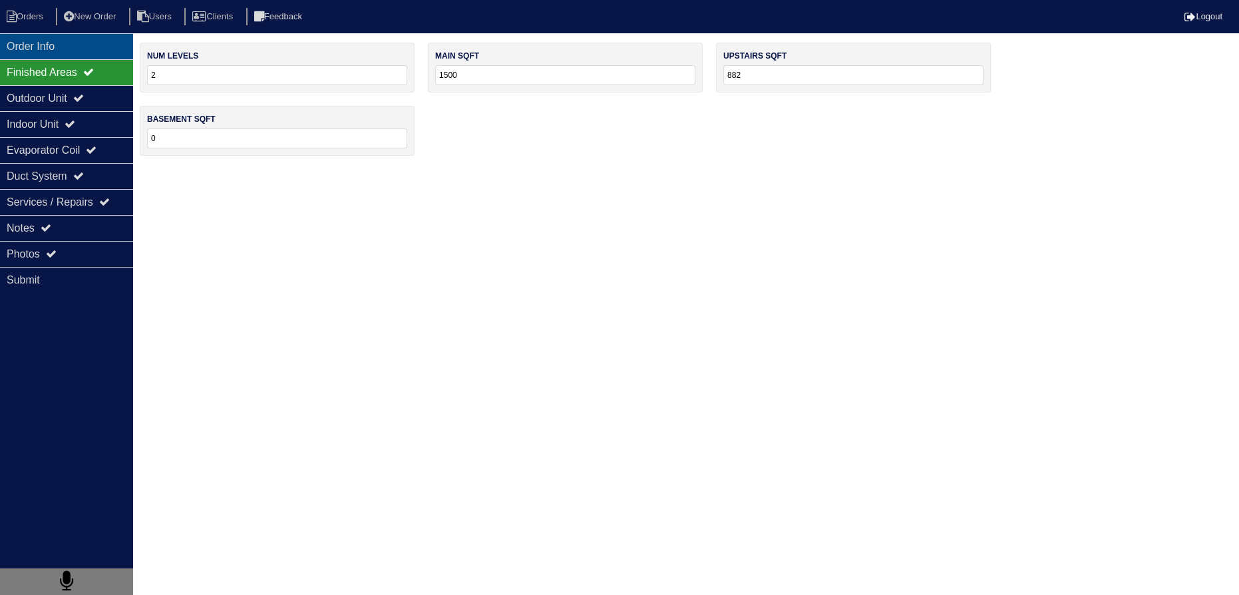
click at [25, 33] on div "Order Info" at bounding box center [66, 46] width 133 height 26
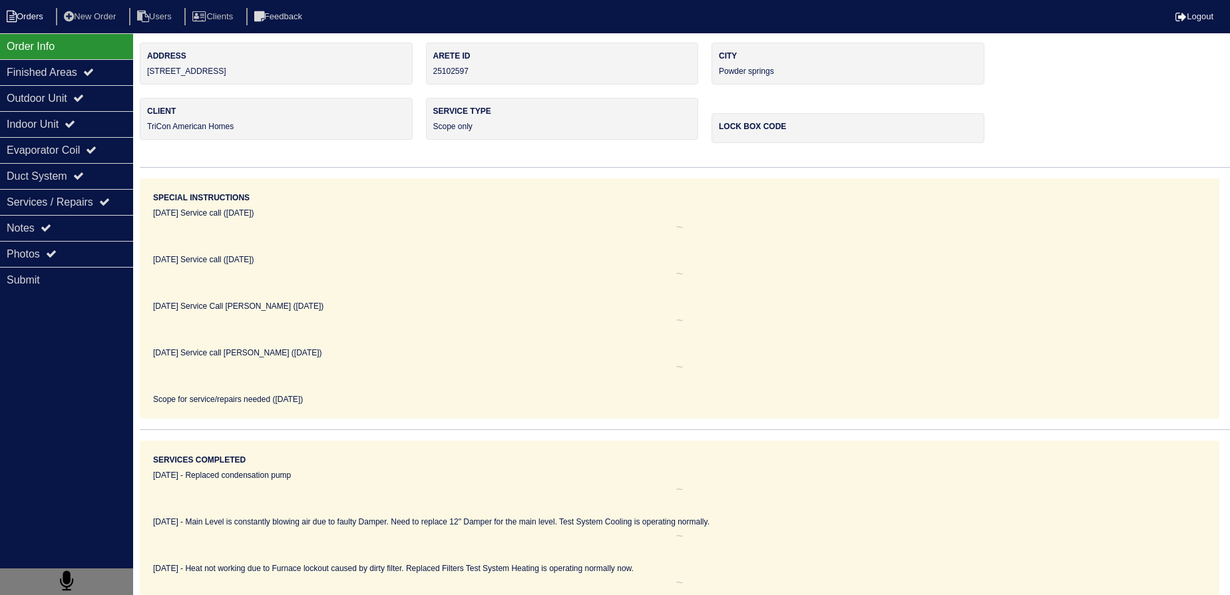
click at [29, 20] on li "Orders" at bounding box center [27, 17] width 54 height 18
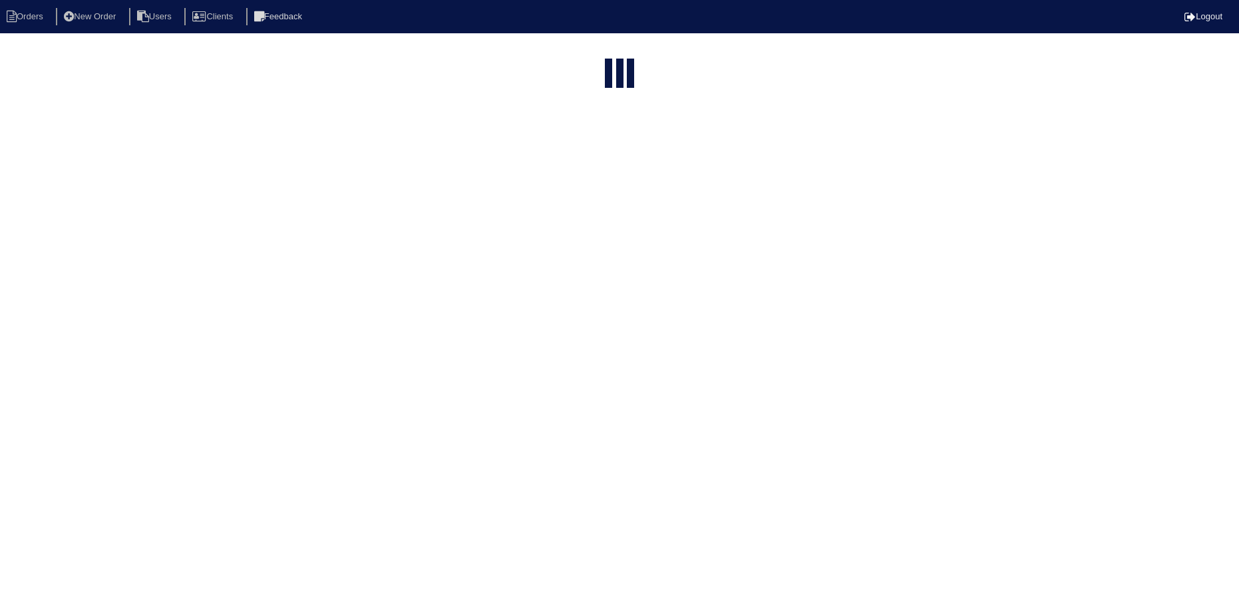
select select "15"
type input "2671"
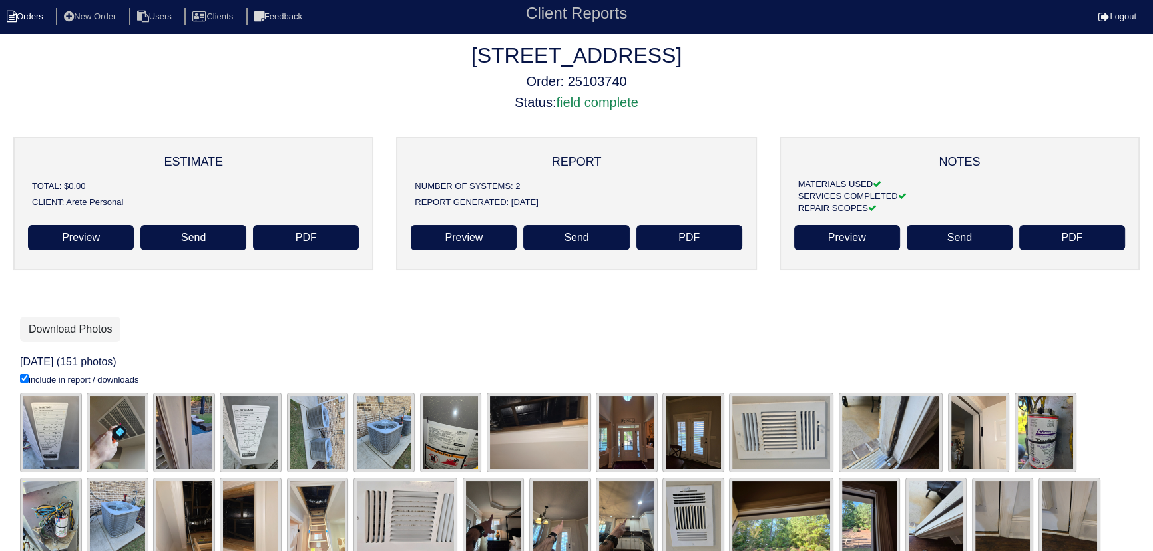
click at [25, 8] on li "Orders" at bounding box center [27, 17] width 54 height 18
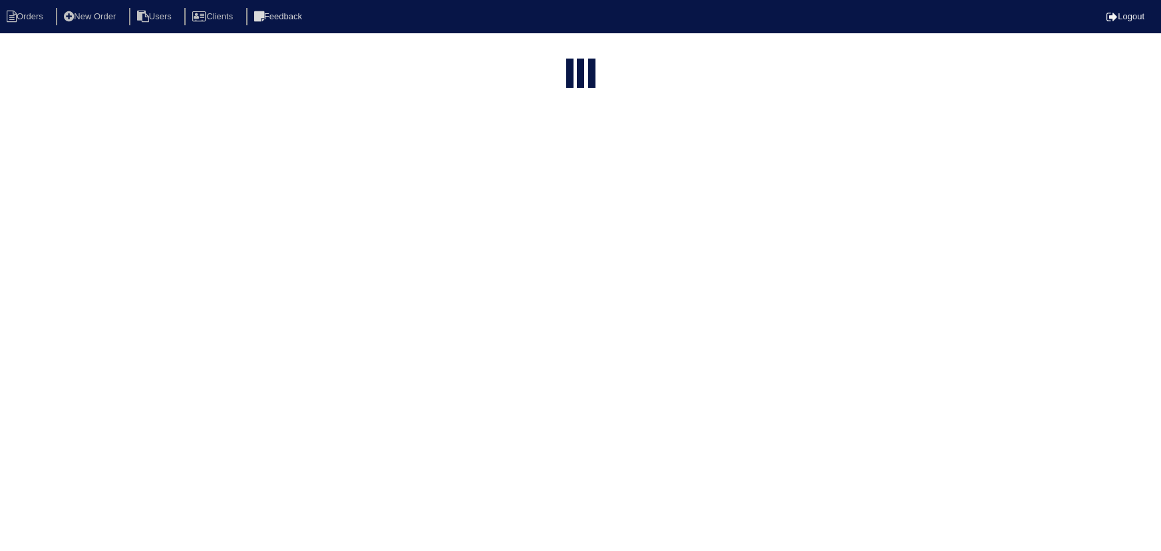
select select "15"
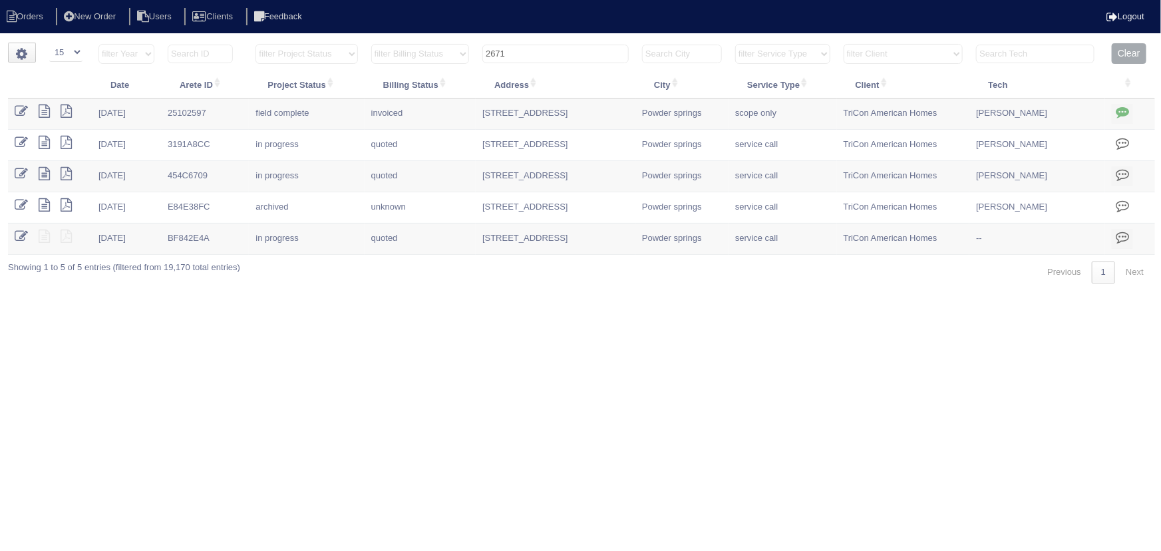
click at [562, 51] on input "2671" at bounding box center [556, 54] width 146 height 19
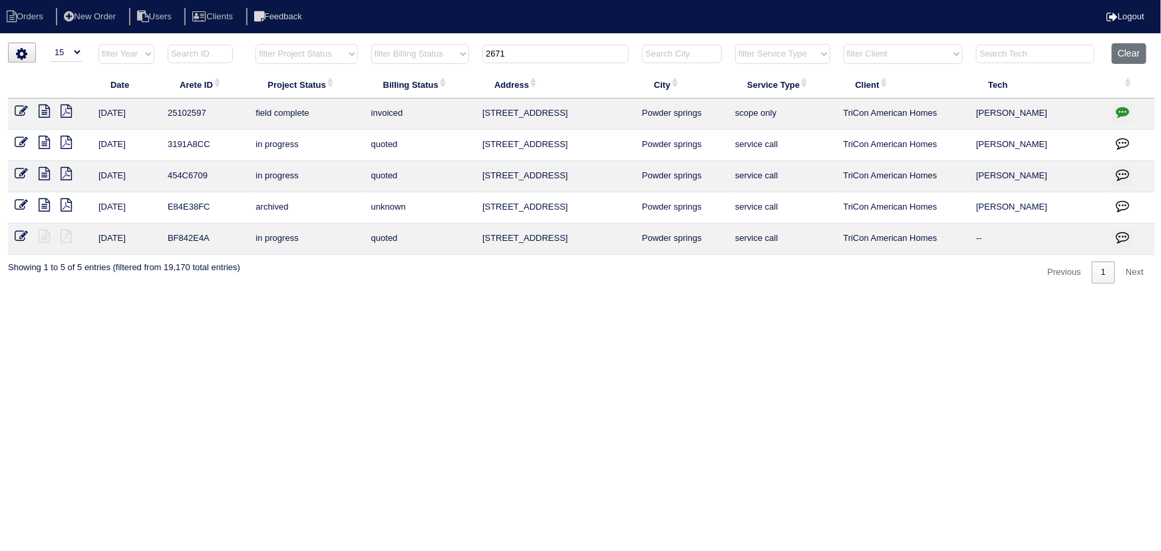
click at [562, 51] on input "2671" at bounding box center [556, 54] width 146 height 19
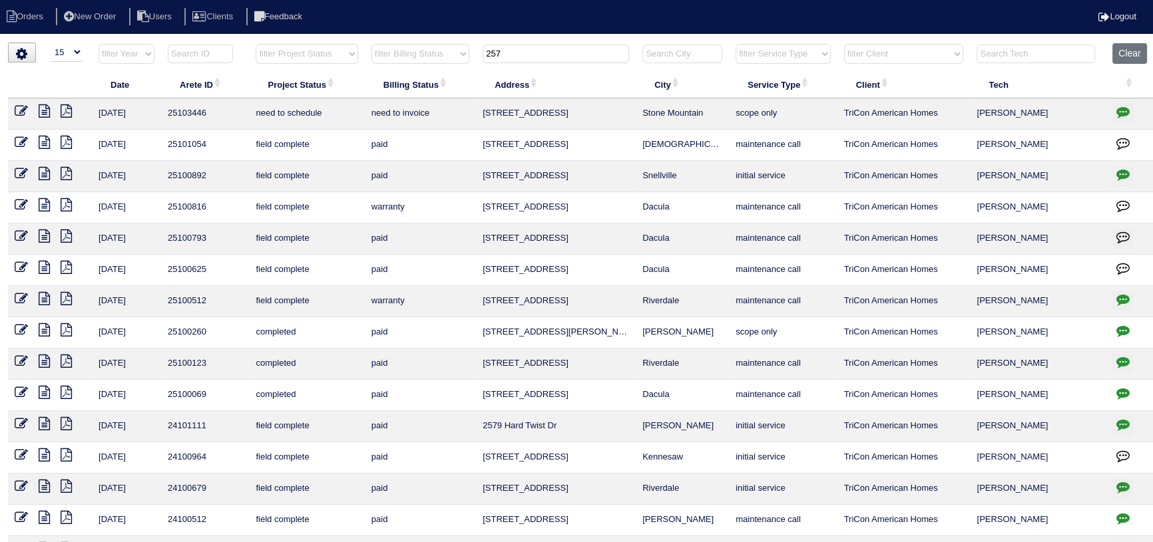
type input "257"
click at [44, 115] on icon at bounding box center [44, 111] width 11 height 13
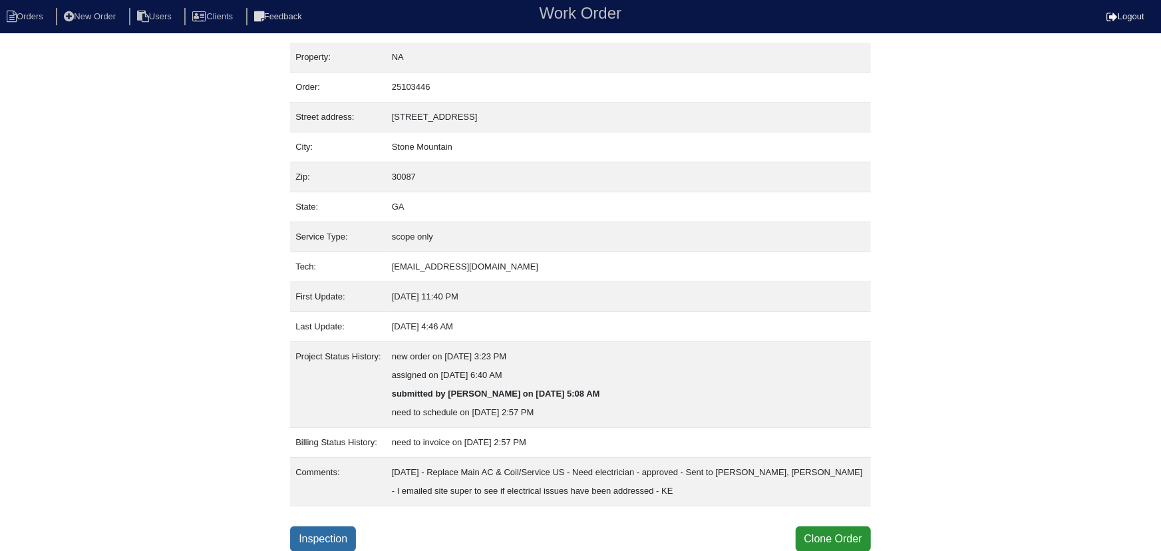
click at [335, 539] on link "Inspection" at bounding box center [323, 539] width 66 height 25
select select "0"
select select "1"
select select "Rheem"
select select "0"
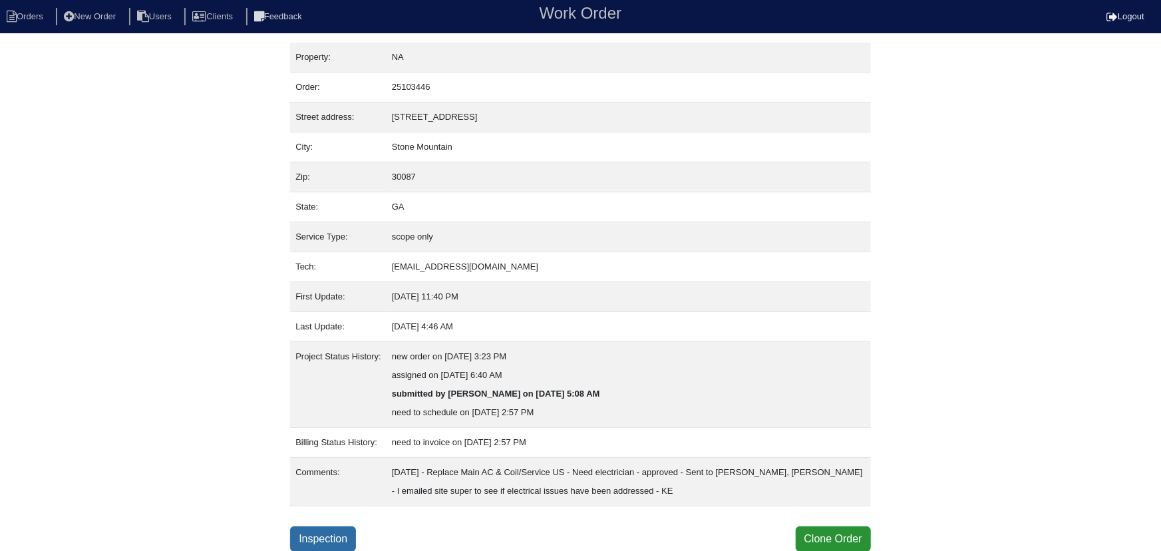
select select "0"
select select "1"
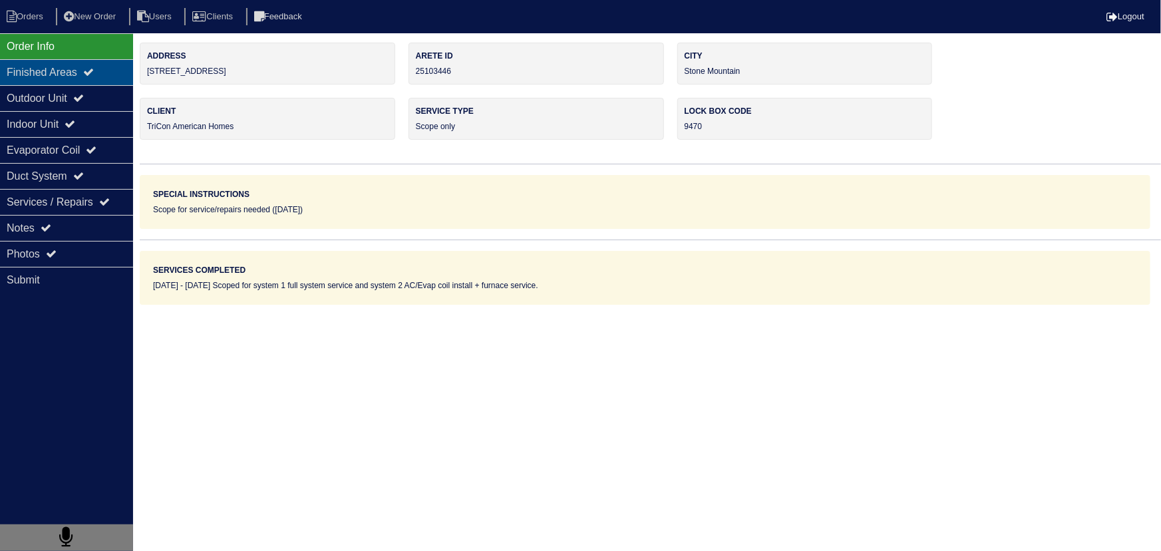
click at [73, 84] on div "Finished Areas" at bounding box center [66, 72] width 133 height 26
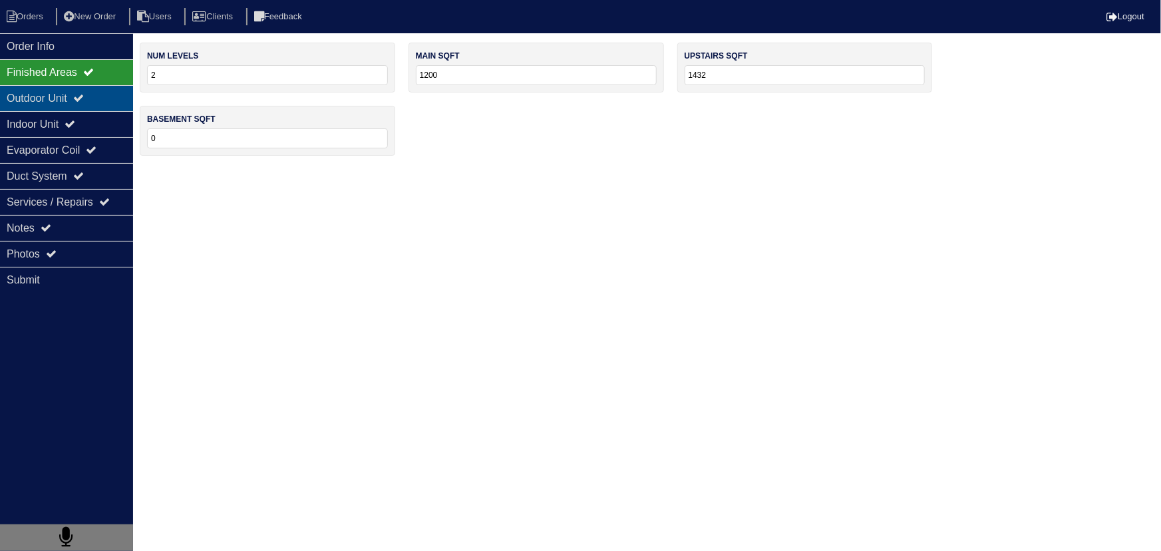
click at [80, 99] on div "Outdoor Unit" at bounding box center [66, 98] width 133 height 26
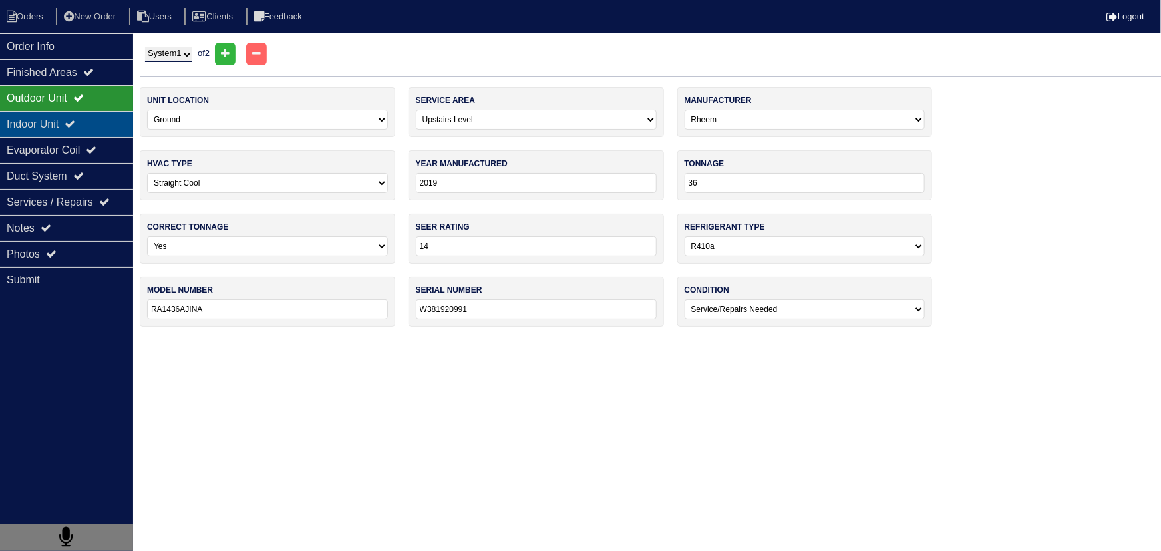
click at [81, 115] on div "Indoor Unit" at bounding box center [66, 124] width 133 height 26
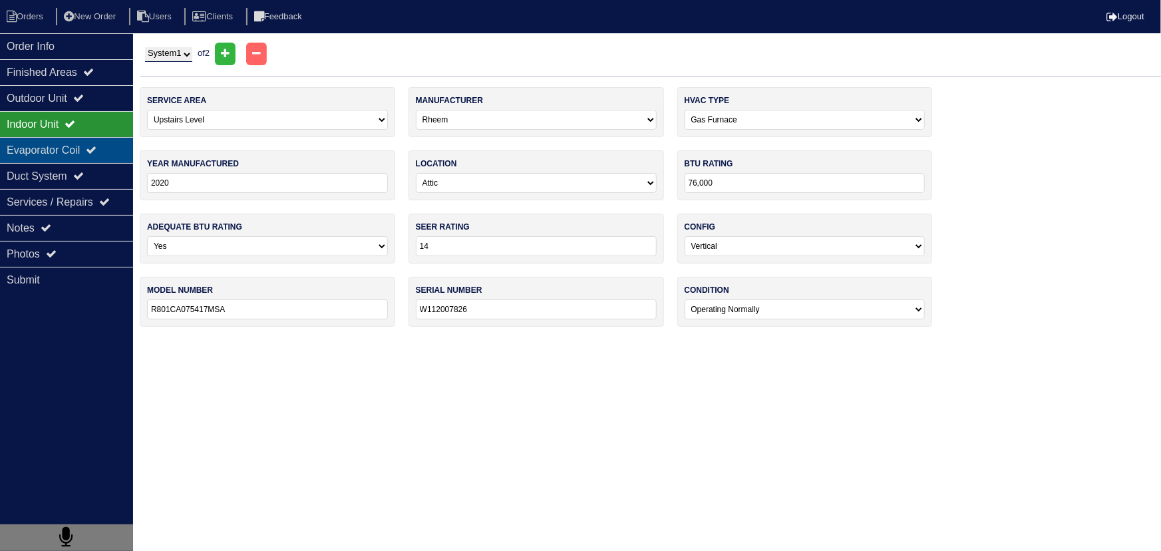
click at [77, 144] on div "Evaporator Coil" at bounding box center [66, 150] width 133 height 26
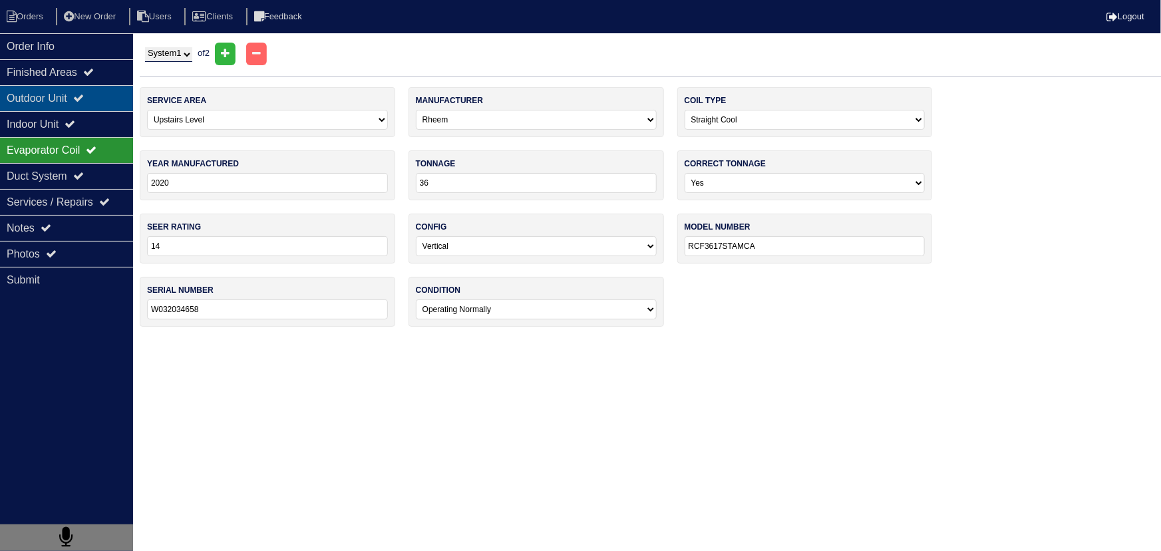
click at [83, 105] on div "Outdoor Unit" at bounding box center [66, 98] width 133 height 26
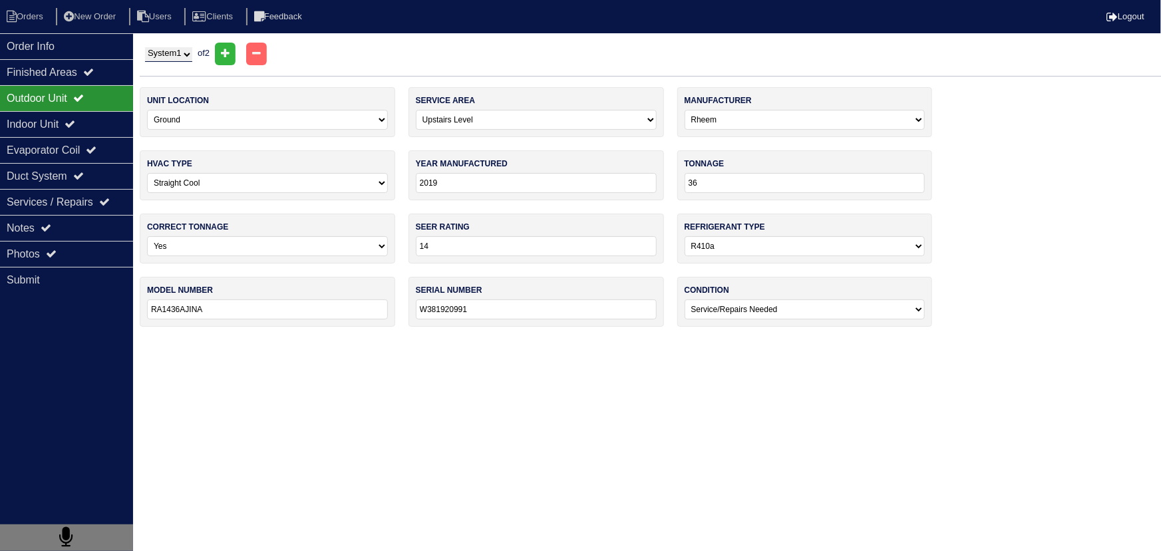
drag, startPoint x: 174, startPoint y: 48, endPoint x: 177, endPoint y: 61, distance: 12.9
click at [175, 51] on select "System 1 System 2" at bounding box center [168, 54] width 47 height 15
select select "2"
click at [145, 47] on select "System 1 System 2" at bounding box center [168, 54] width 47 height 15
select select "0"
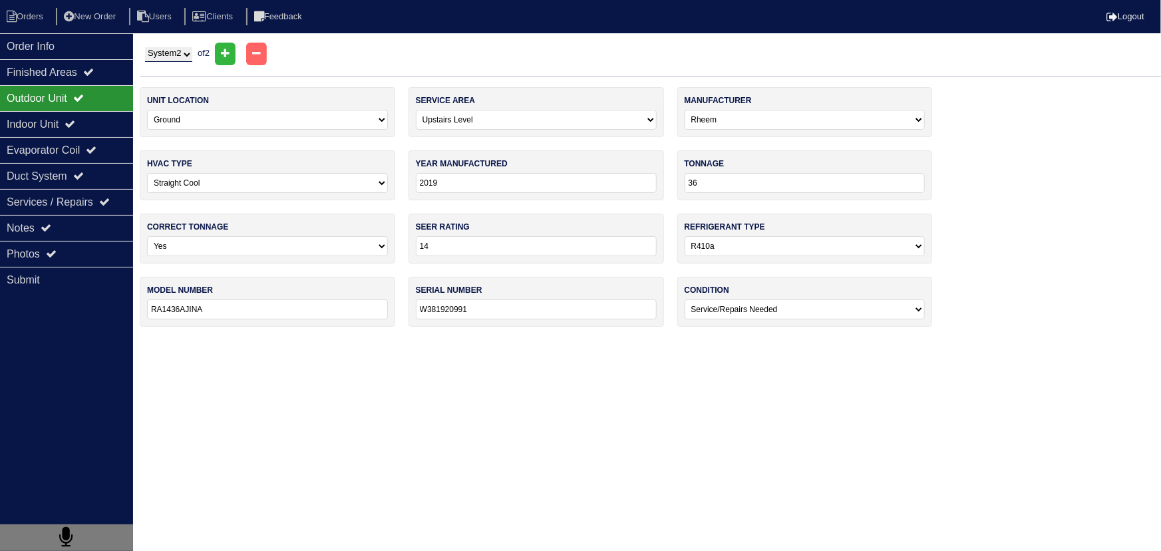
select select "Other"
type input "0"
select select "1"
type input "0"
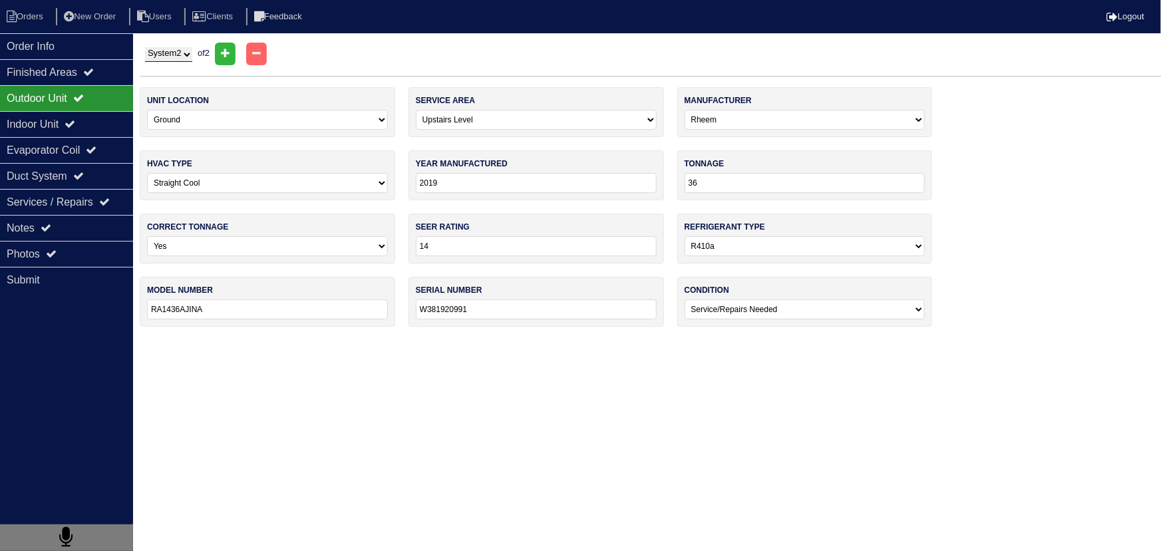
select select "2"
type input "——-"
type input "——"
select select "3"
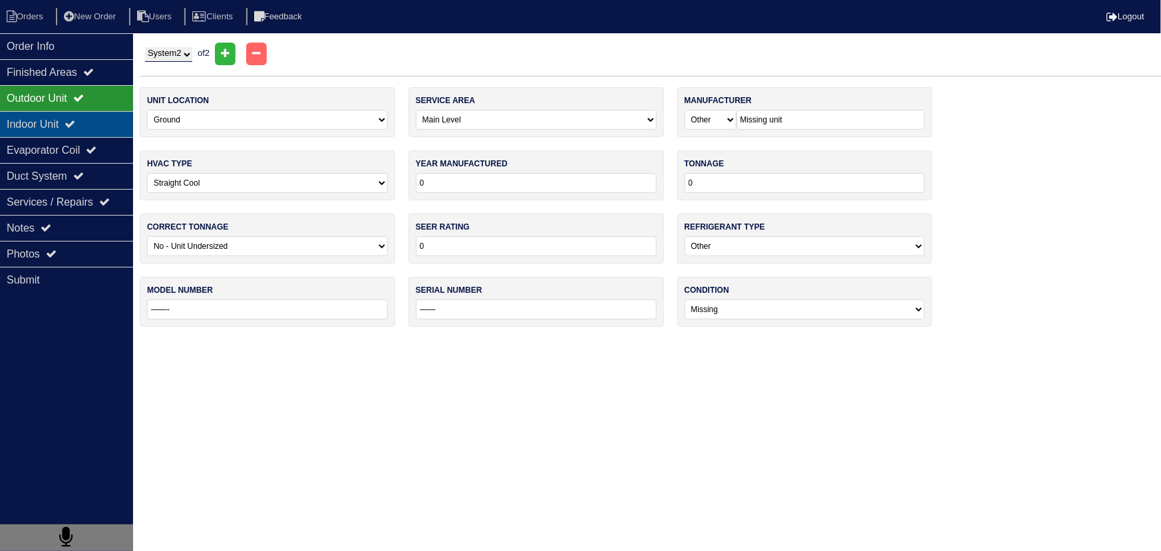
click at [53, 126] on div "Indoor Unit" at bounding box center [66, 124] width 133 height 26
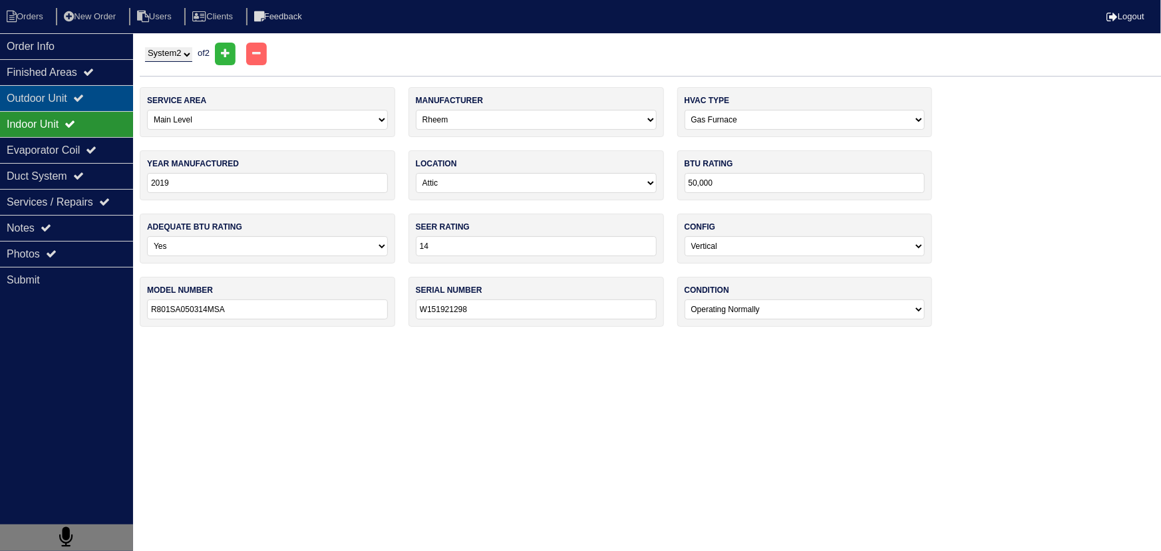
click at [59, 108] on div "Outdoor Unit" at bounding box center [66, 98] width 133 height 26
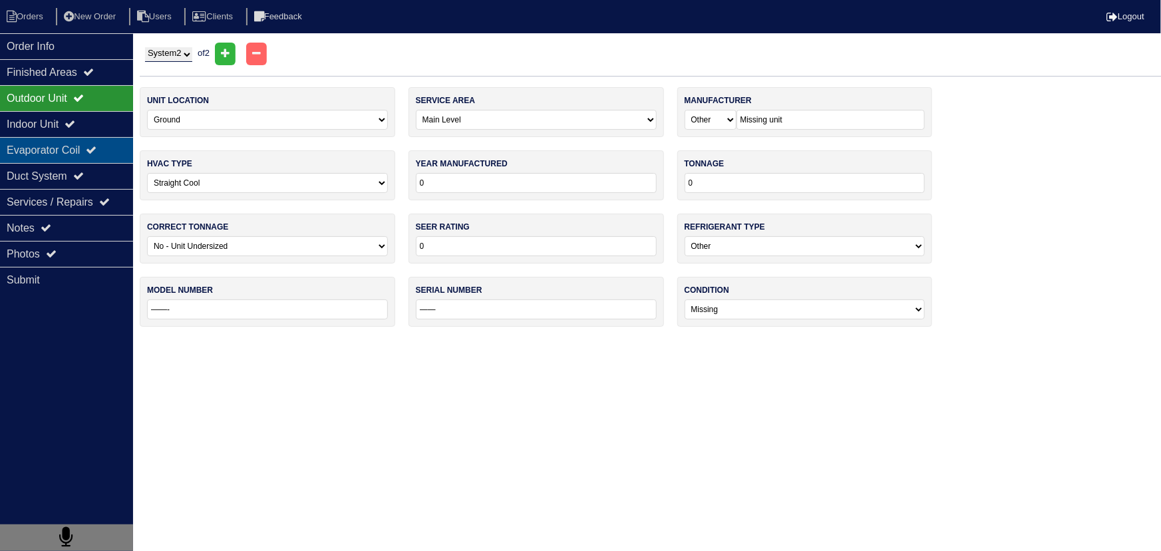
click at [68, 140] on div "Evaporator Coil" at bounding box center [66, 150] width 133 height 26
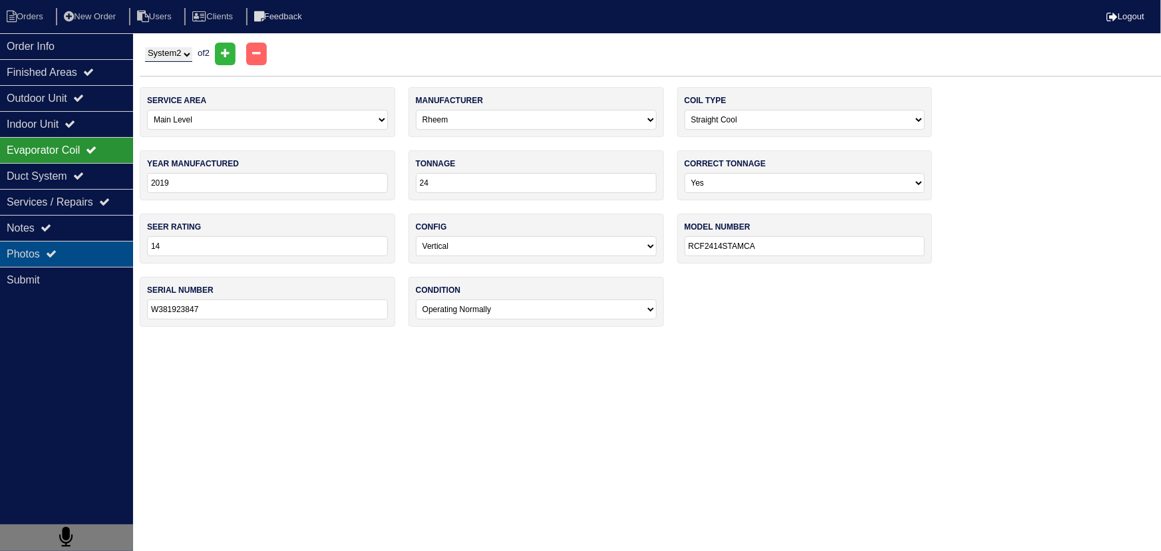
click at [83, 249] on div "Photos" at bounding box center [66, 254] width 133 height 26
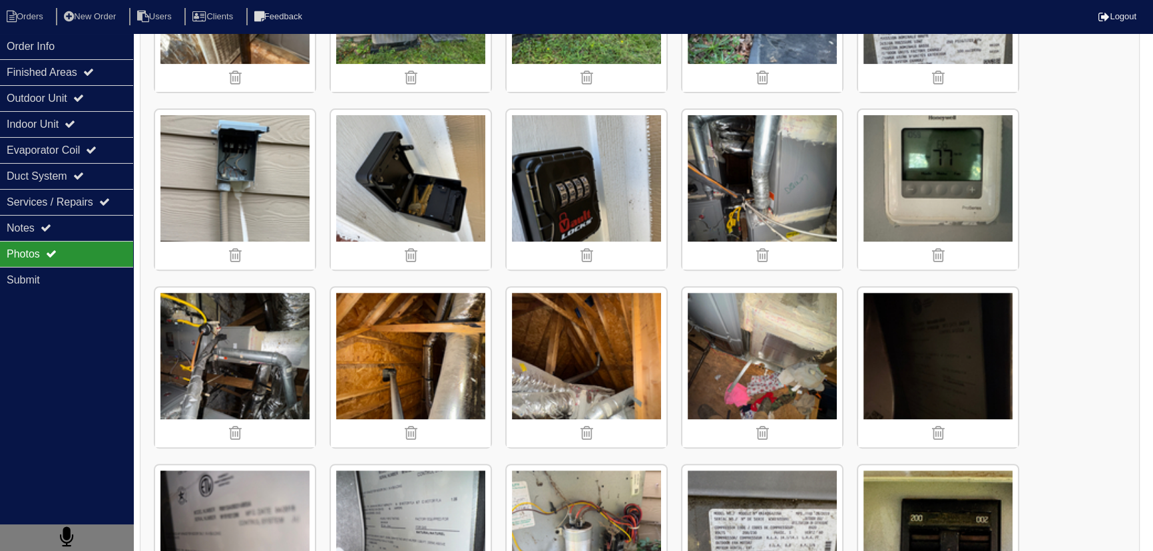
scroll to position [484, 0]
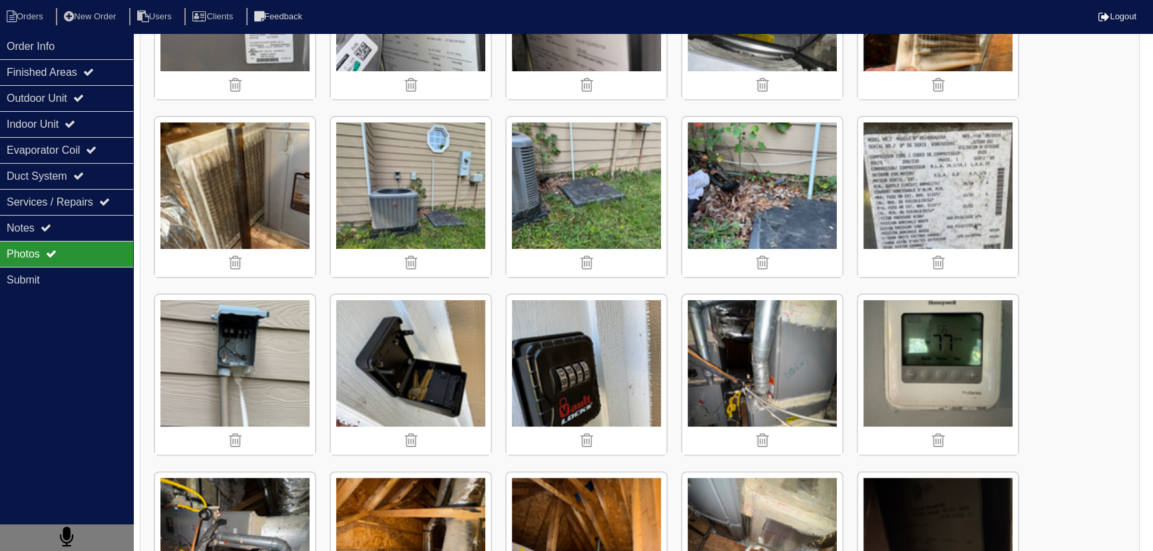
click at [587, 186] on img at bounding box center [587, 197] width 160 height 160
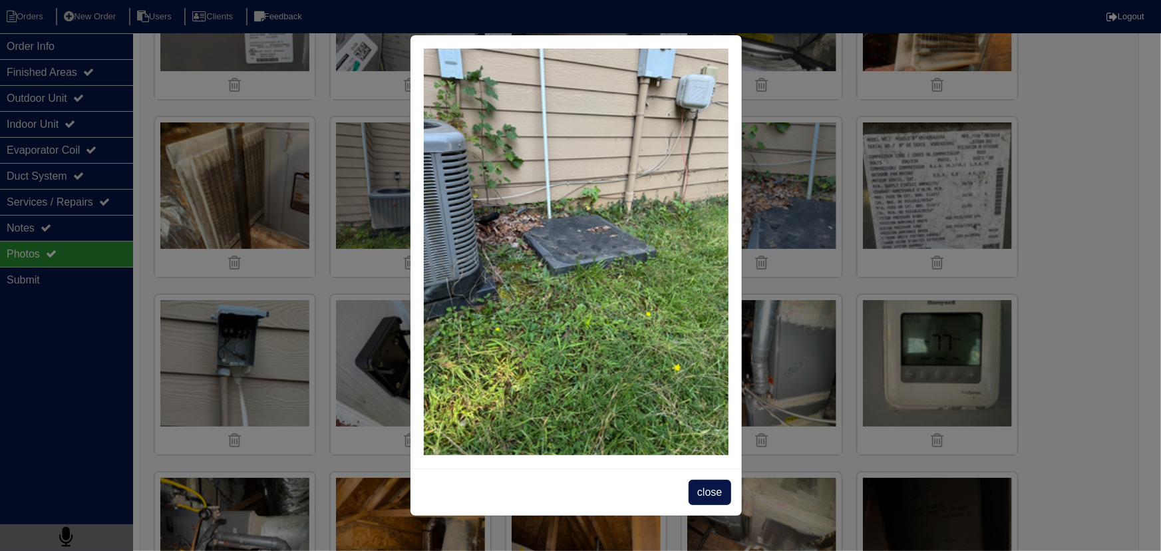
click at [698, 497] on span "close" at bounding box center [710, 492] width 42 height 25
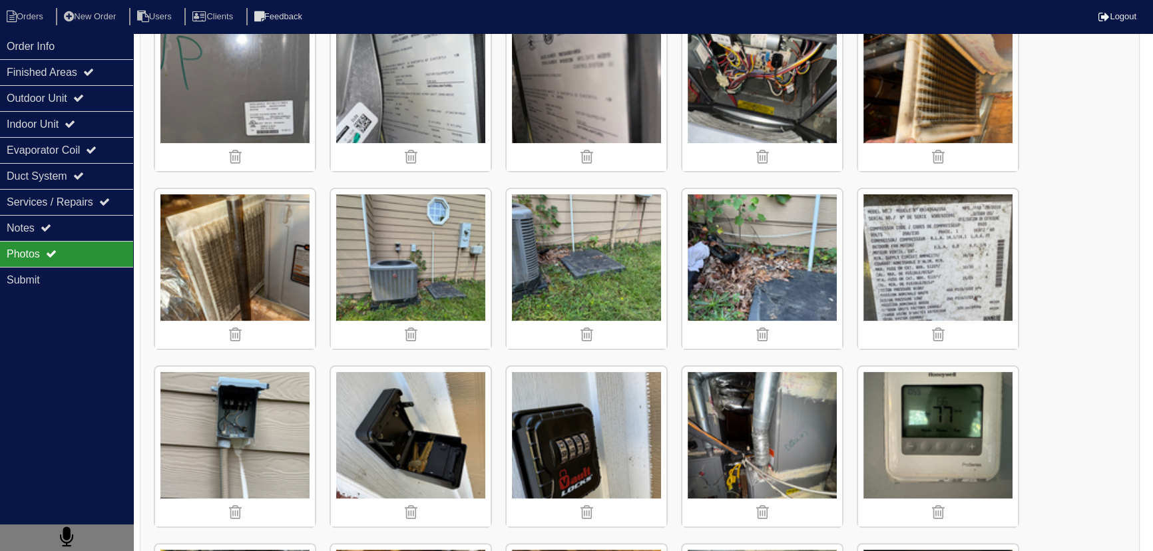
scroll to position [397, 0]
